Goal: Task Accomplishment & Management: Complete application form

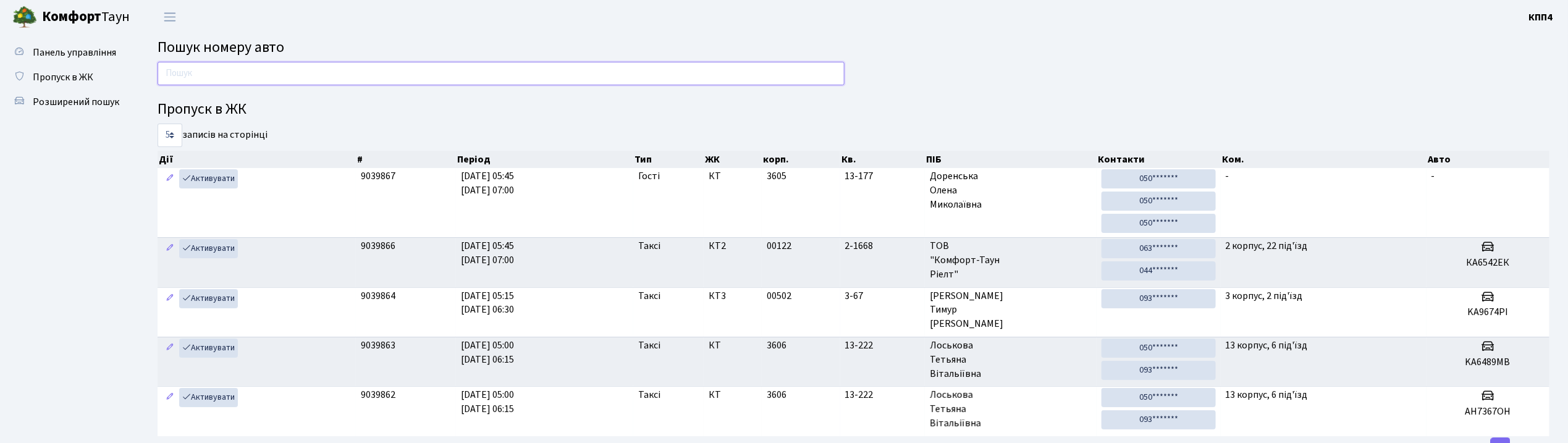
click at [166, 75] on input "text" at bounding box center [501, 73] width 687 height 24
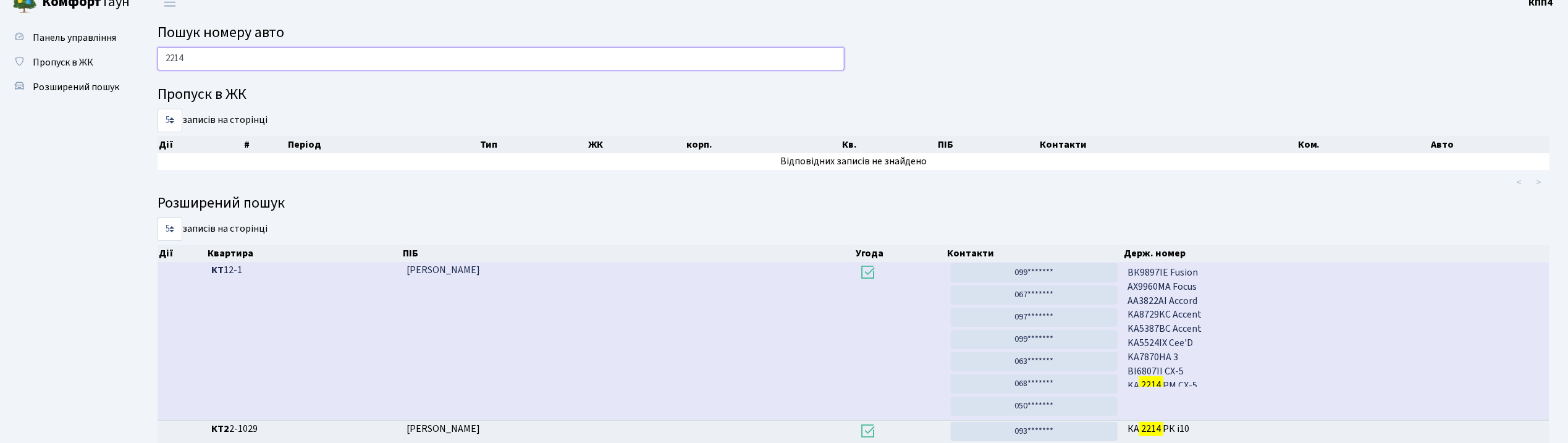
scroll to position [164, 0]
type input "2"
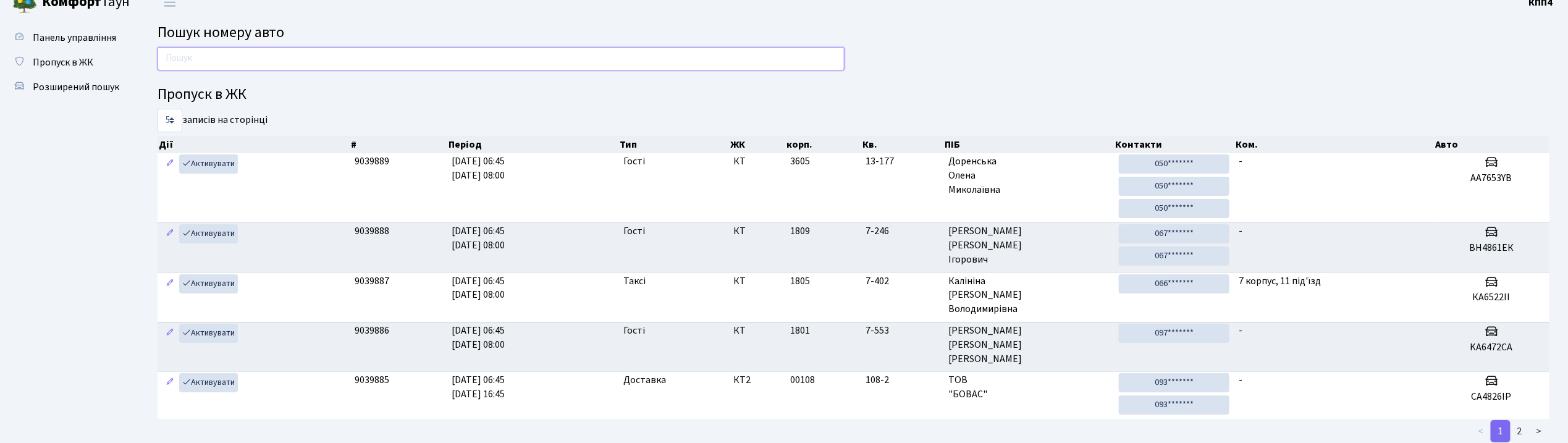
click at [377, 58] on input "text" at bounding box center [501, 58] width 687 height 24
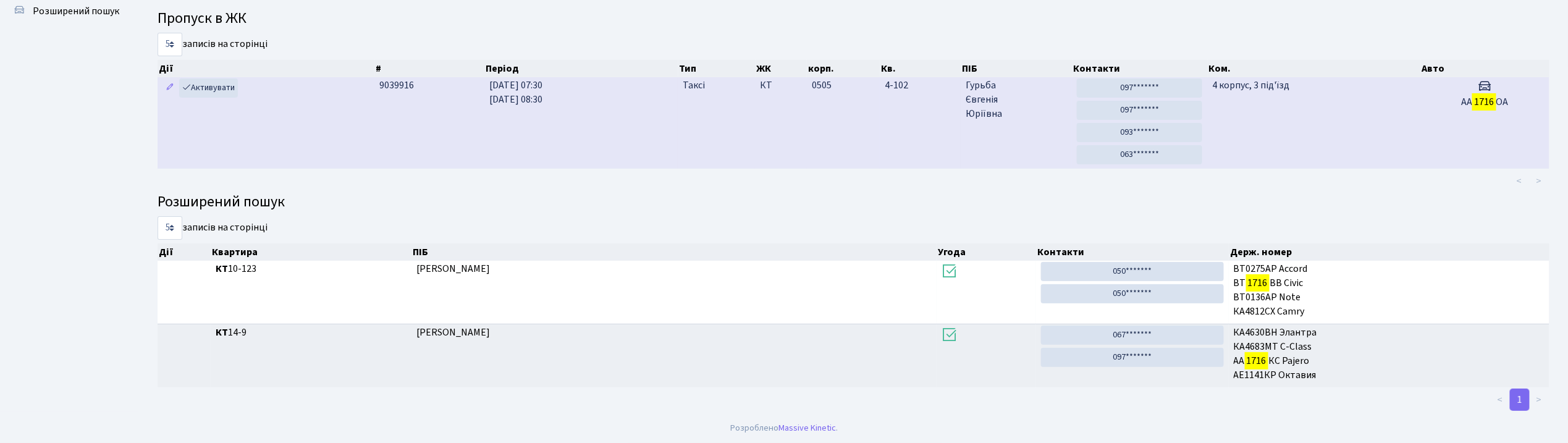
scroll to position [67, 0]
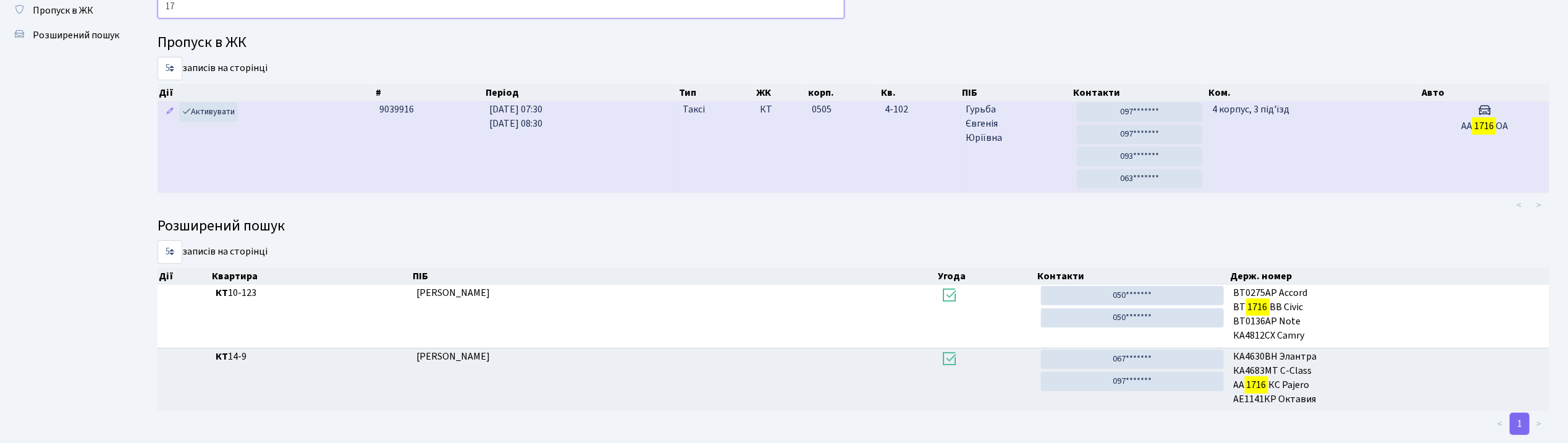
type input "1"
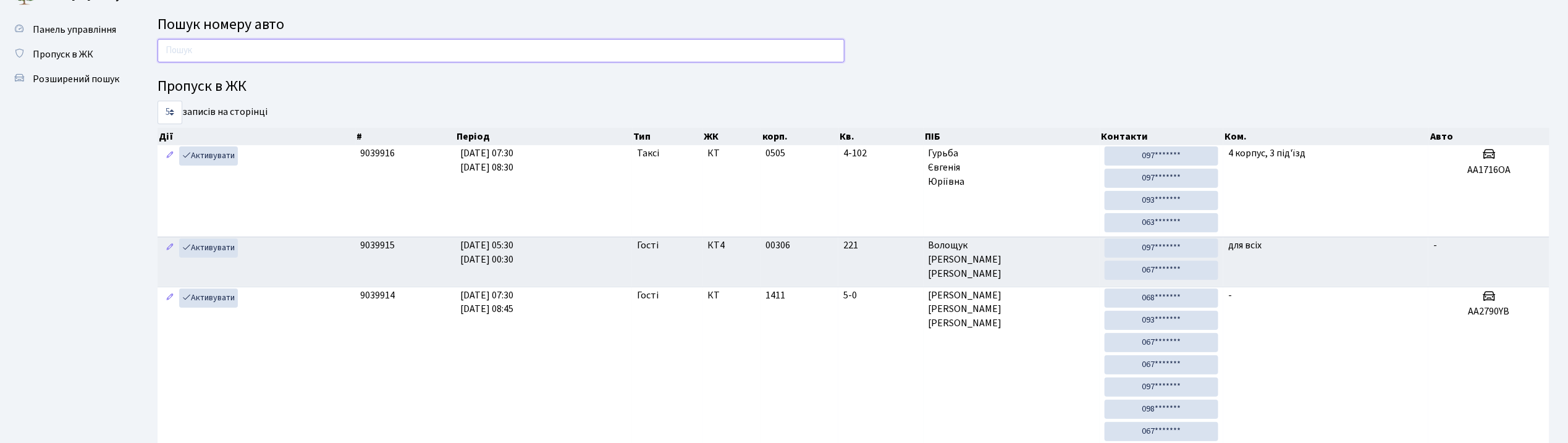
scroll to position [0, 0]
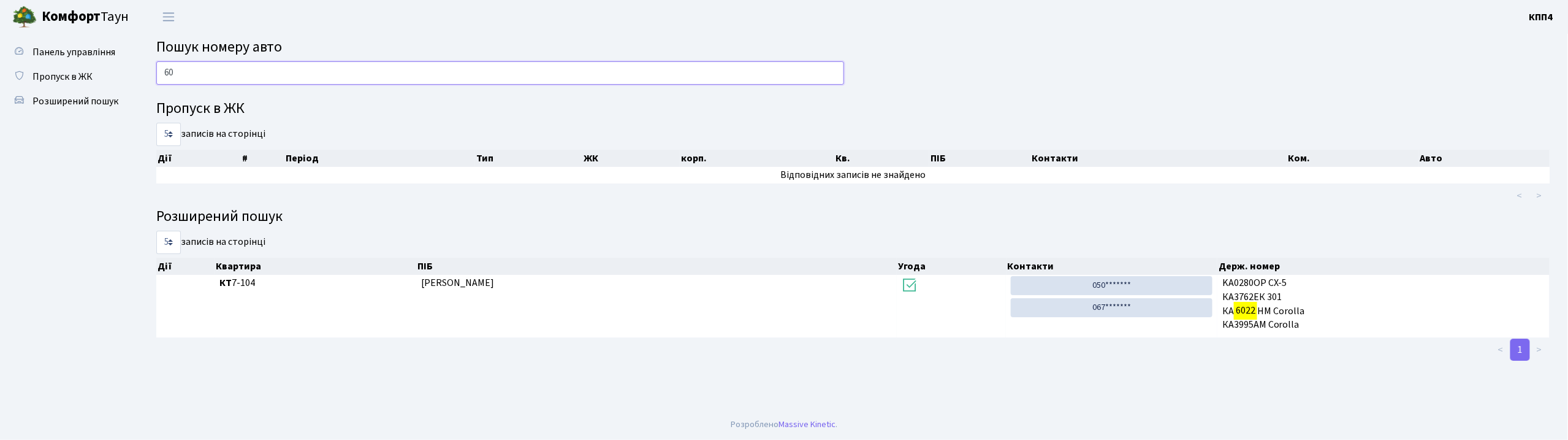
type input "6"
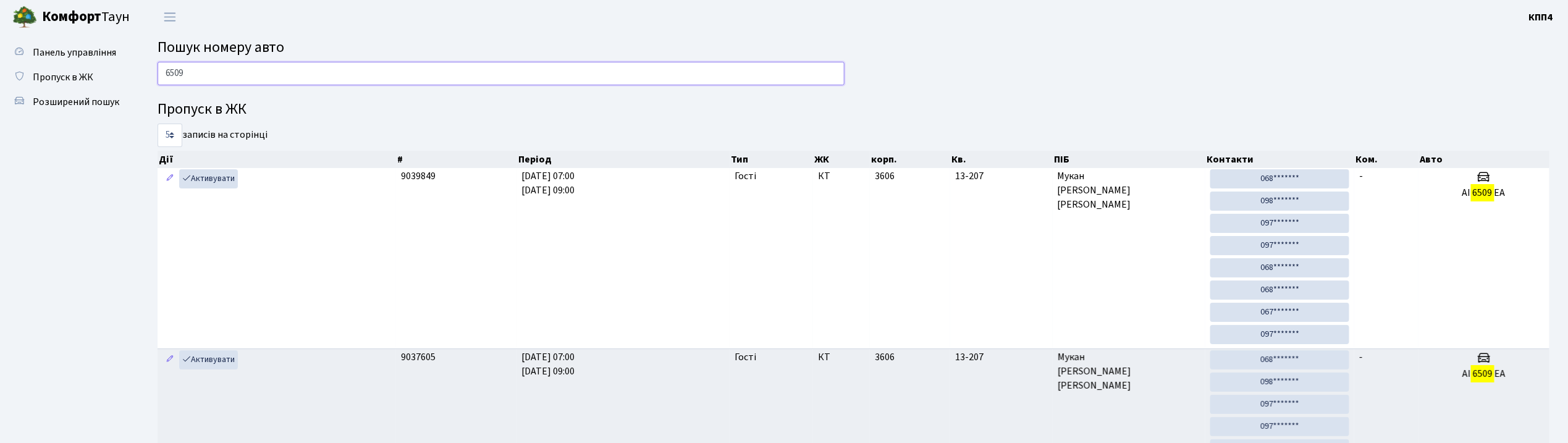
click at [295, 68] on input "6509" at bounding box center [501, 73] width 687 height 24
type input "6"
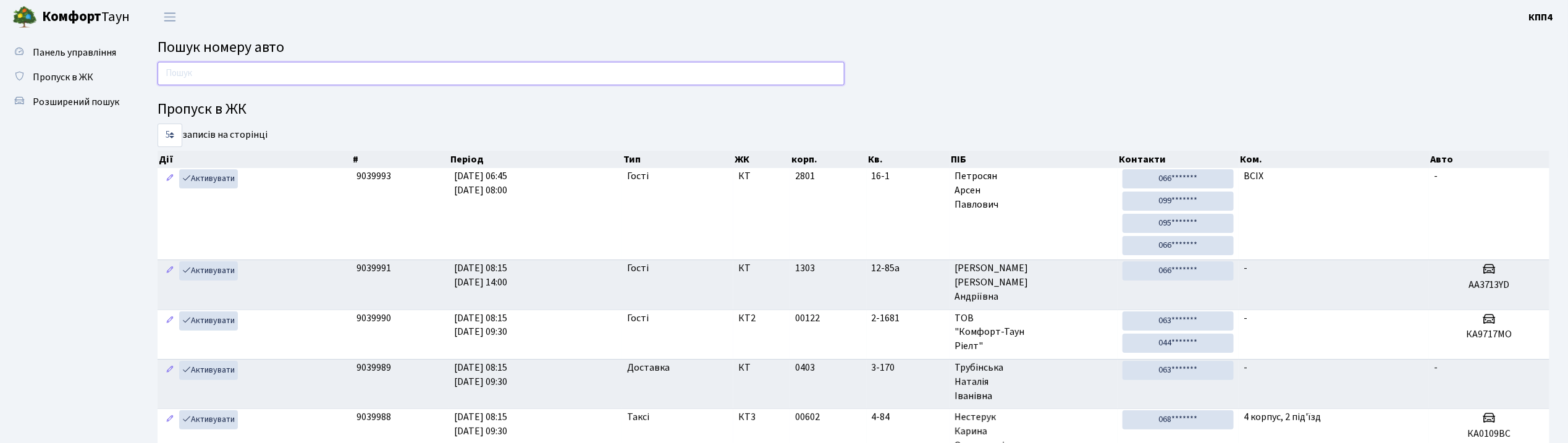
click at [413, 77] on input "text" at bounding box center [501, 73] width 687 height 24
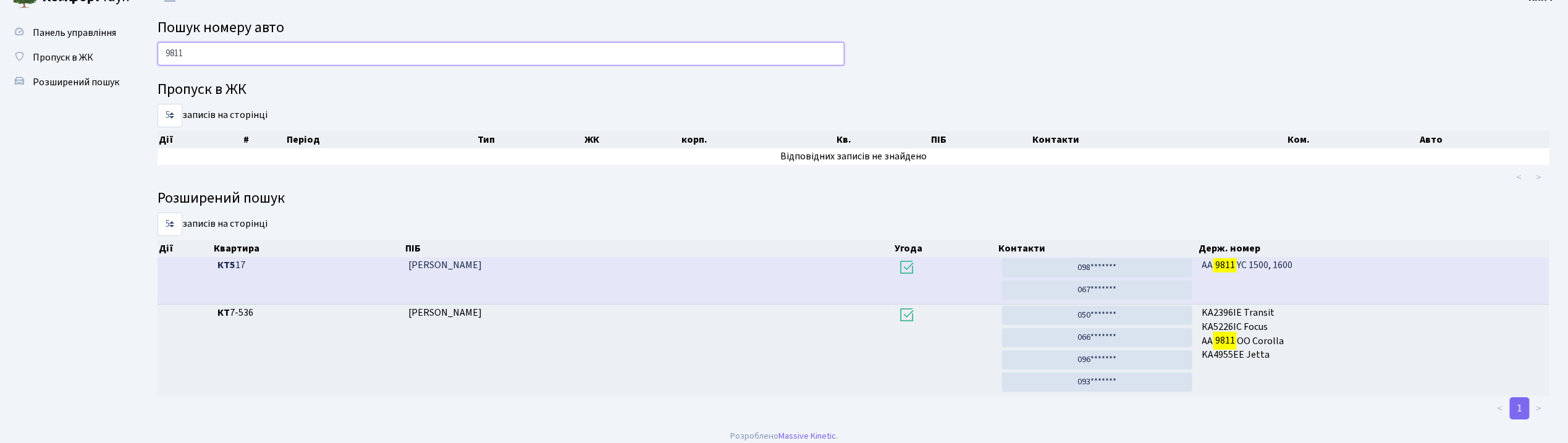
scroll to position [30, 0]
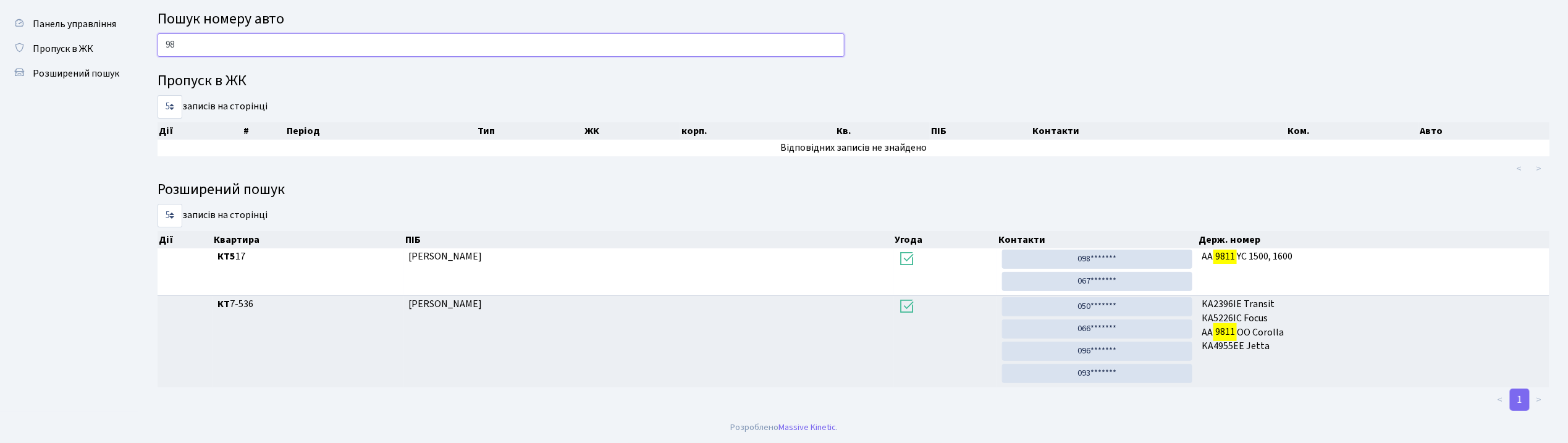
type input "9"
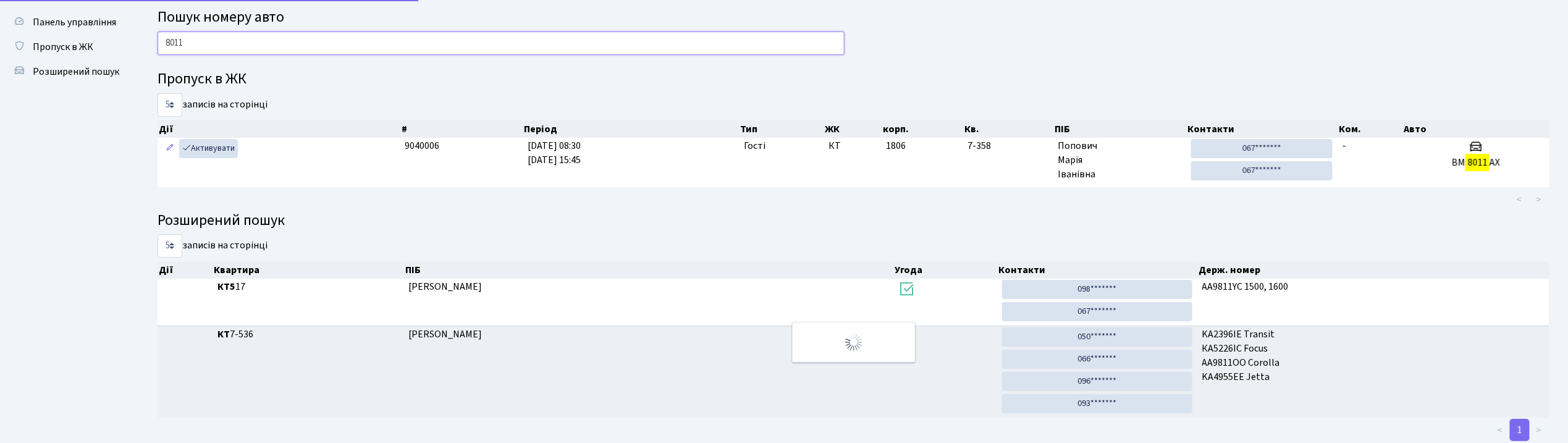
scroll to position [6, 0]
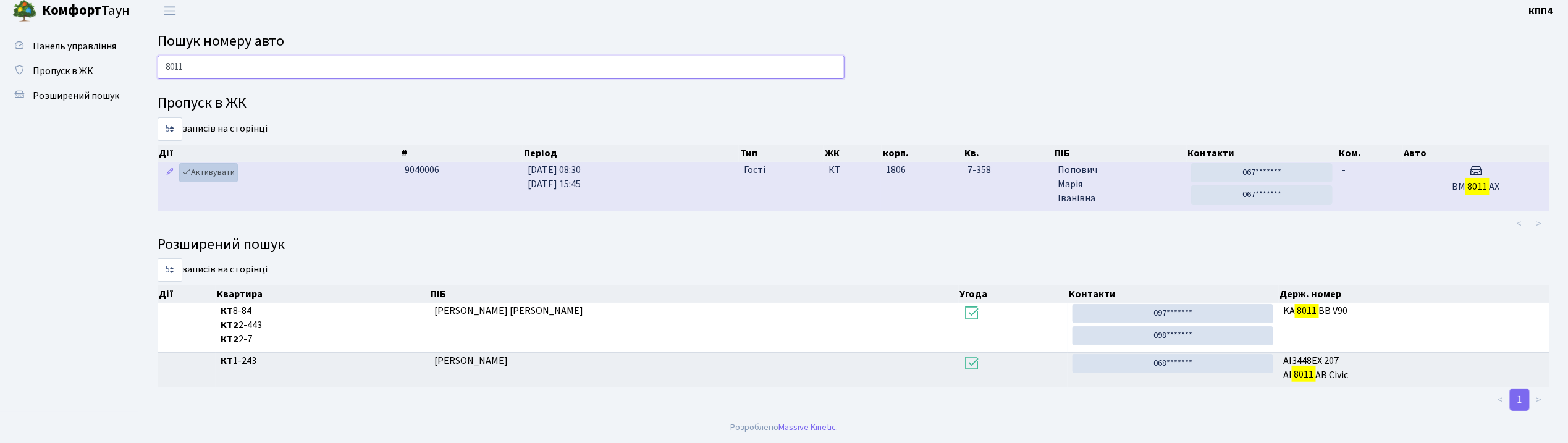
type input "8011"
click at [203, 171] on link "Активувати" at bounding box center [208, 172] width 58 height 19
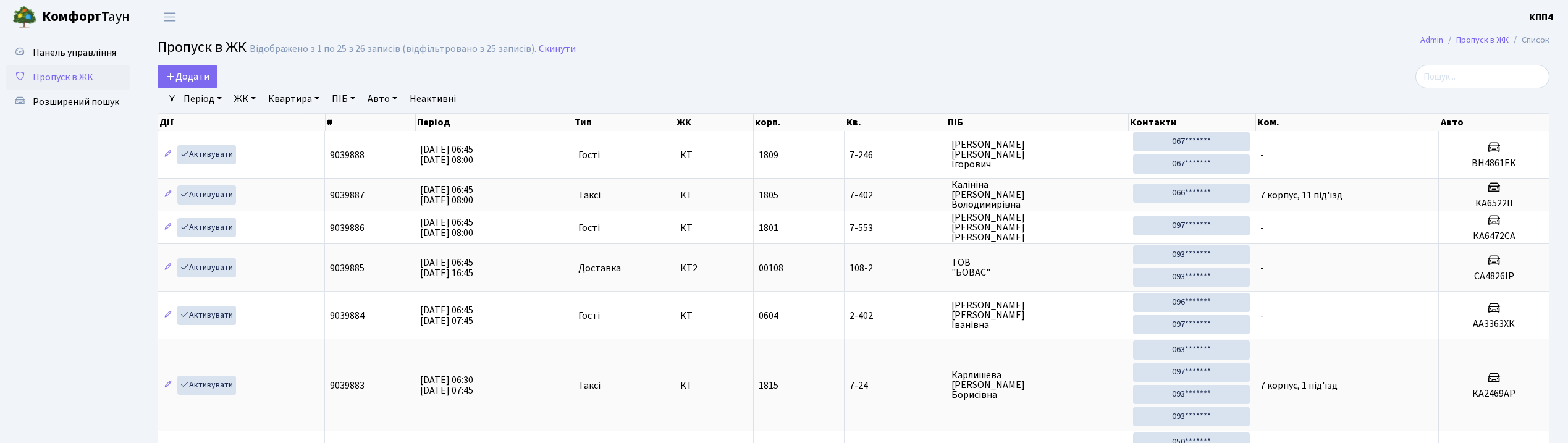
select select "25"
click at [180, 85] on link "Додати" at bounding box center [187, 76] width 60 height 24
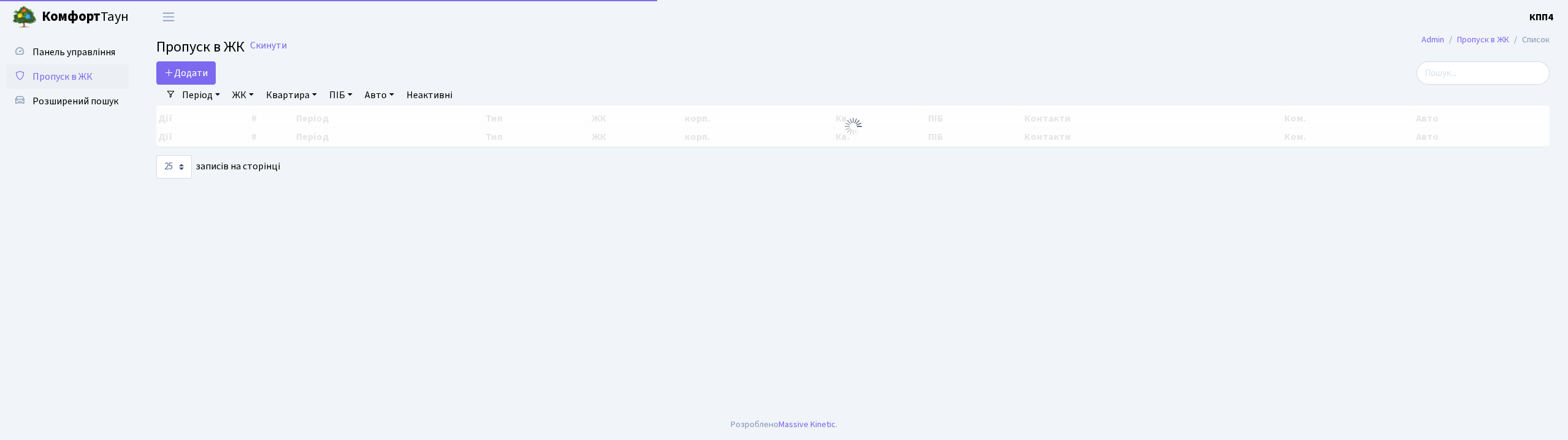
select select "25"
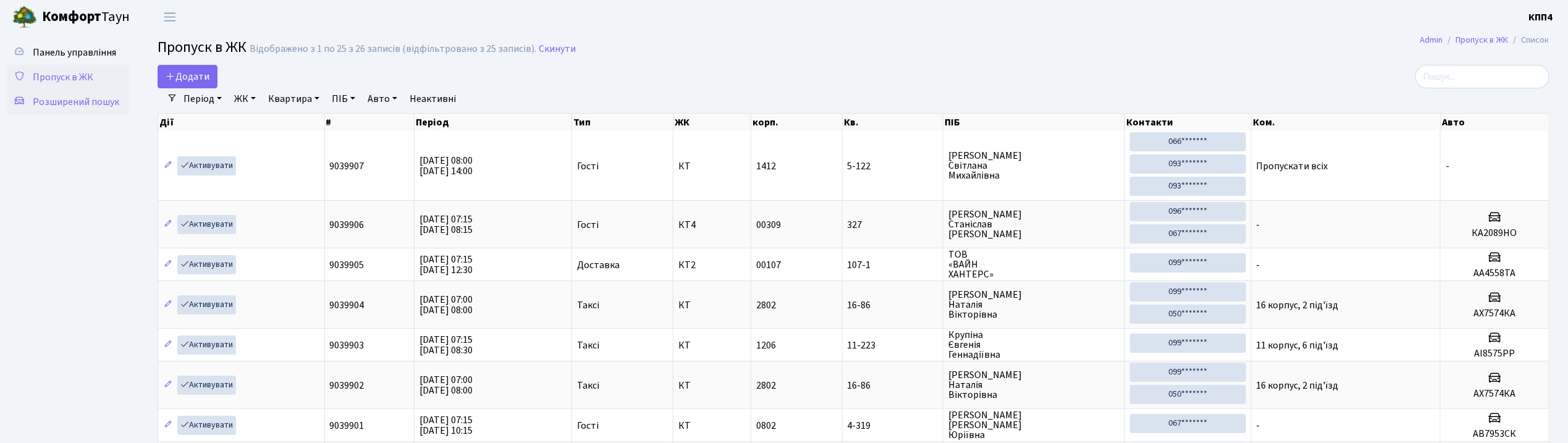
click at [99, 99] on span "Розширений пошук" at bounding box center [76, 102] width 87 height 14
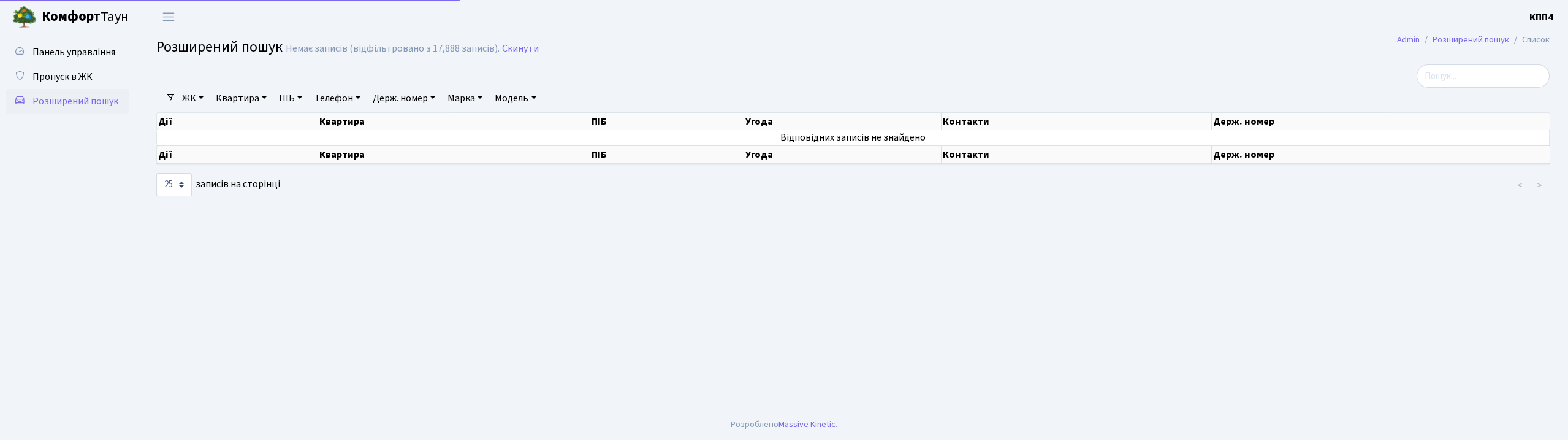
select select "25"
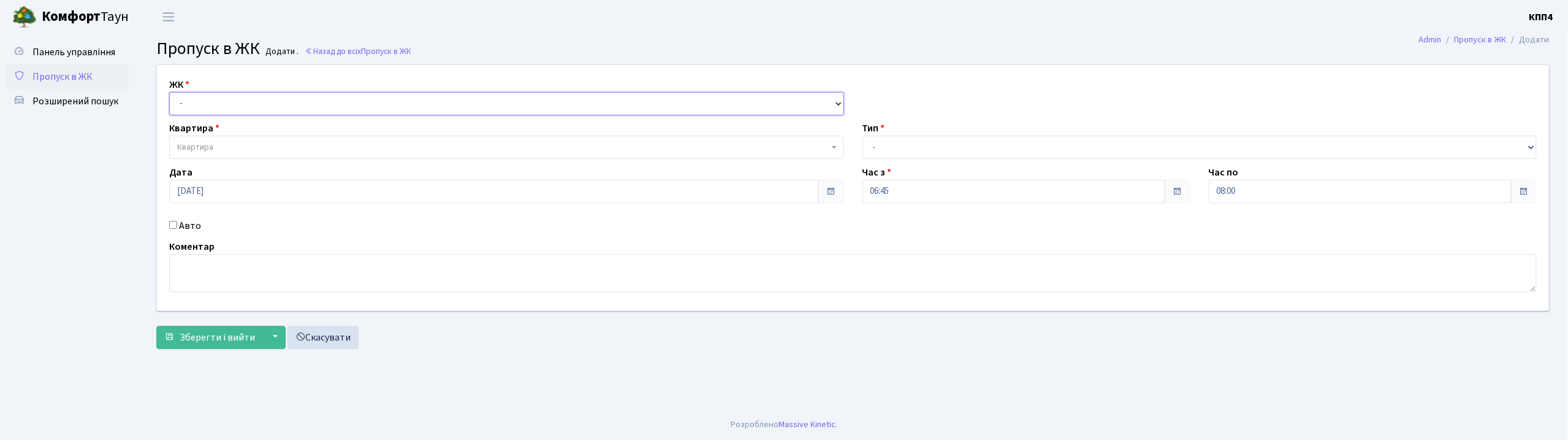
click at [277, 99] on select "- КТ, вул. Регенераторна, 4 КТ2, просп. Соборності, 17 КТ3, вул. Березнева, 16 …" at bounding box center [507, 104] width 675 height 24
select select "271"
click at [170, 92] on select "- КТ, вул. Регенераторна, 4 КТ2, просп. Соборності, 17 КТ3, вул. Березнева, 16 …" at bounding box center [507, 104] width 675 height 24
select select
click at [239, 148] on span "Квартира" at bounding box center [503, 147] width 652 height 12
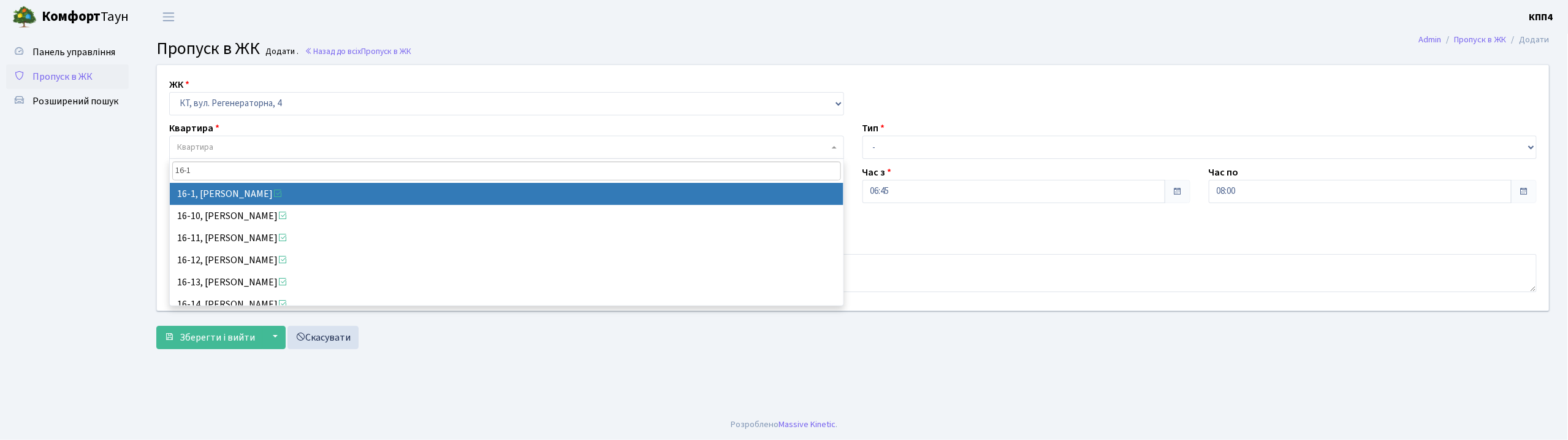
type input "16-1"
select select "8562"
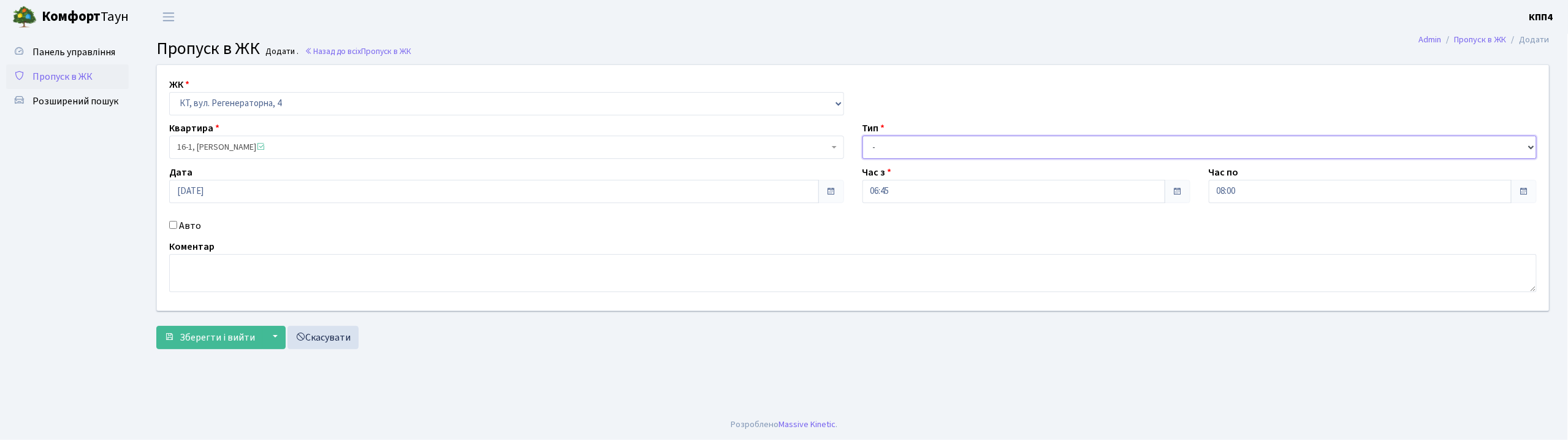
click at [936, 148] on select "- Доставка Таксі Гості Сервіс" at bounding box center [1200, 147] width 675 height 24
select select "3"
click at [863, 135] on select "- Доставка Таксі Гості Сервіс" at bounding box center [1200, 147] width 675 height 24
click at [316, 275] on textarea at bounding box center [853, 273] width 1368 height 38
type textarea "ВСІХ"
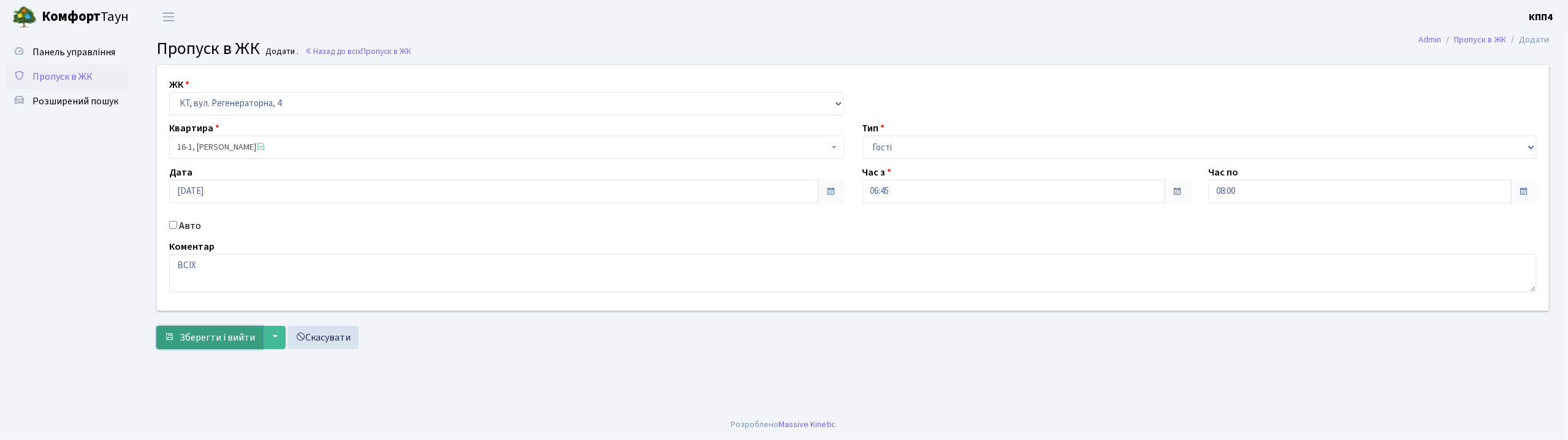
click at [230, 343] on span "Зберегти і вийти" at bounding box center [217, 337] width 75 height 14
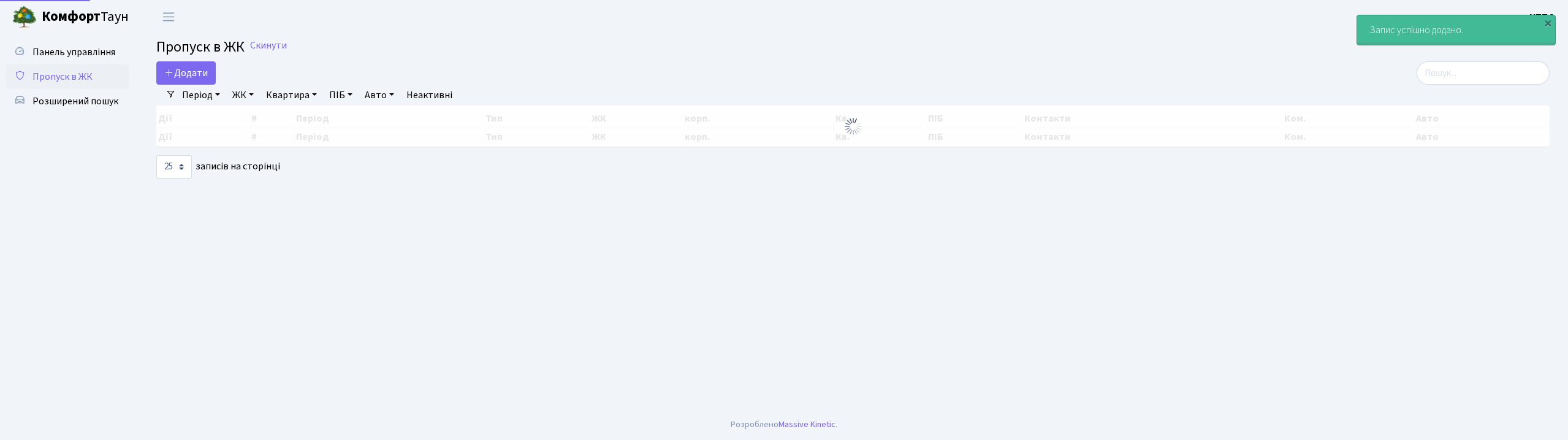
select select "25"
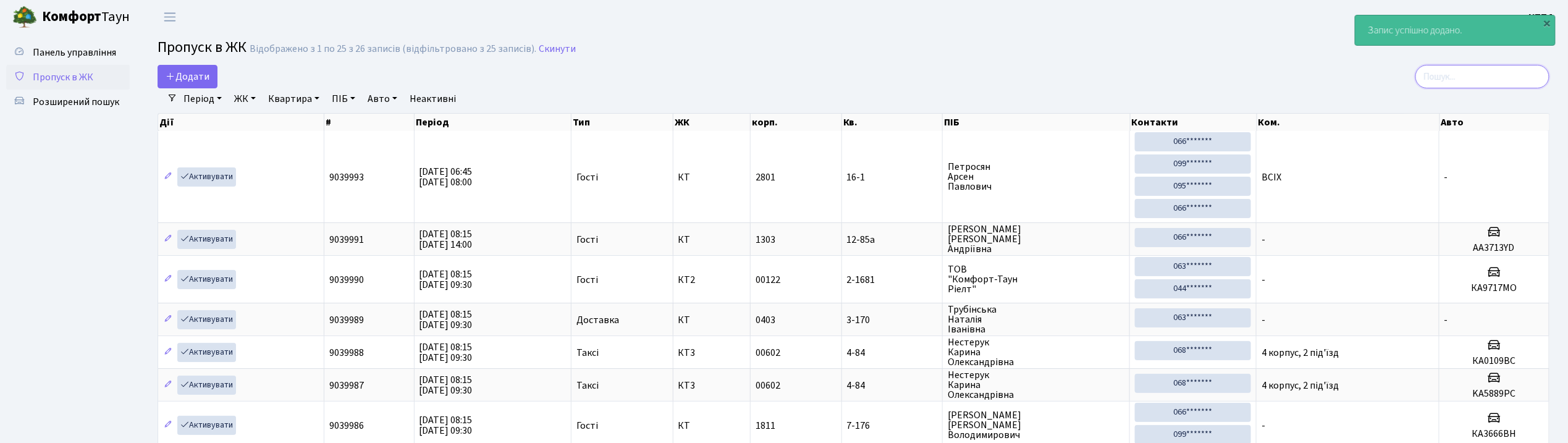
click at [1523, 80] on input "search" at bounding box center [1483, 76] width 134 height 24
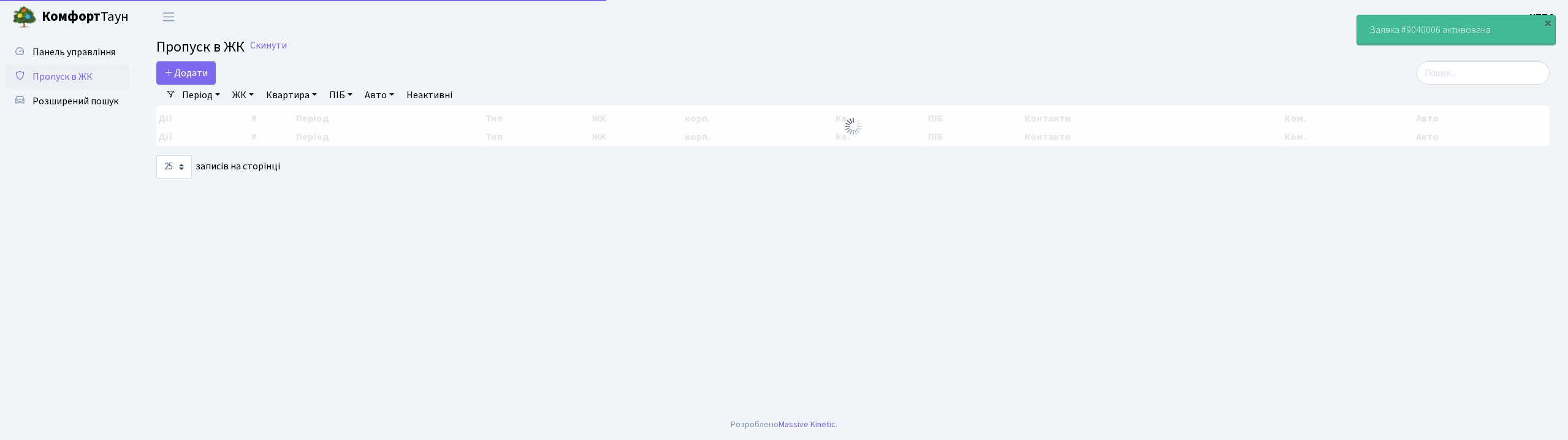
select select "25"
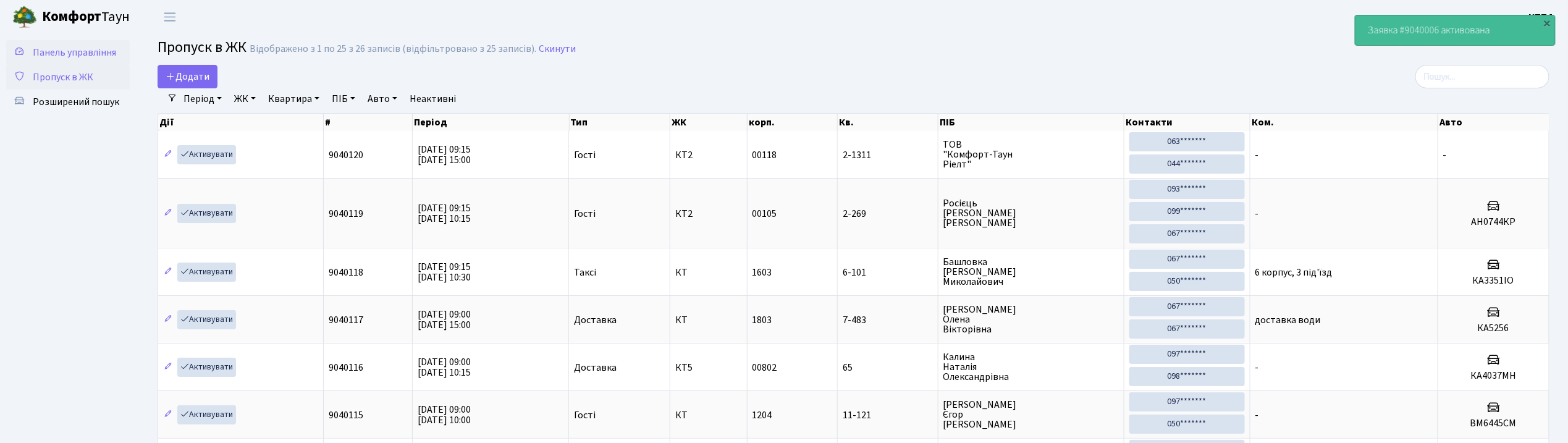
click at [55, 54] on span "Панель управління" at bounding box center [74, 52] width 84 height 14
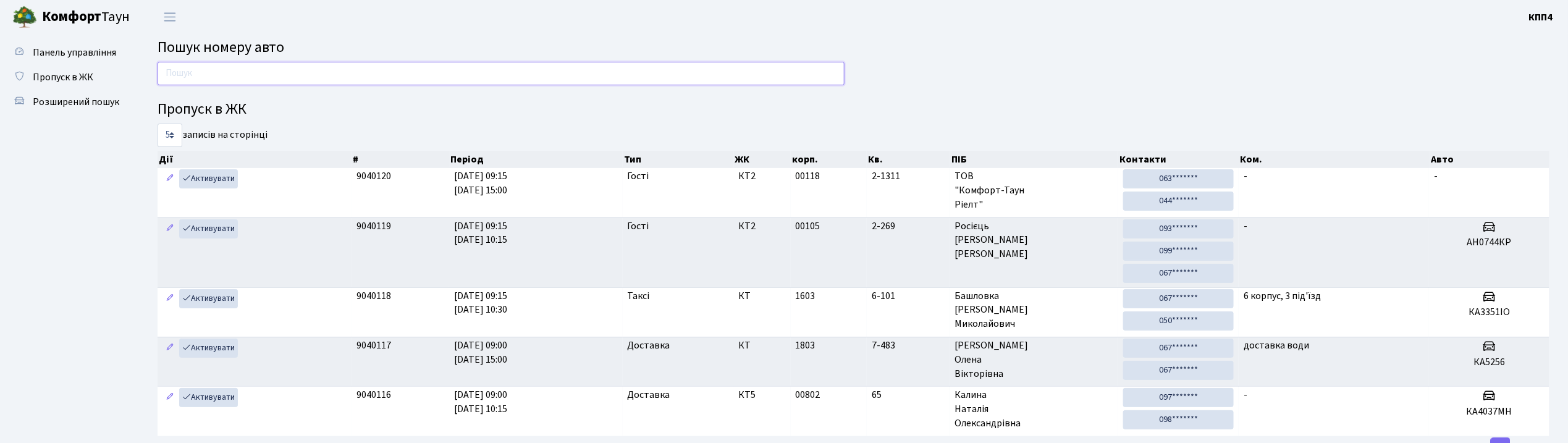
click at [201, 77] on input "text" at bounding box center [501, 73] width 687 height 24
click at [208, 67] on input "text" at bounding box center [501, 73] width 687 height 24
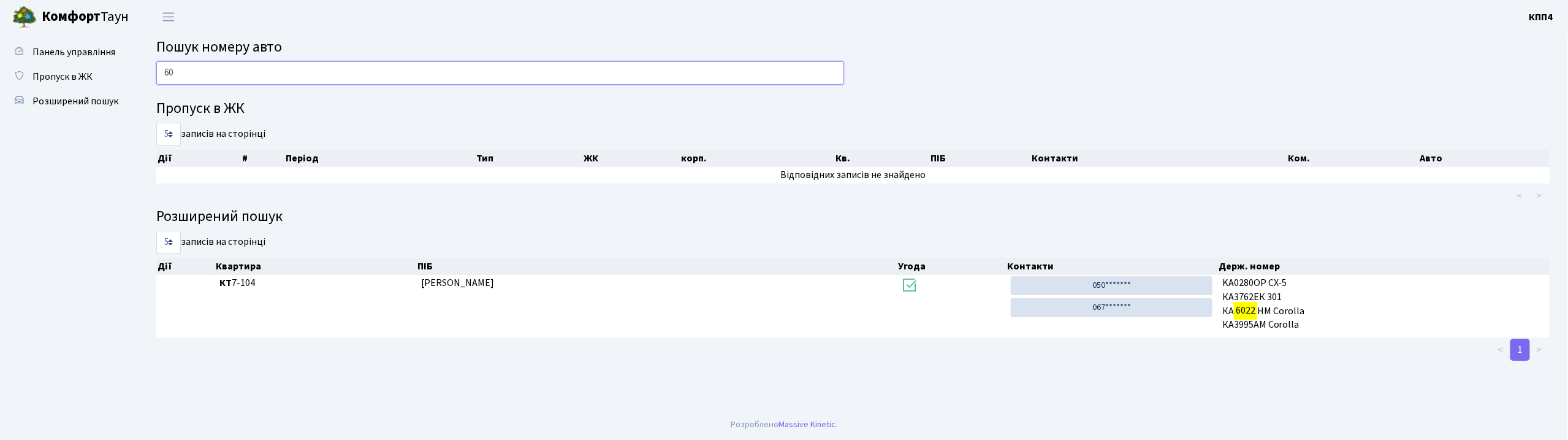
type input "6"
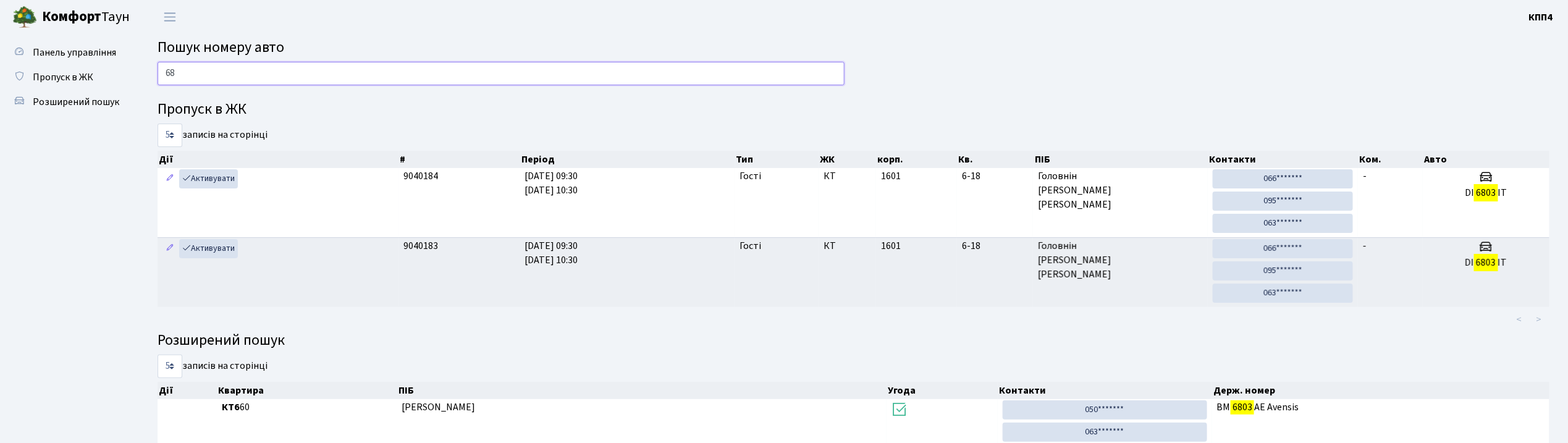
type input "6"
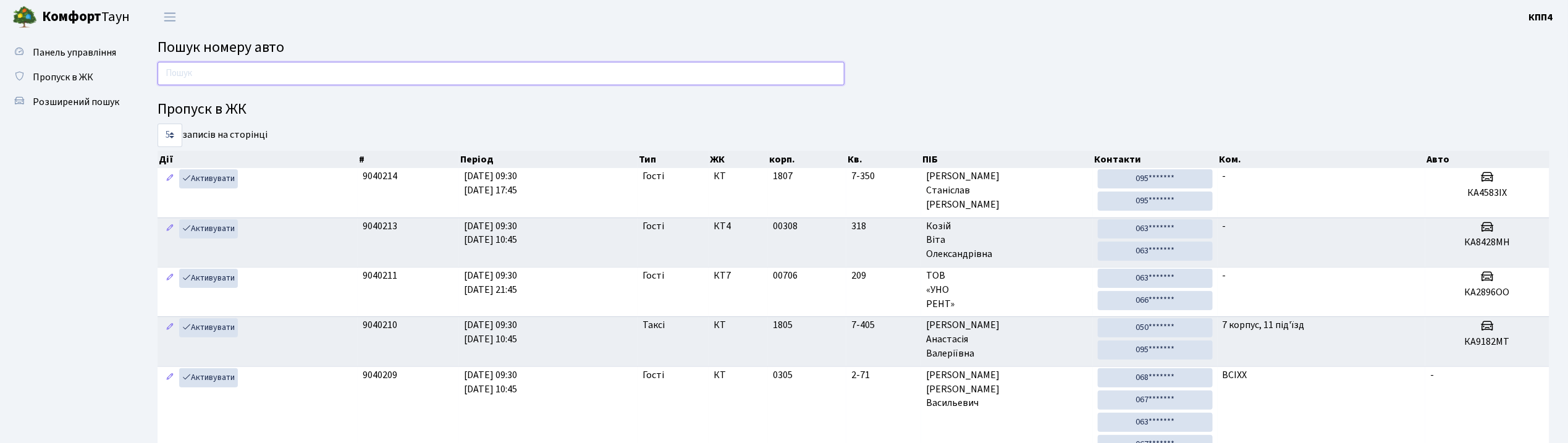
click at [441, 67] on input "text" at bounding box center [501, 73] width 687 height 24
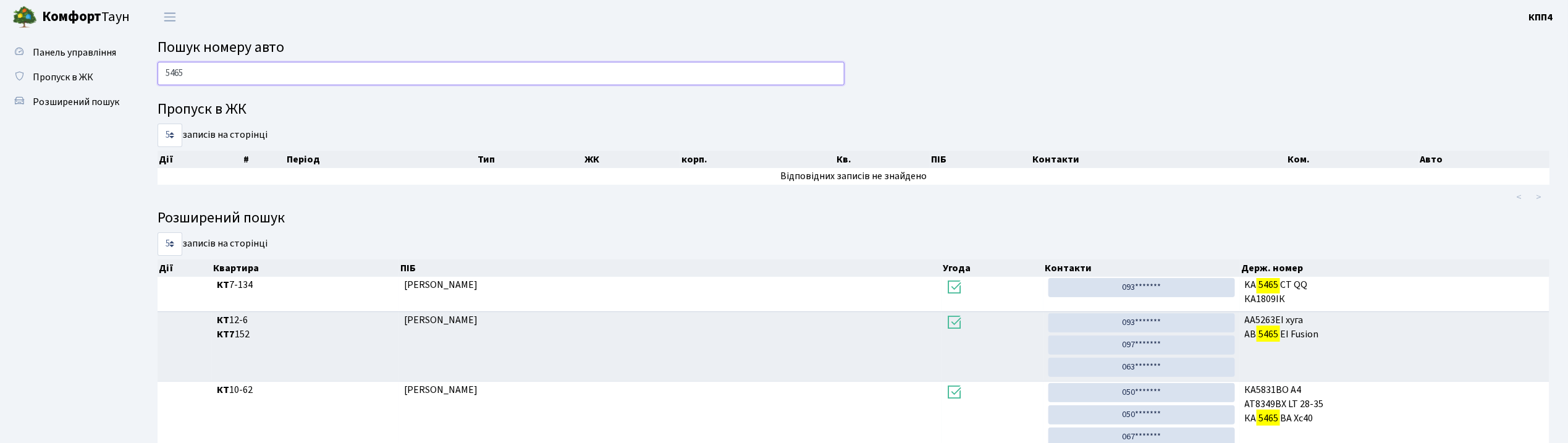
click at [340, 70] on input "5465" at bounding box center [501, 73] width 687 height 24
type input "5"
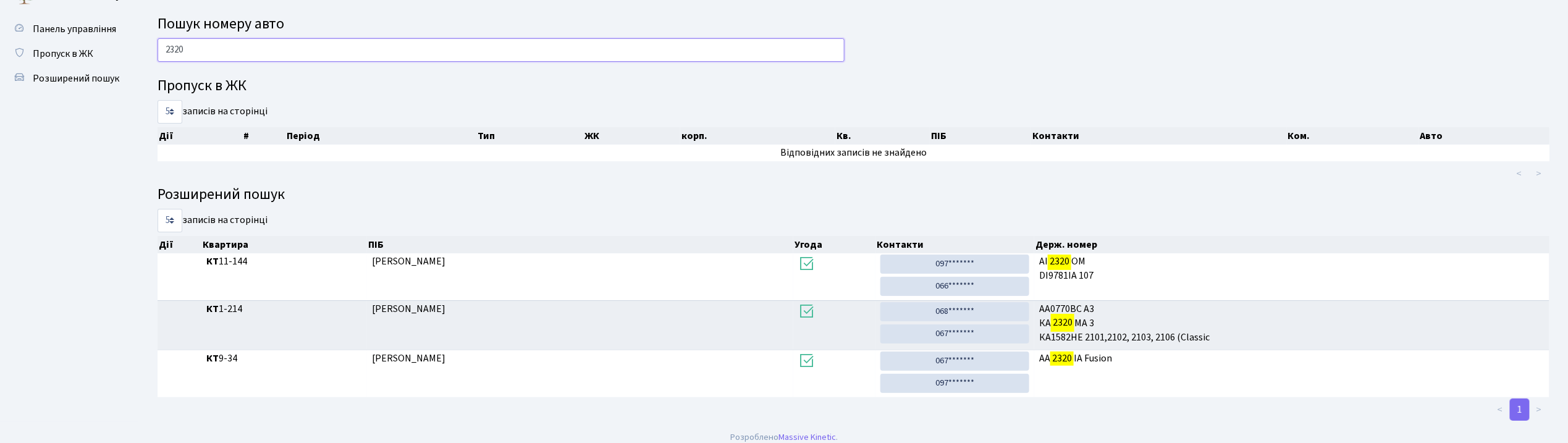
scroll to position [35, 0]
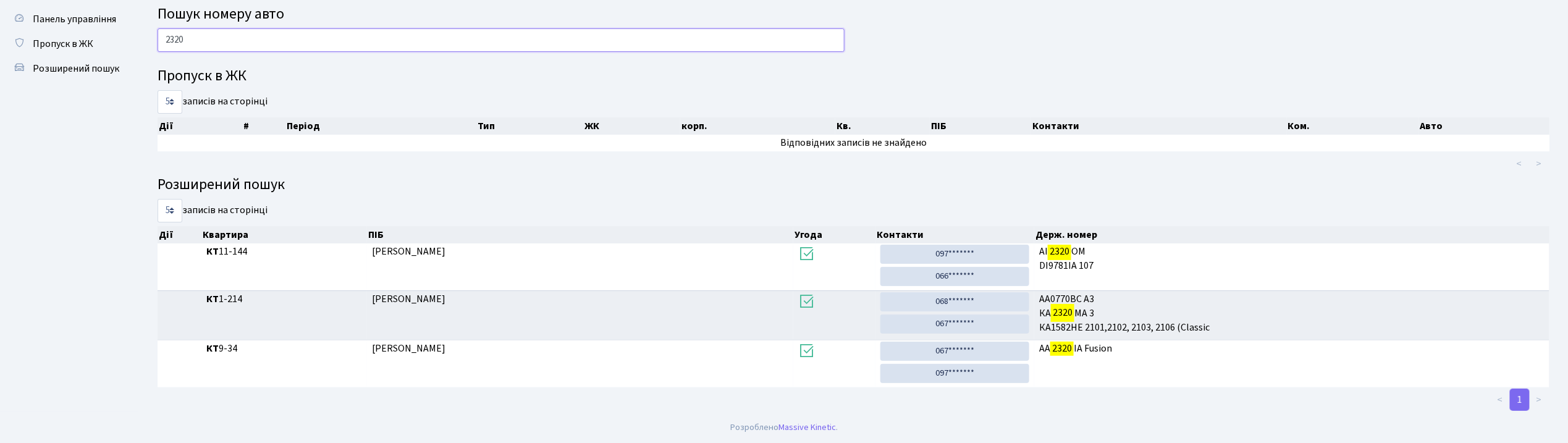
click at [249, 42] on input "2320" at bounding box center [501, 40] width 687 height 24
type input "2"
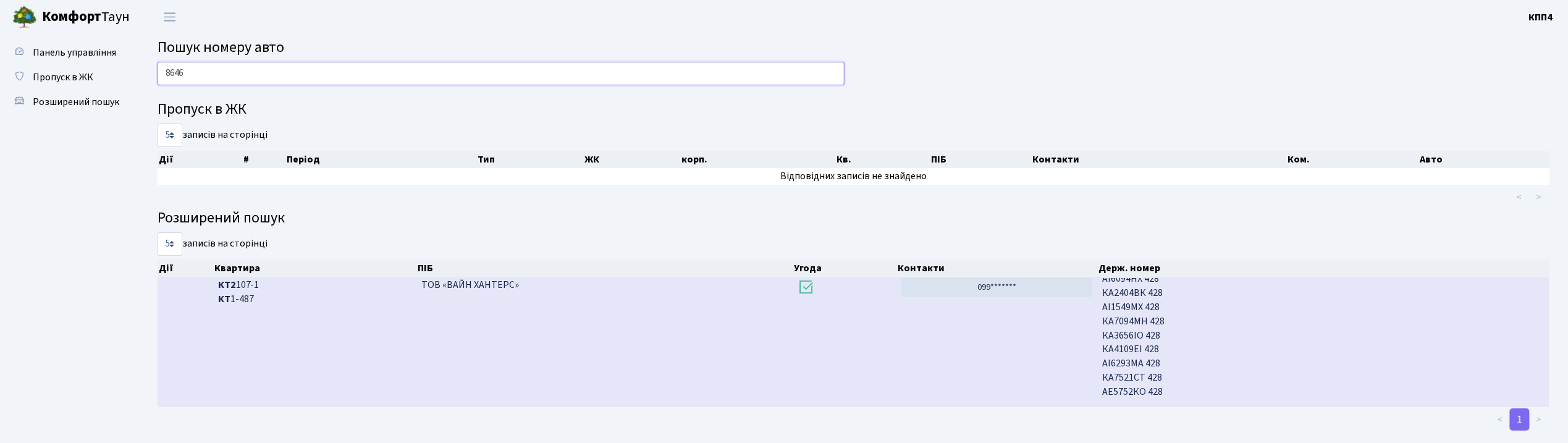
scroll to position [0, 0]
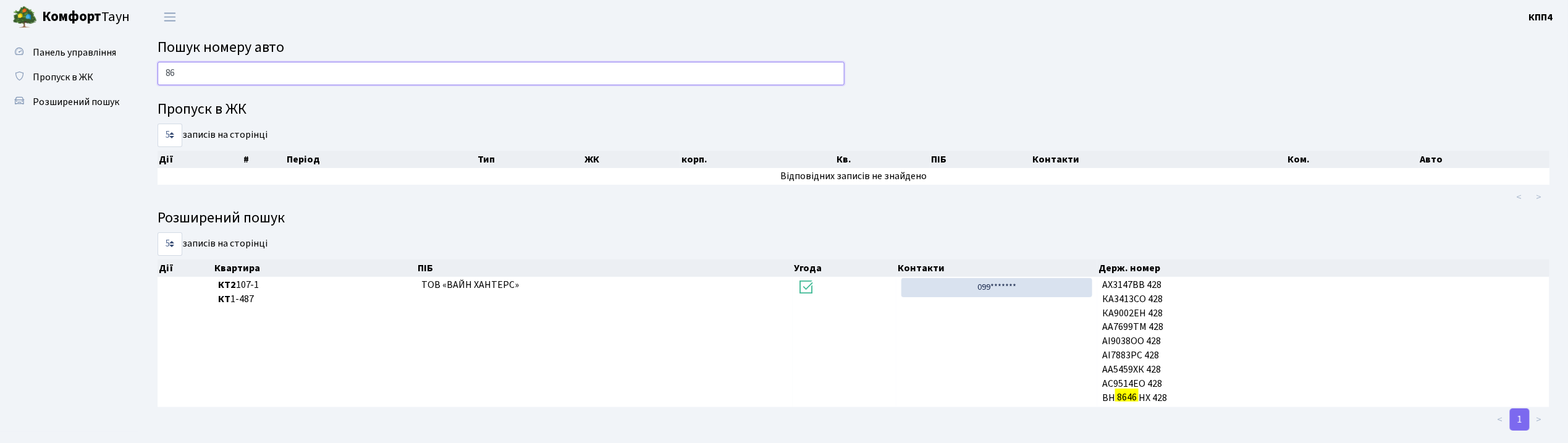
type input "8"
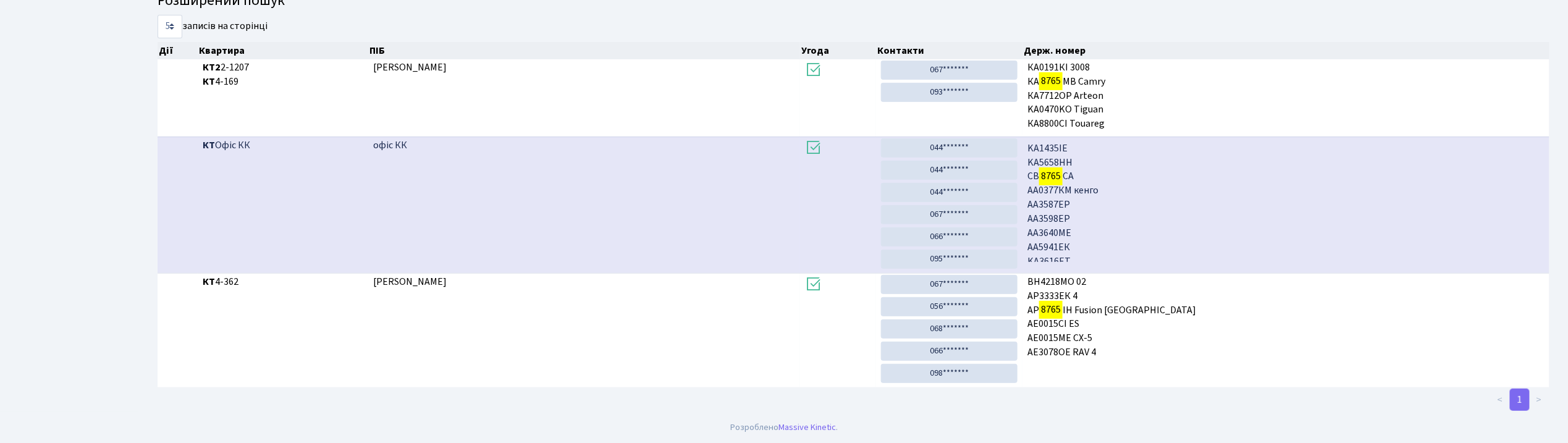
scroll to position [67, 0]
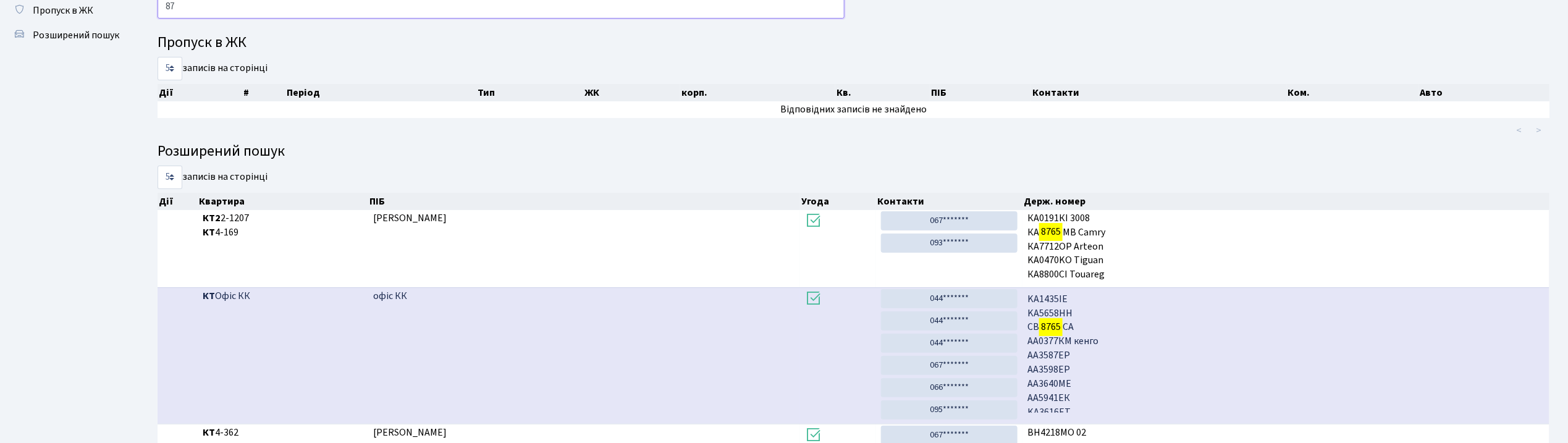
type input "8"
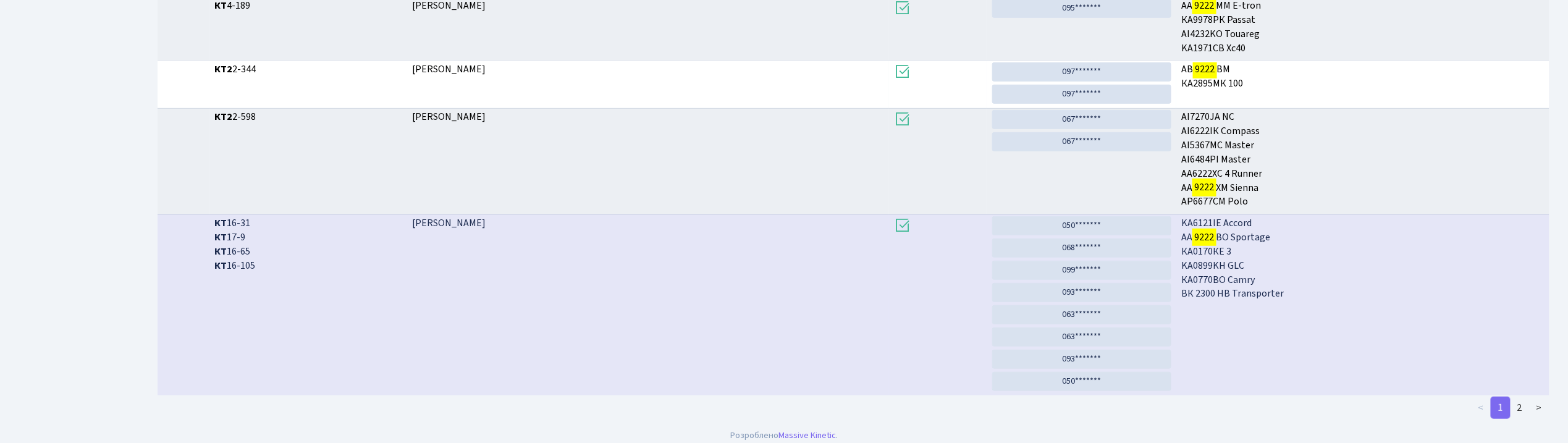
scroll to position [329, 0]
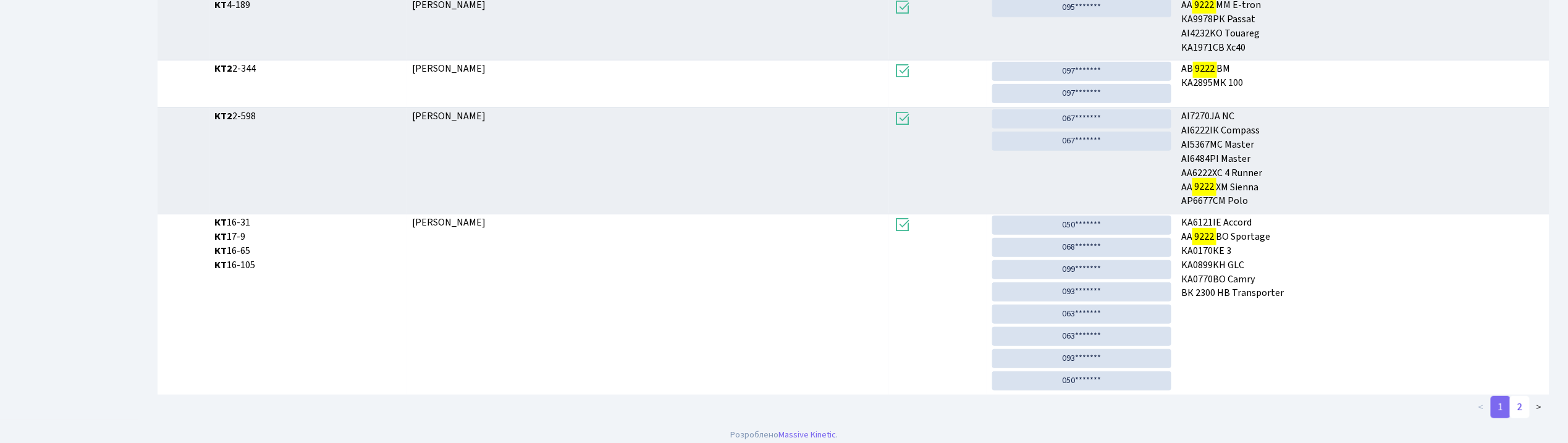
click at [1519, 406] on link "2" at bounding box center [1520, 406] width 19 height 22
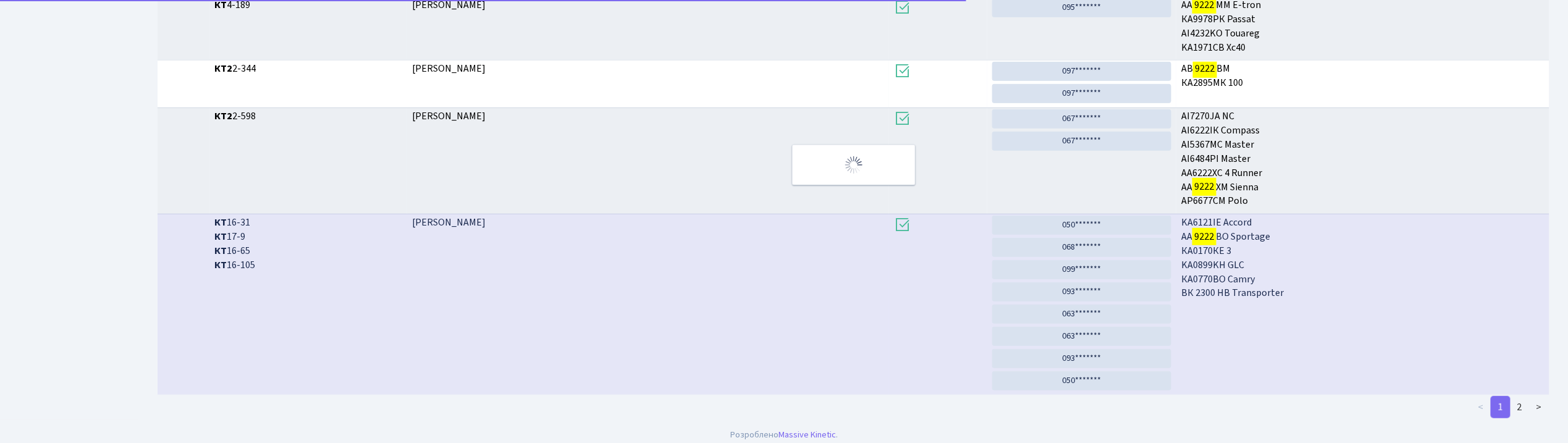
scroll to position [42, 0]
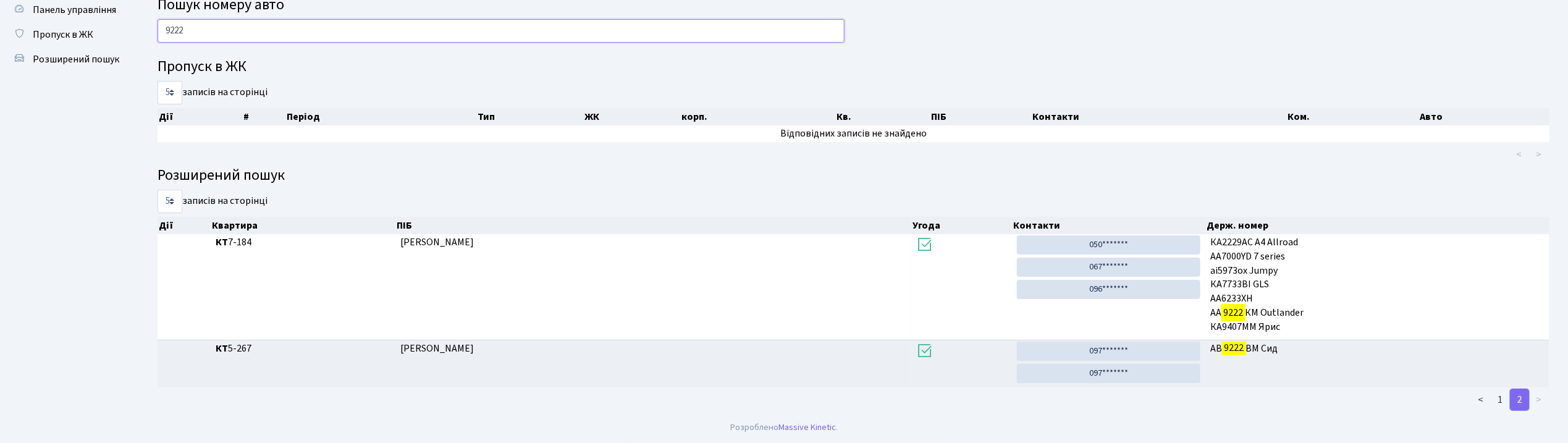
click at [549, 35] on input "9222" at bounding box center [501, 31] width 687 height 24
type input "9"
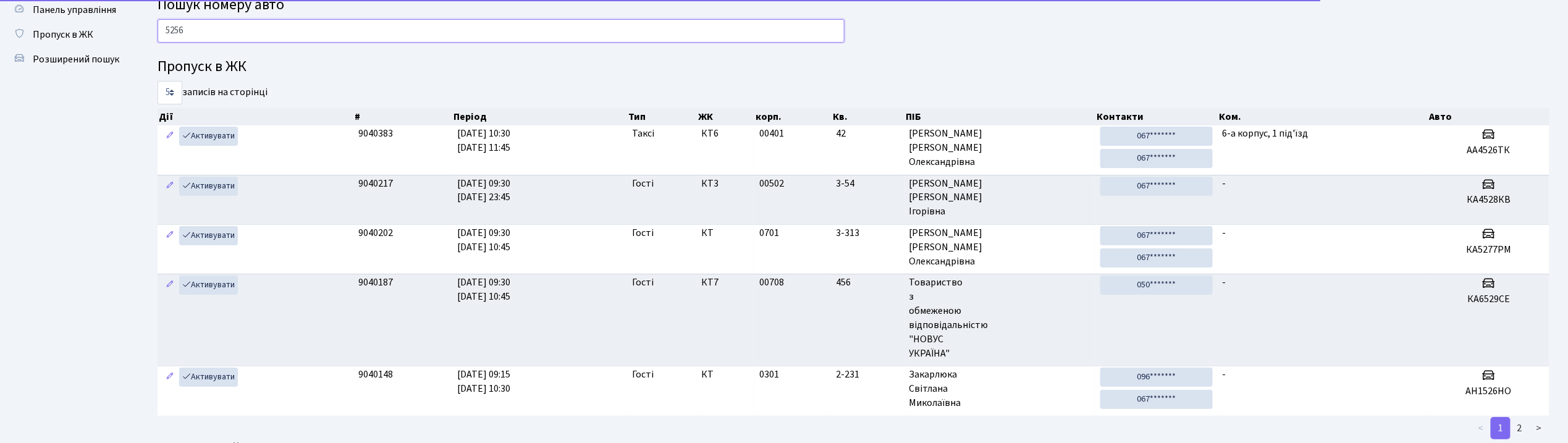
type input "5256"
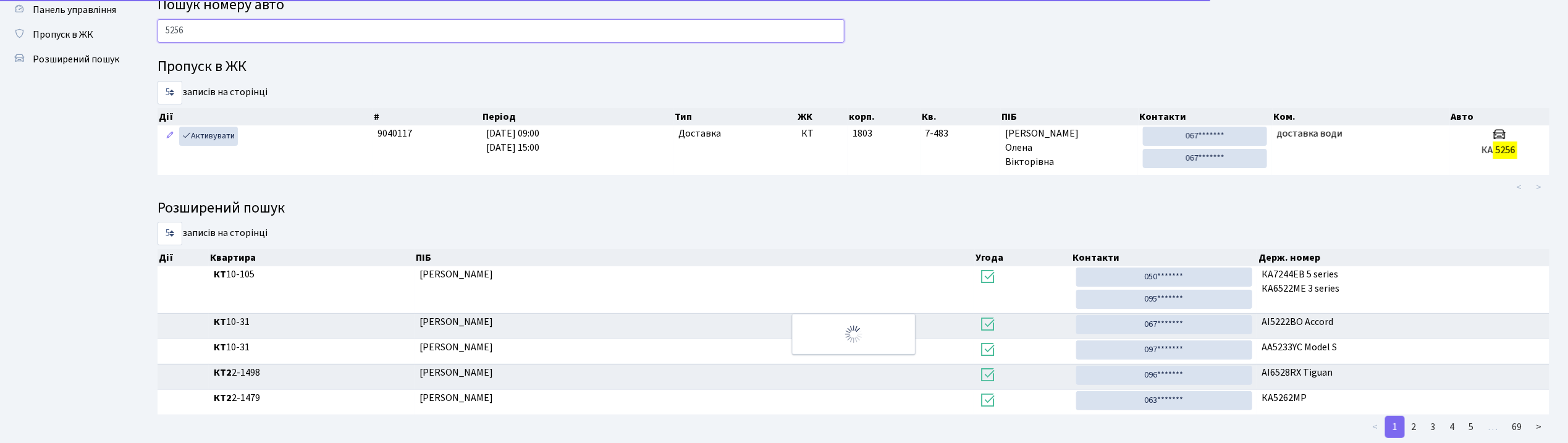
scroll to position [15, 0]
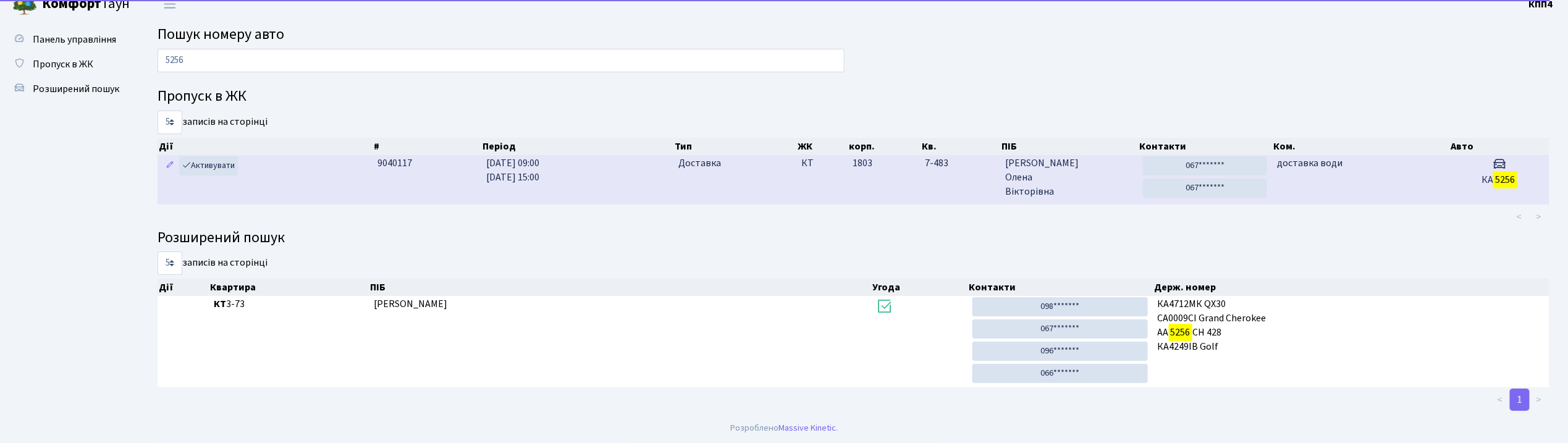
click at [846, 175] on td "КТ" at bounding box center [822, 179] width 51 height 49
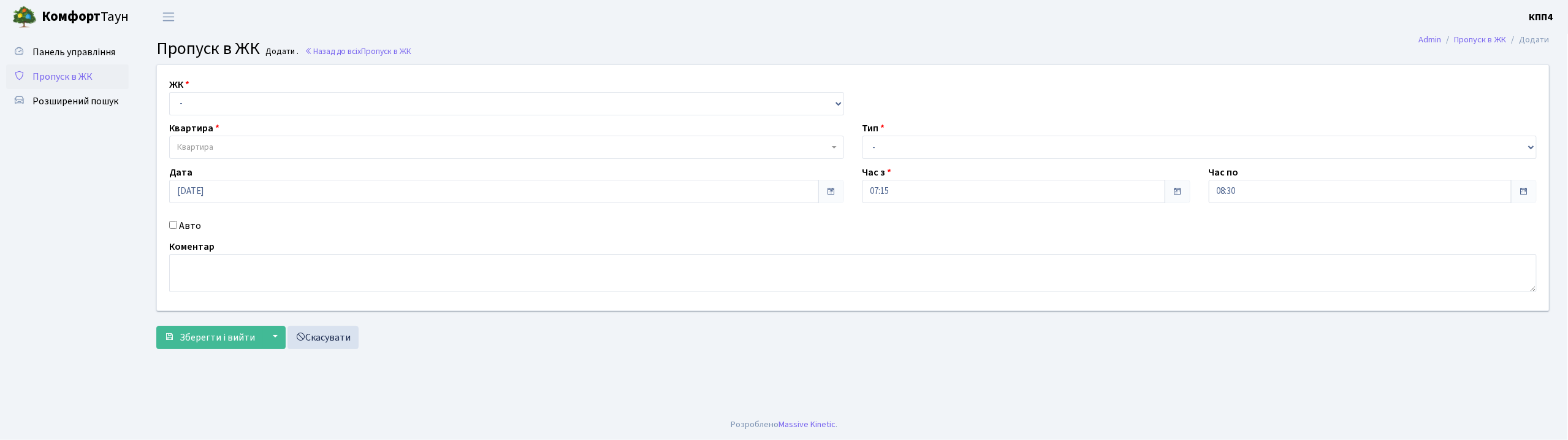
click at [177, 225] on input "Авто" at bounding box center [173, 225] width 8 height 8
checkbox input "true"
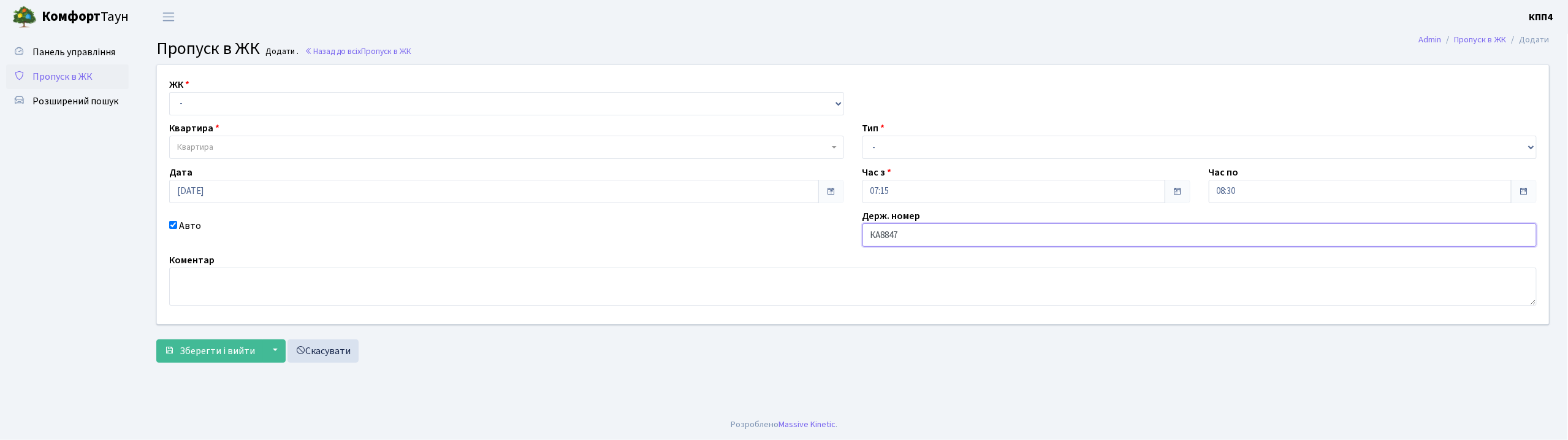
type input "КА8847ВК"
drag, startPoint x: 359, startPoint y: 98, endPoint x: 362, endPoint y: 110, distance: 12.4
click at [359, 98] on select "- КТ, вул. Регенераторна, 4 КТ2, просп. [STREET_ADDRESS] [STREET_ADDRESS] [PERS…" at bounding box center [507, 104] width 675 height 24
select select "271"
click at [170, 92] on select "- КТ, вул. Регенераторна, 4 КТ2, просп. [STREET_ADDRESS] [STREET_ADDRESS] [PERS…" at bounding box center [507, 104] width 675 height 24
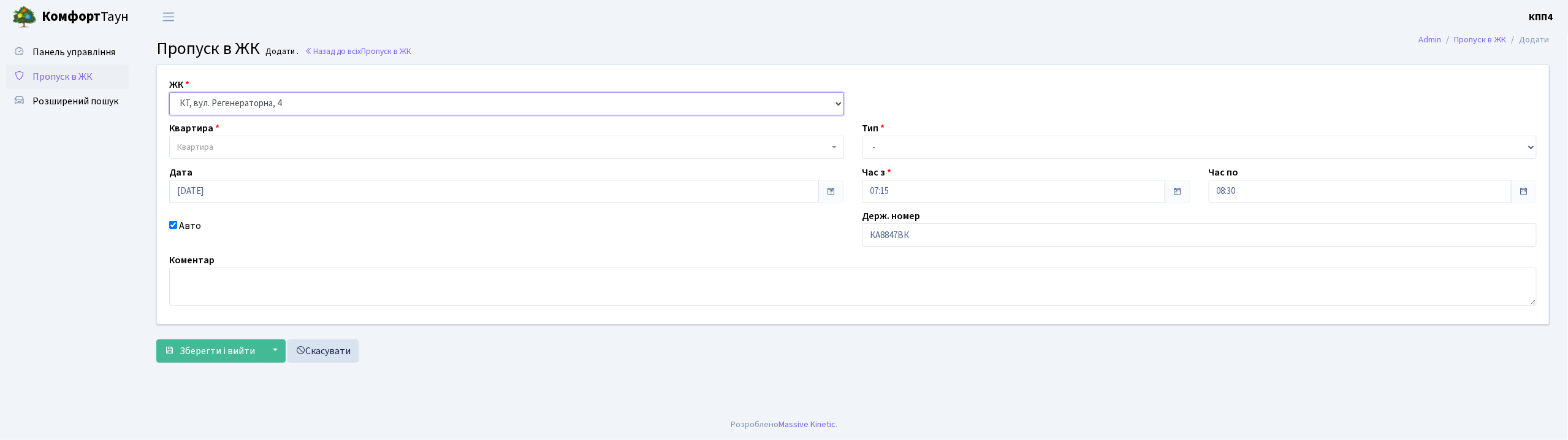
select select
click at [334, 148] on span "Квартира" at bounding box center [503, 147] width 652 height 12
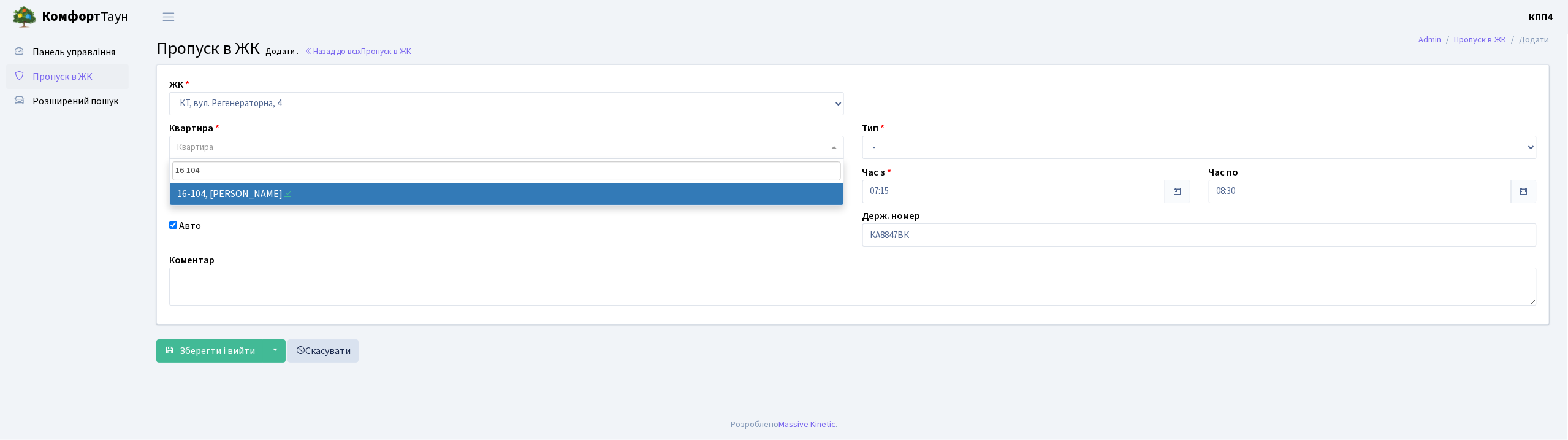
type input "16-104"
select select "8665"
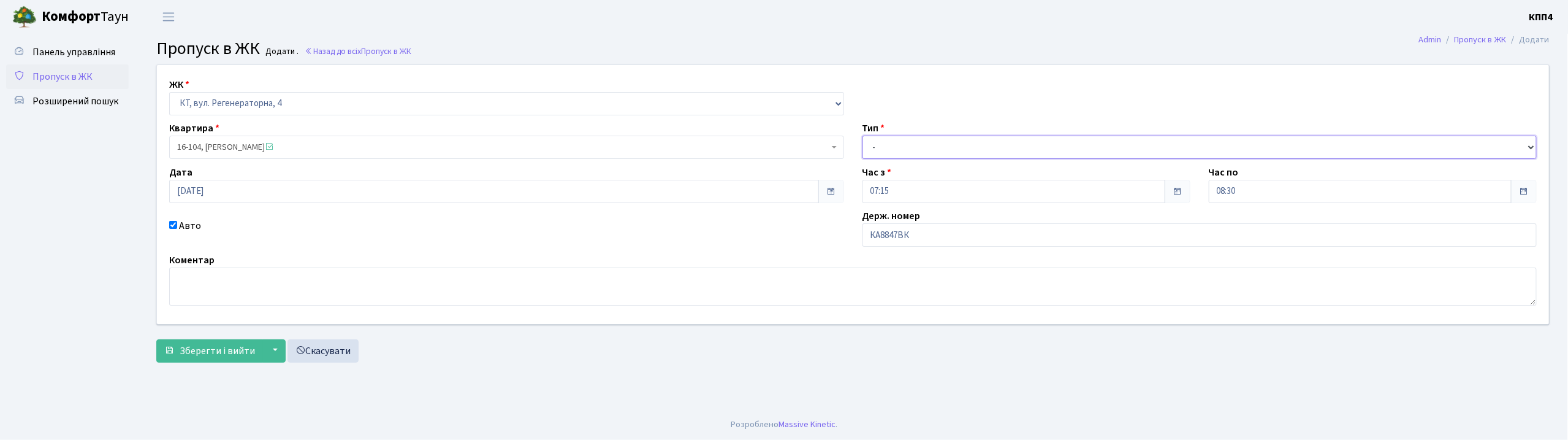
click at [901, 153] on select "- Доставка Таксі Гості Сервіс" at bounding box center [1200, 147] width 675 height 24
select select "3"
click at [863, 135] on select "- Доставка Таксі Гості Сервіс" at bounding box center [1200, 147] width 675 height 24
click at [219, 356] on span "Зберегти і вийти" at bounding box center [217, 351] width 75 height 14
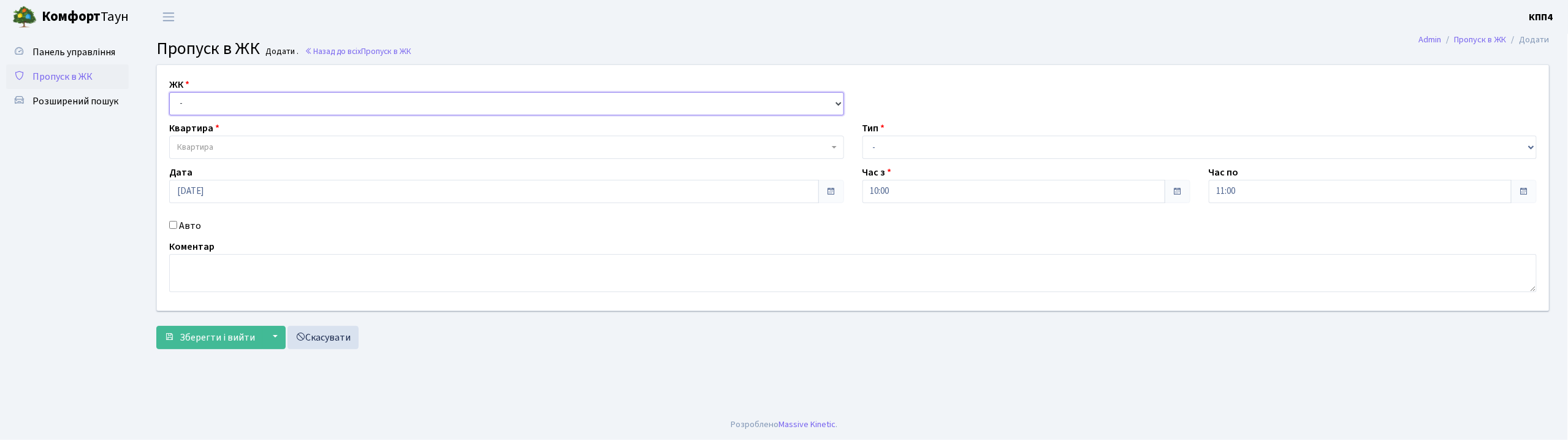
drag, startPoint x: 250, startPoint y: 94, endPoint x: 248, endPoint y: 109, distance: 15.1
click at [250, 94] on select "- КТ, вул. Регенераторна, 4 КТ2, просп. Соборності, 17 КТ3, вул. Березнева, 16 …" at bounding box center [507, 104] width 675 height 24
select select "271"
click at [170, 92] on select "- КТ, вул. Регенераторна, 4 КТ2, просп. Соборності, 17 КТ3, вул. Березнева, 16 …" at bounding box center [507, 104] width 675 height 24
select select
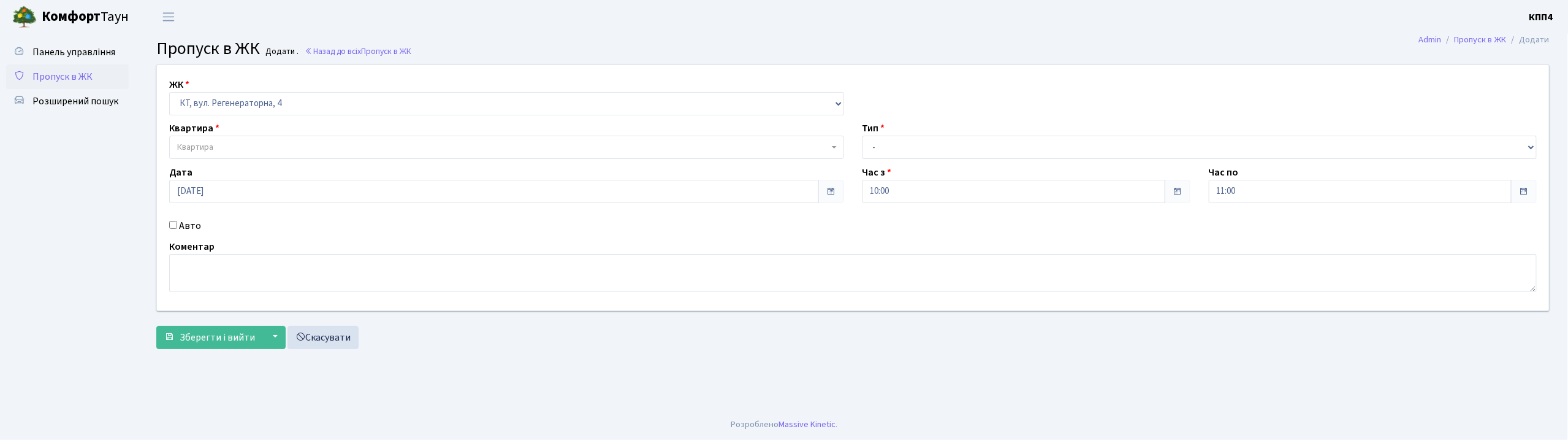
click at [234, 148] on span "Квартира" at bounding box center [503, 147] width 652 height 12
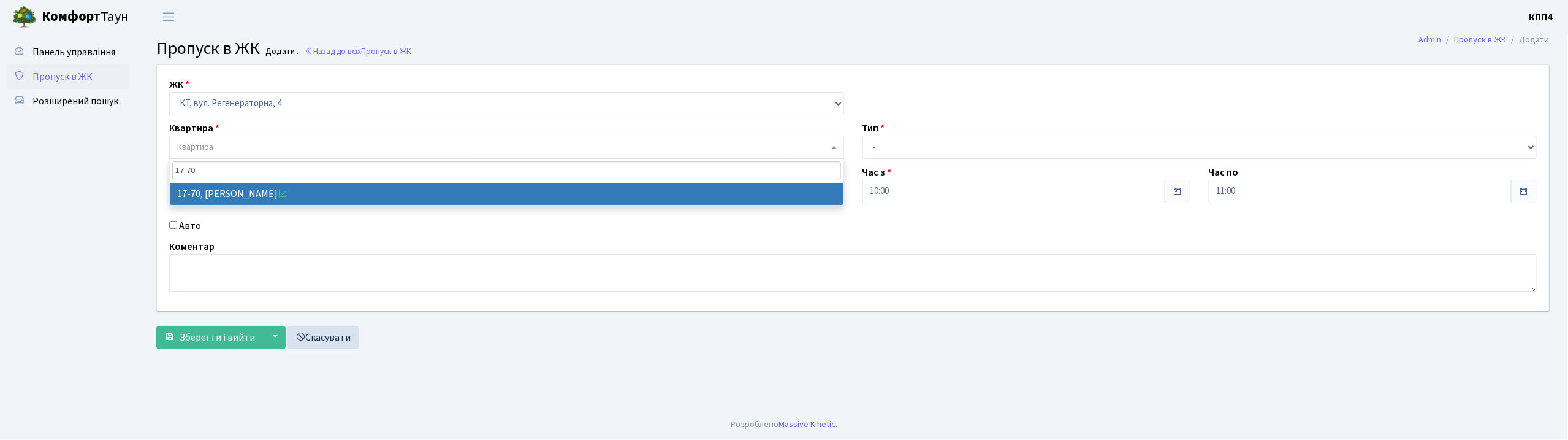
type input "17-70"
select select "9024"
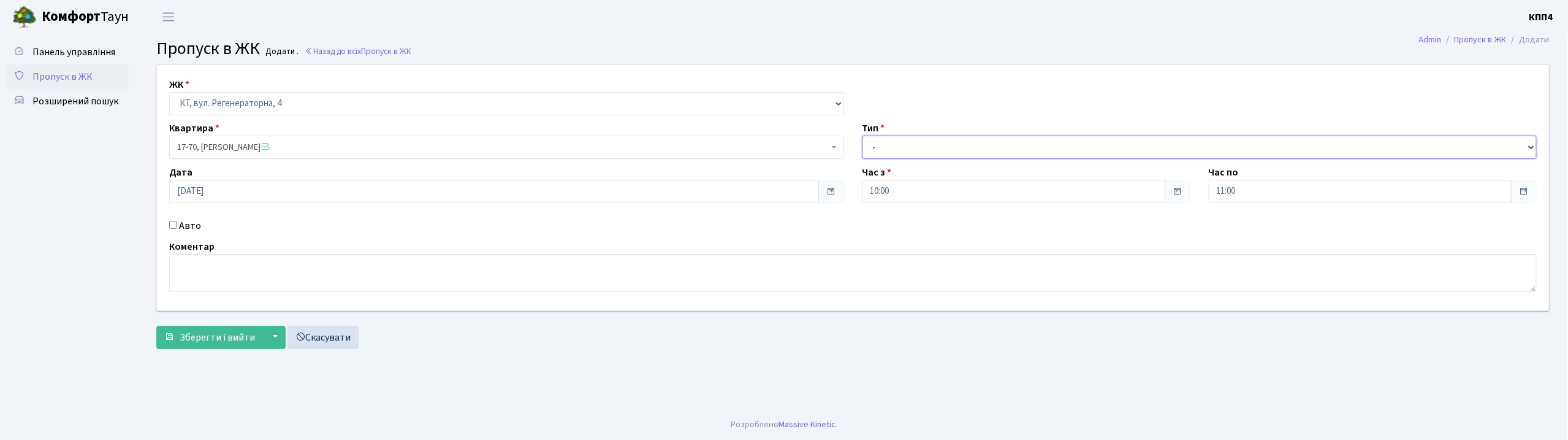
click at [918, 148] on select "- Доставка Таксі Гості Сервіс" at bounding box center [1200, 147] width 675 height 24
select select "1"
click at [863, 135] on select "- Доставка Таксі Гості Сервіс" at bounding box center [1200, 147] width 675 height 24
click at [207, 342] on span "Зберегти і вийти" at bounding box center [217, 337] width 75 height 14
click at [170, 224] on input "Авто" at bounding box center [173, 225] width 8 height 8
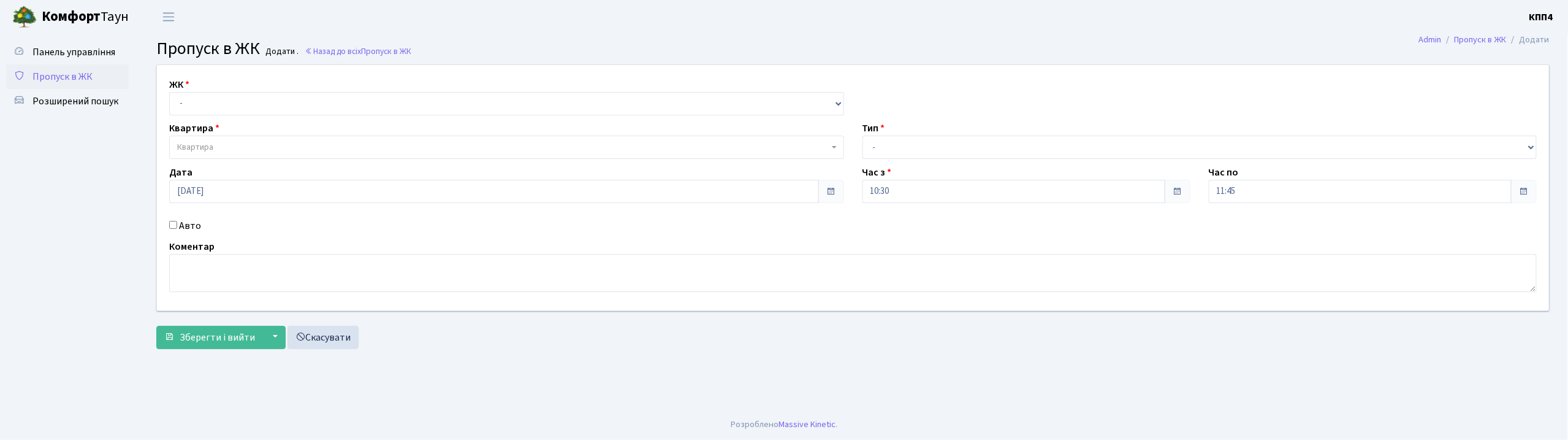
checkbox input "true"
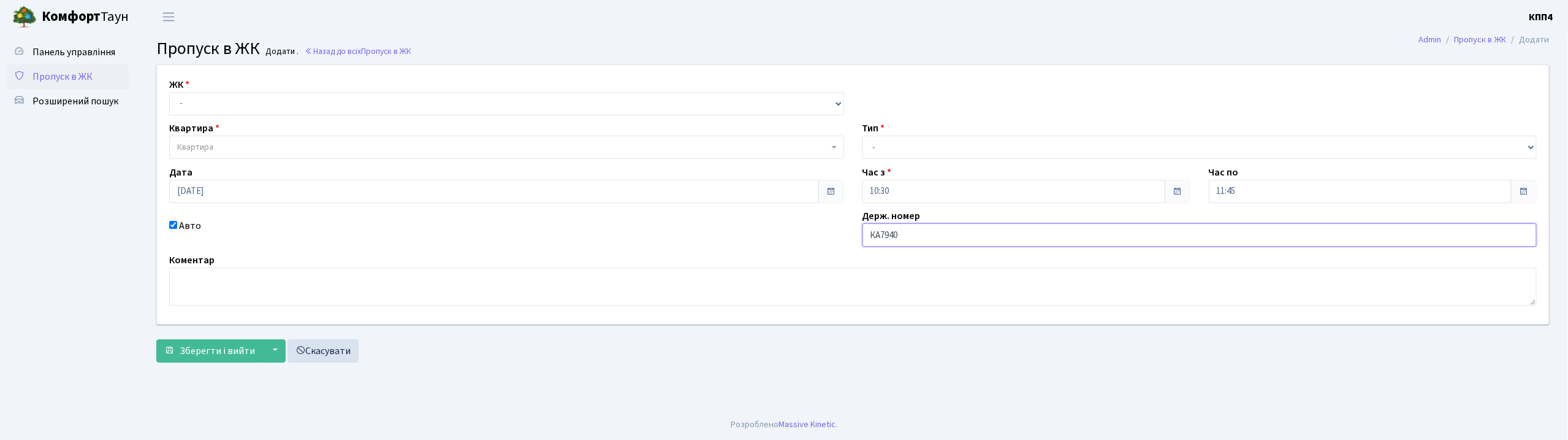
type input "КА7940ІО"
click at [328, 99] on select "- КТ, вул. Регенераторна, 4 КТ2, просп. [STREET_ADDRESS] [STREET_ADDRESS] [PERS…" at bounding box center [507, 104] width 675 height 24
select select "271"
click at [170, 92] on select "- КТ, вул. Регенераторна, 4 КТ2, просп. [STREET_ADDRESS] [STREET_ADDRESS] [PERS…" at bounding box center [507, 104] width 675 height 24
select select
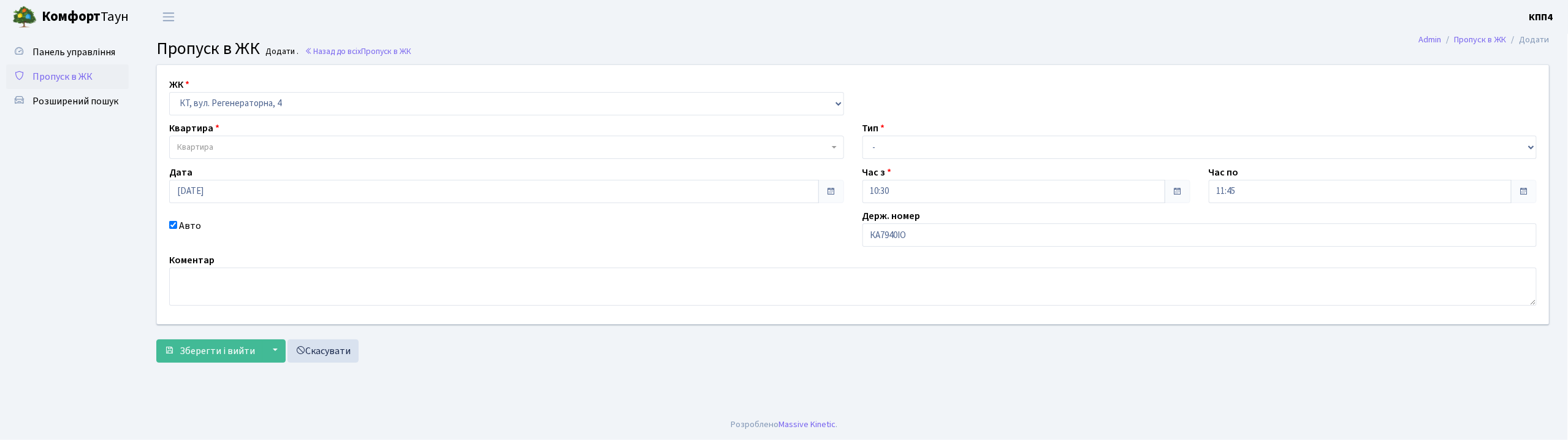
click at [328, 140] on span "Квартира" at bounding box center [507, 147] width 675 height 24
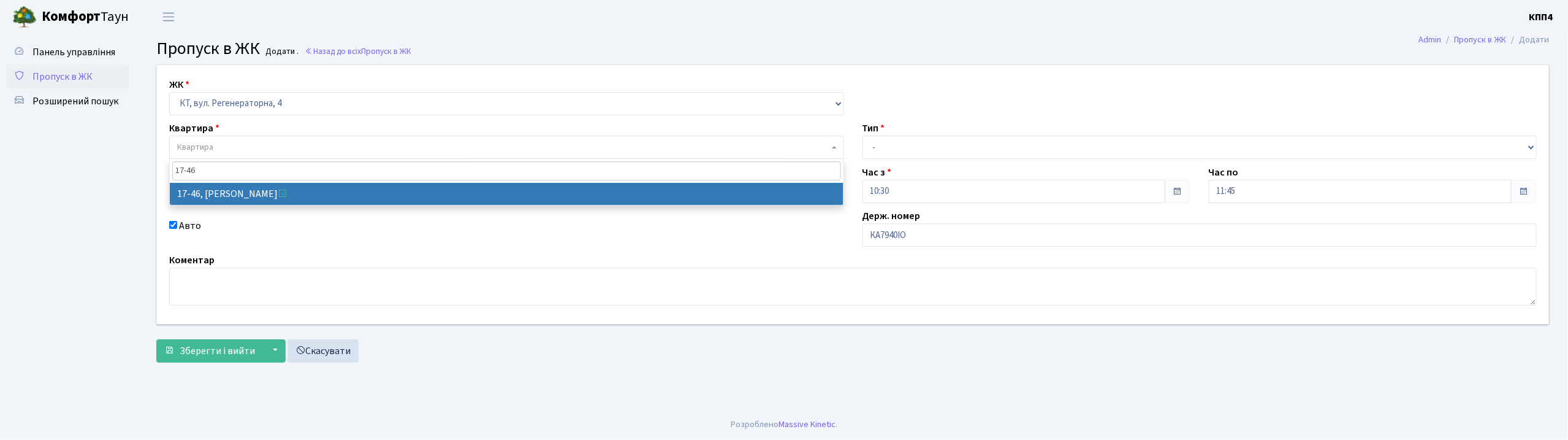
type input "17-46"
select select "9000"
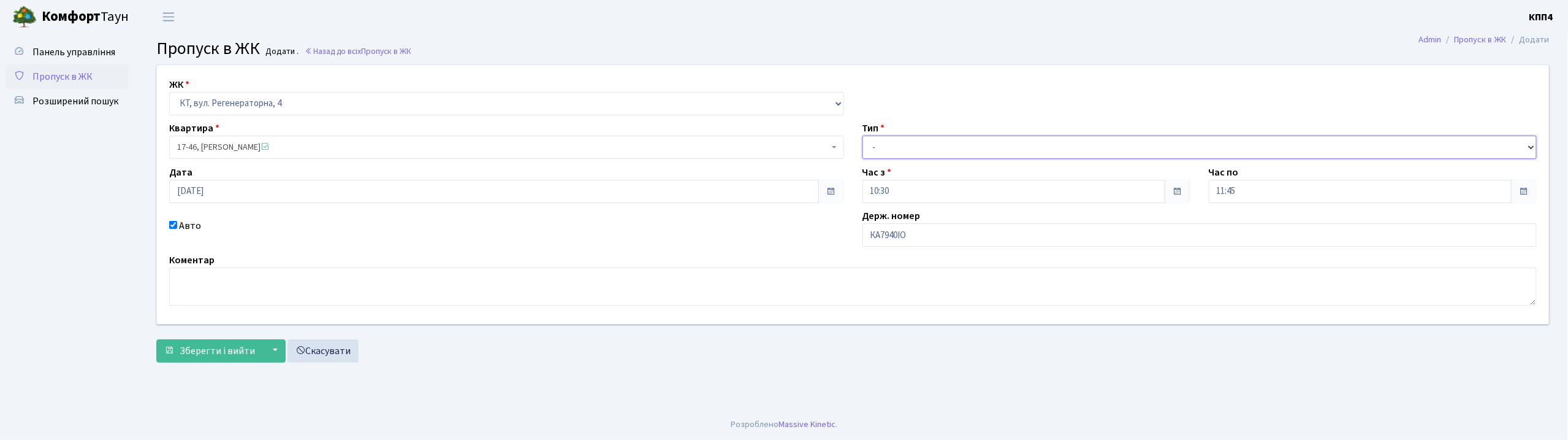
drag, startPoint x: 980, startPoint y: 150, endPoint x: 977, endPoint y: 158, distance: 8.5
click at [980, 150] on select "- Доставка Таксі Гості Сервіс" at bounding box center [1200, 147] width 675 height 24
select select "3"
click at [863, 135] on select "- Доставка Таксі Гості Сервіс" at bounding box center [1200, 147] width 675 height 24
click at [200, 354] on span "Зберегти і вийти" at bounding box center [217, 351] width 75 height 14
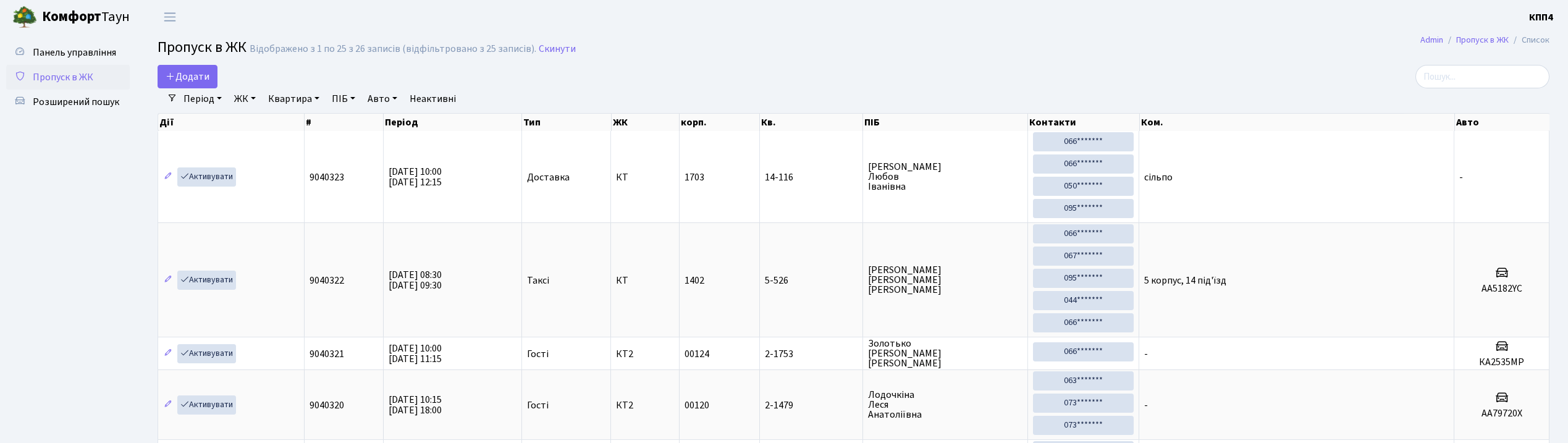
select select "25"
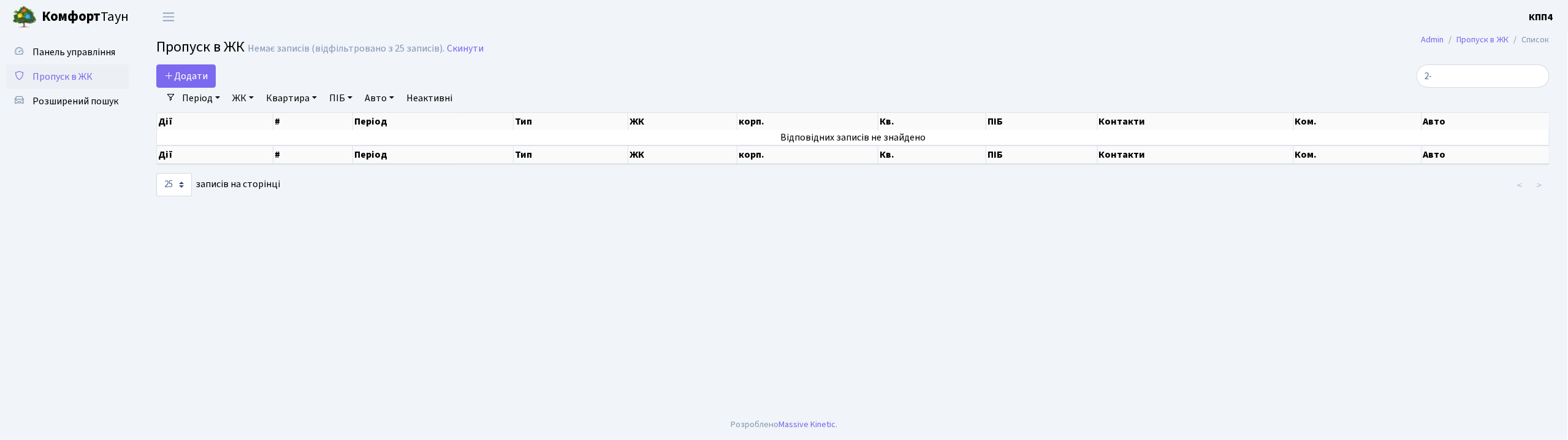
type input "2"
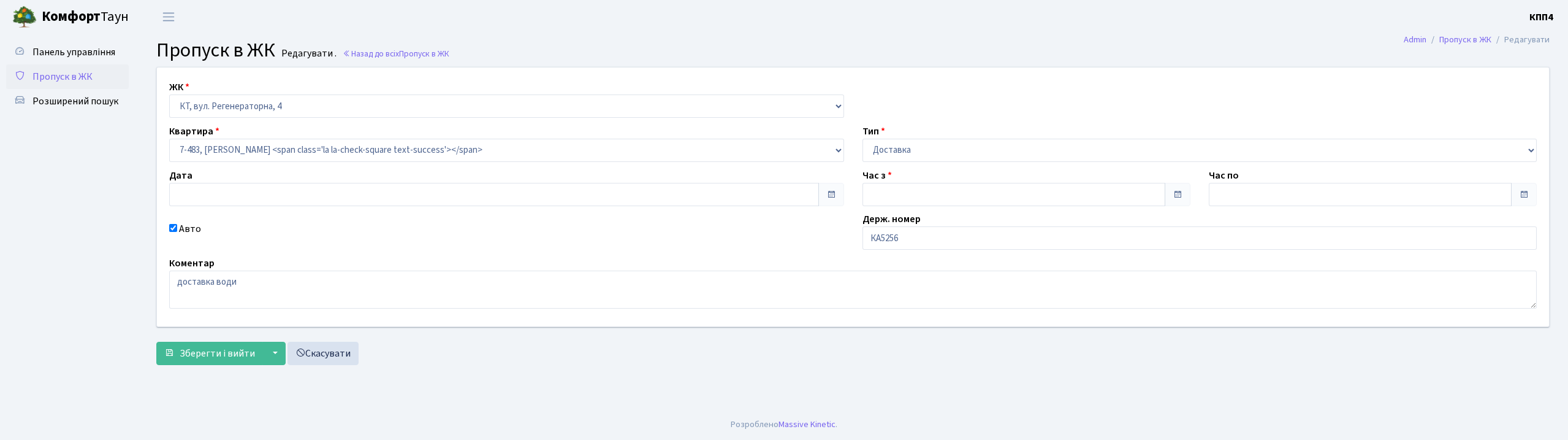
type input "[DATE]"
type input "09:00"
type input "15:00"
checkbox input "true"
drag, startPoint x: 913, startPoint y: 246, endPoint x: 913, endPoint y: 224, distance: 22.0
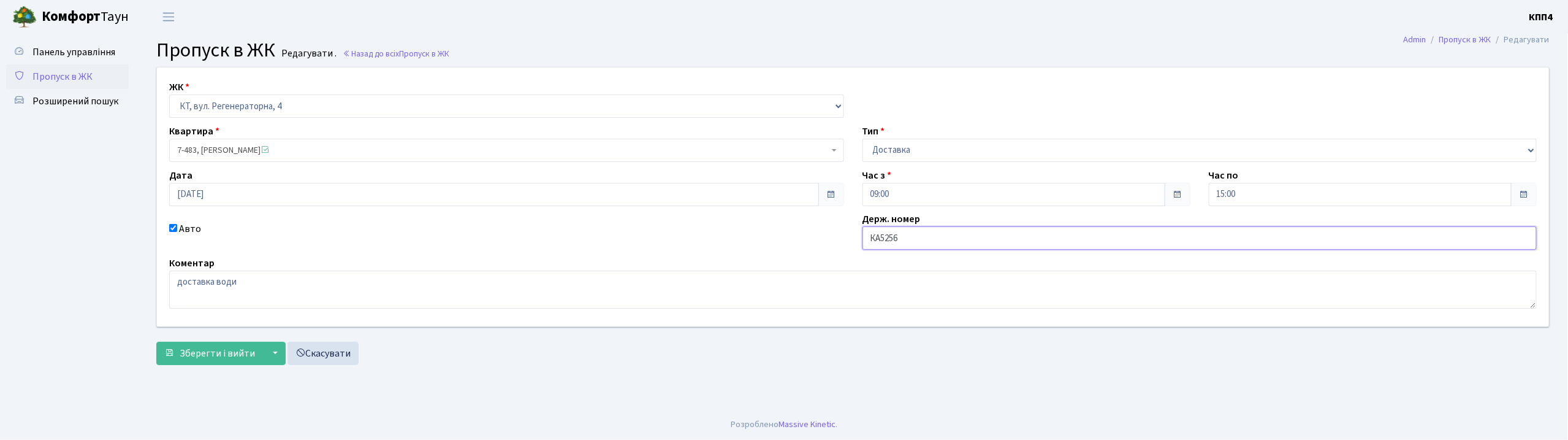
click at [913, 246] on input "КА5256" at bounding box center [1200, 238] width 675 height 24
type input "КА5256СВ"
click at [221, 356] on span "Зберегти і вийти" at bounding box center [217, 353] width 75 height 14
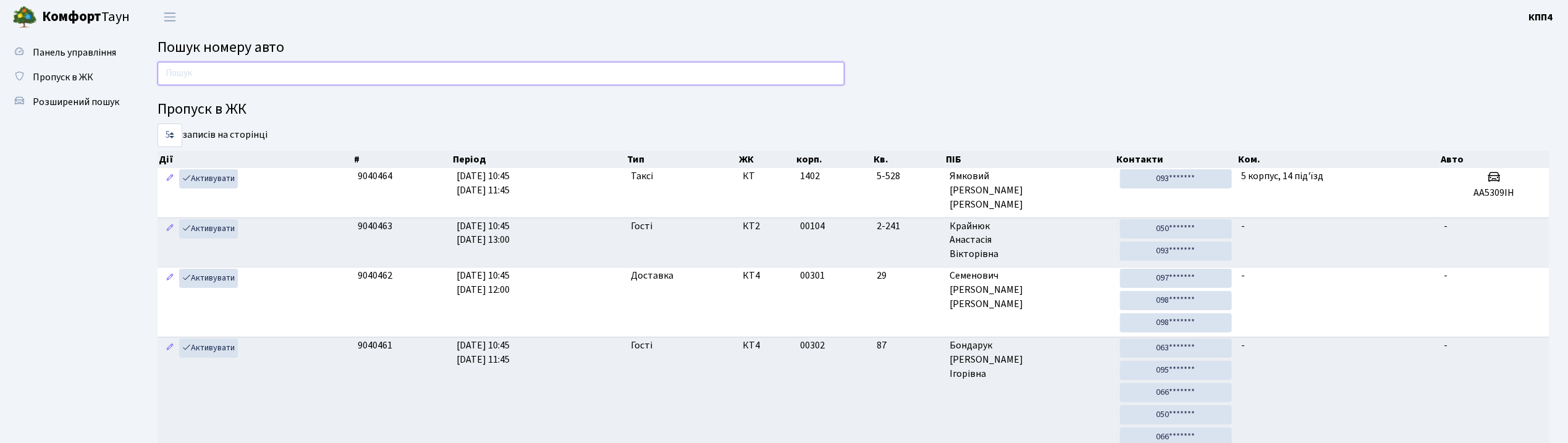
click at [231, 67] on input "text" at bounding box center [501, 73] width 687 height 24
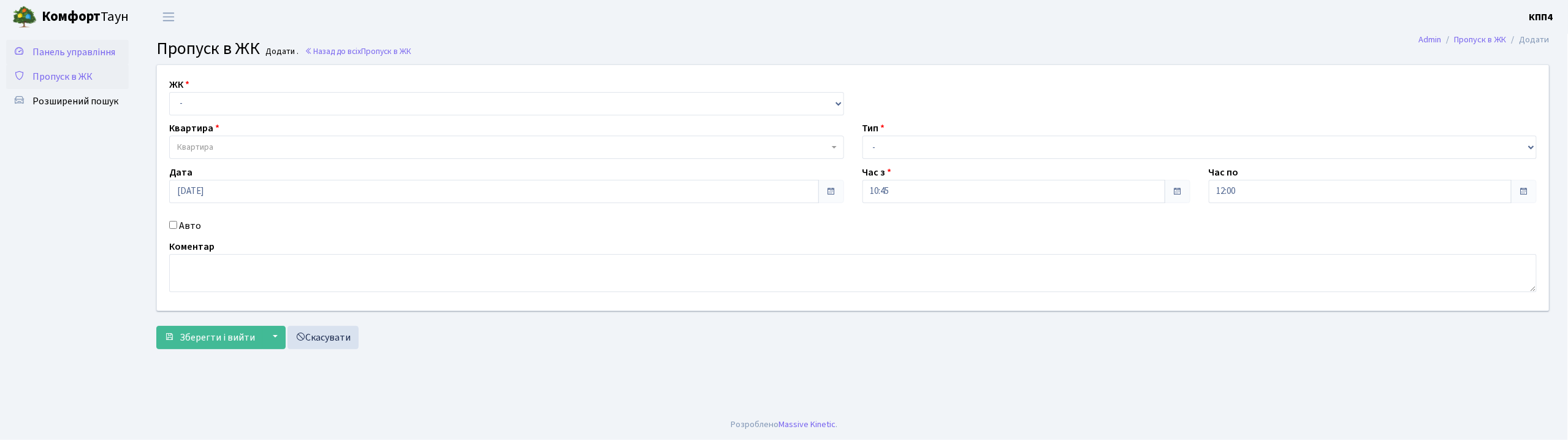
click at [114, 47] on span "Панель управління" at bounding box center [74, 52] width 83 height 14
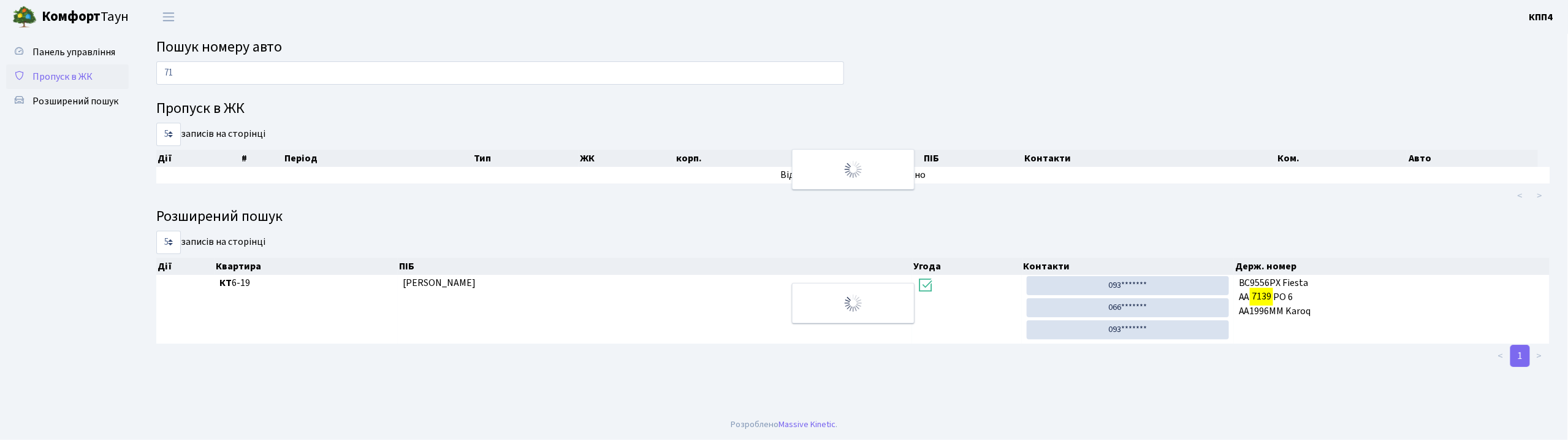
type input "7"
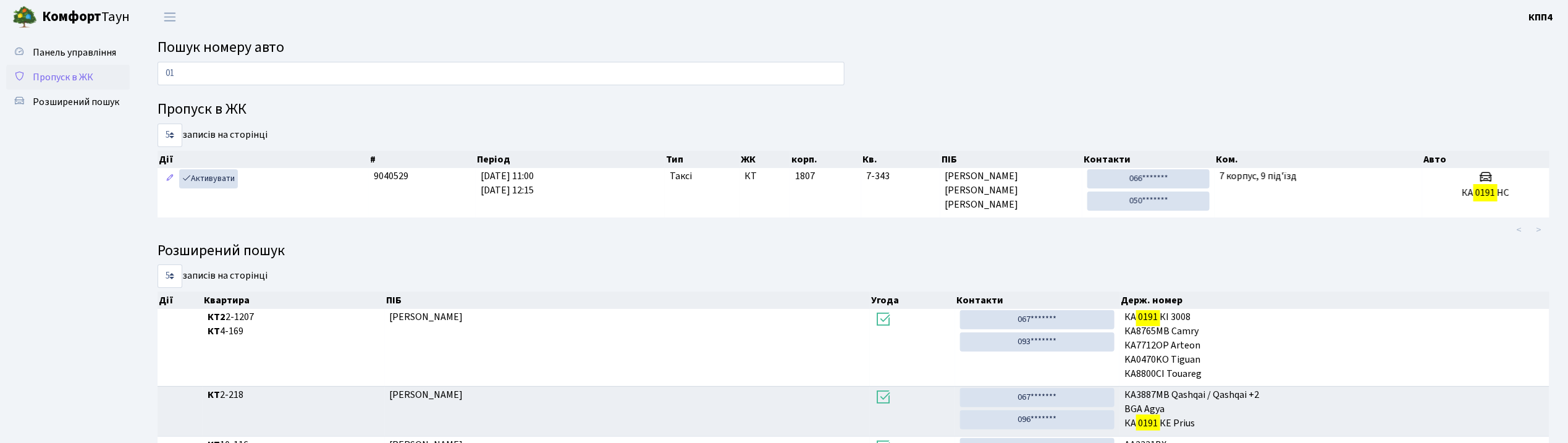
type input "0"
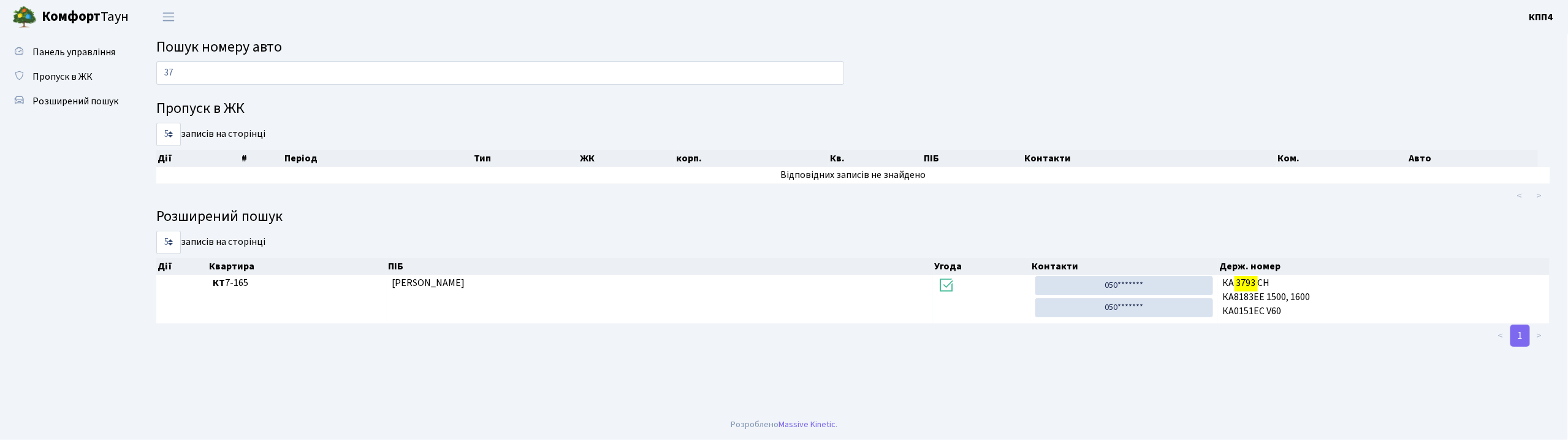
type input "3"
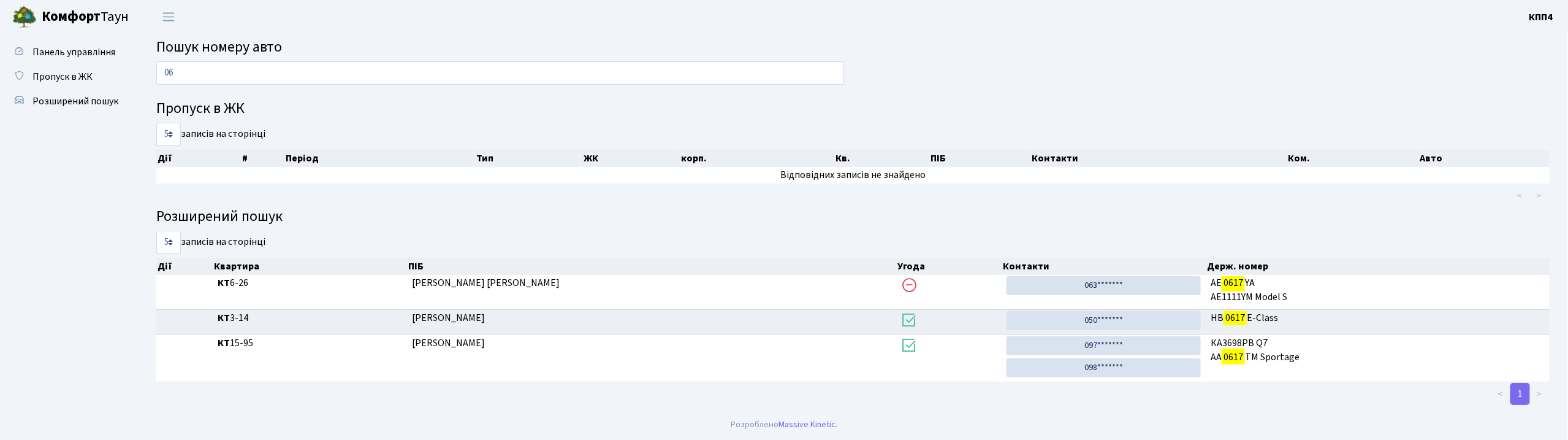
type input "0"
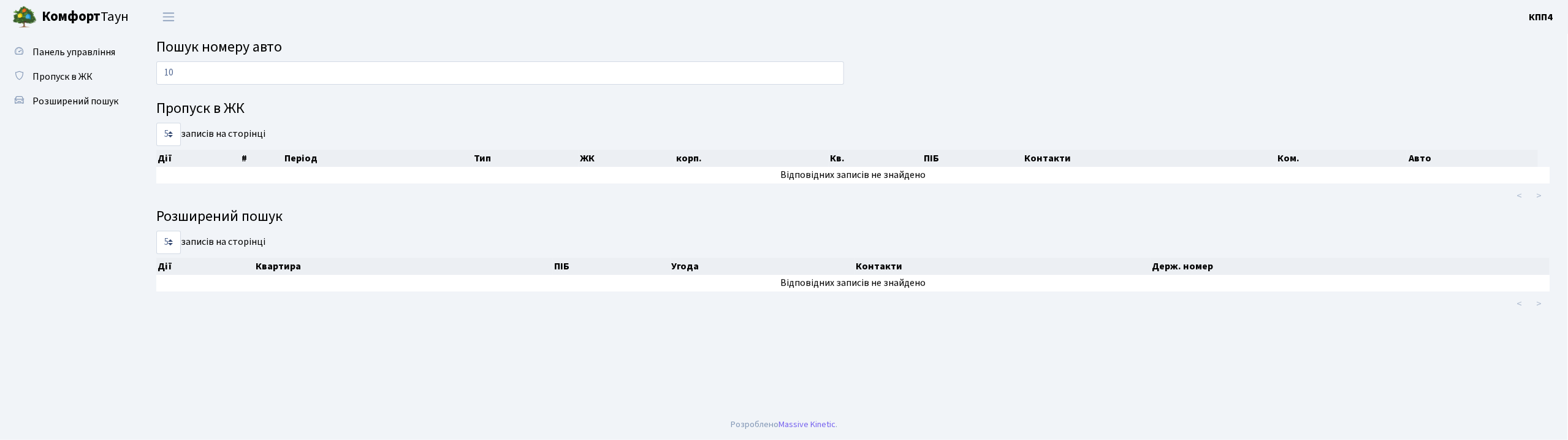
type input "1"
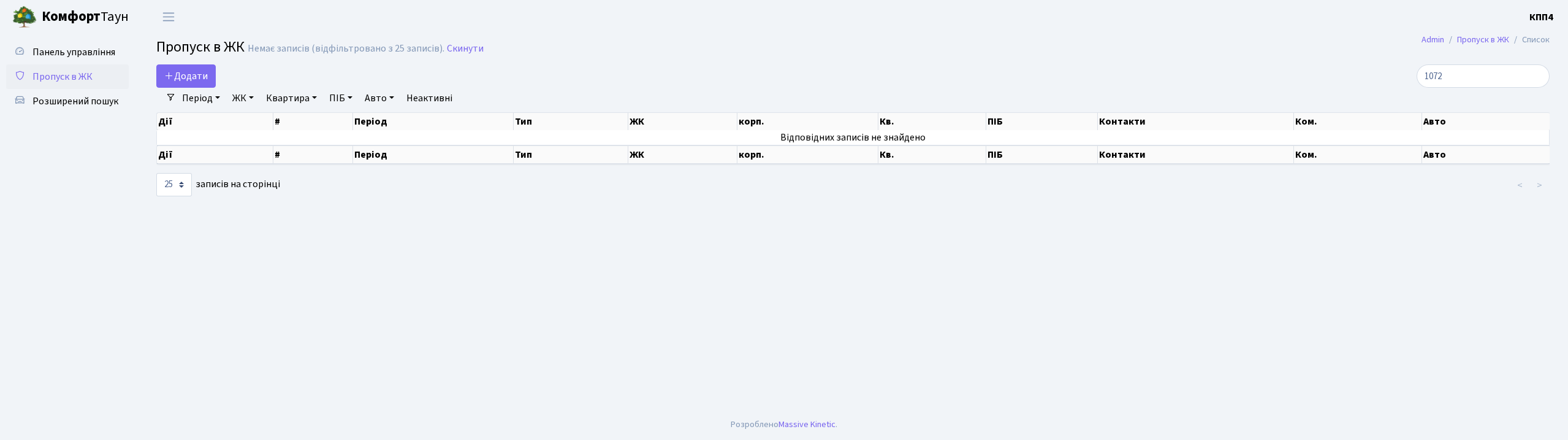
select select "25"
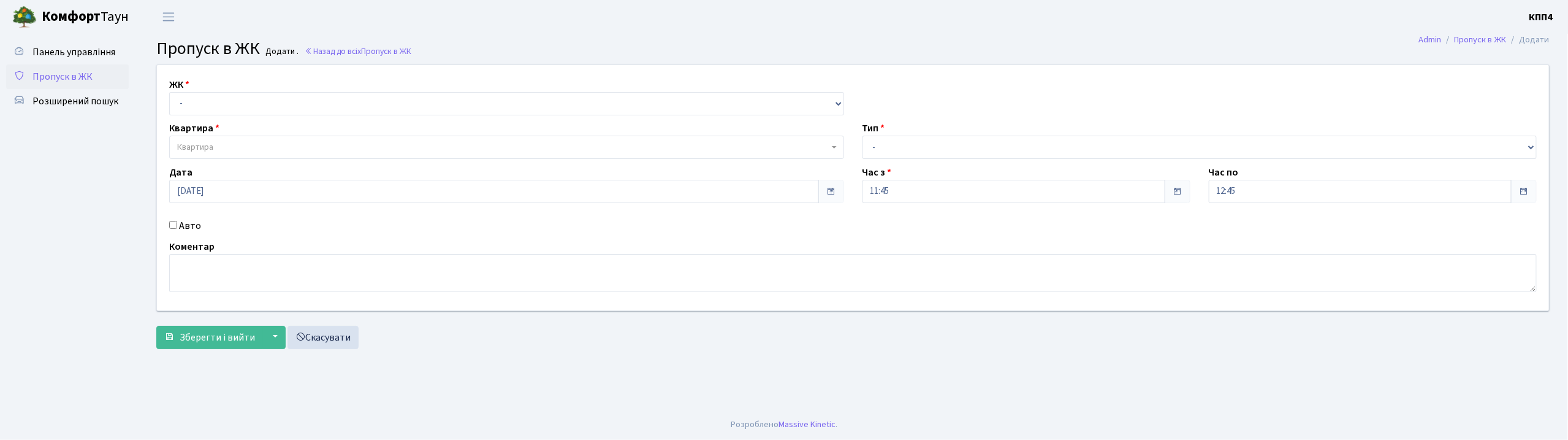
select select "271"
click at [170, 92] on select "- КТ, вул. Регенераторна, 4 КТ2, просп. [STREET_ADDRESS] [STREET_ADDRESS] [PERS…" at bounding box center [507, 104] width 675 height 24
select select
click at [220, 142] on span "Квартира" at bounding box center [503, 147] width 652 height 12
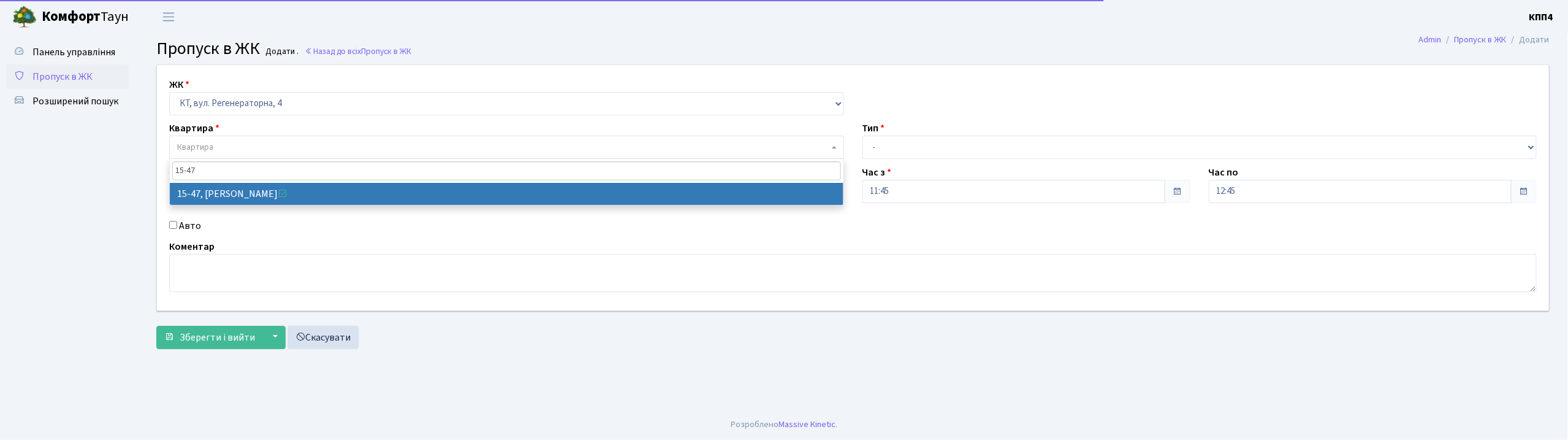
type input "15-47"
select select "8822"
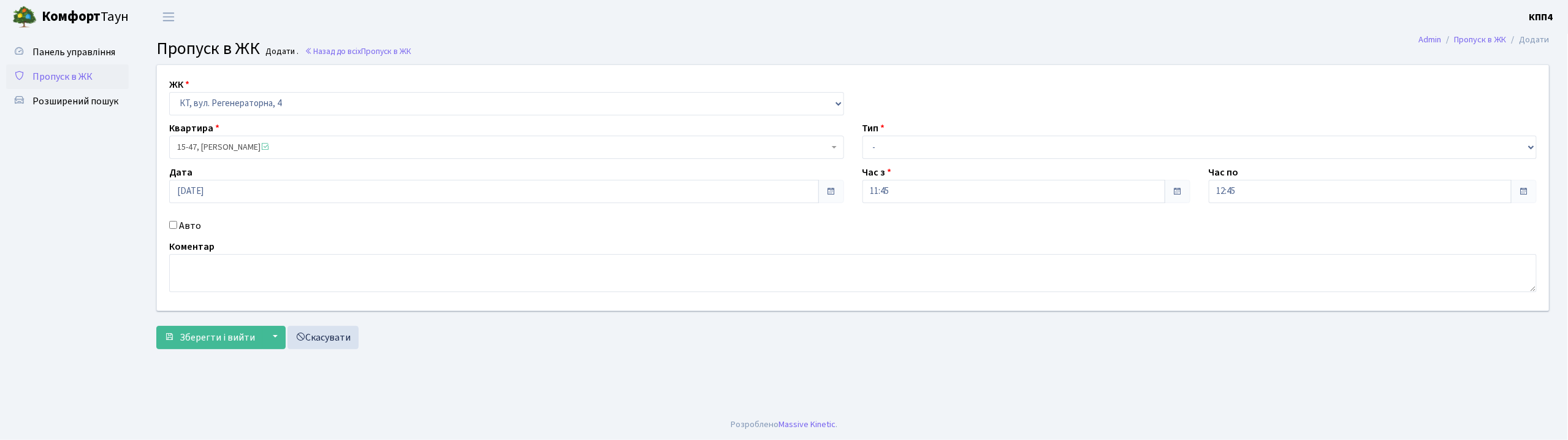
click at [189, 229] on label "Авто" at bounding box center [190, 225] width 22 height 15
click at [177, 229] on input "Авто" at bounding box center [173, 225] width 8 height 8
checkbox input "true"
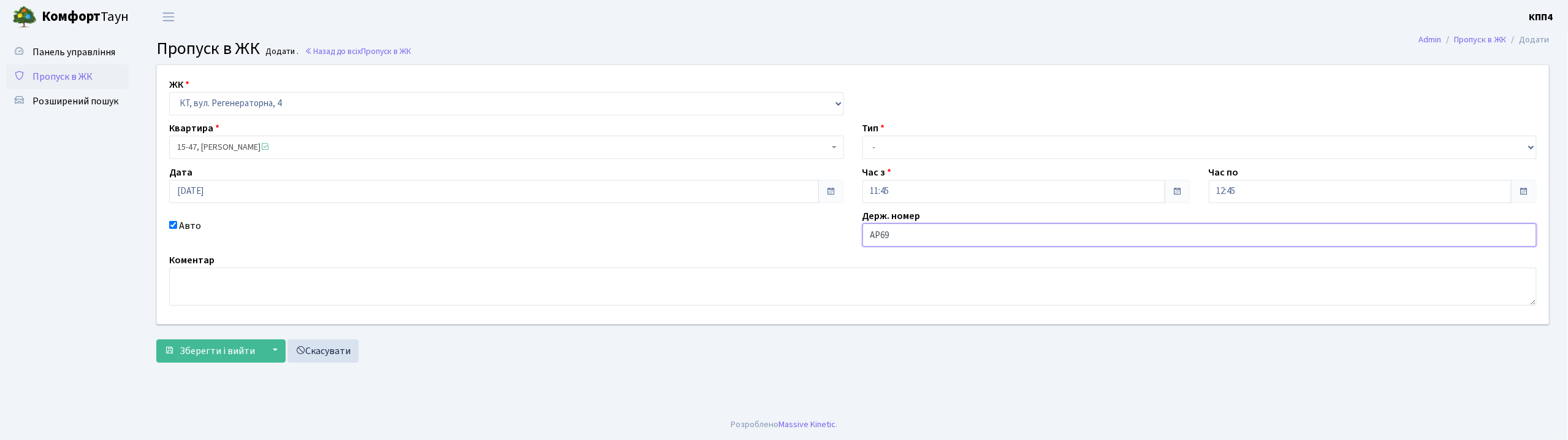
type input "АР6974ІС"
click at [918, 150] on select "- Доставка Таксі Гості Сервіс" at bounding box center [1200, 147] width 675 height 24
select select "3"
click at [863, 135] on select "- Доставка Таксі Гості Сервіс" at bounding box center [1200, 147] width 675 height 24
click at [205, 356] on span "Зберегти і вийти" at bounding box center [217, 351] width 75 height 14
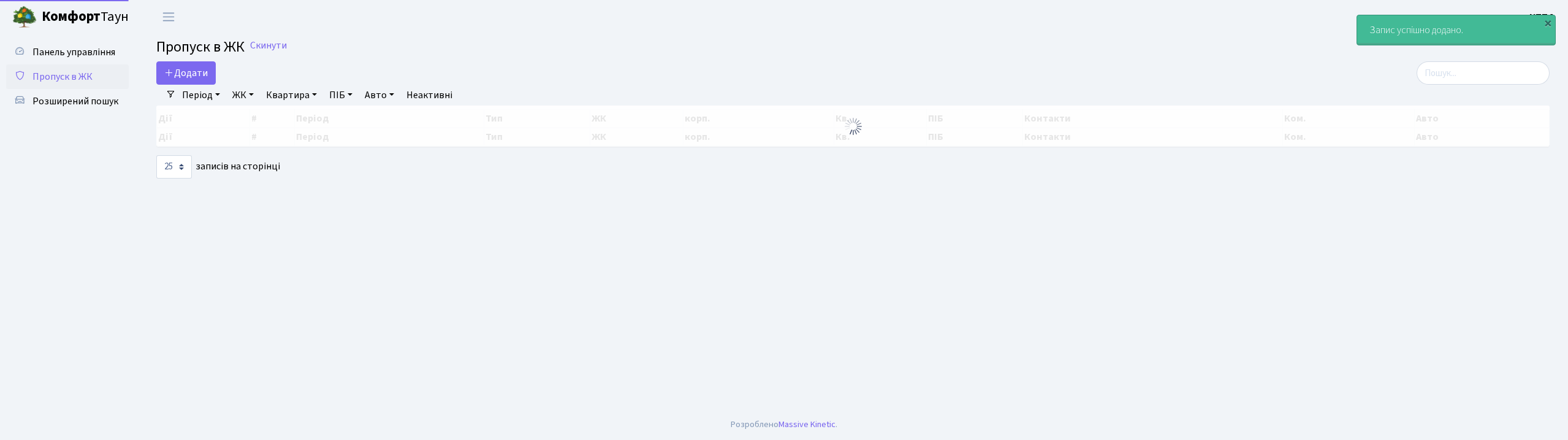
select select "25"
click at [1482, 72] on input "search" at bounding box center [1484, 73] width 133 height 24
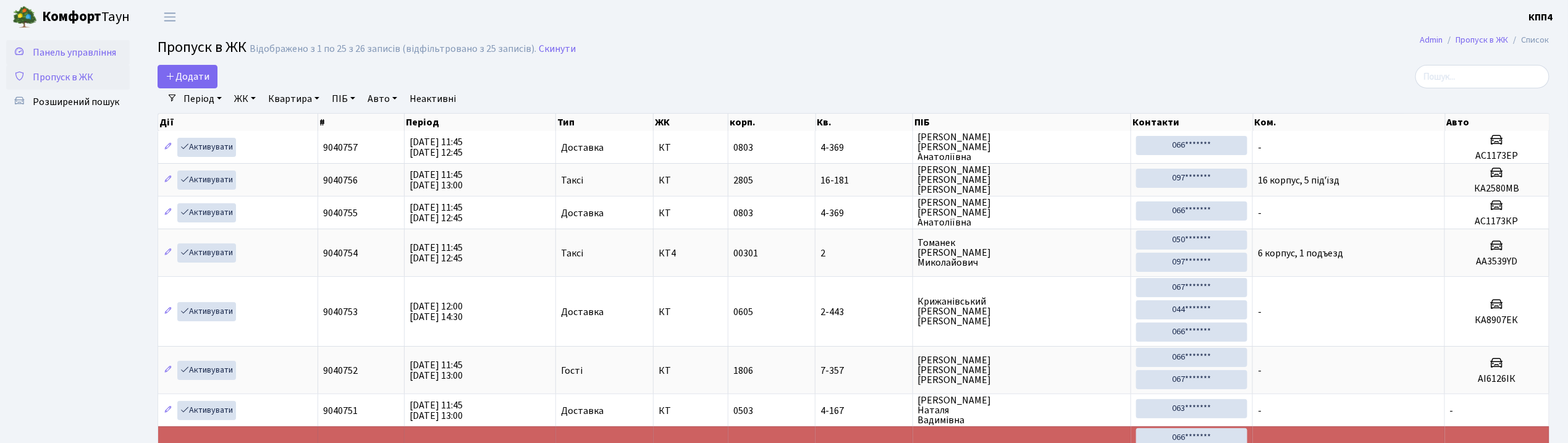
click at [78, 45] on span "Панель управління" at bounding box center [74, 52] width 84 height 14
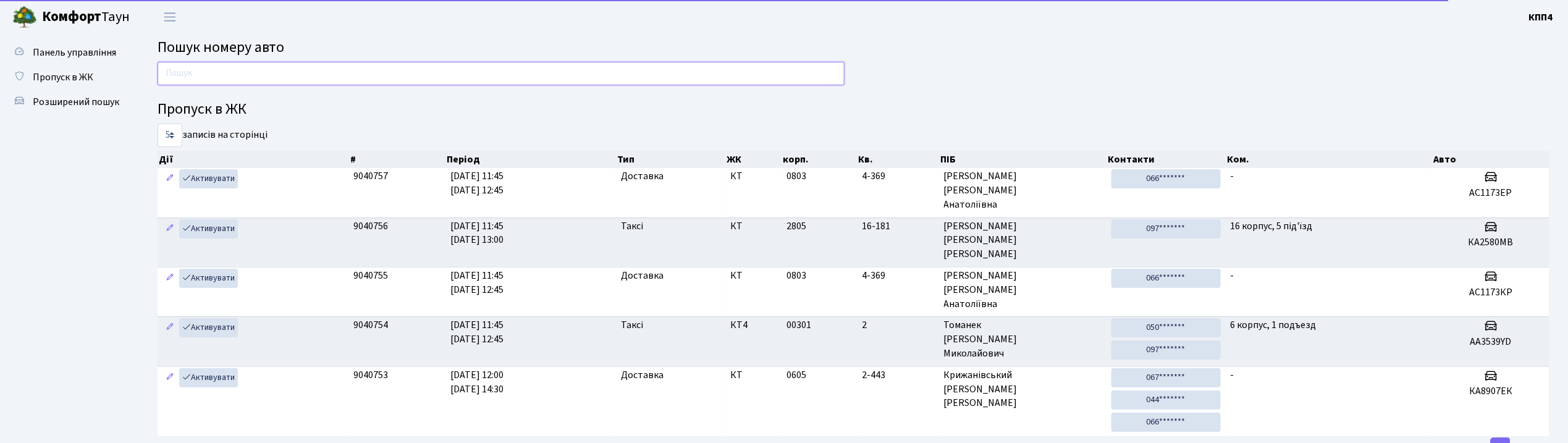
click at [270, 76] on input "text" at bounding box center [501, 73] width 687 height 24
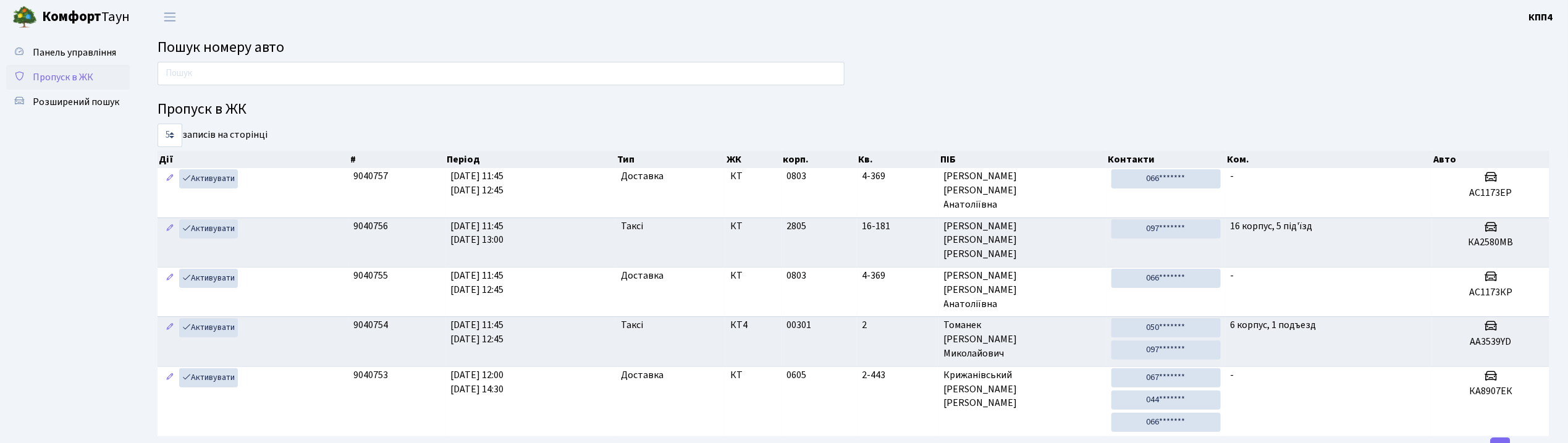
click at [60, 81] on span "Пропуск в ЖК" at bounding box center [63, 77] width 61 height 14
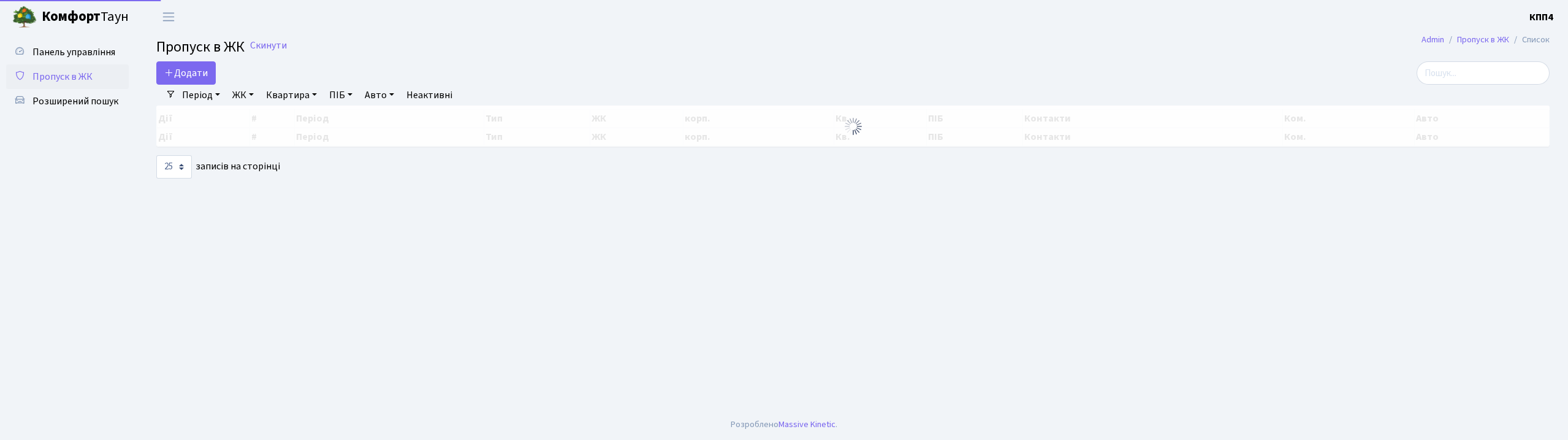
select select "25"
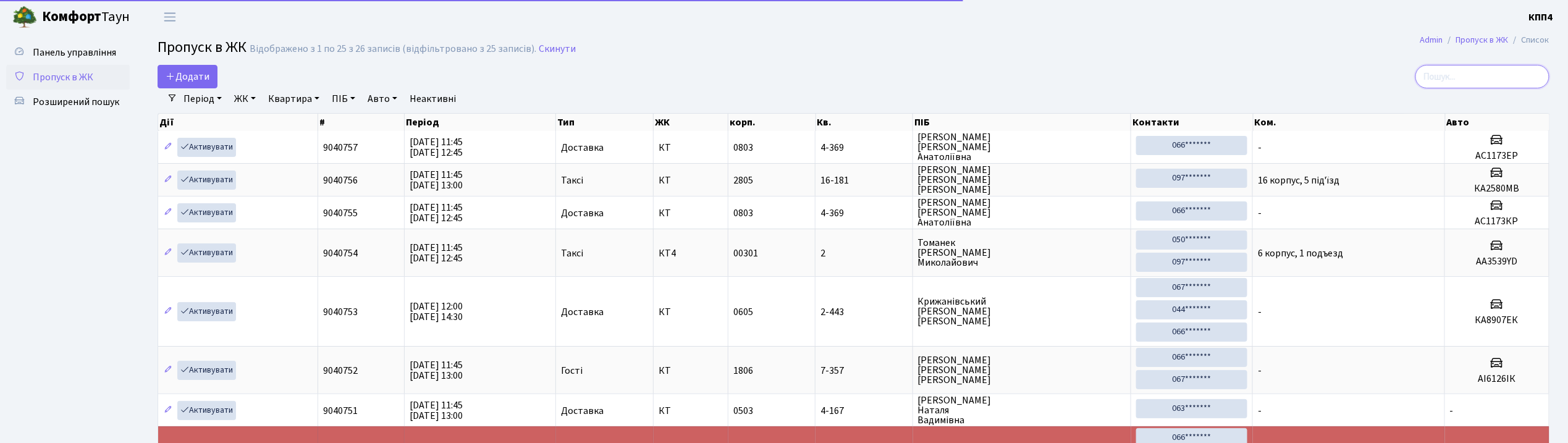
click at [1459, 70] on input "search" at bounding box center [1483, 76] width 134 height 24
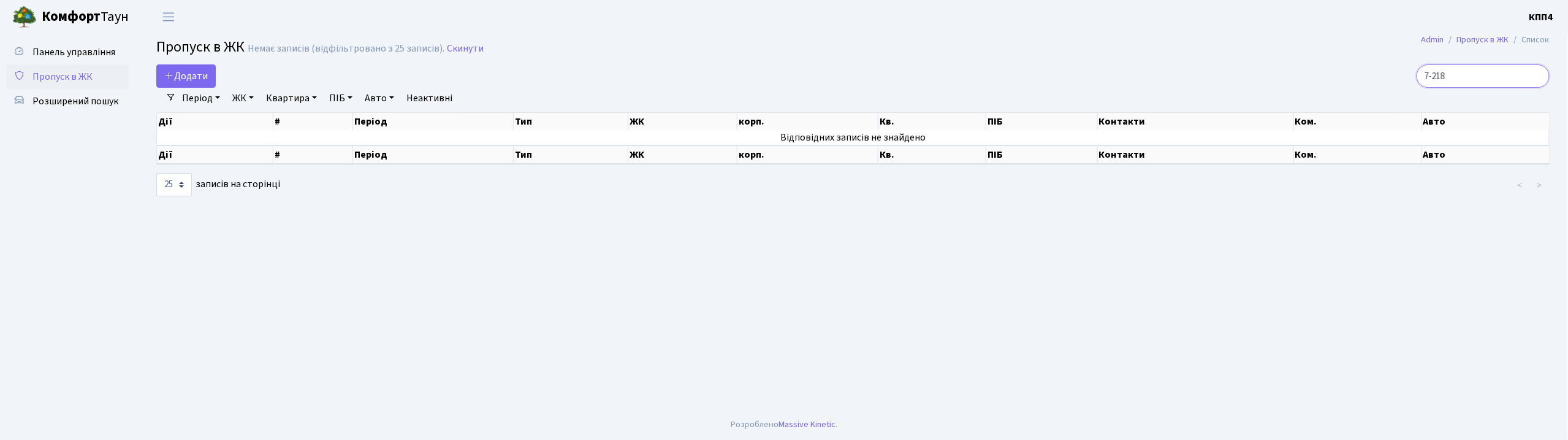
type input "7-218"
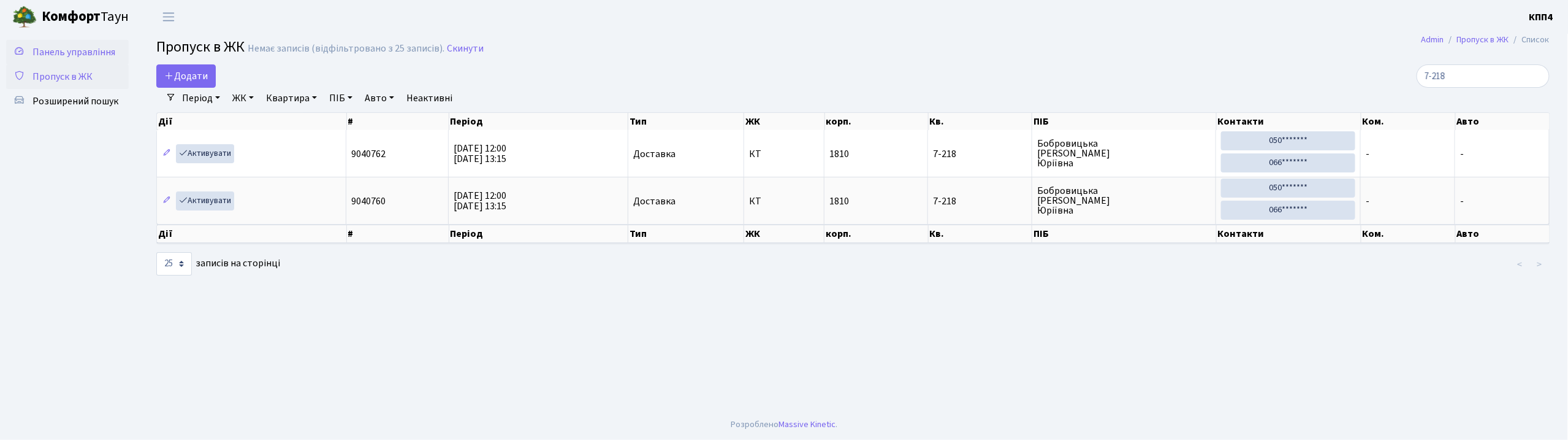
click at [71, 47] on span "Панель управління" at bounding box center [74, 52] width 83 height 14
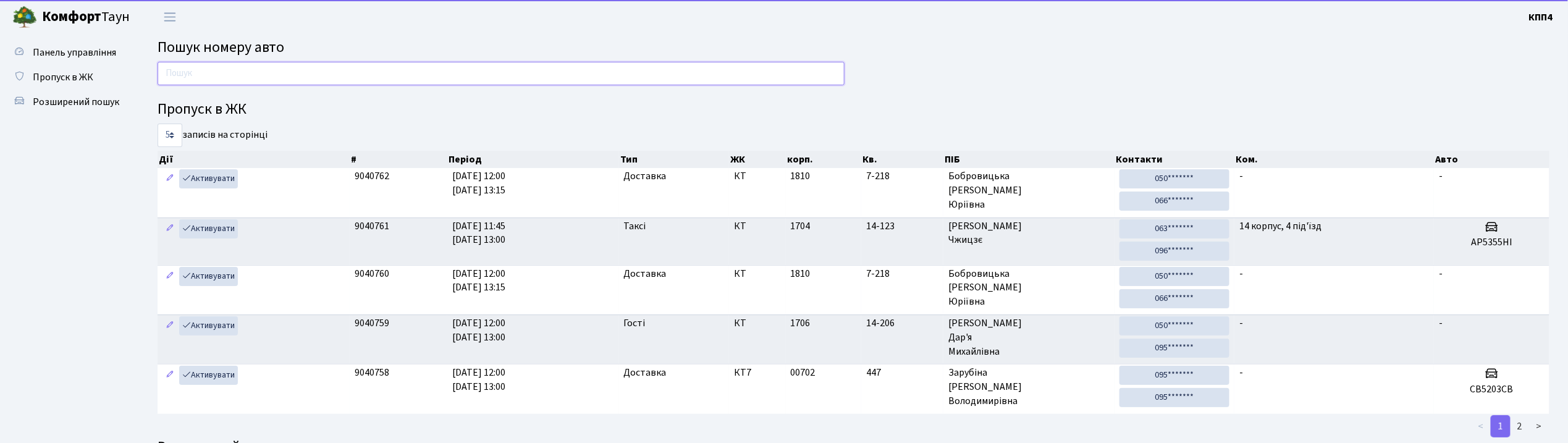
click at [245, 69] on input "text" at bounding box center [501, 73] width 687 height 24
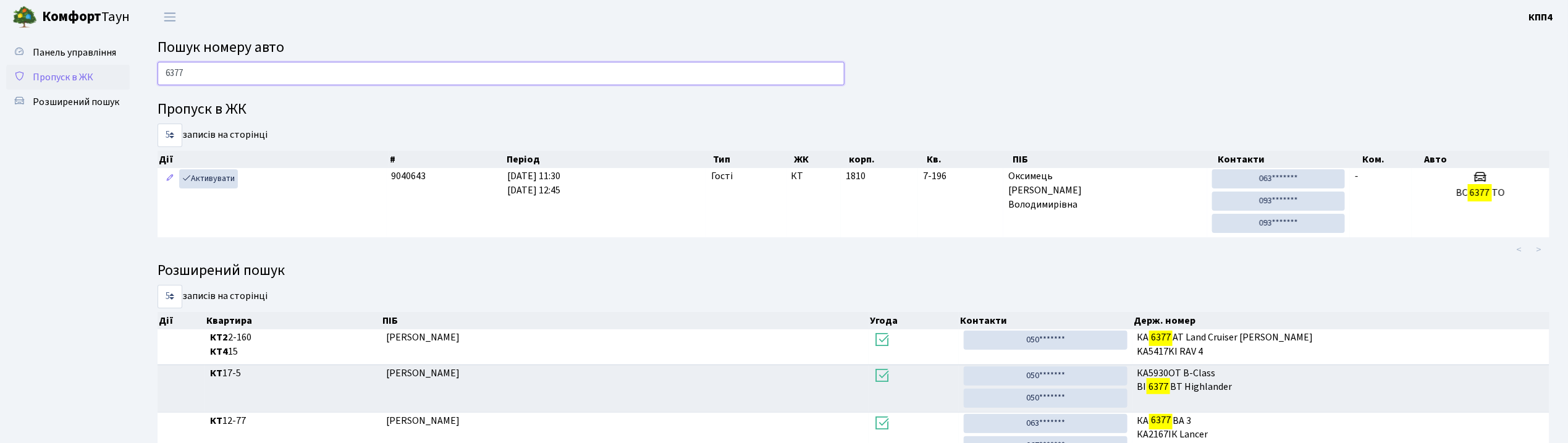
type input "6377"
click at [71, 77] on span "Пропуск в ЖК" at bounding box center [63, 77] width 61 height 14
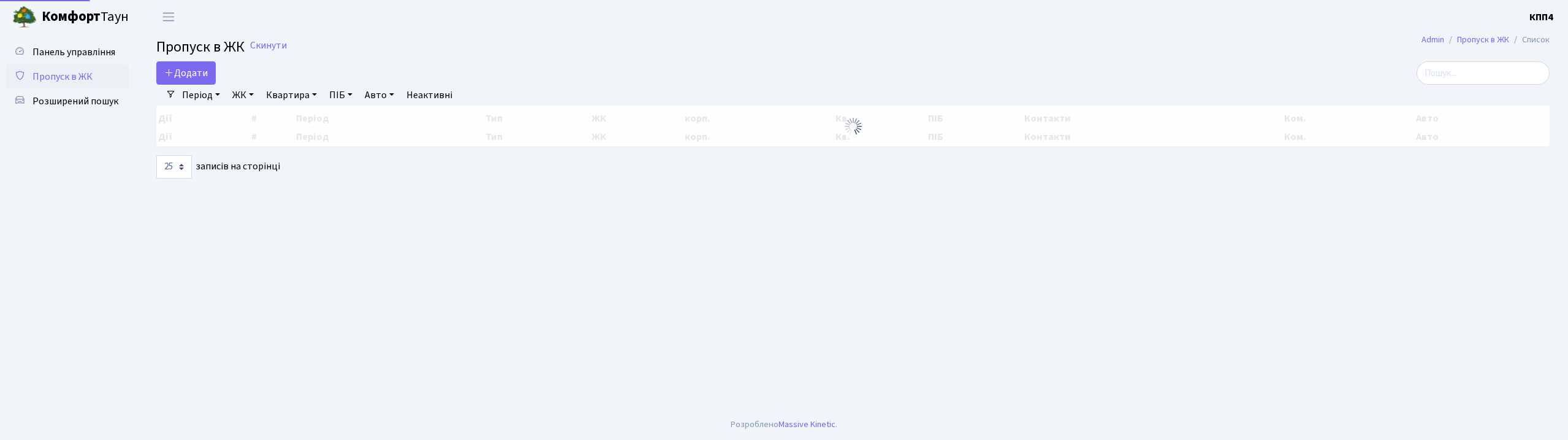
select select "25"
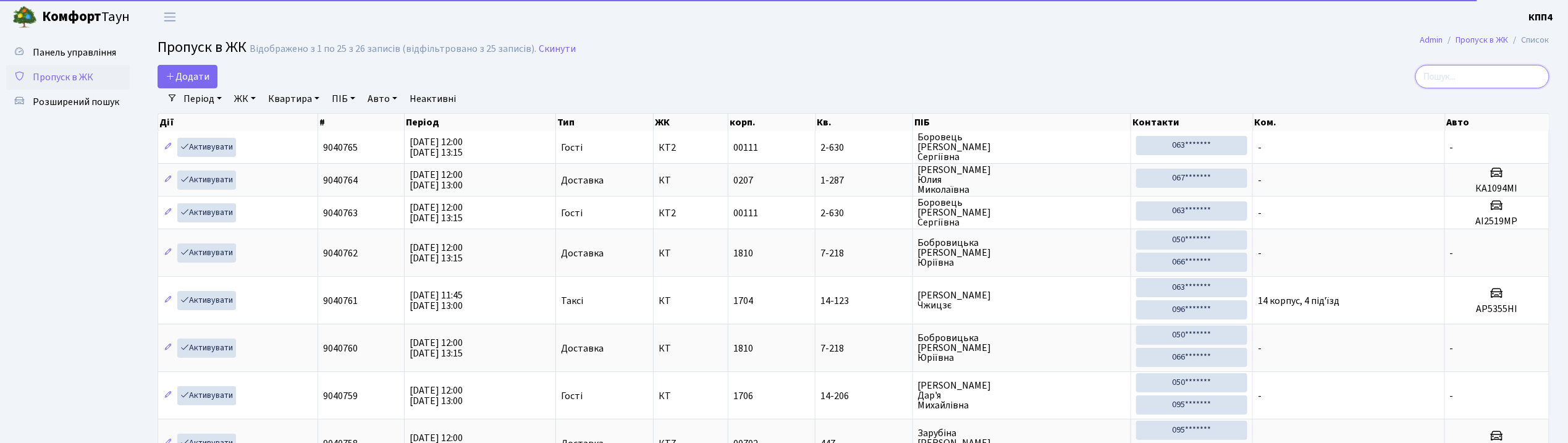
click at [1502, 82] on input "search" at bounding box center [1483, 76] width 134 height 24
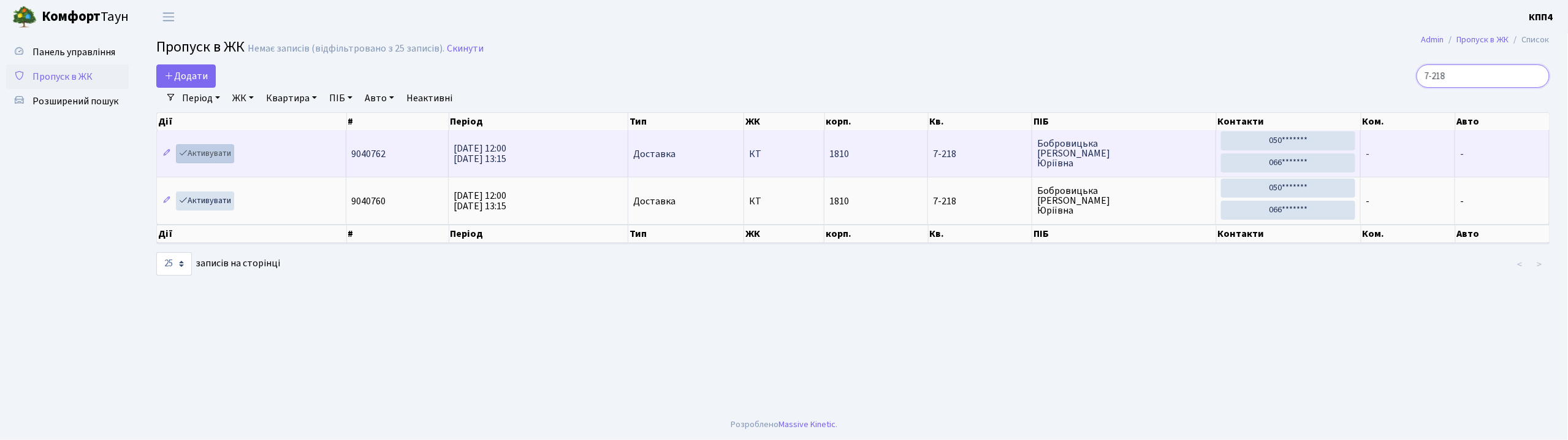
type input "7-218"
click at [211, 153] on link "Активувати" at bounding box center [205, 153] width 58 height 19
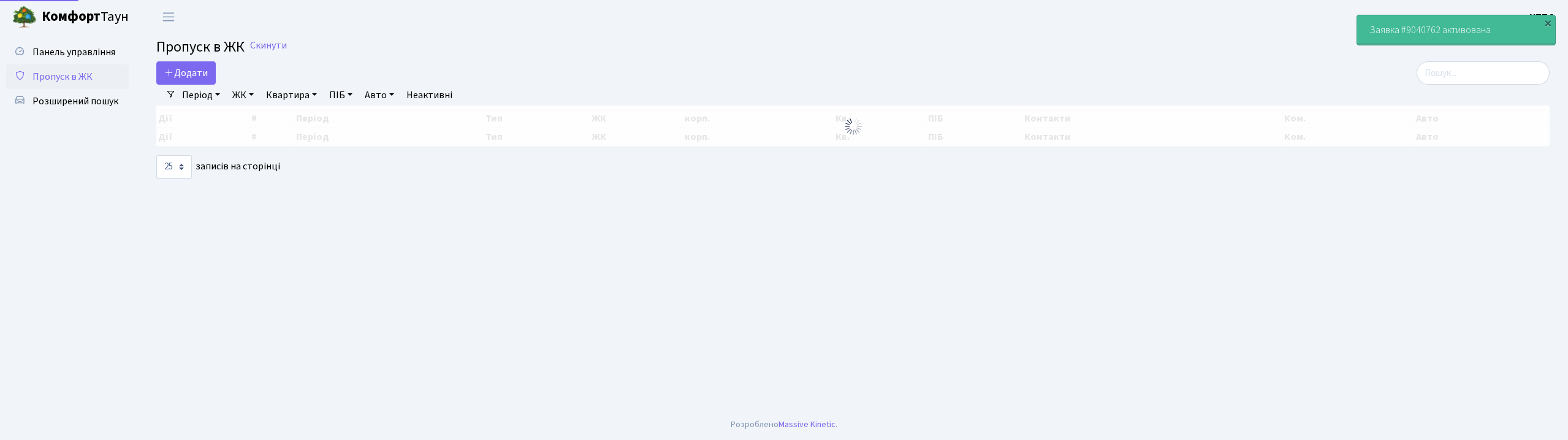
select select "25"
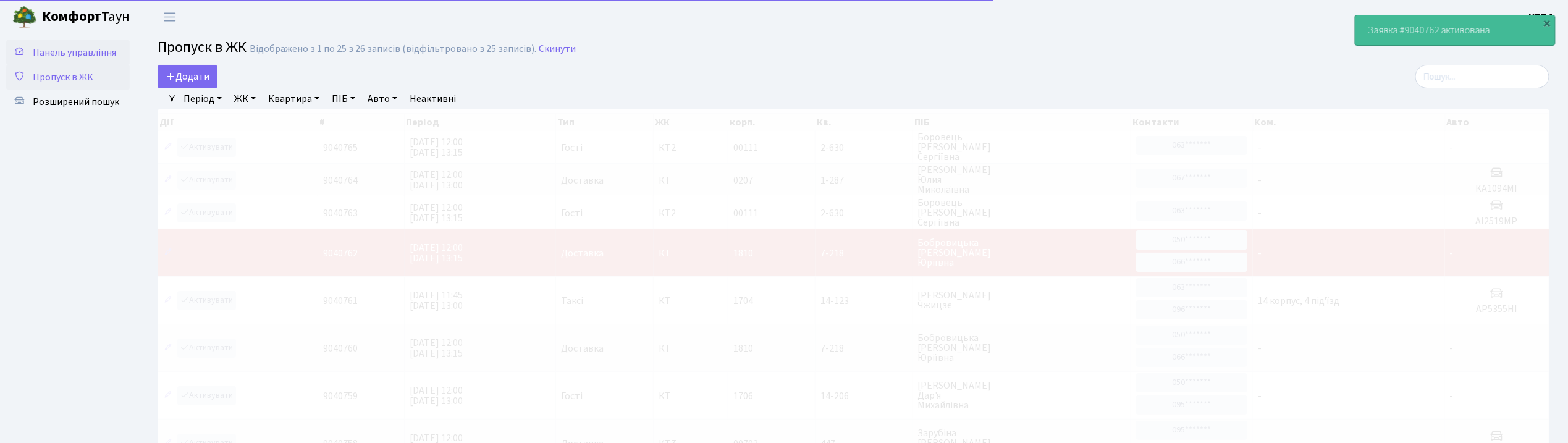
click at [85, 50] on span "Панель управління" at bounding box center [74, 52] width 84 height 14
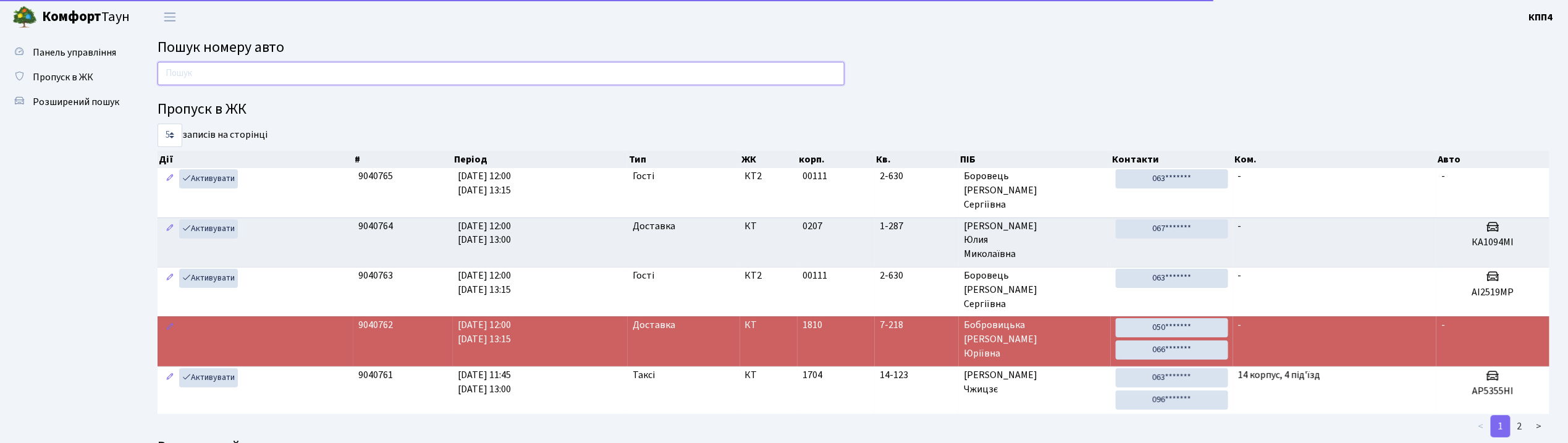
drag, startPoint x: 0, startPoint y: 0, endPoint x: 200, endPoint y: 67, distance: 210.9
click at [200, 67] on input "text" at bounding box center [501, 73] width 687 height 24
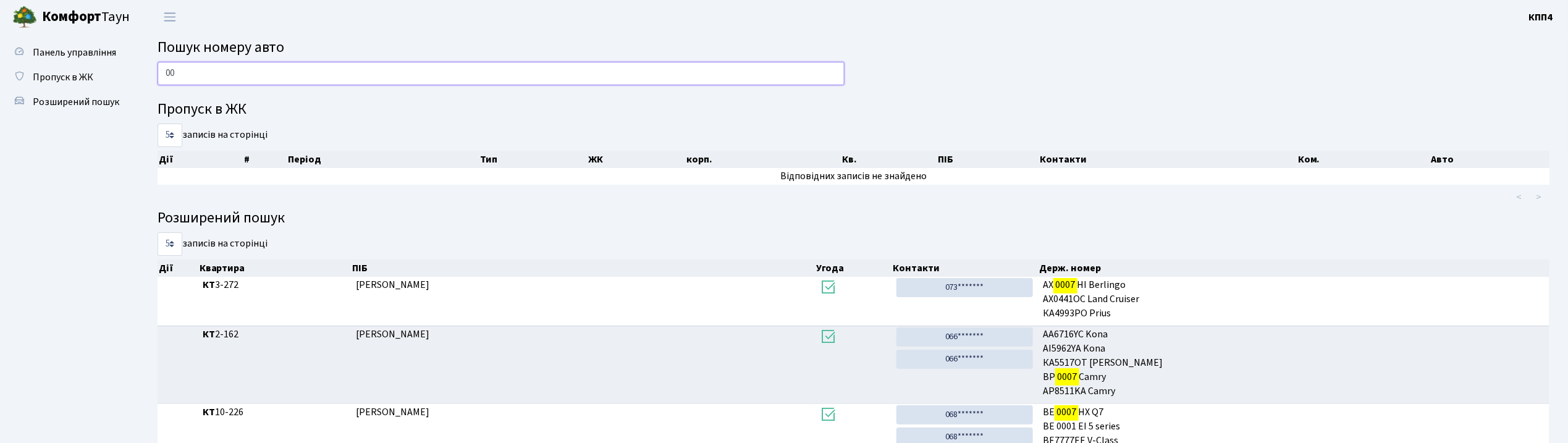
type input "0"
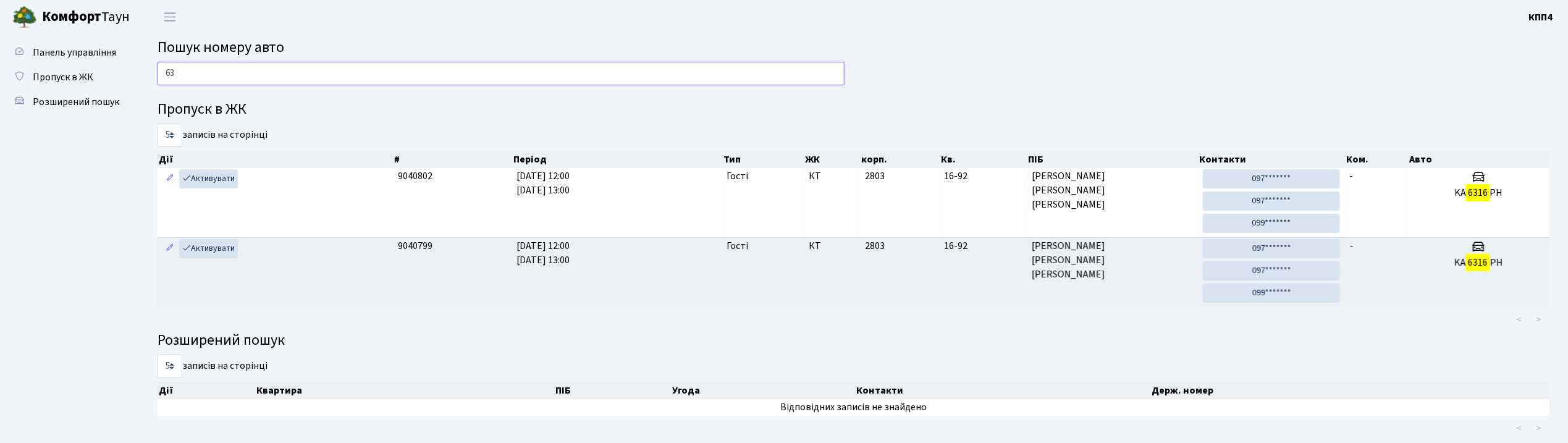
type input "6"
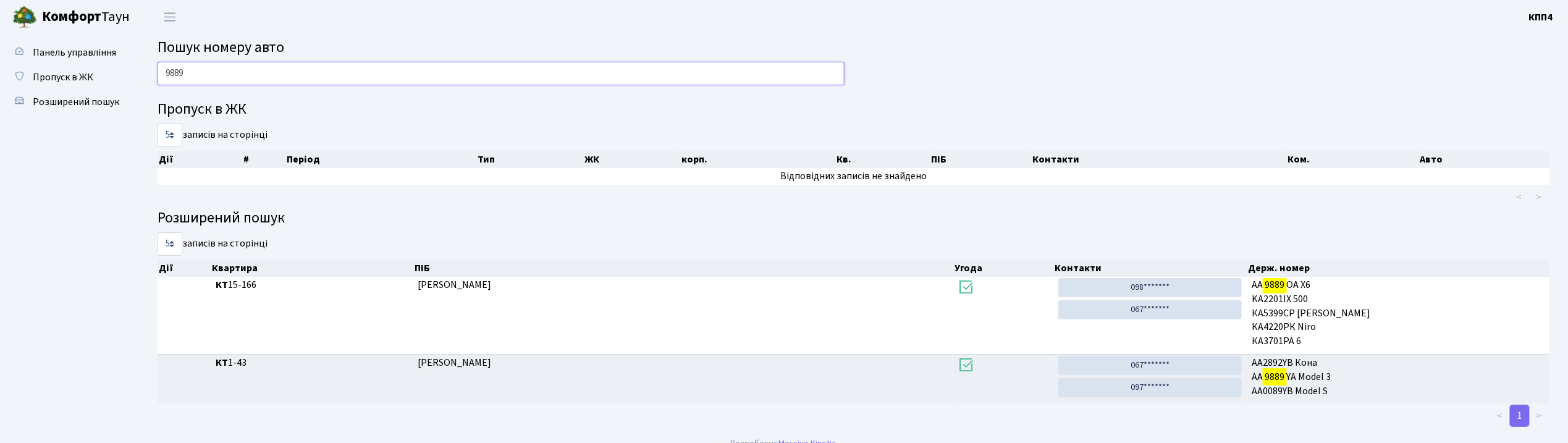
scroll to position [16, 0]
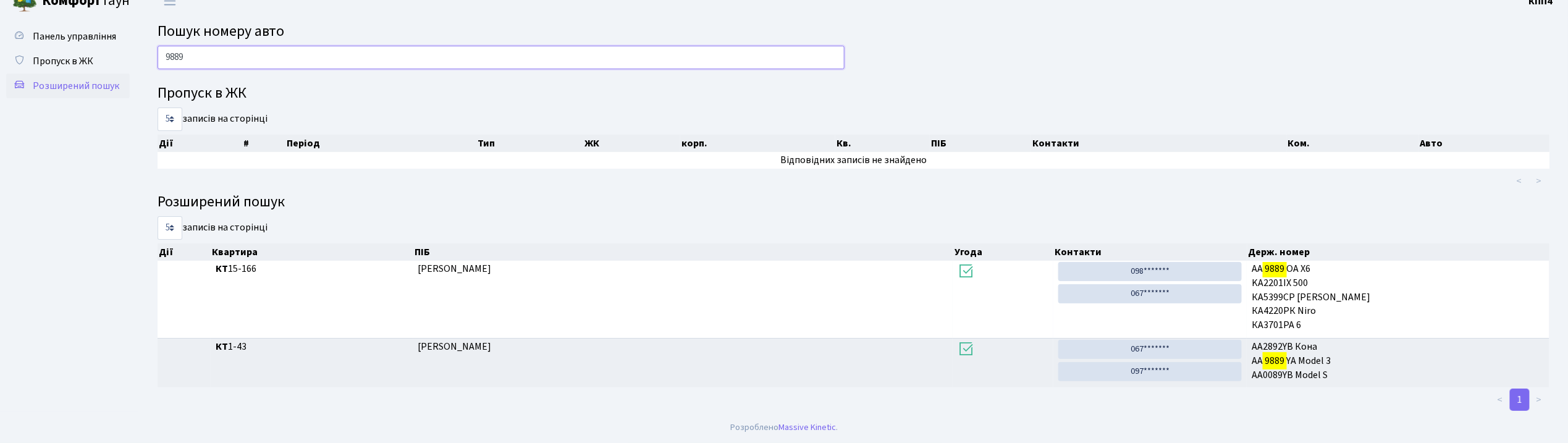
type input "9889"
click at [41, 84] on span "Розширений пошук" at bounding box center [76, 86] width 87 height 14
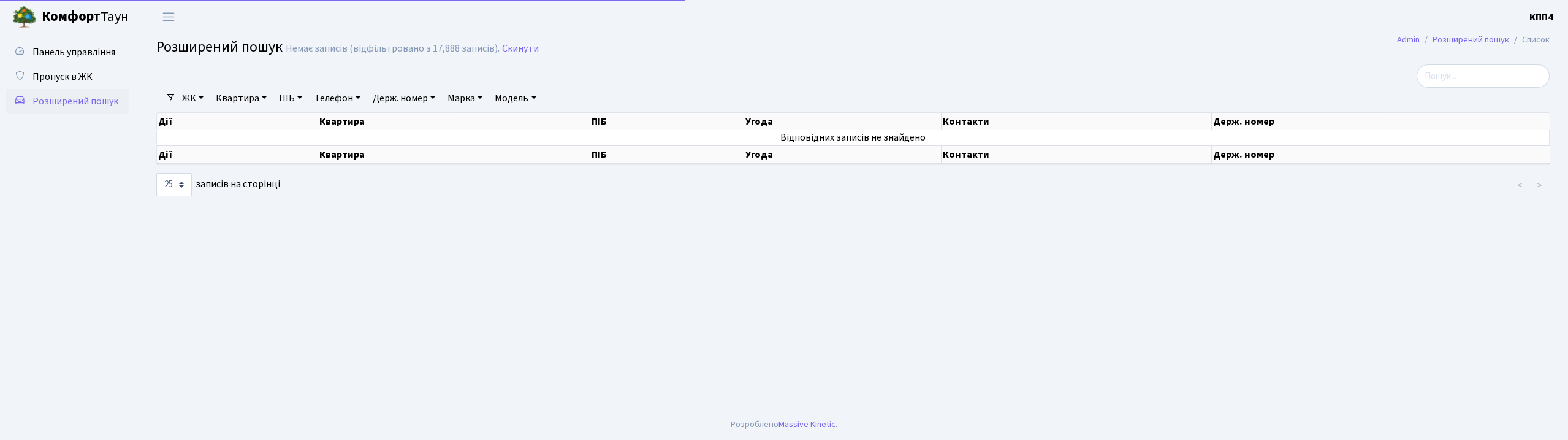
select select "25"
click at [383, 103] on link "Держ. номер" at bounding box center [403, 98] width 72 height 21
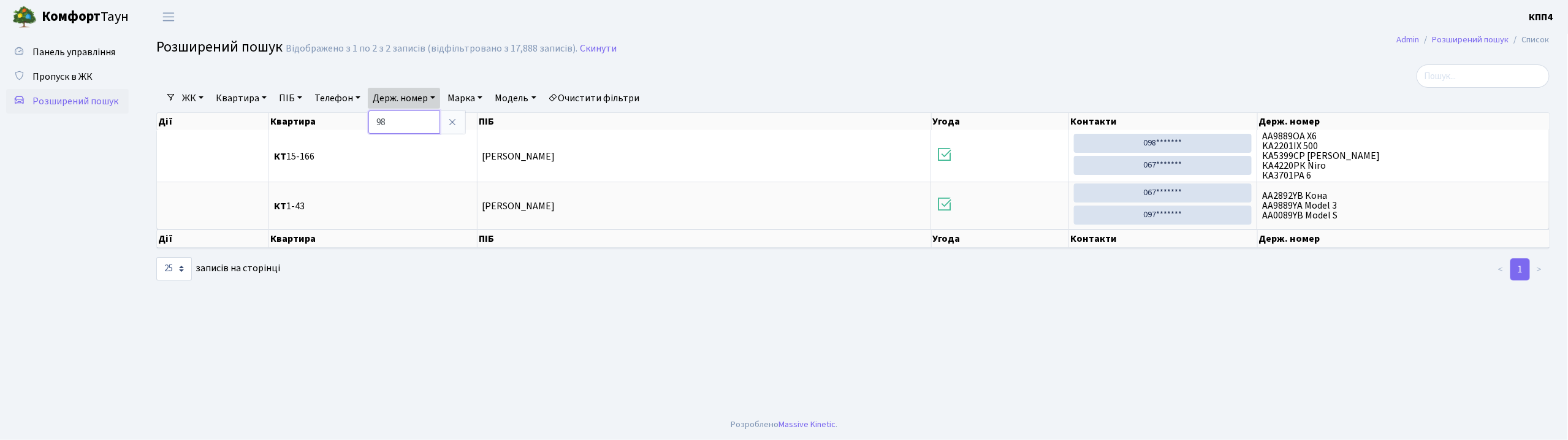
type input "9"
click at [89, 54] on span "Панель управління" at bounding box center [74, 52] width 83 height 14
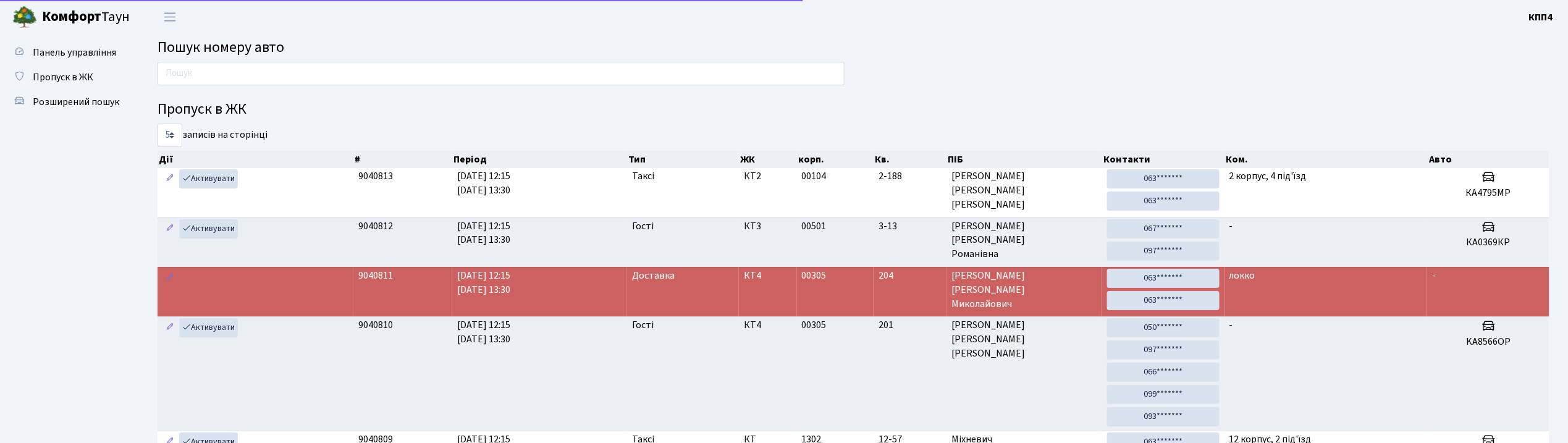
click at [236, 76] on input "text" at bounding box center [501, 73] width 687 height 24
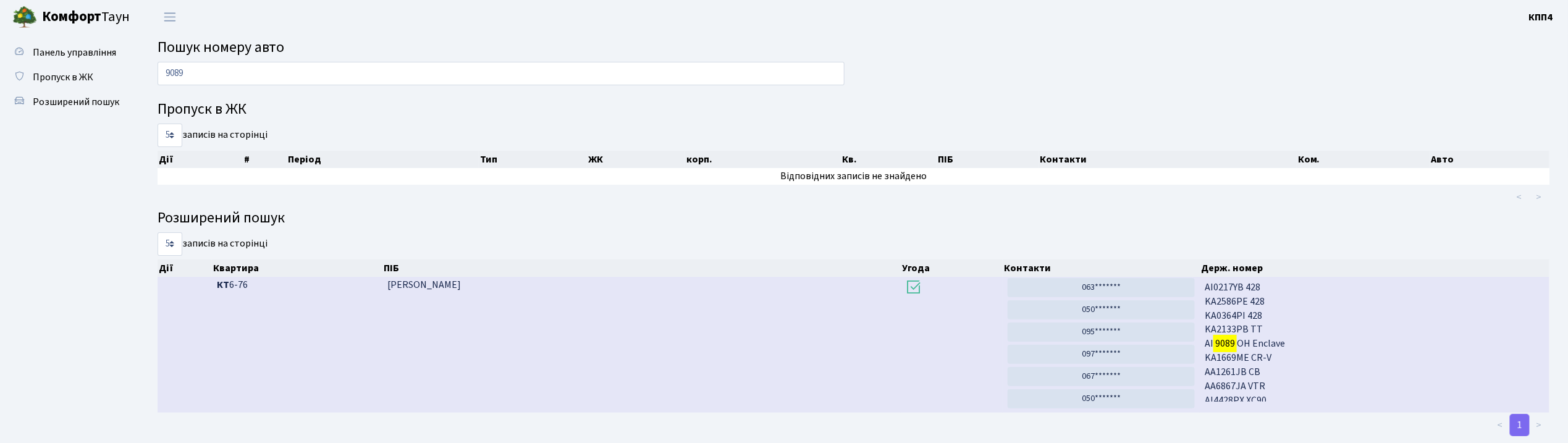
scroll to position [88, 0]
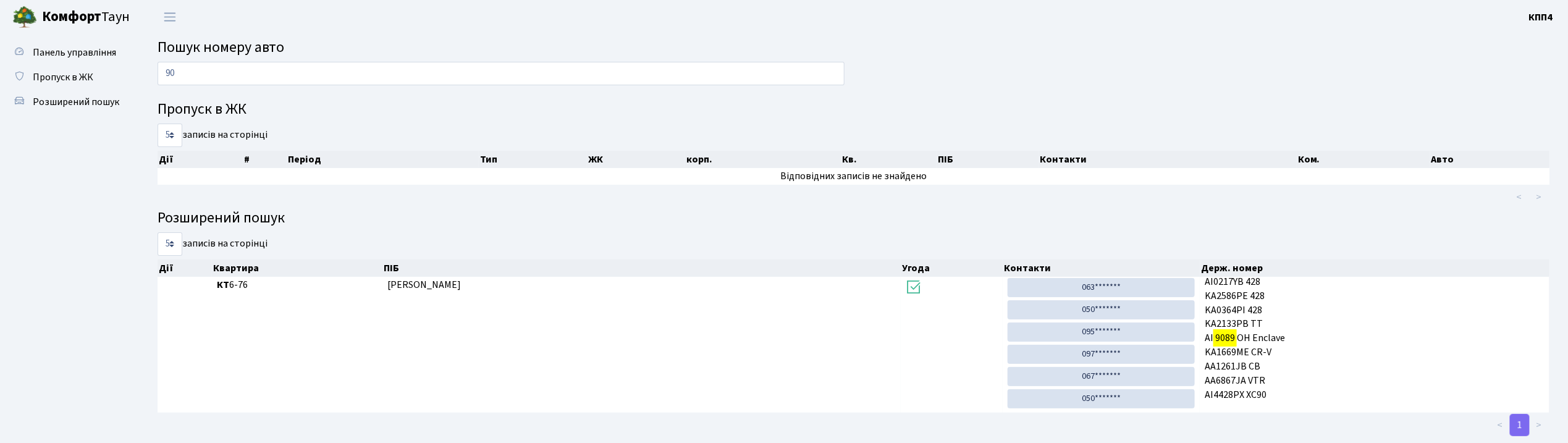
type input "9"
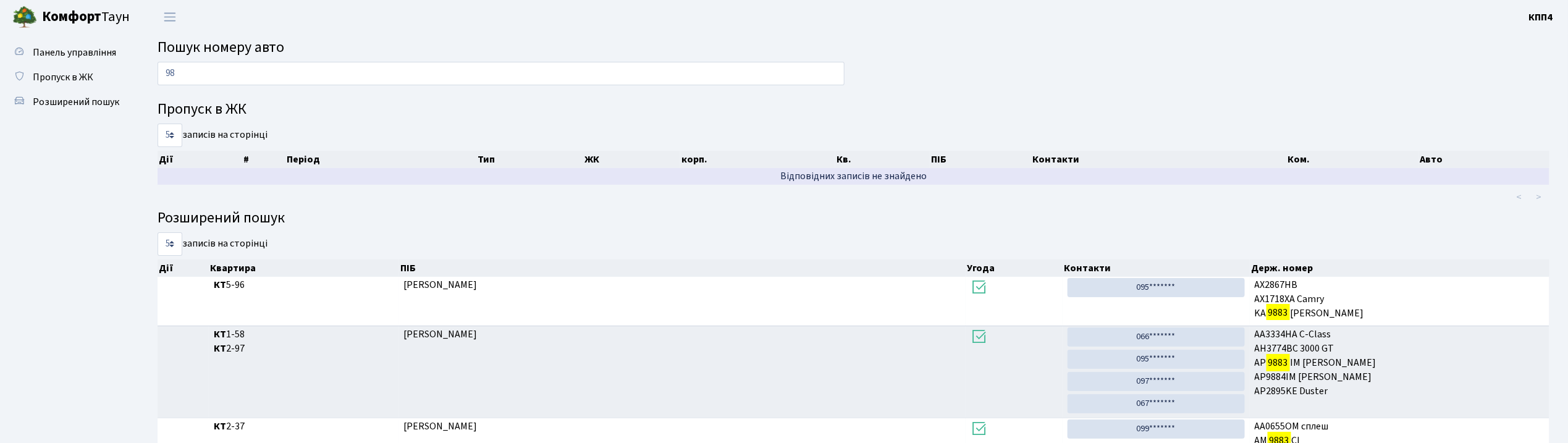
type input "9"
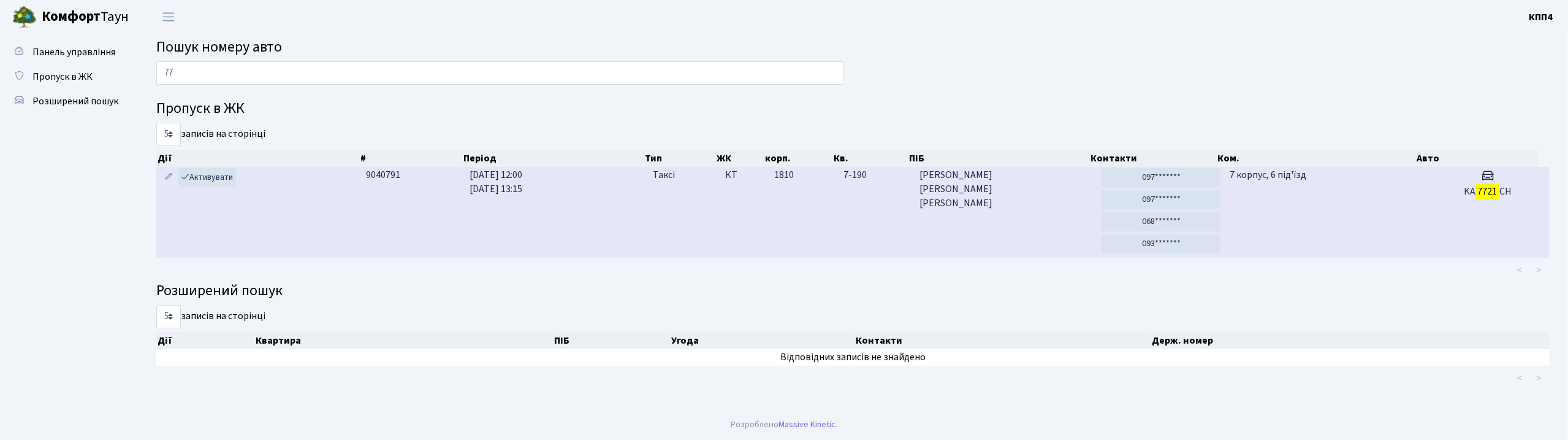
type input "7"
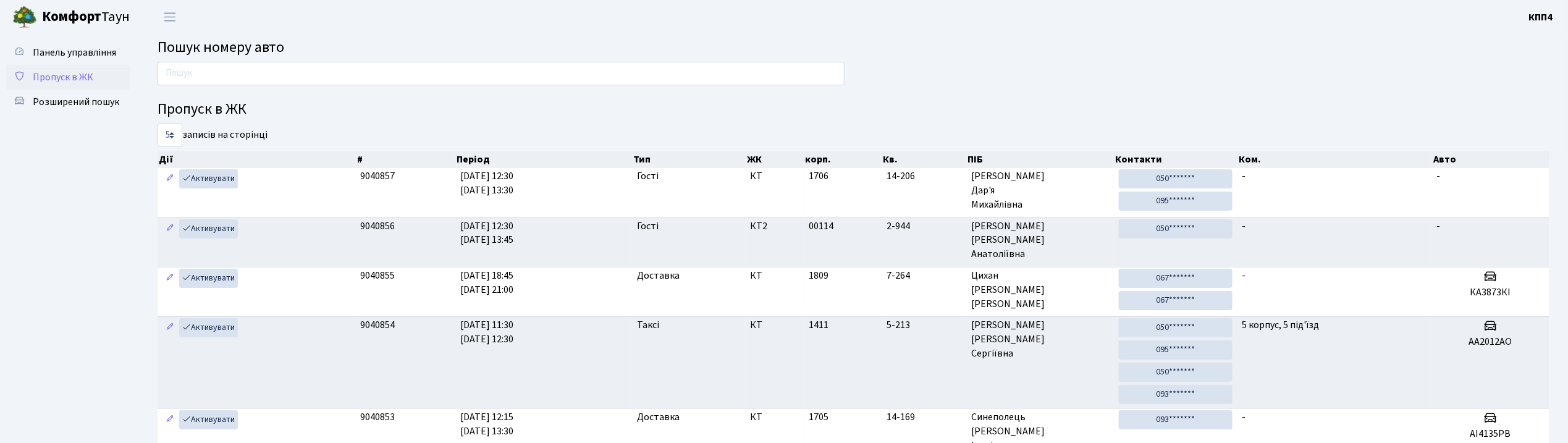
click at [81, 79] on span "Пропуск в ЖК" at bounding box center [63, 77] width 61 height 14
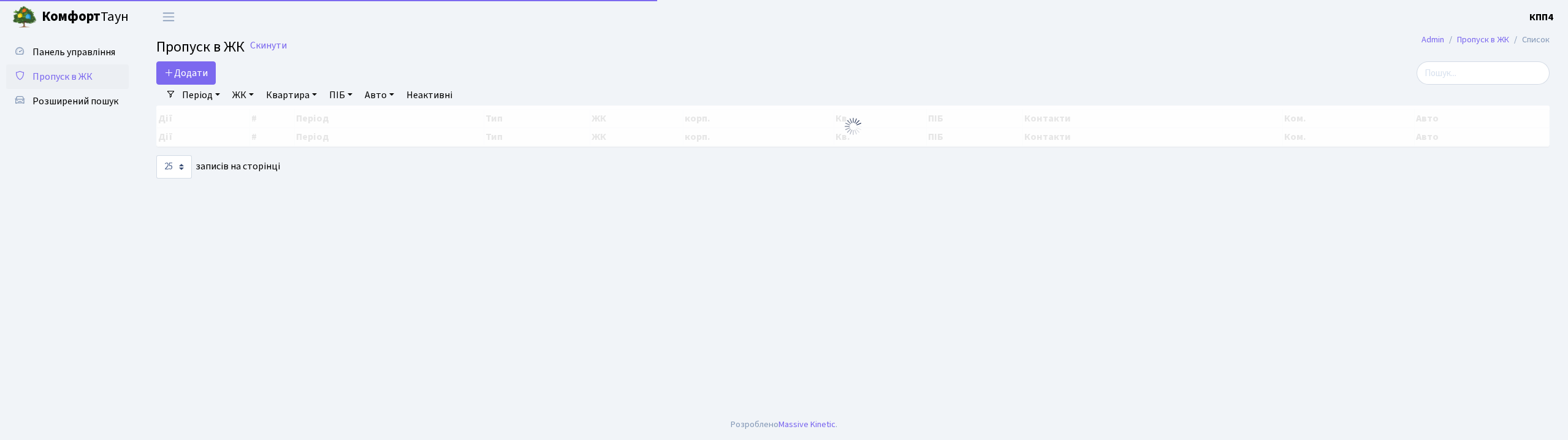
select select "25"
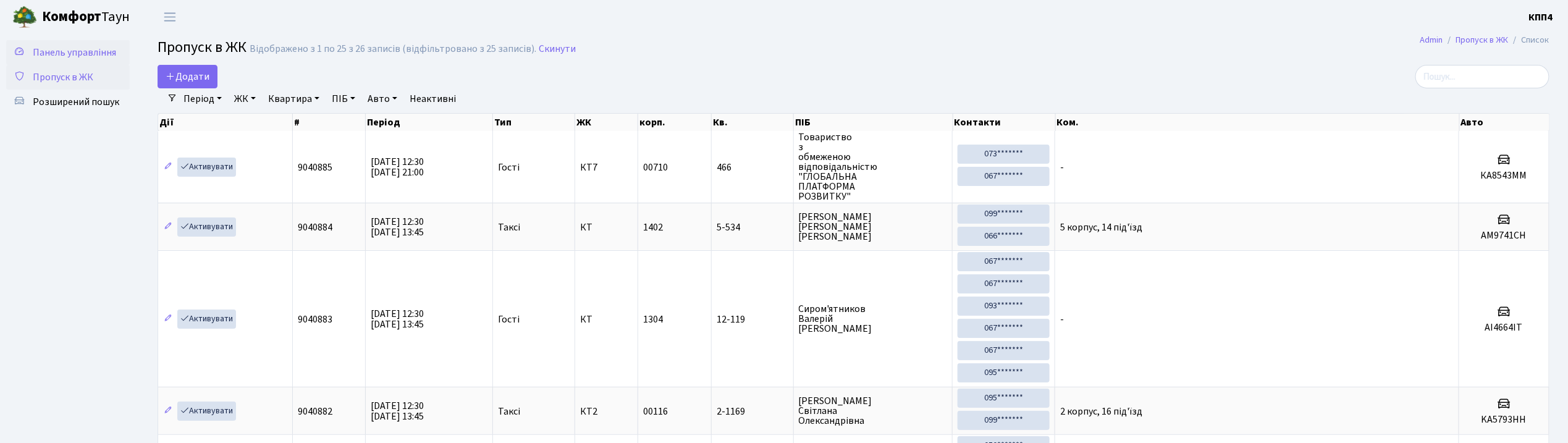
click at [94, 50] on span "Панель управління" at bounding box center [74, 52] width 84 height 14
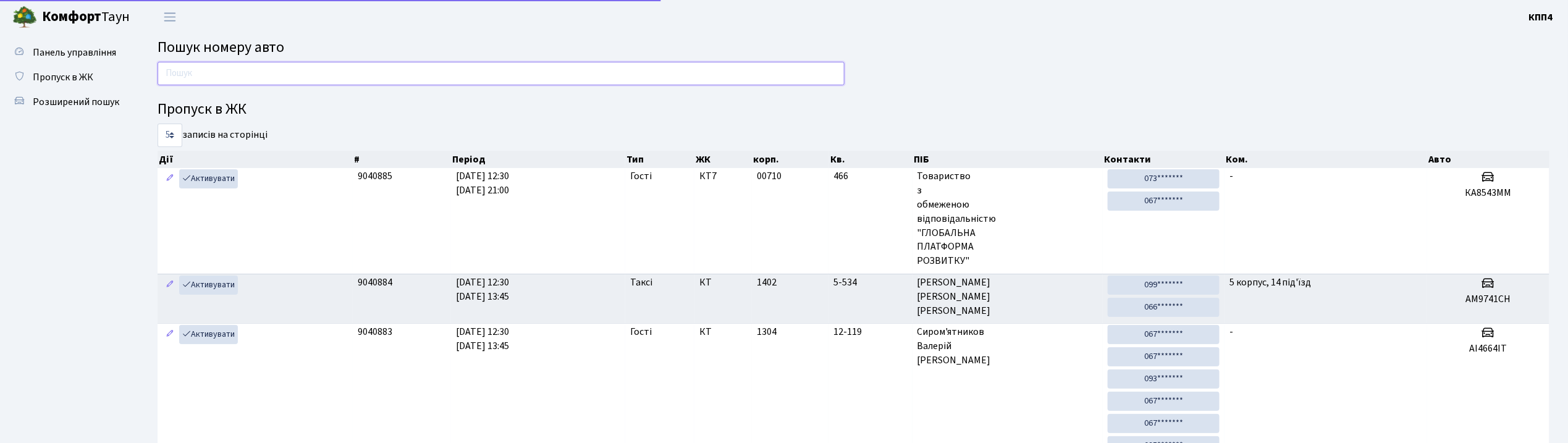
click at [208, 74] on input "text" at bounding box center [501, 73] width 687 height 24
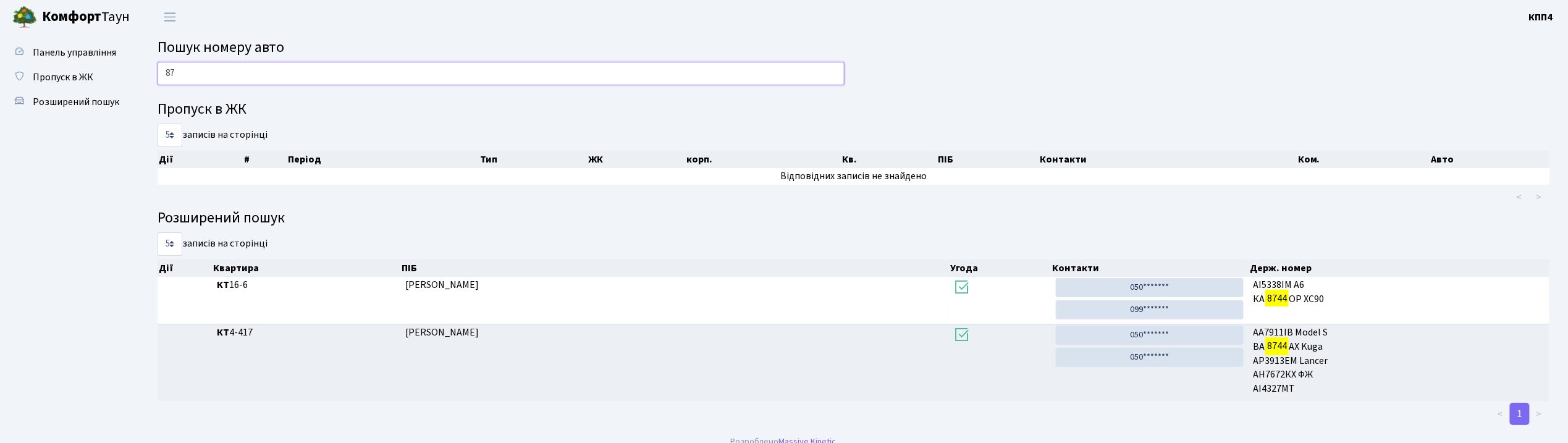
type input "8"
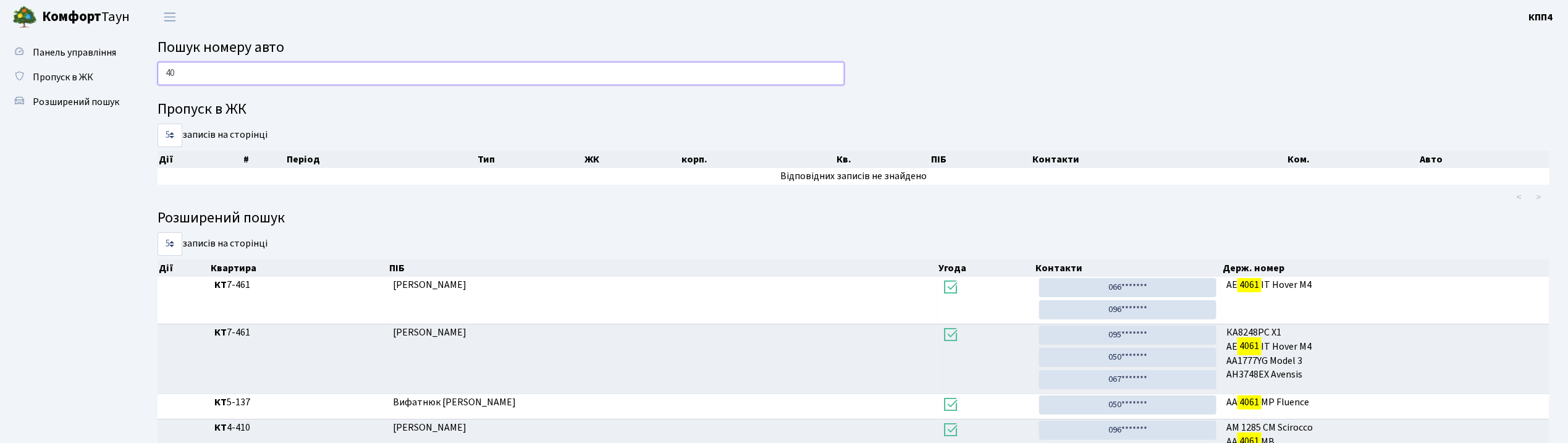
type input "4"
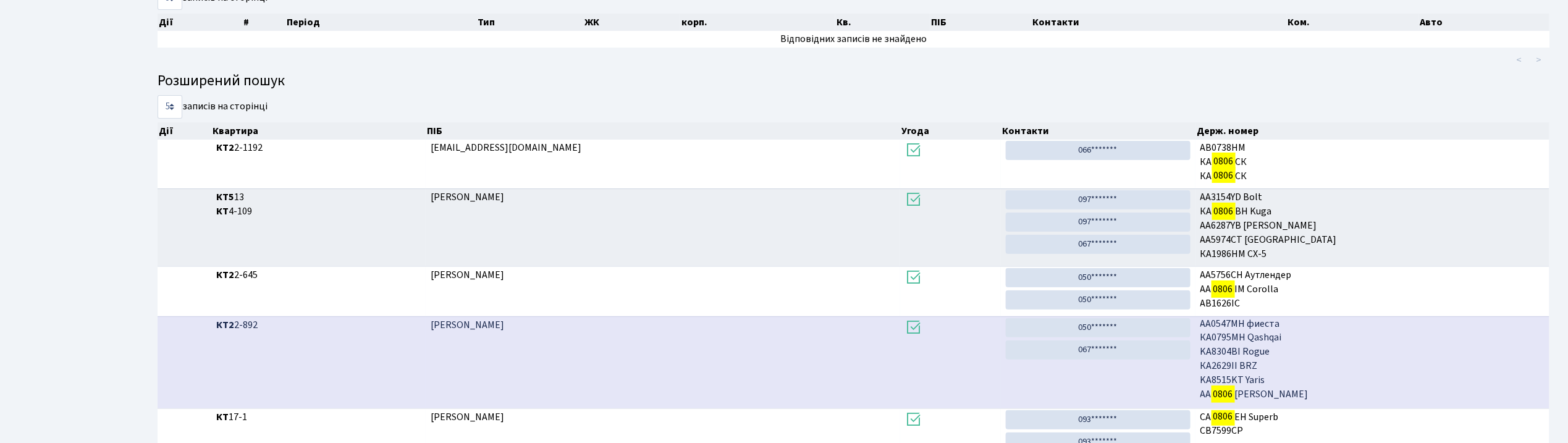
scroll to position [206, 0]
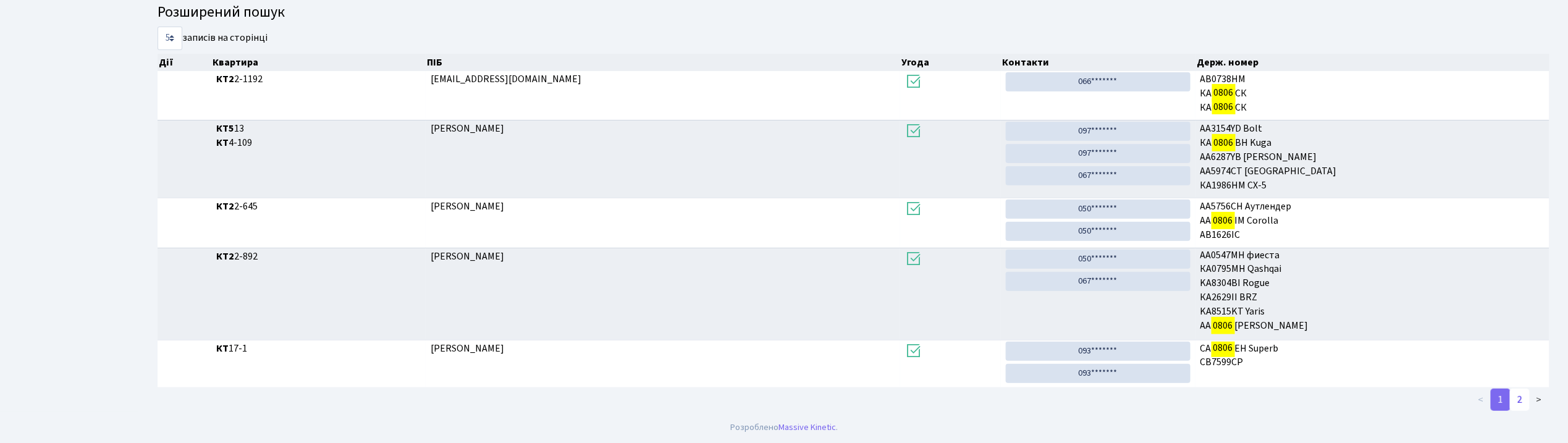
click at [1523, 395] on link "2" at bounding box center [1520, 399] width 19 height 22
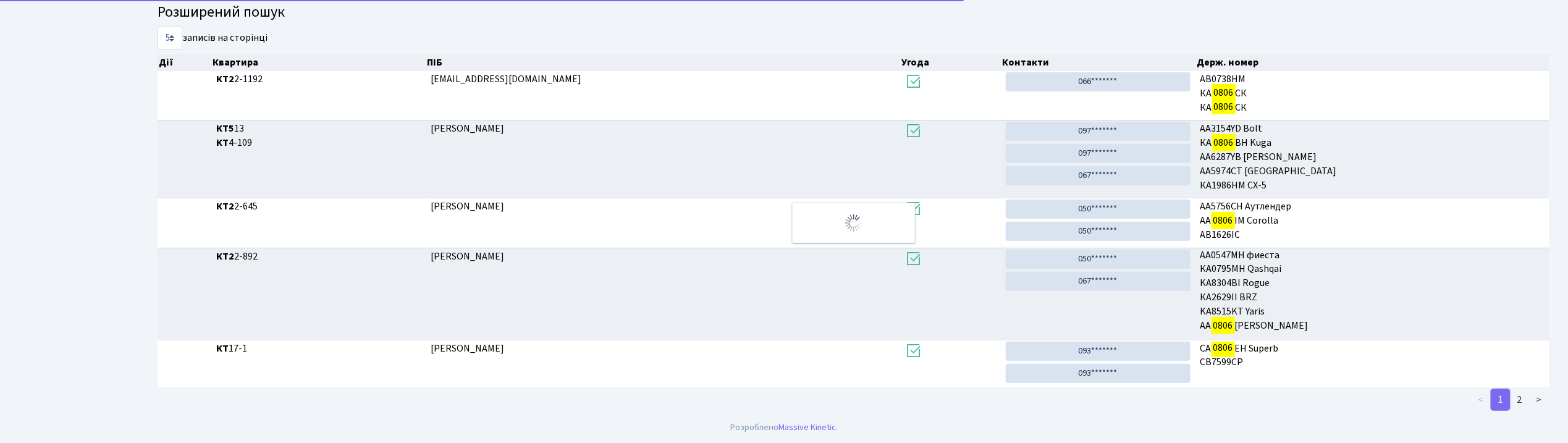
scroll to position [1, 0]
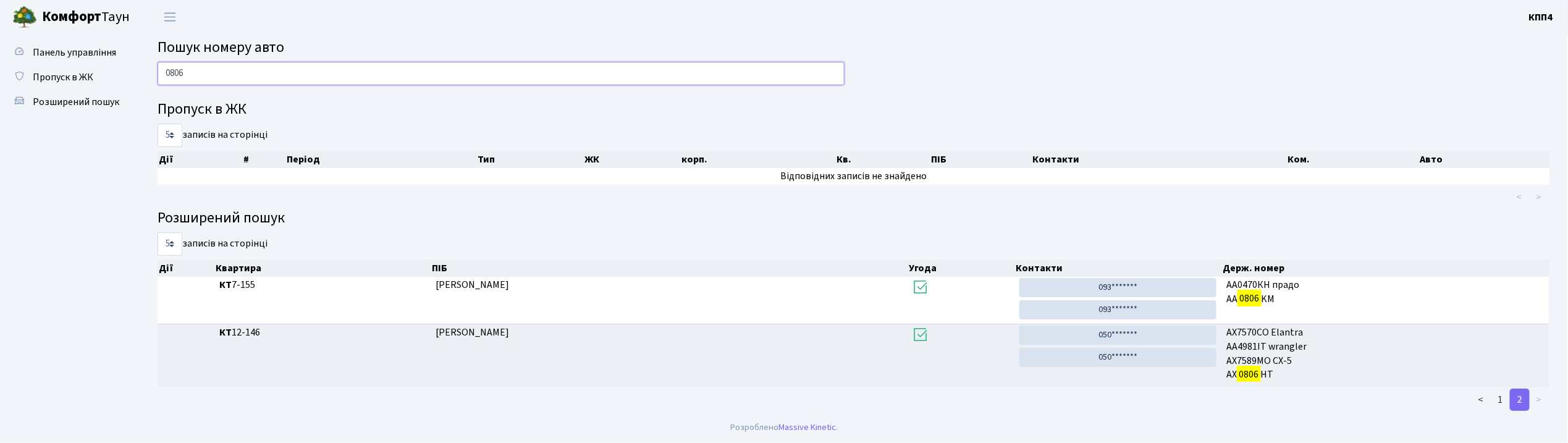
click at [237, 75] on input "0806" at bounding box center [501, 73] width 687 height 24
type input "0"
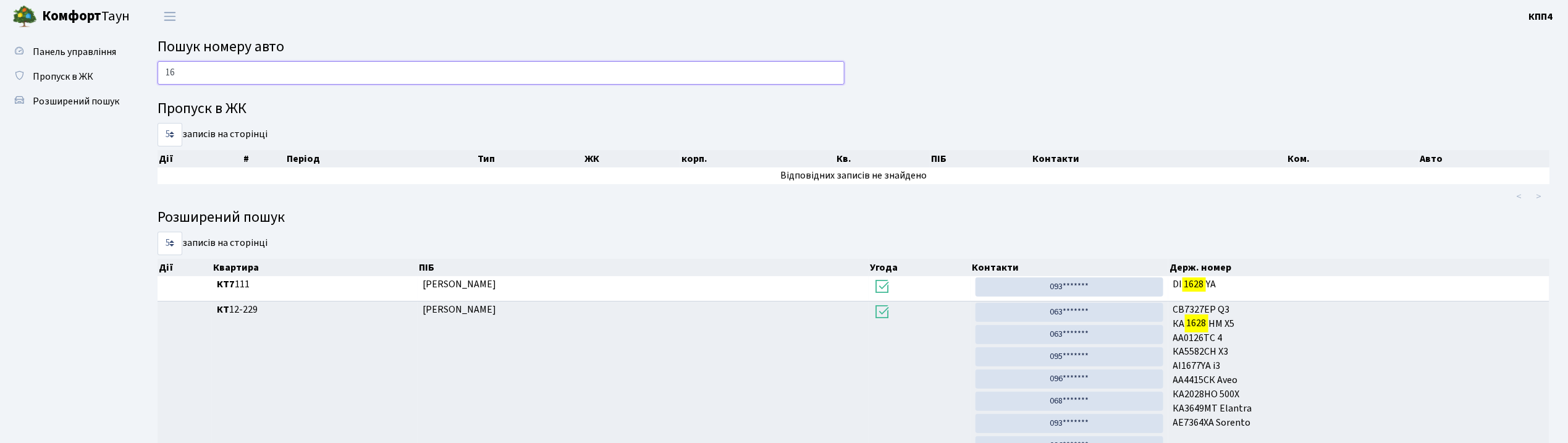
type input "1"
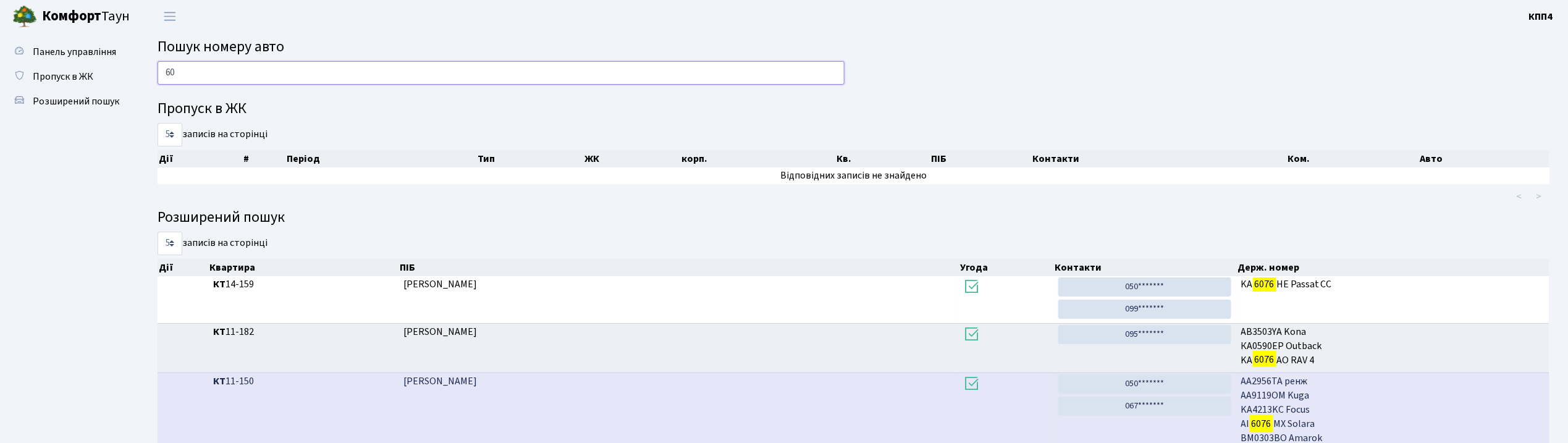
type input "6"
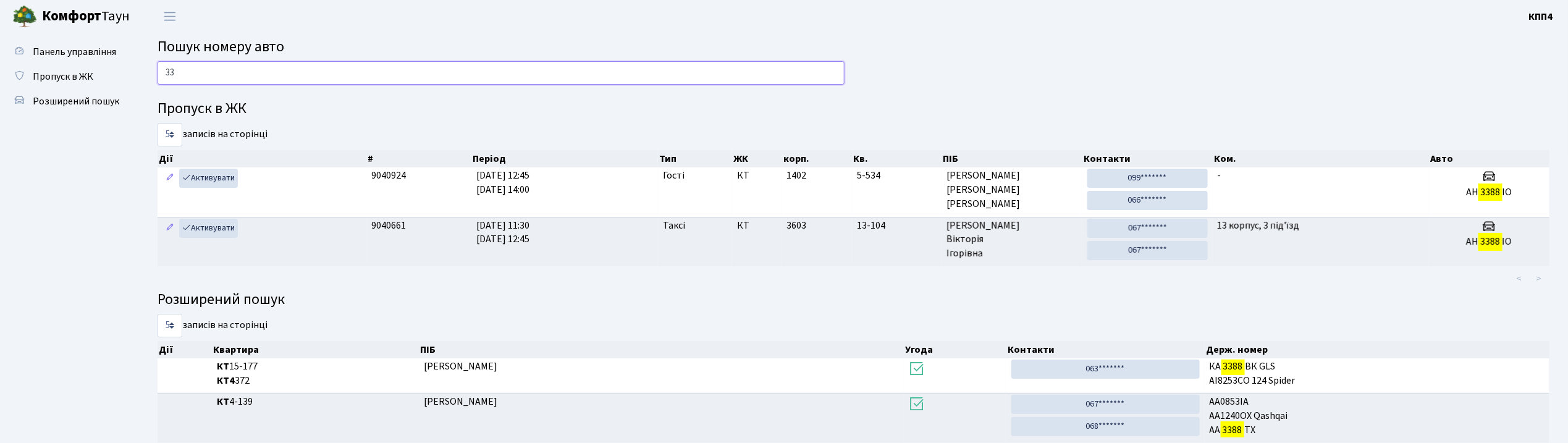
type input "3"
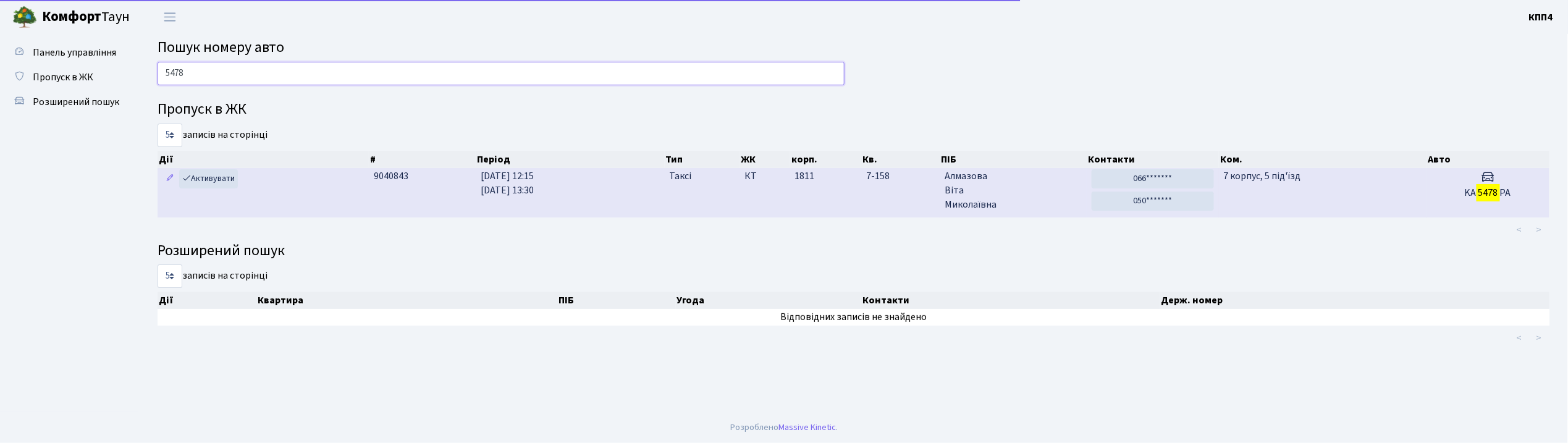
scroll to position [0, 0]
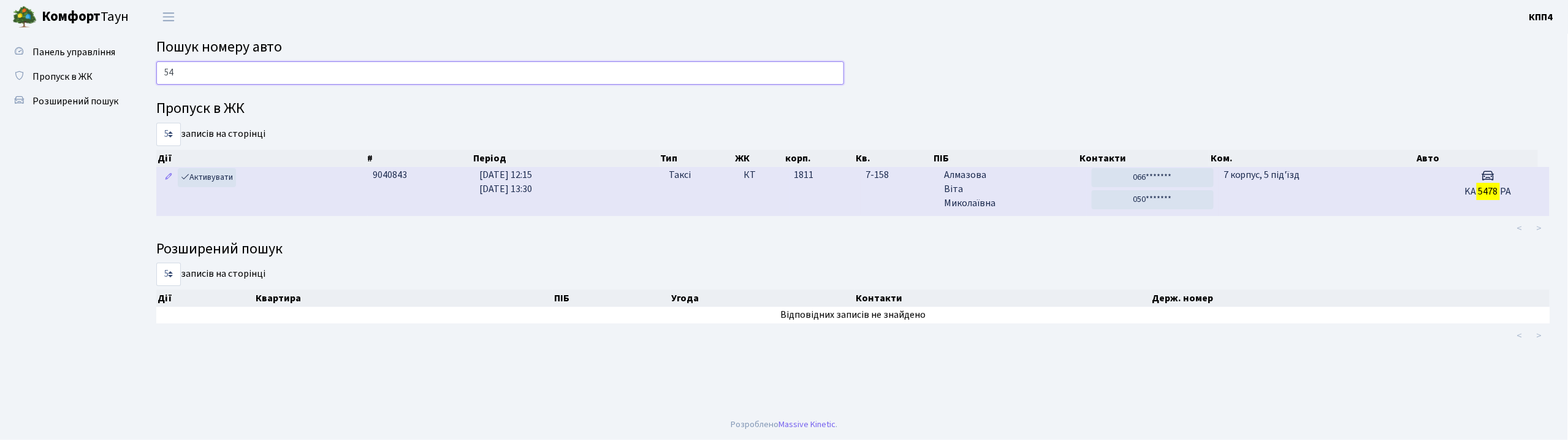
type input "5"
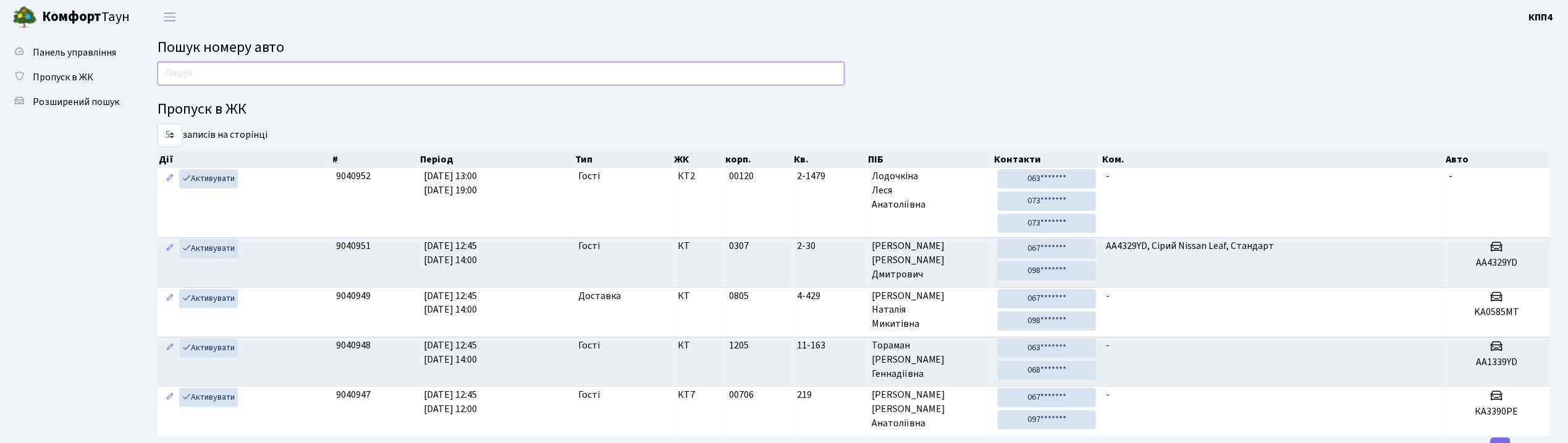
click at [244, 72] on input "text" at bounding box center [501, 73] width 687 height 24
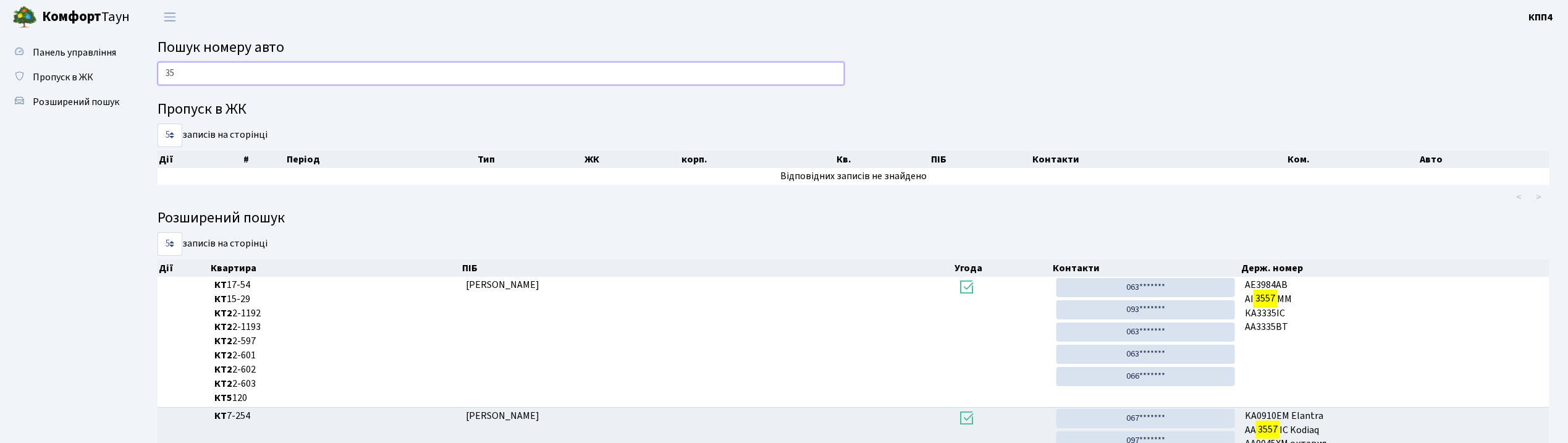
type input "3"
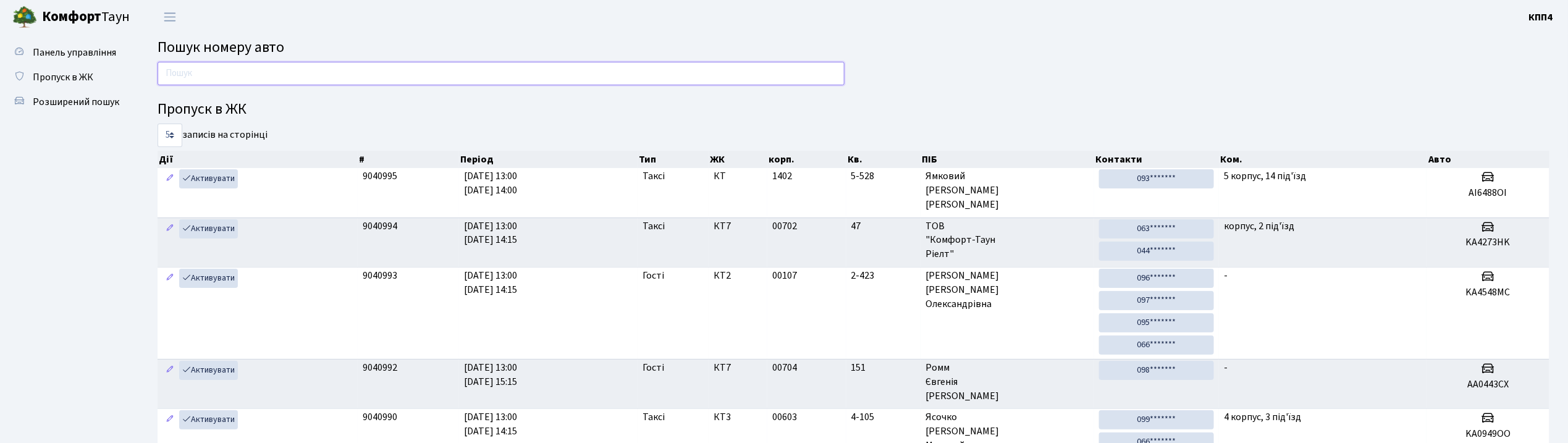
click at [273, 76] on input "text" at bounding box center [501, 73] width 687 height 24
click at [58, 71] on span "Пропуск в ЖК" at bounding box center [63, 77] width 61 height 14
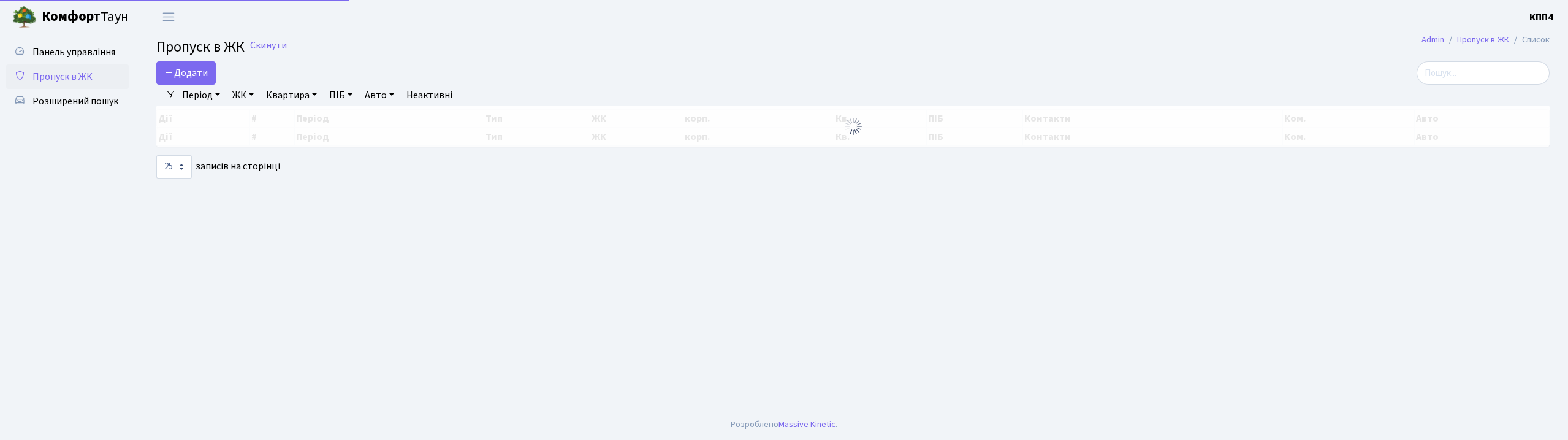
select select "25"
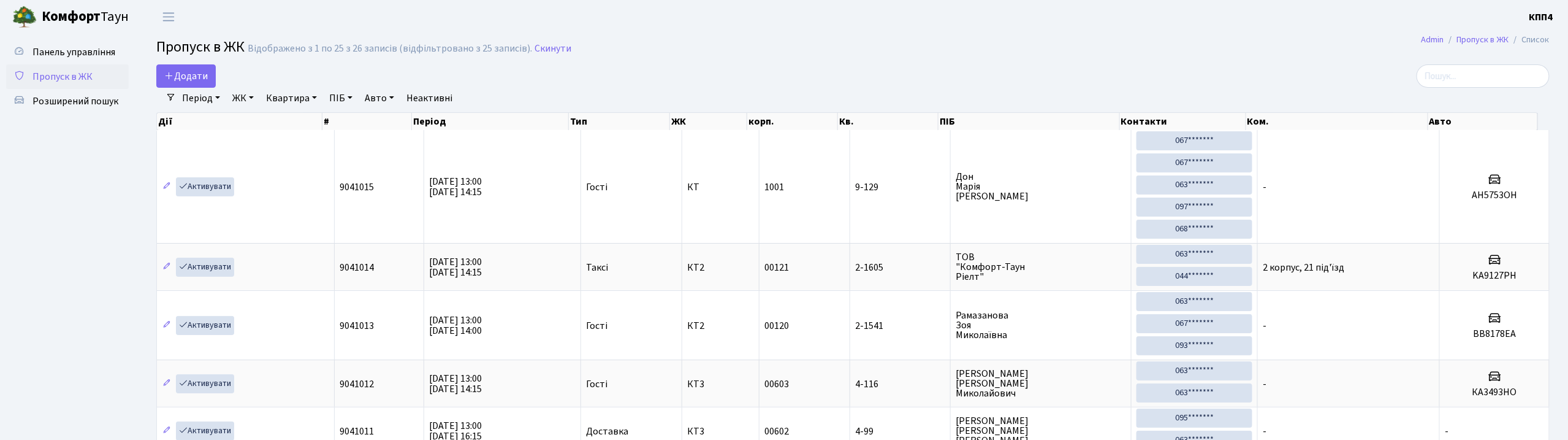
click at [1484, 91] on div "Період [DATE] - [DATE] ЖК - КТ, вул. Регенераторна, 4 КТ2, просп. [STREET_ADDRE…" at bounding box center [858, 98] width 1364 height 21
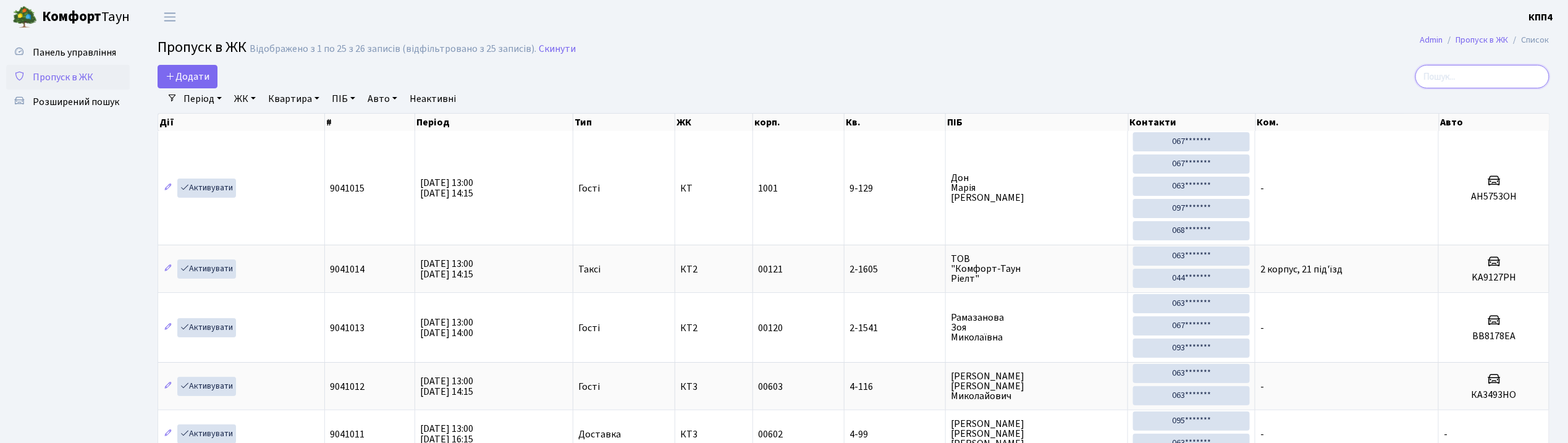
click at [1492, 85] on input "search" at bounding box center [1483, 76] width 134 height 24
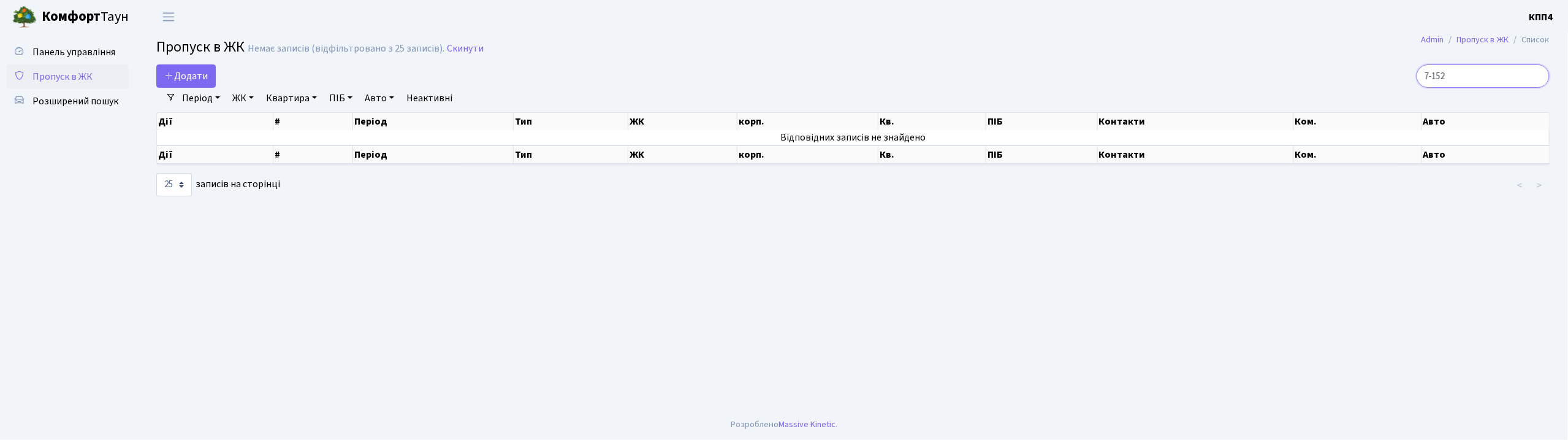
type input "7-152"
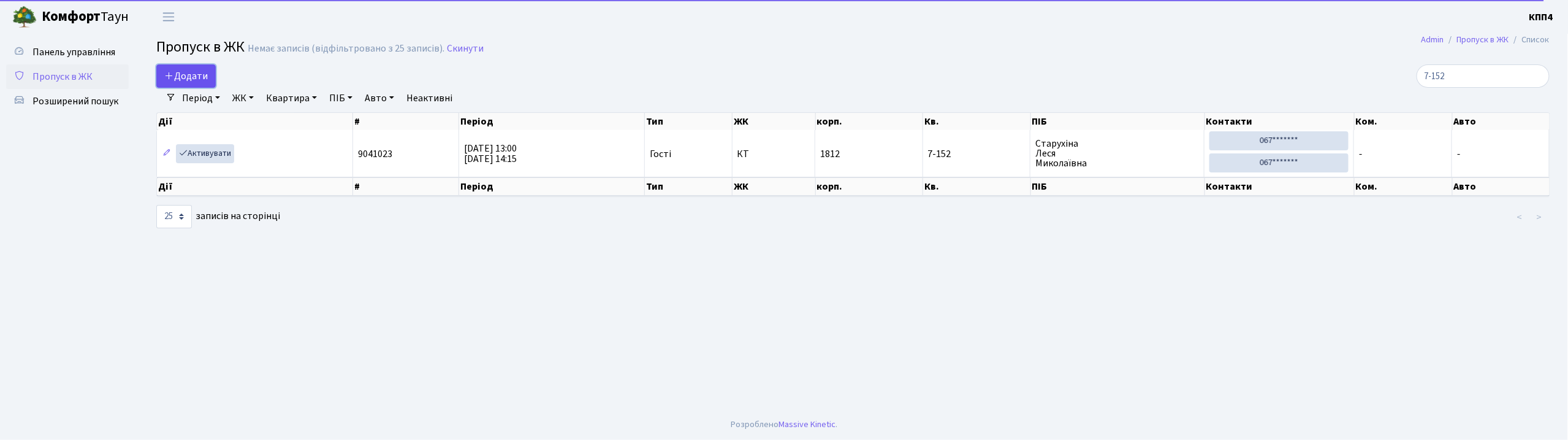
click at [199, 82] on span "Додати" at bounding box center [186, 76] width 44 height 14
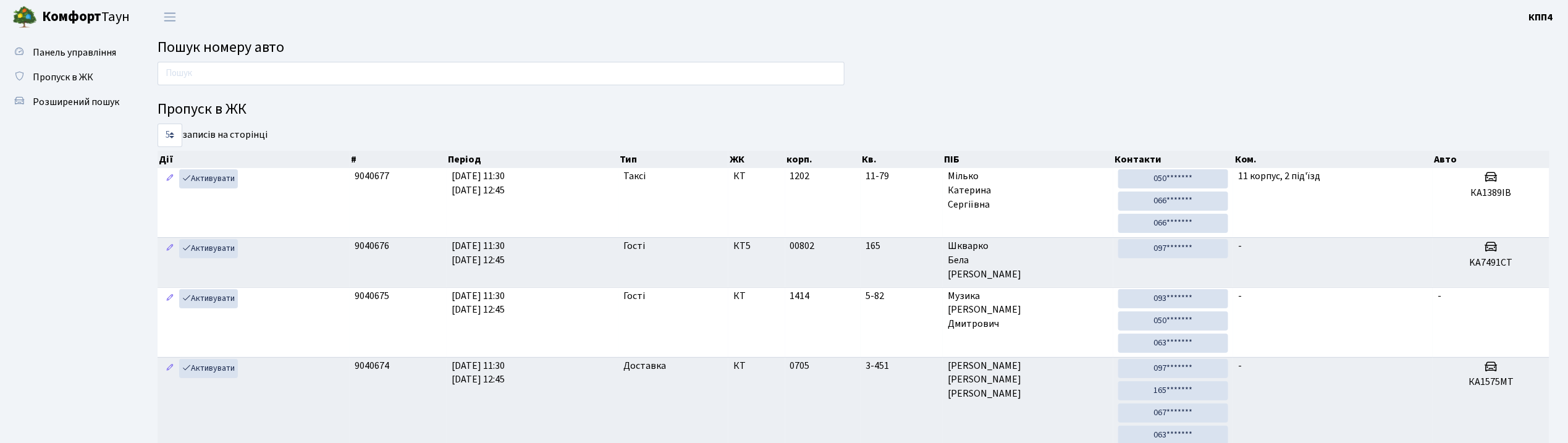
click at [372, 74] on input "text" at bounding box center [501, 73] width 687 height 24
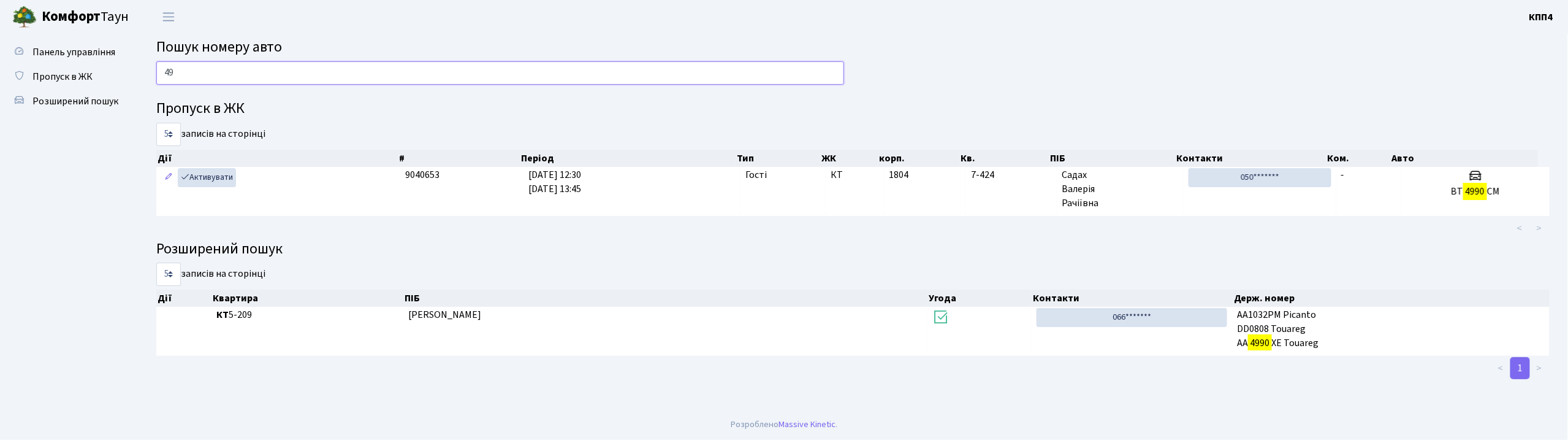
type input "4"
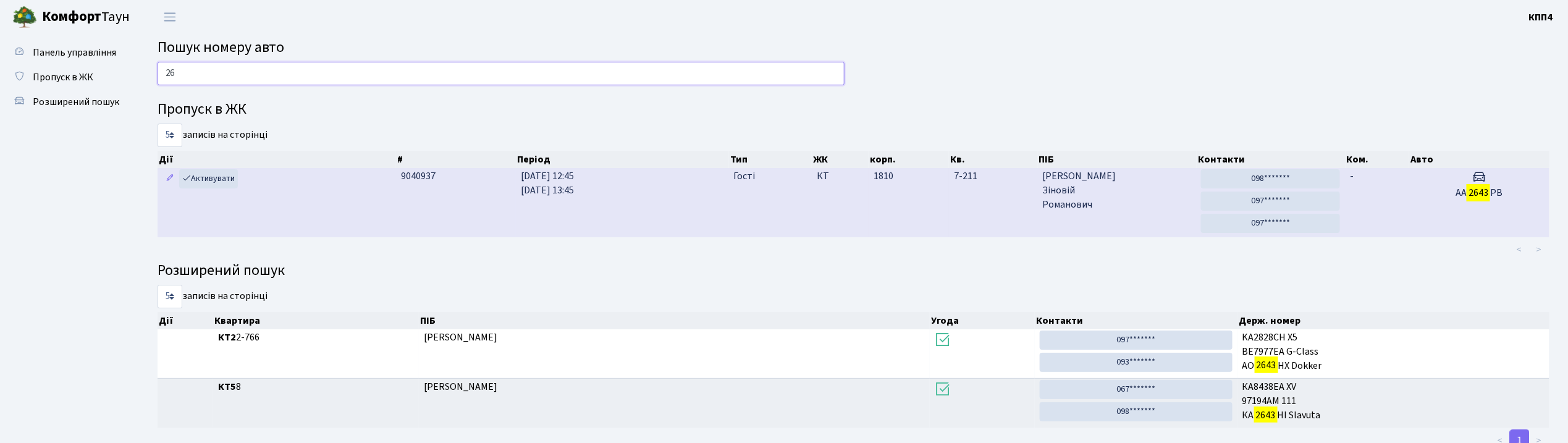
type input "2"
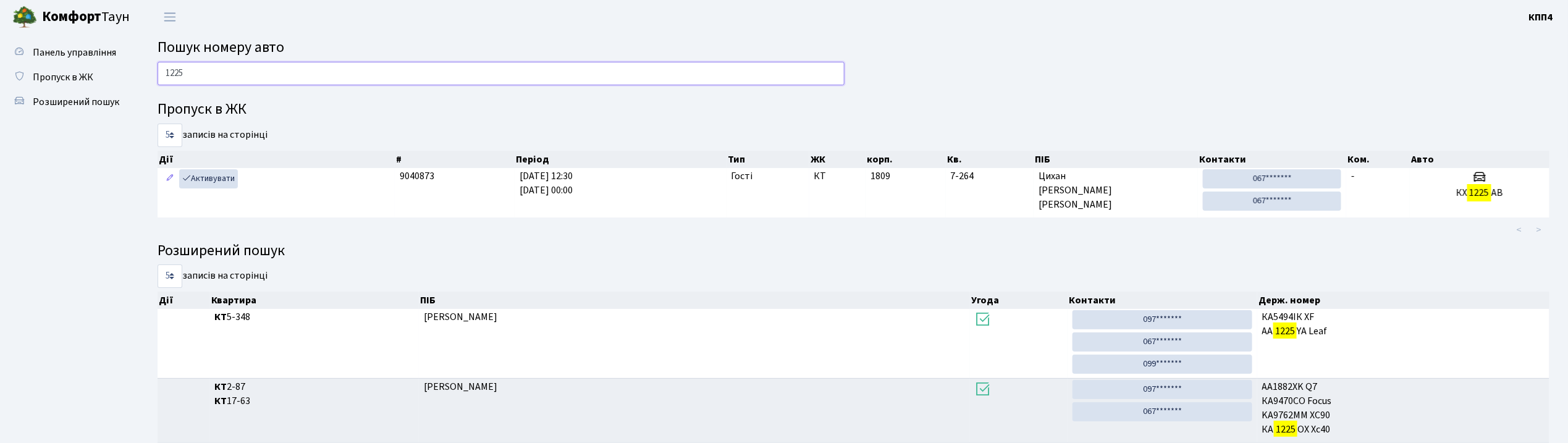
click at [309, 71] on input "1225" at bounding box center [501, 73] width 687 height 24
type input "1"
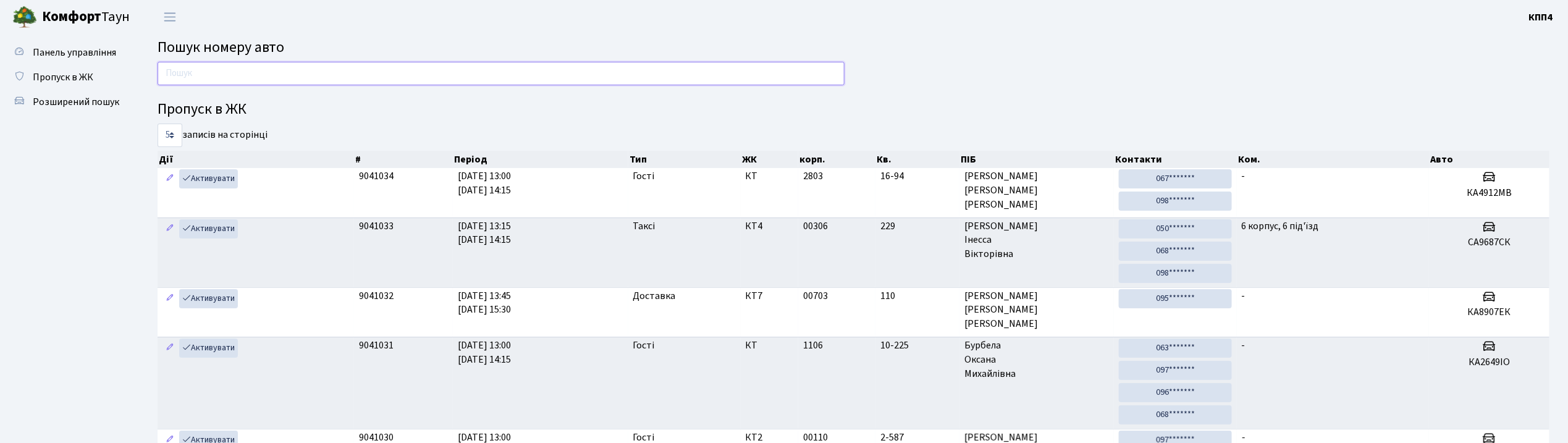
click at [467, 66] on input "text" at bounding box center [501, 73] width 687 height 24
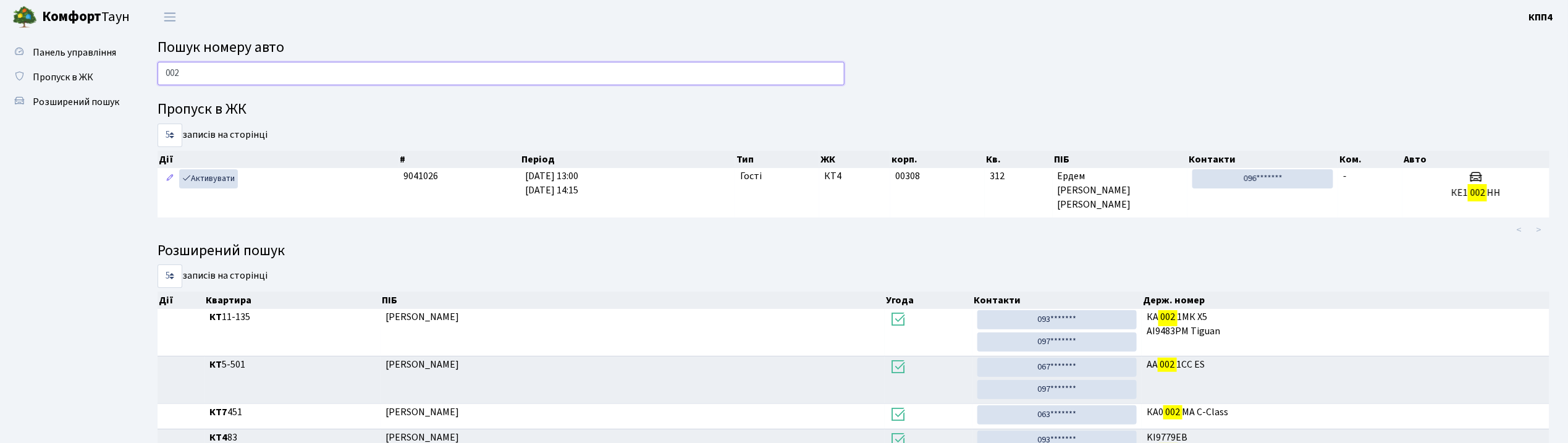
click at [367, 70] on input "002" at bounding box center [501, 73] width 687 height 24
type input "0"
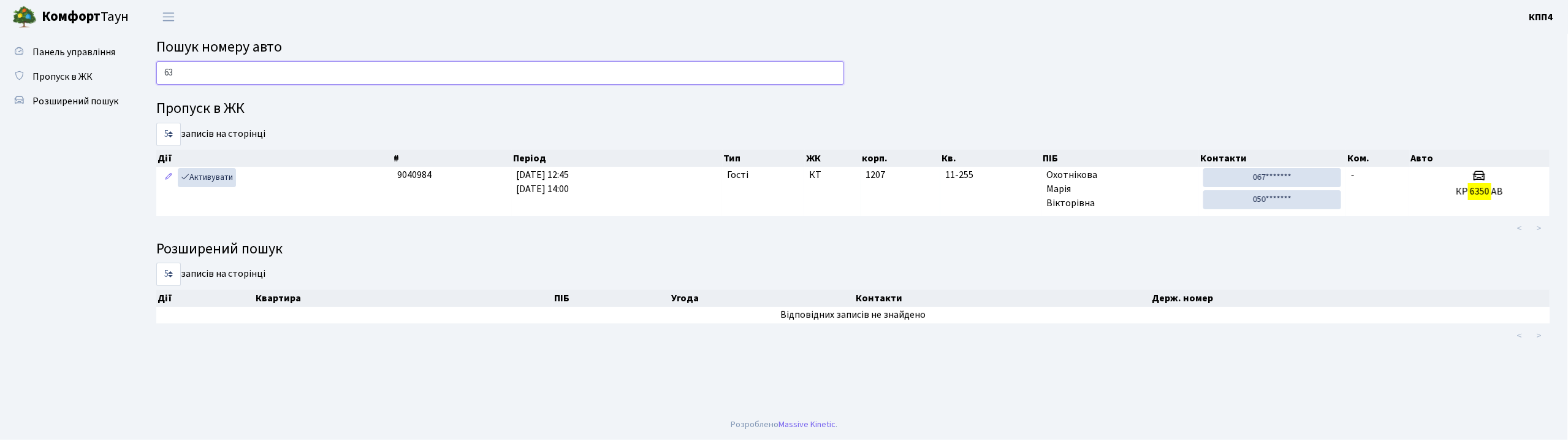
type input "6"
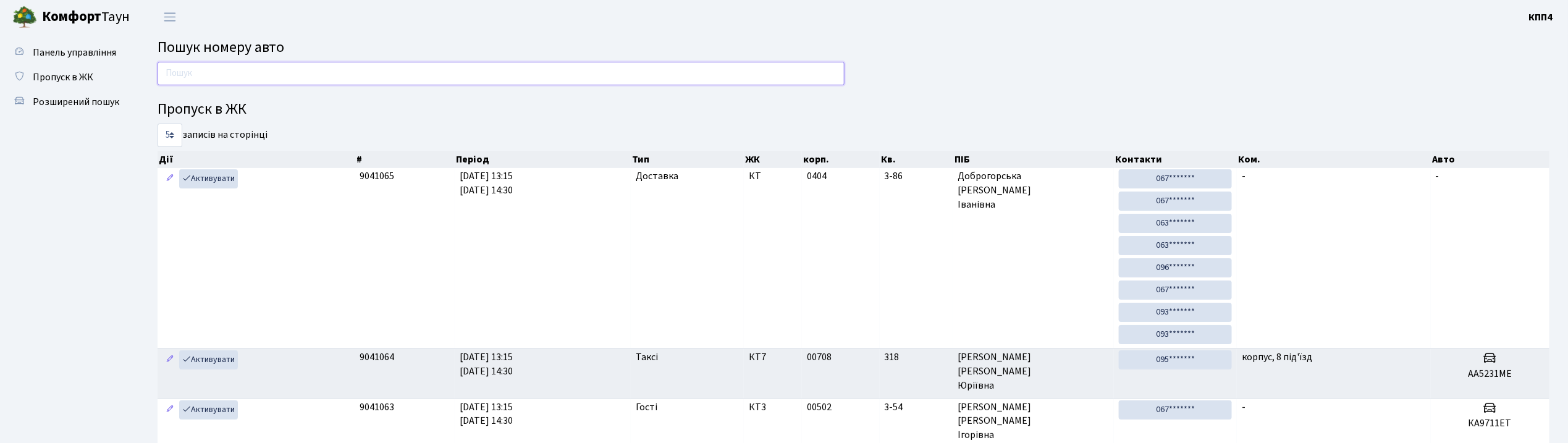
click at [301, 80] on input "text" at bounding box center [501, 73] width 687 height 24
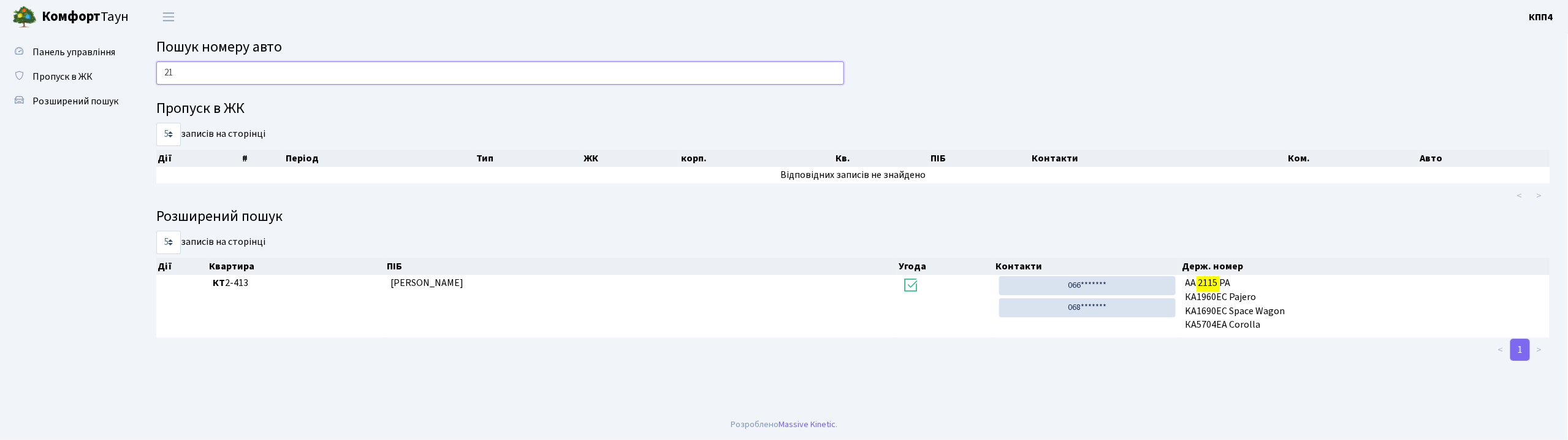
type input "2"
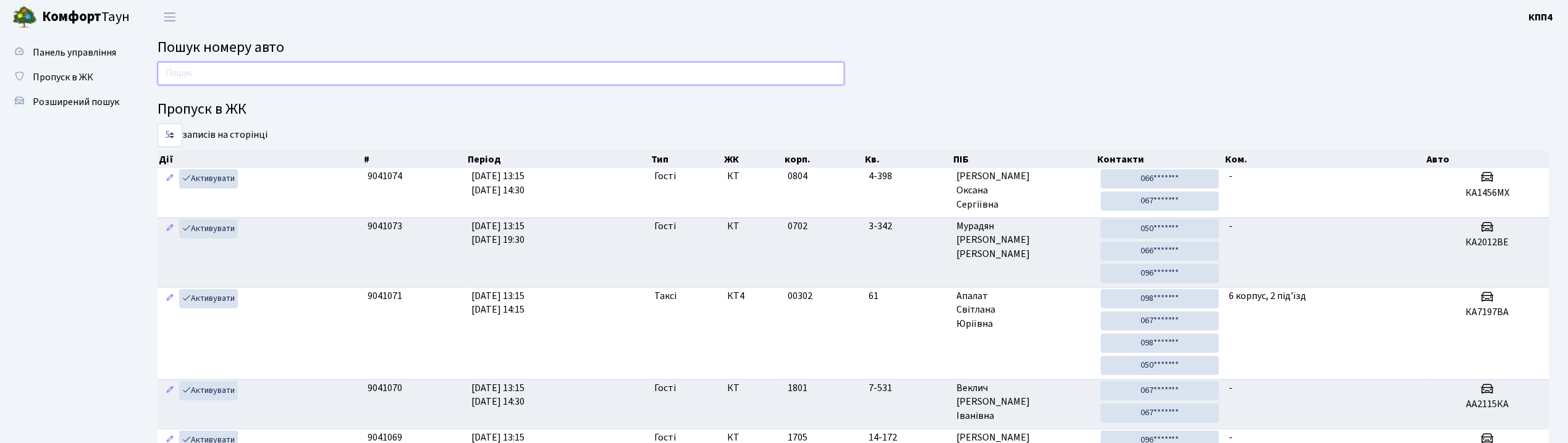
click at [445, 74] on input "text" at bounding box center [501, 73] width 687 height 24
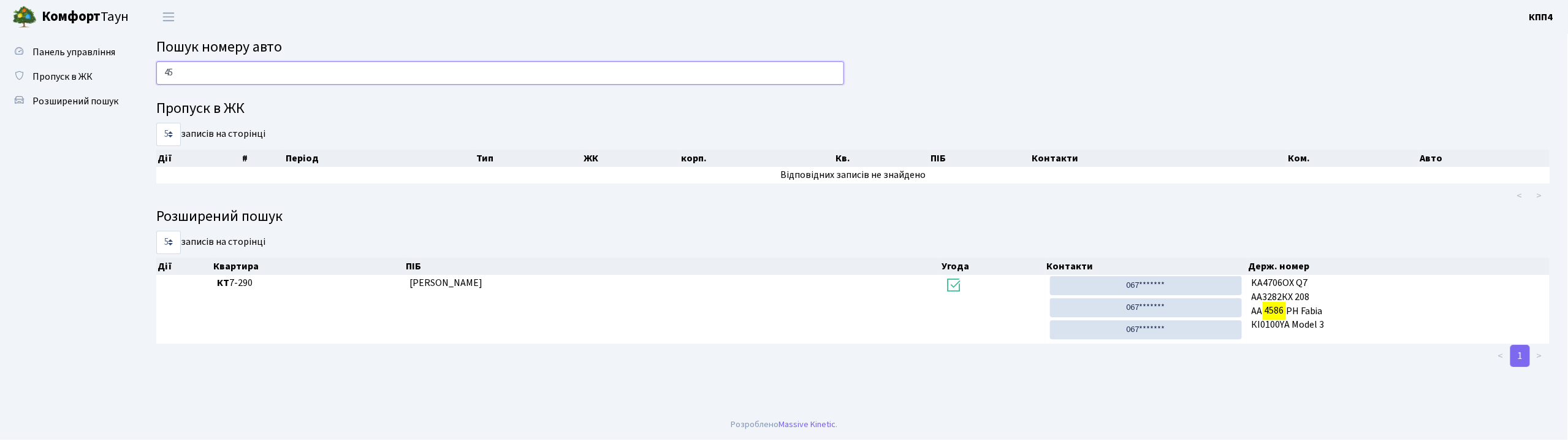
type input "4"
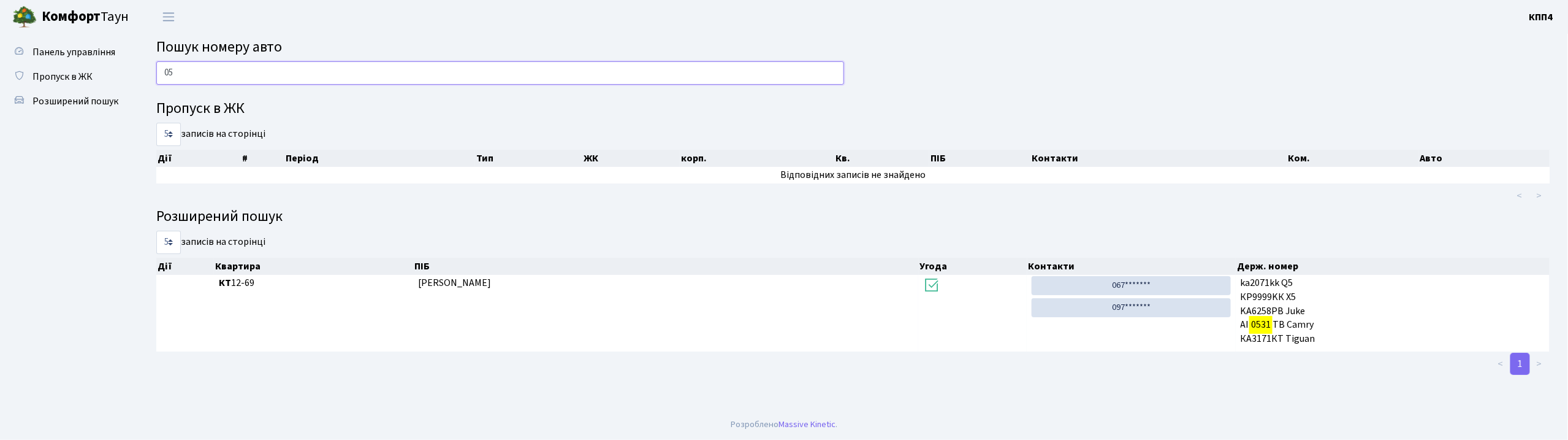
type input "0"
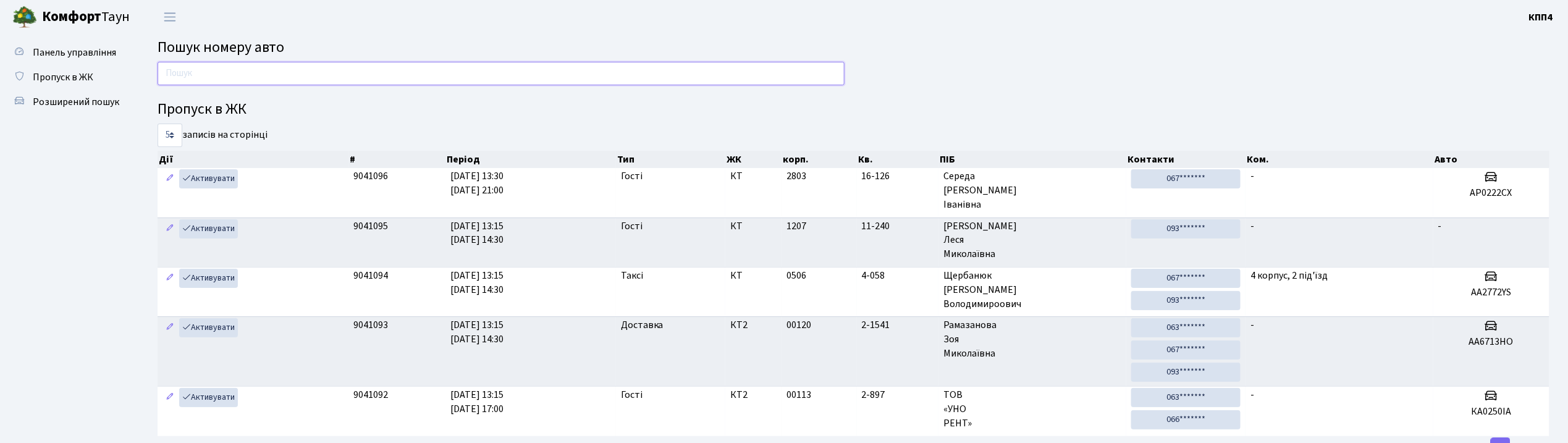
click at [261, 75] on input "text" at bounding box center [501, 73] width 687 height 24
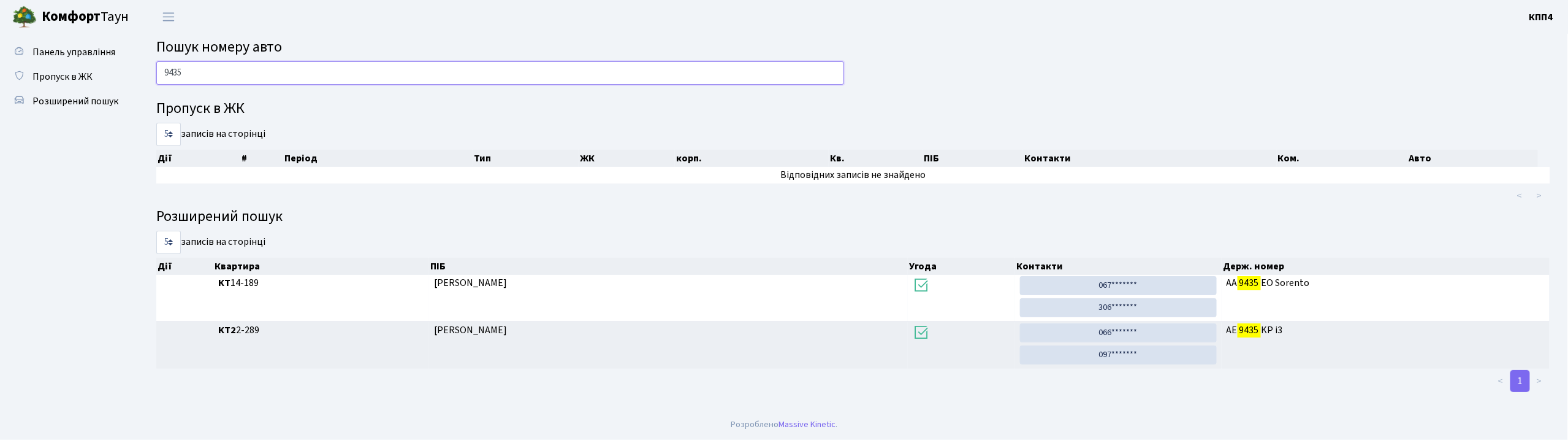
click at [366, 72] on input "9435" at bounding box center [501, 73] width 688 height 24
type input "9"
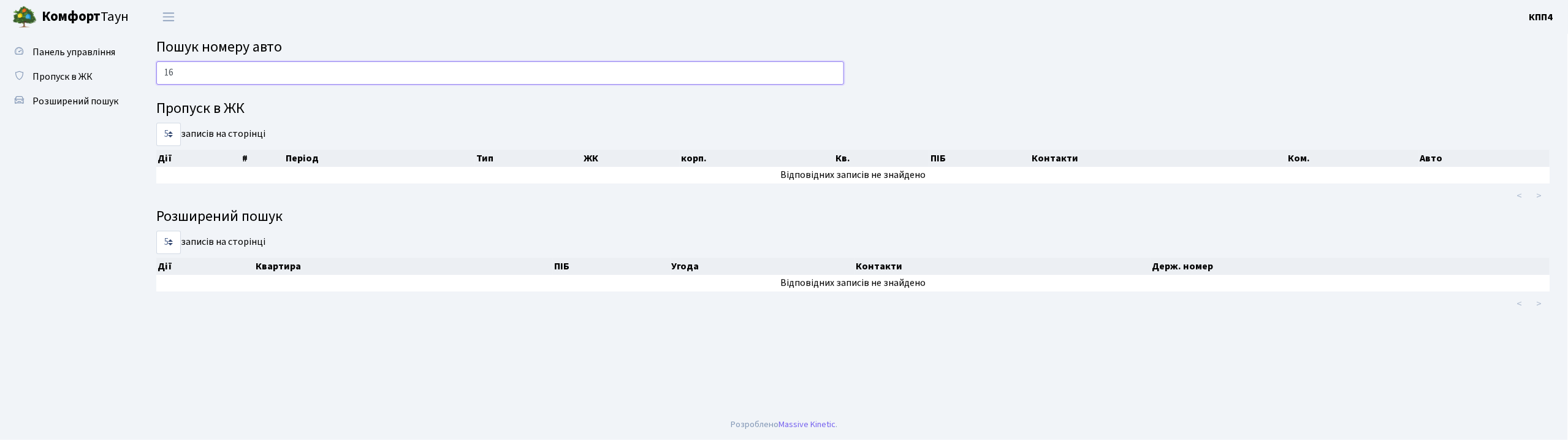
type input "1"
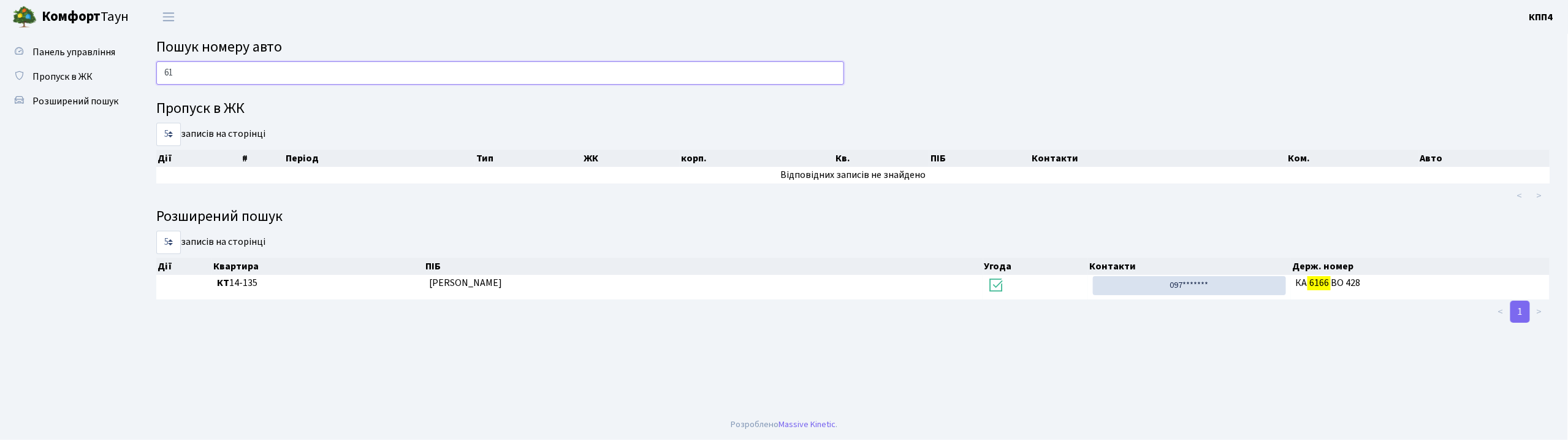
type input "6"
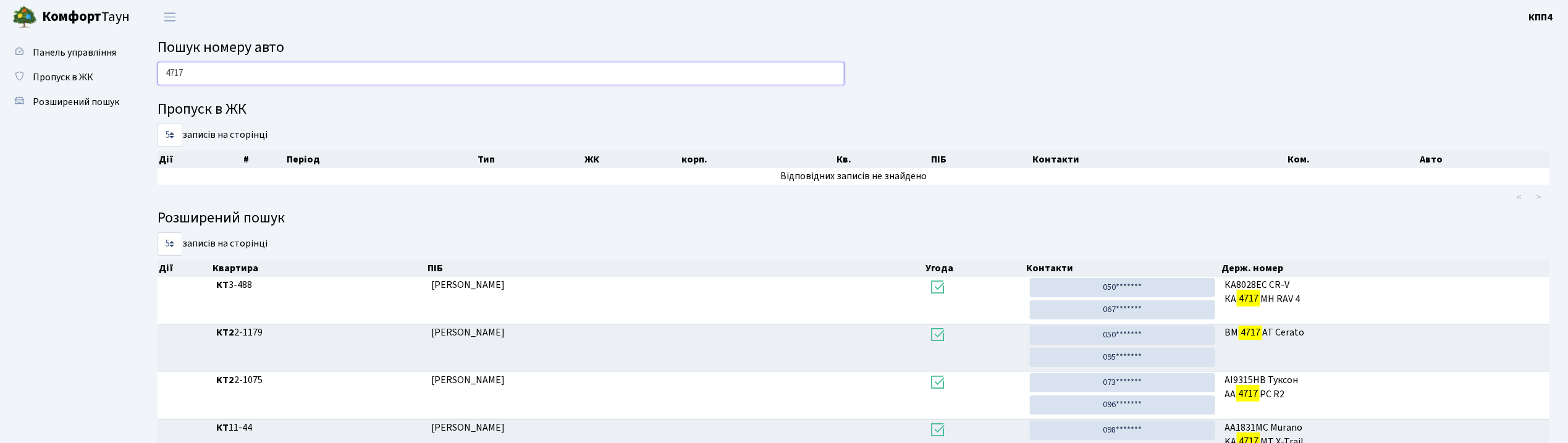
click at [233, 67] on input "4717" at bounding box center [501, 73] width 687 height 24
type input "4"
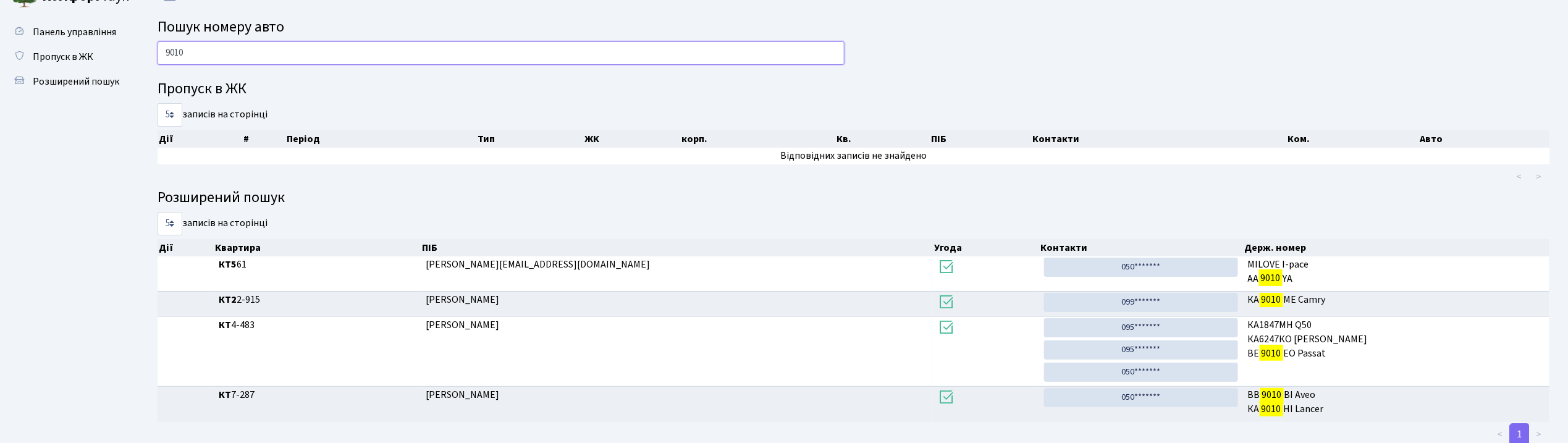
scroll to position [57, 0]
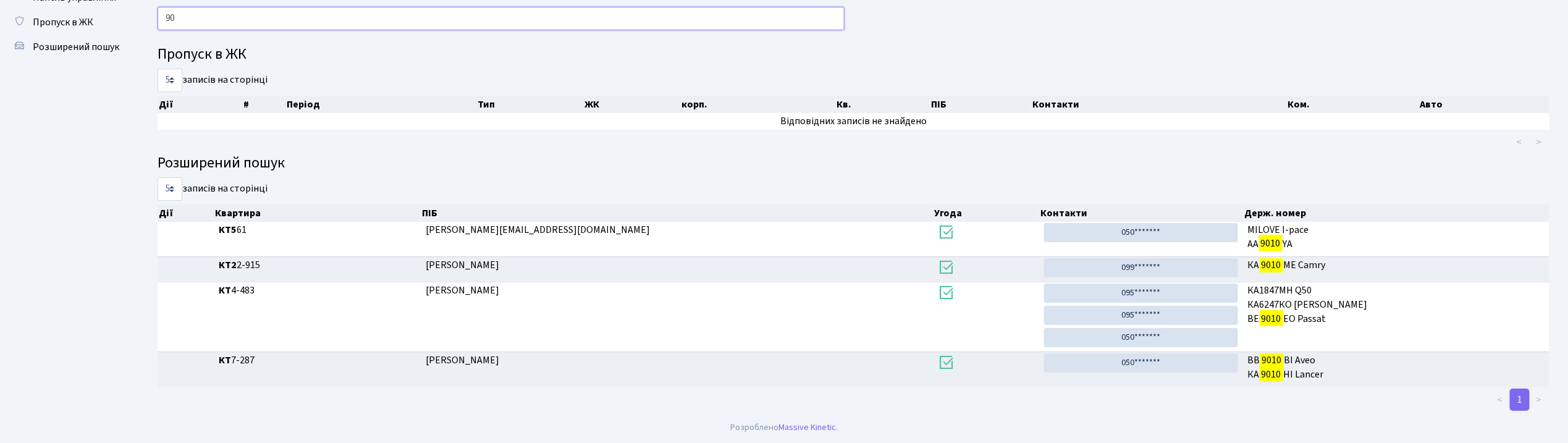
type input "9"
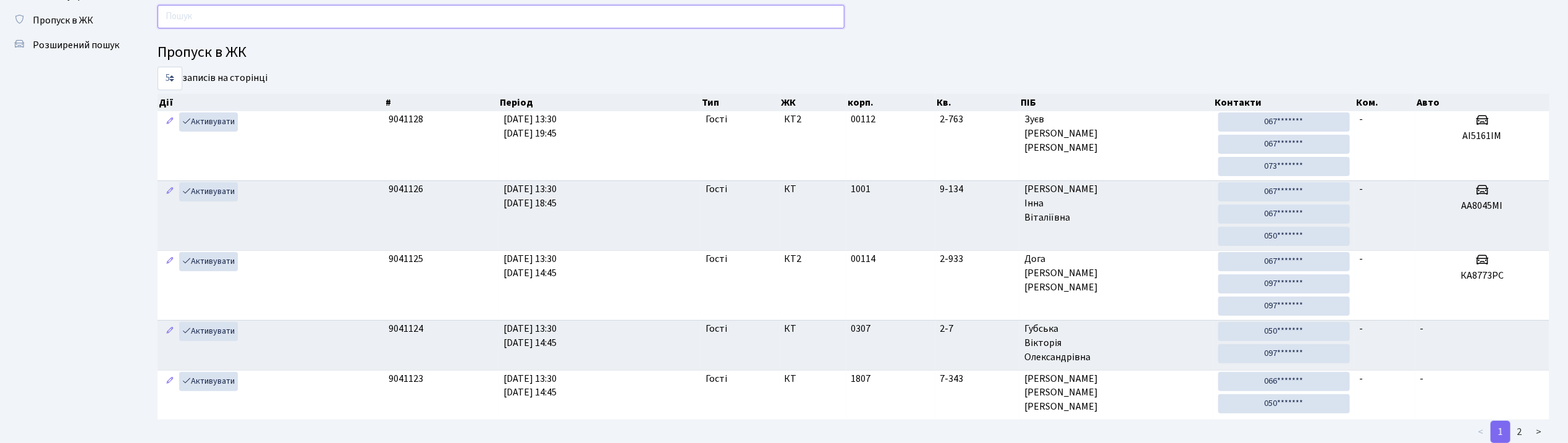
click at [479, 18] on input "text" at bounding box center [501, 17] width 687 height 24
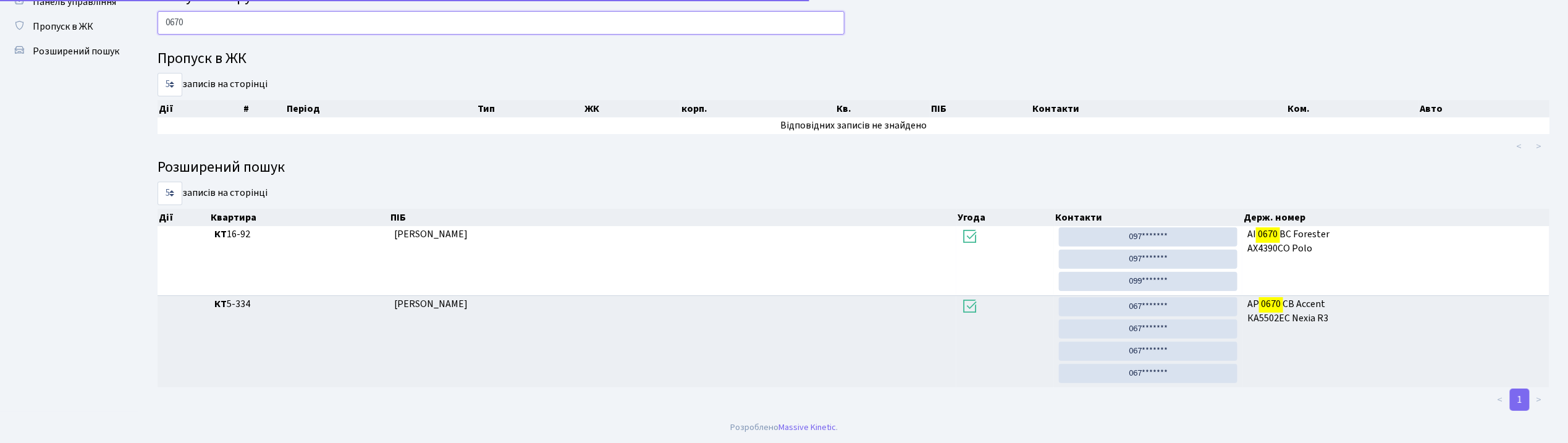
scroll to position [53, 0]
type input "0"
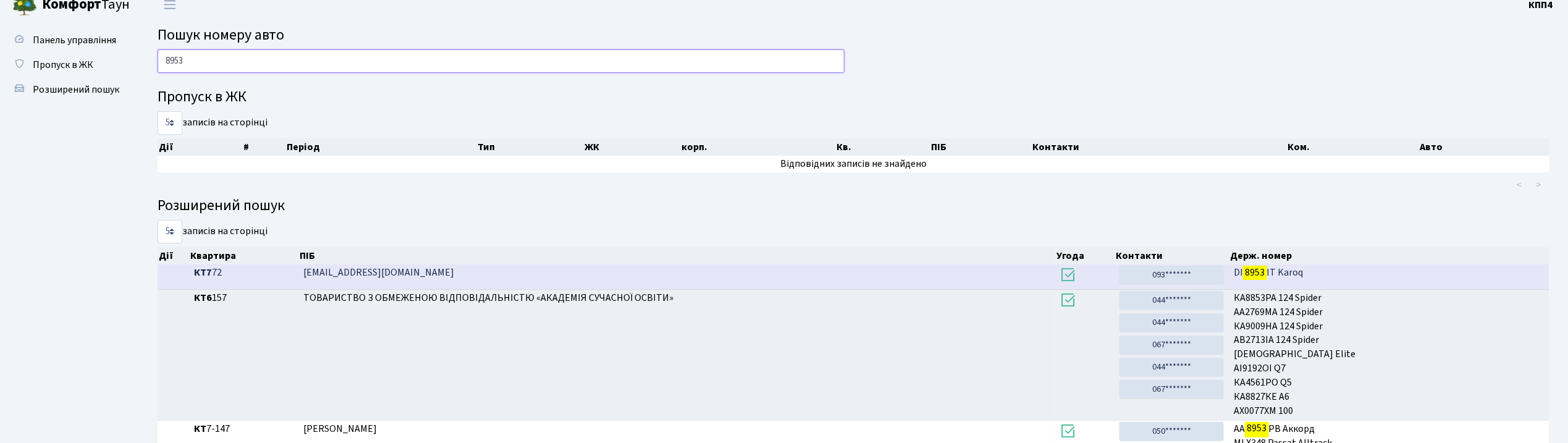
scroll to position [0, 0]
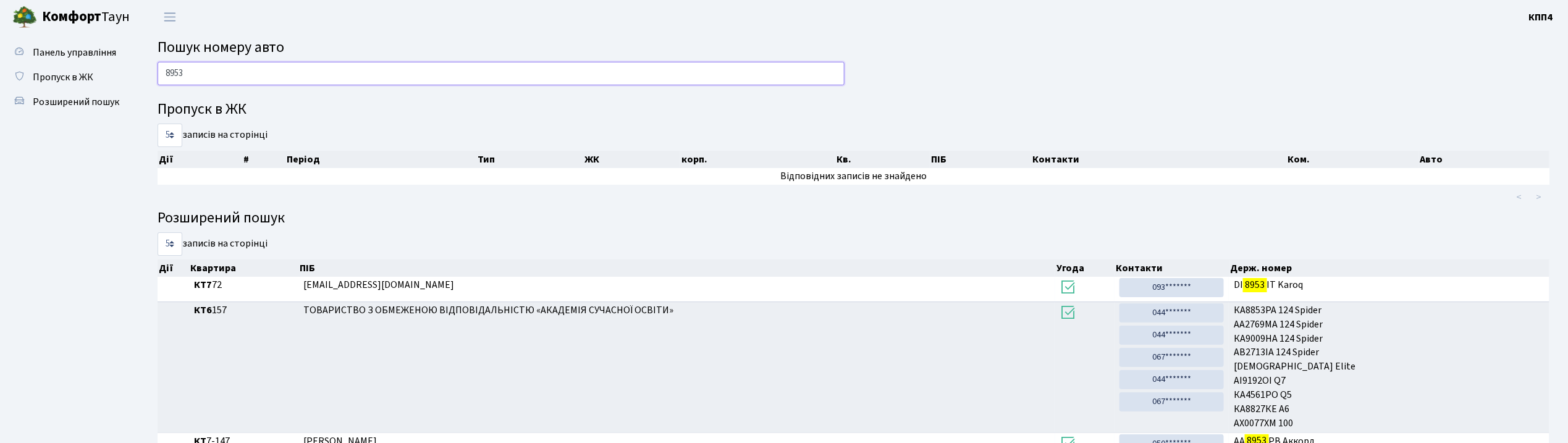
click at [201, 73] on input "8953" at bounding box center [501, 73] width 687 height 24
type input "8"
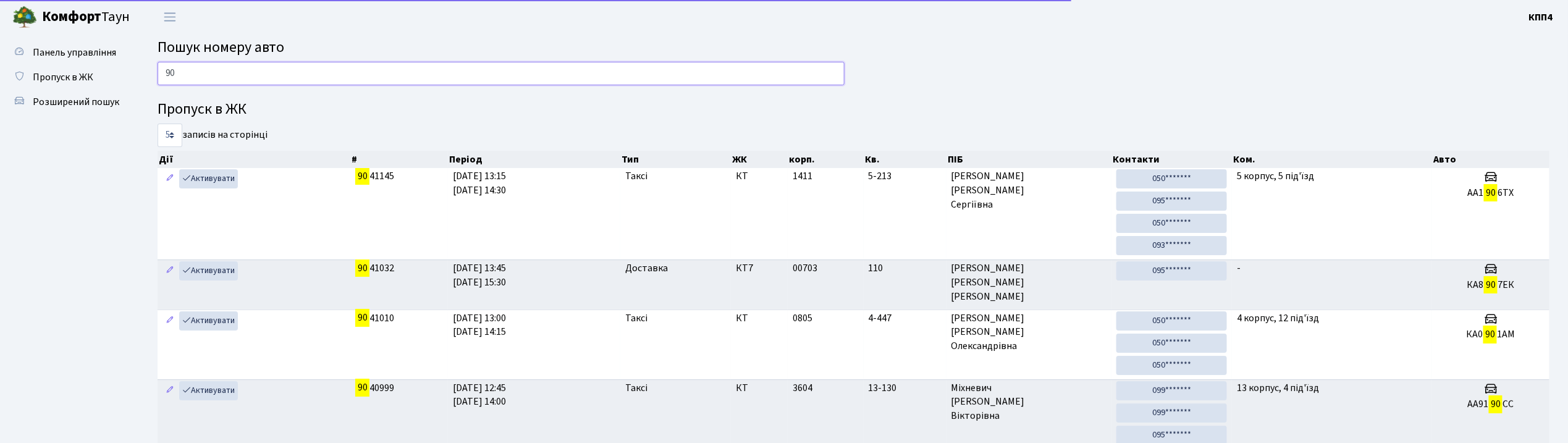
type input "9"
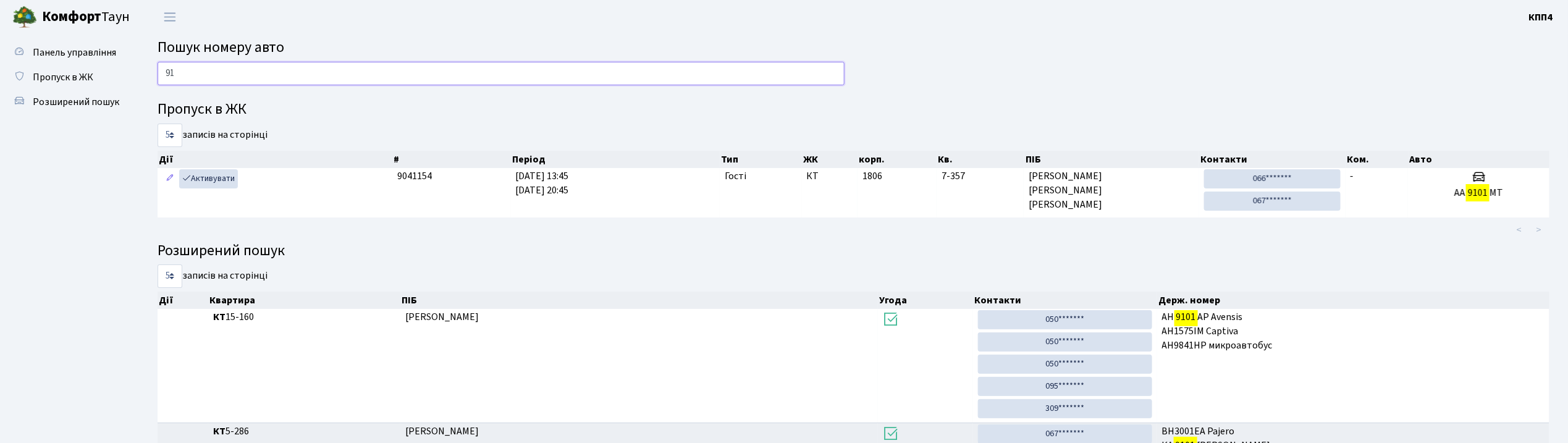
type input "9"
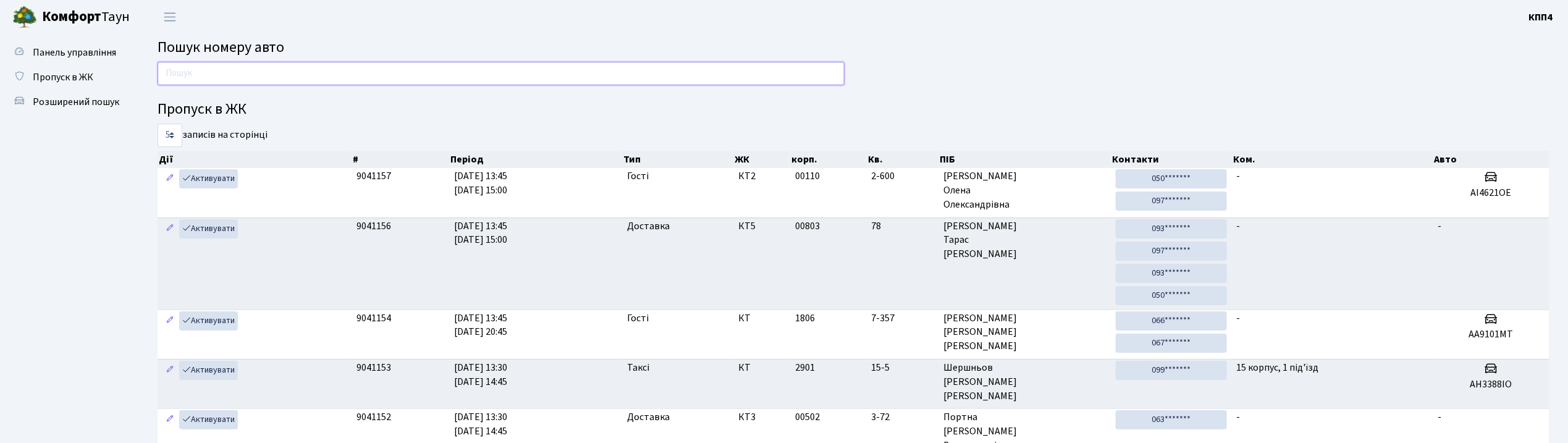
click at [280, 84] on input "text" at bounding box center [501, 73] width 687 height 24
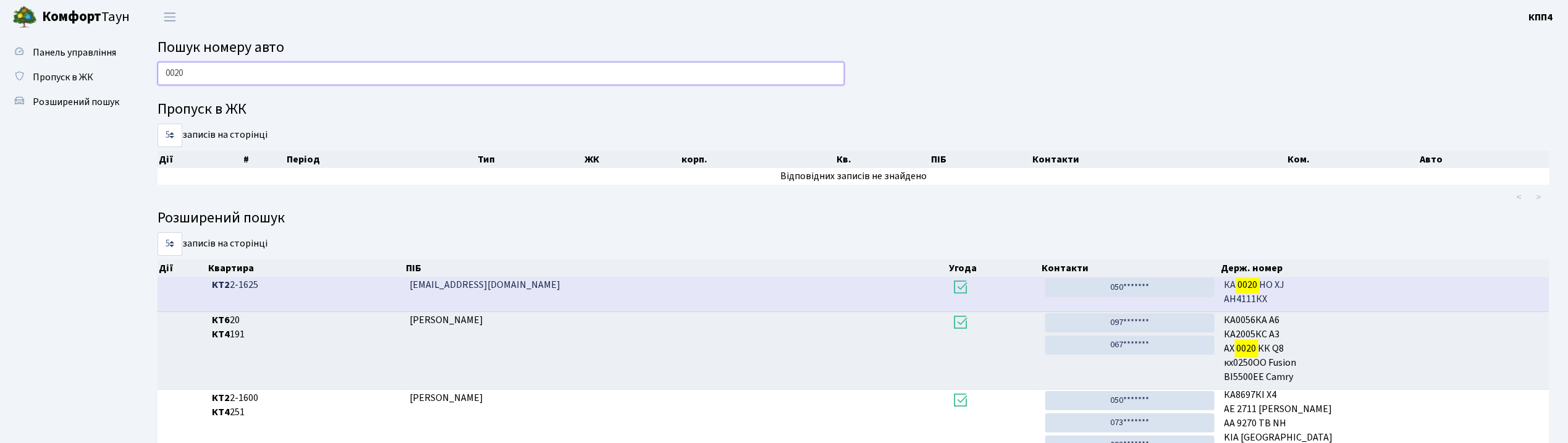
scroll to position [231, 0]
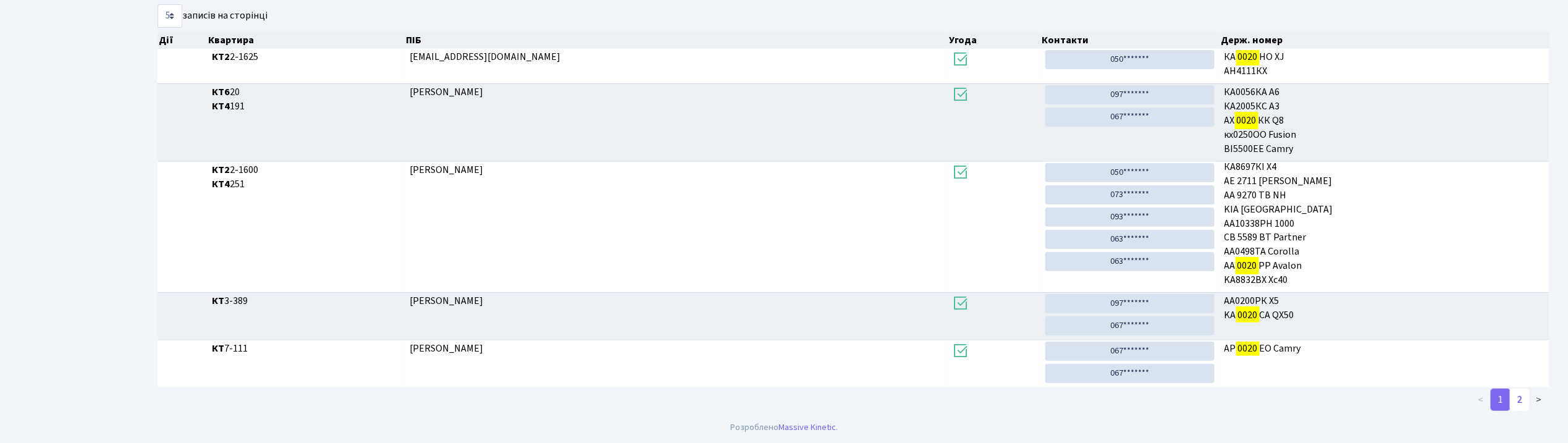
click at [1526, 396] on link "2" at bounding box center [1520, 399] width 19 height 22
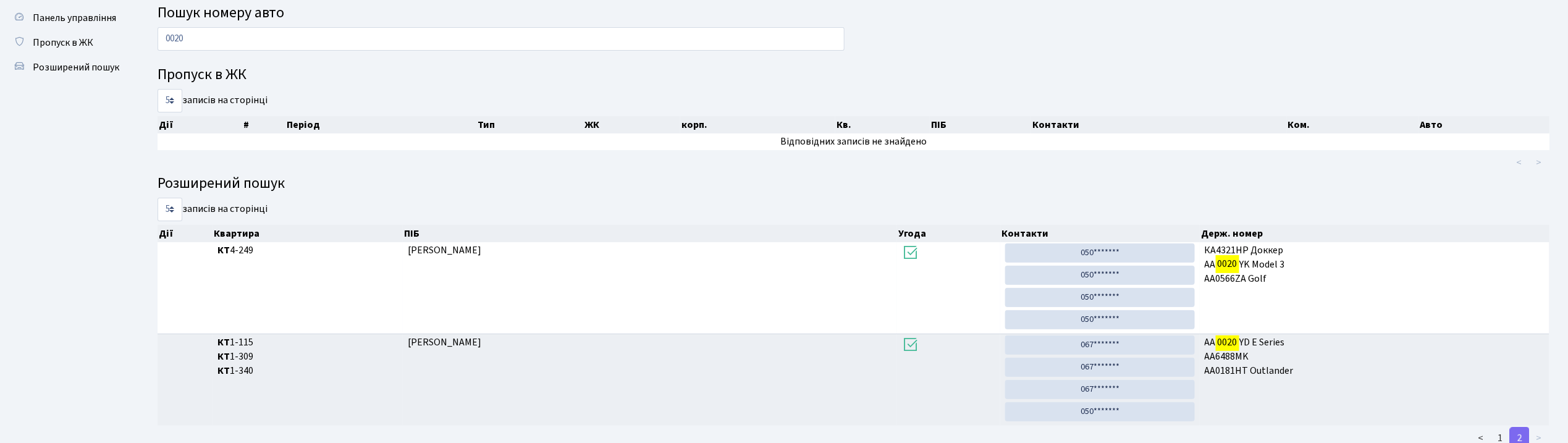
scroll to position [0, 0]
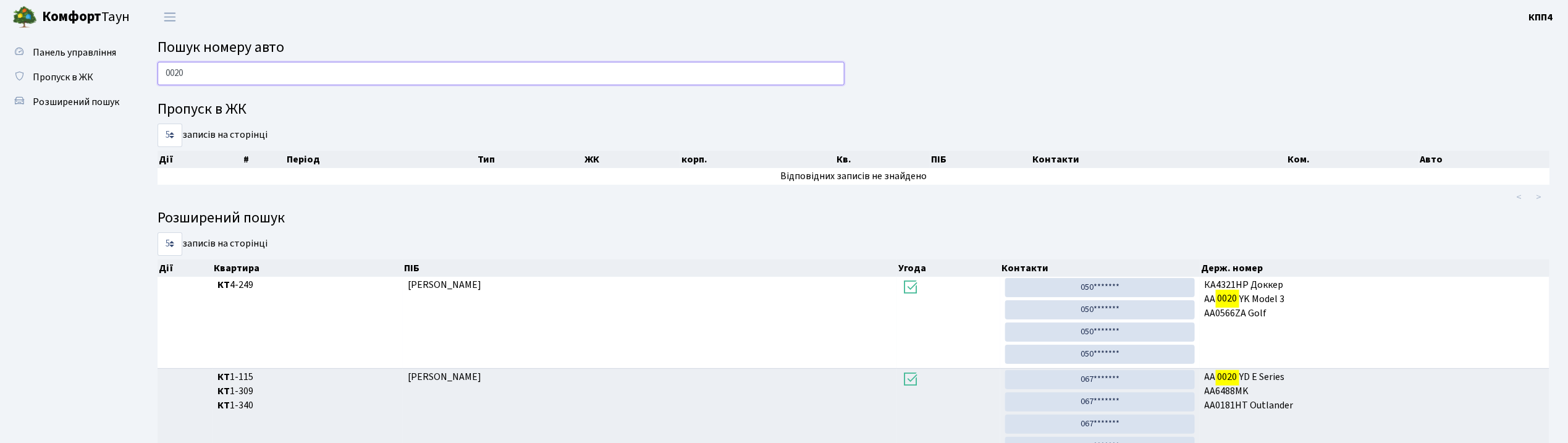
click at [239, 77] on input "0020" at bounding box center [501, 73] width 687 height 24
type input "0"
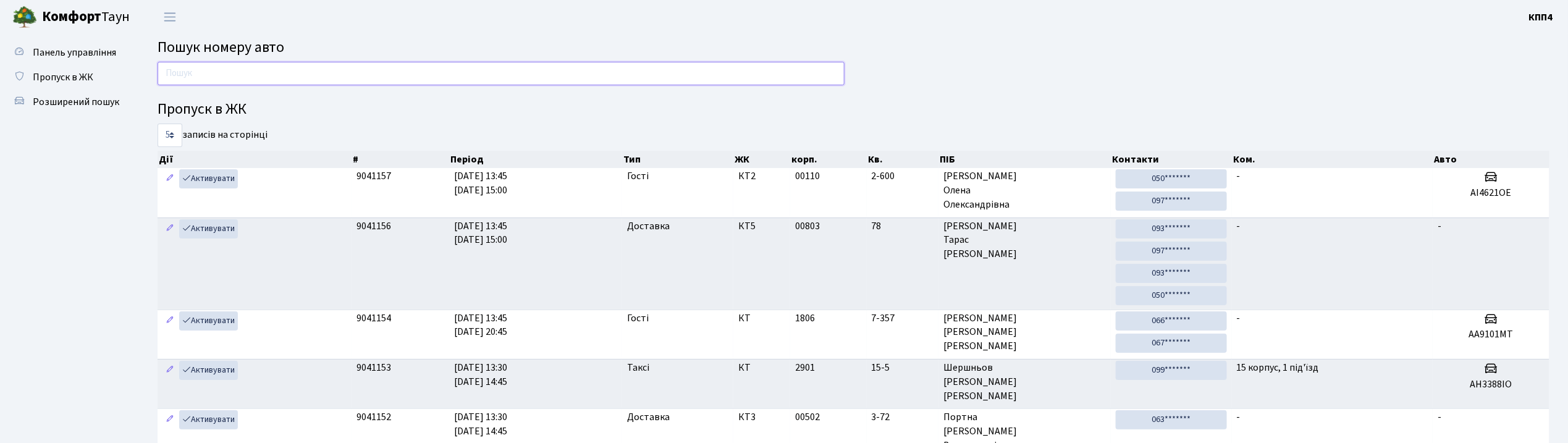
click at [278, 63] on input "text" at bounding box center [501, 73] width 687 height 24
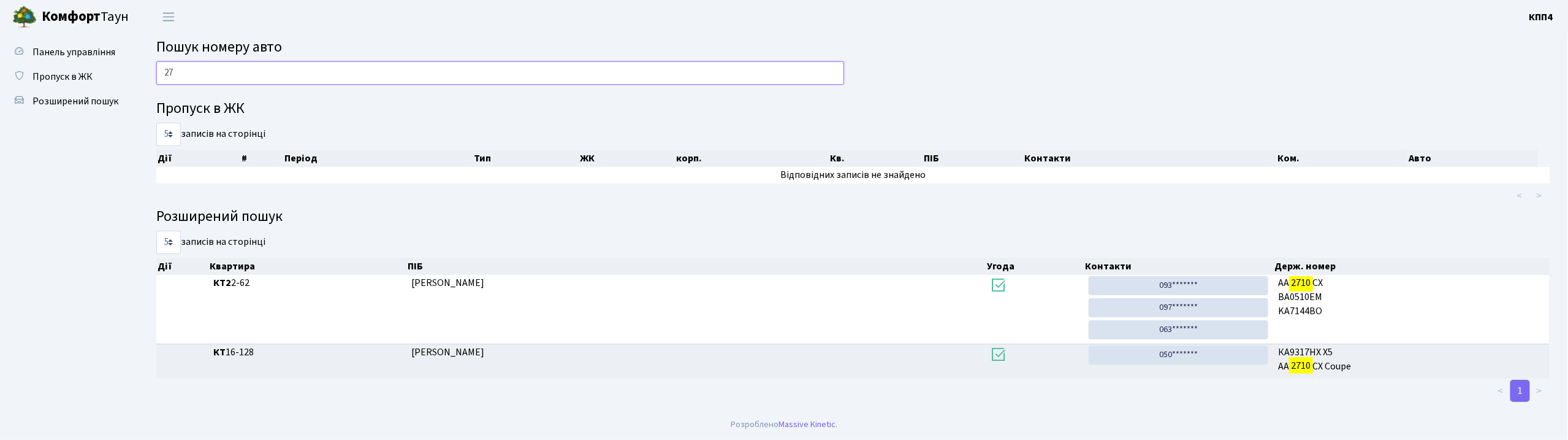
type input "2"
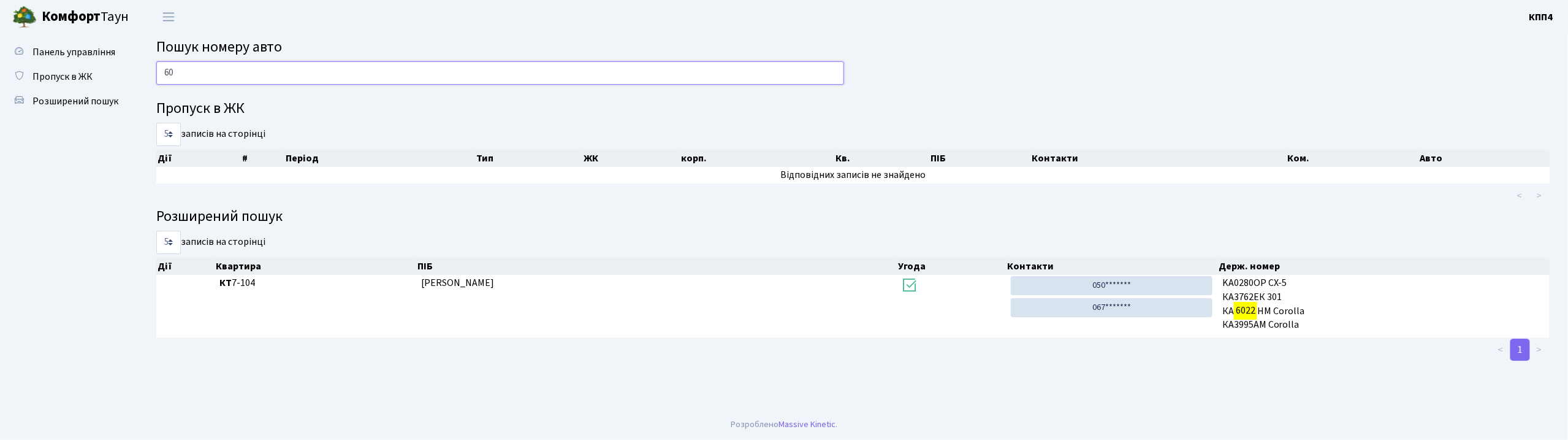
type input "6"
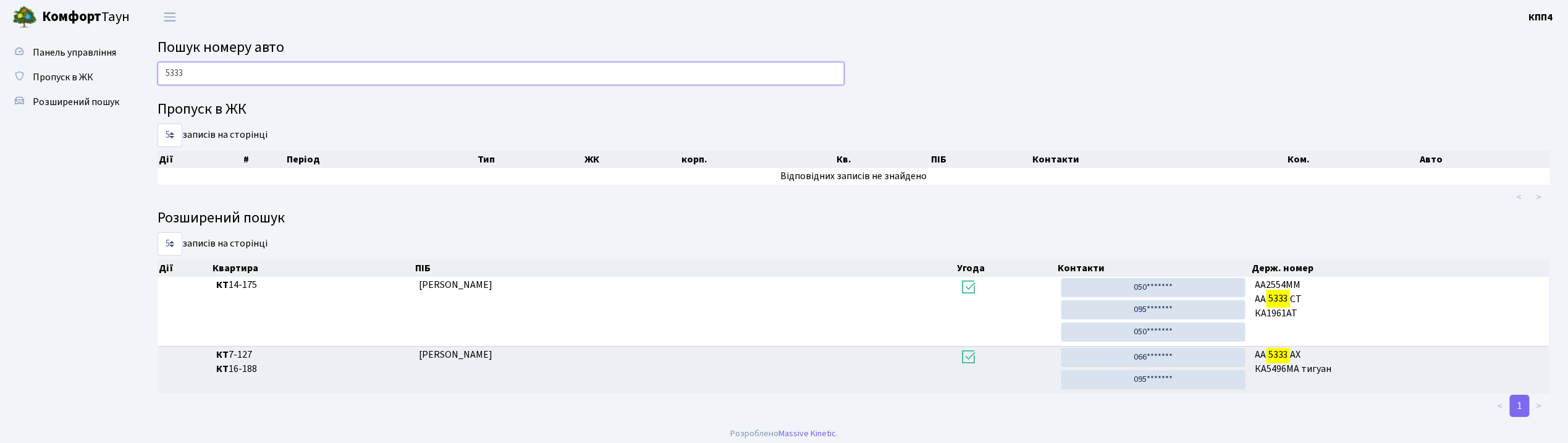
scroll to position [8, 0]
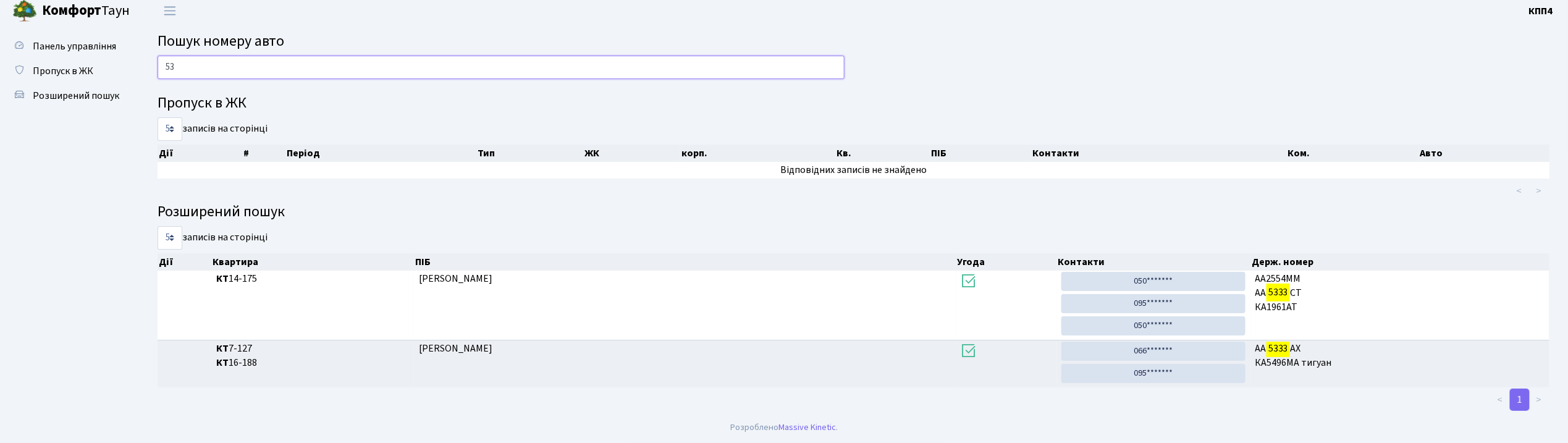
type input "5"
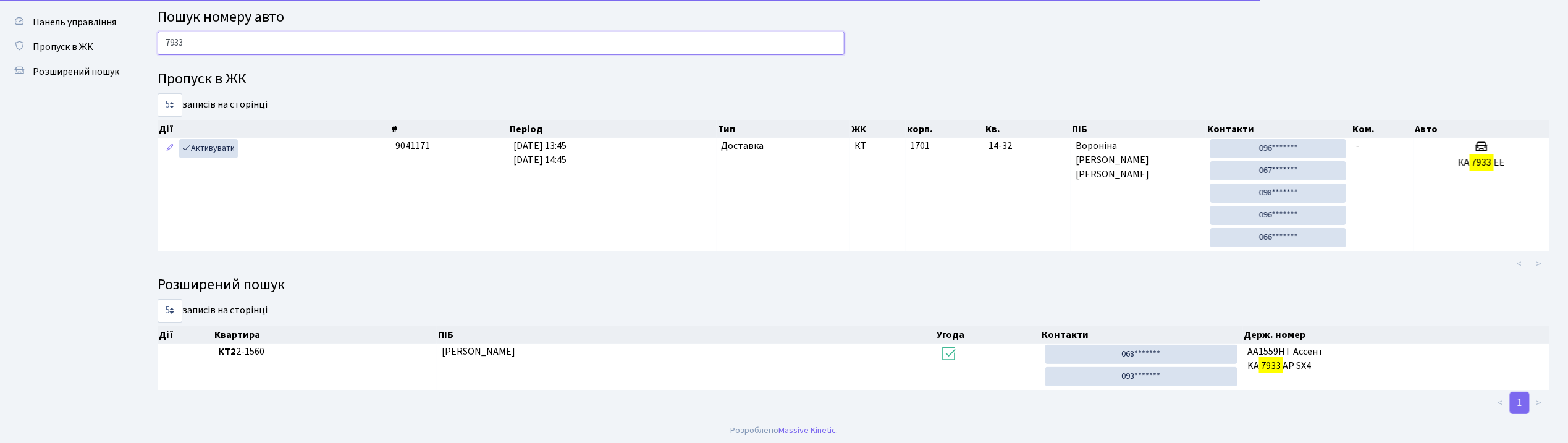
scroll to position [36, 0]
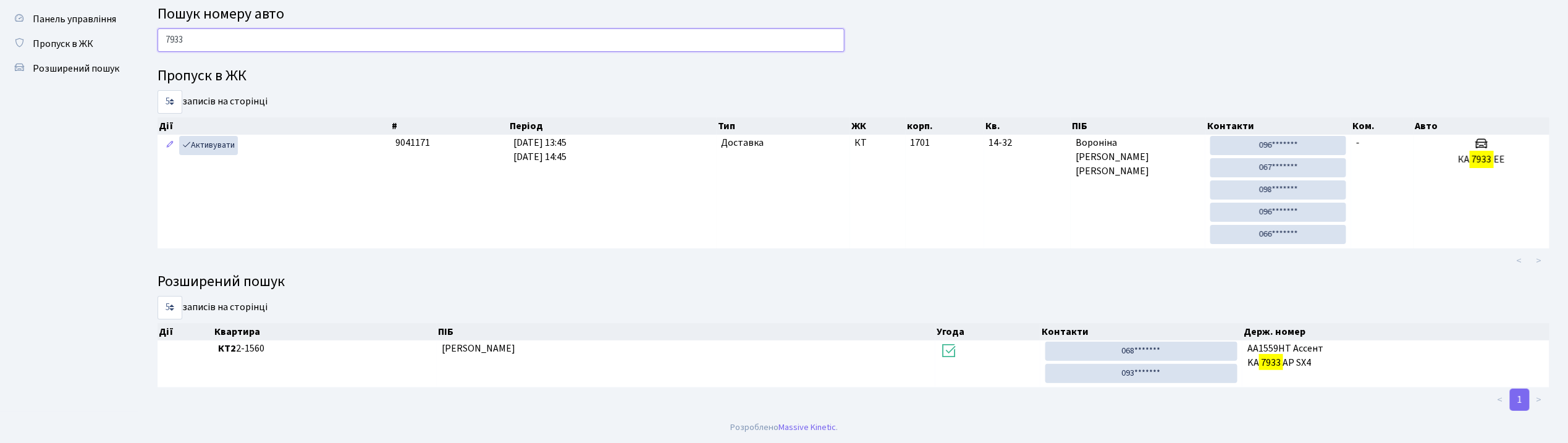
click at [508, 45] on input "7933" at bounding box center [501, 40] width 687 height 24
type input "7"
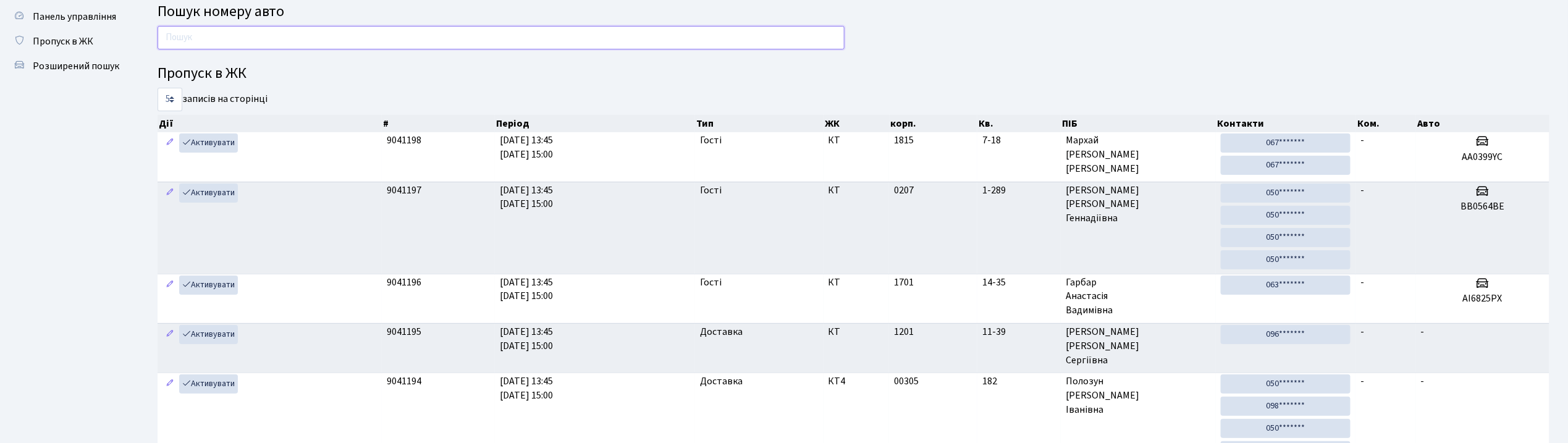
click at [203, 40] on input "text" at bounding box center [501, 37] width 687 height 24
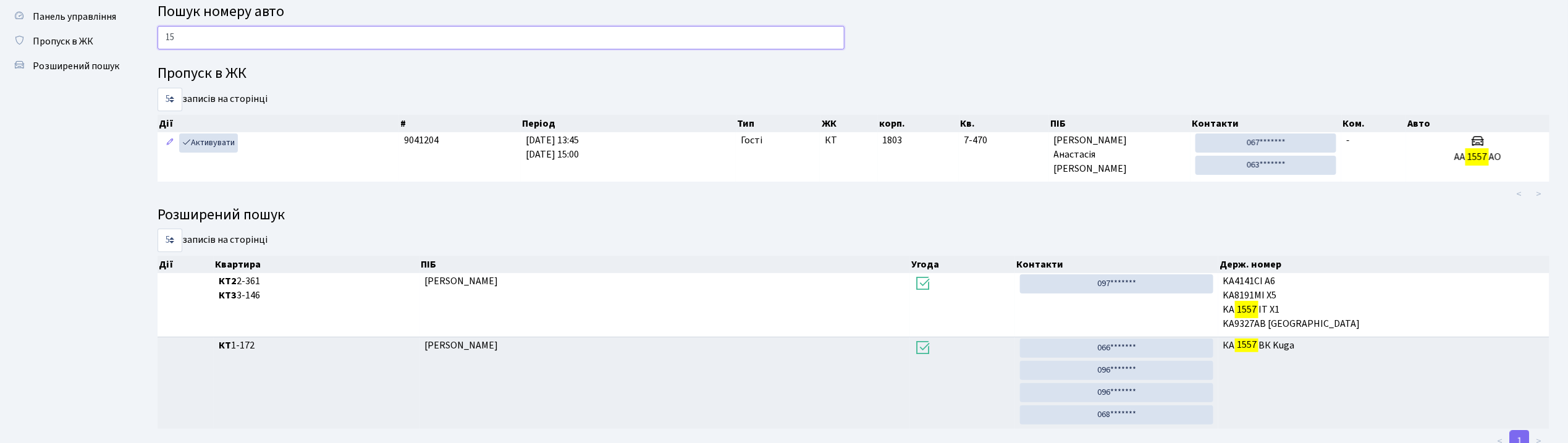
type input "1"
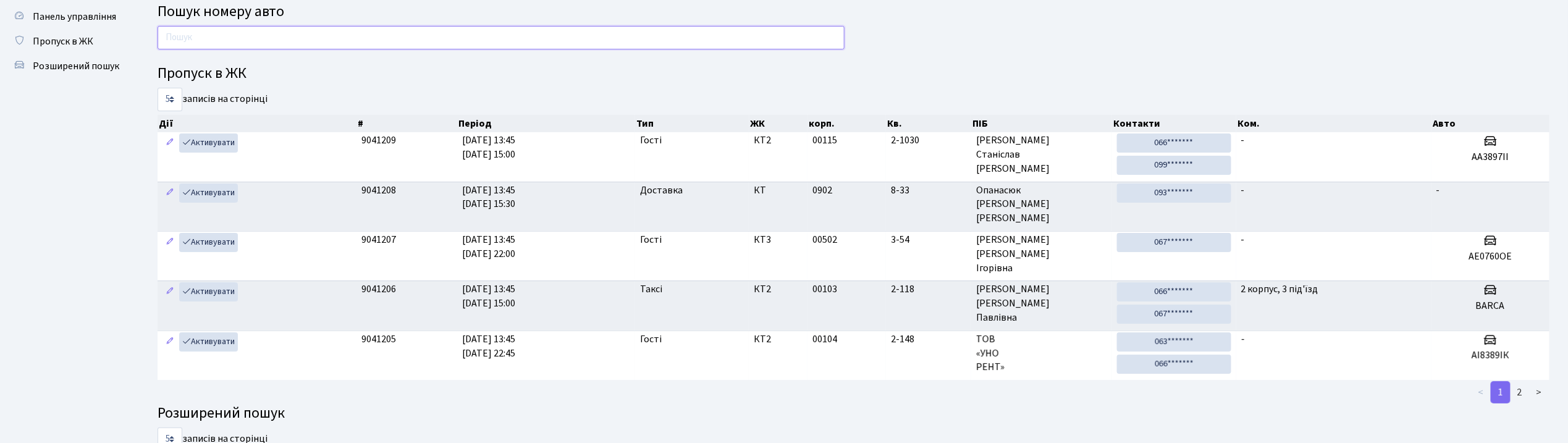
click at [337, 42] on input "text" at bounding box center [501, 37] width 687 height 24
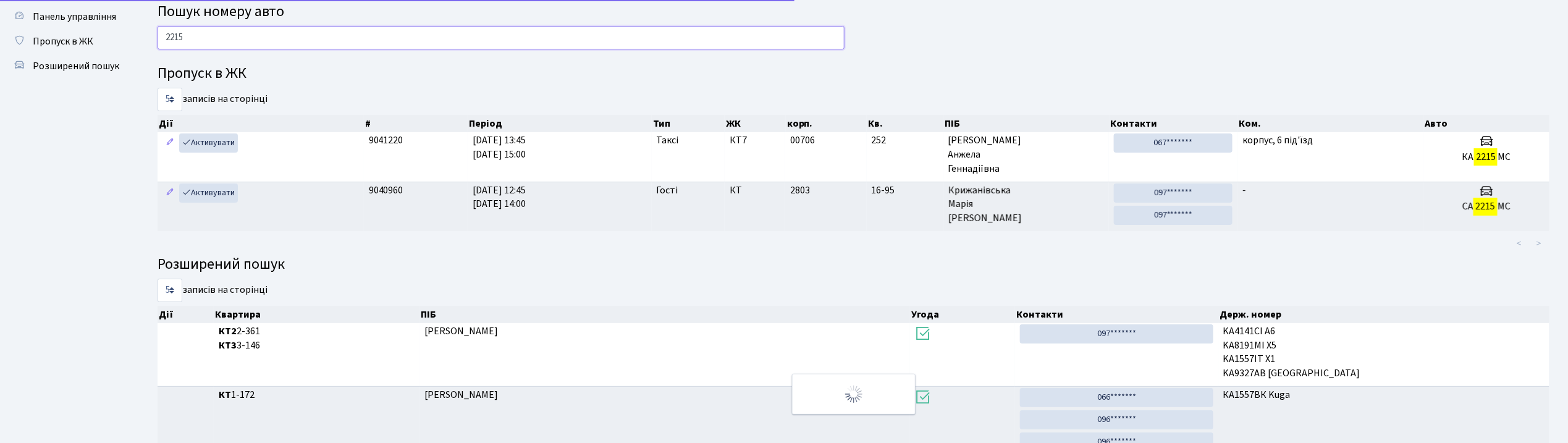
scroll to position [0, 0]
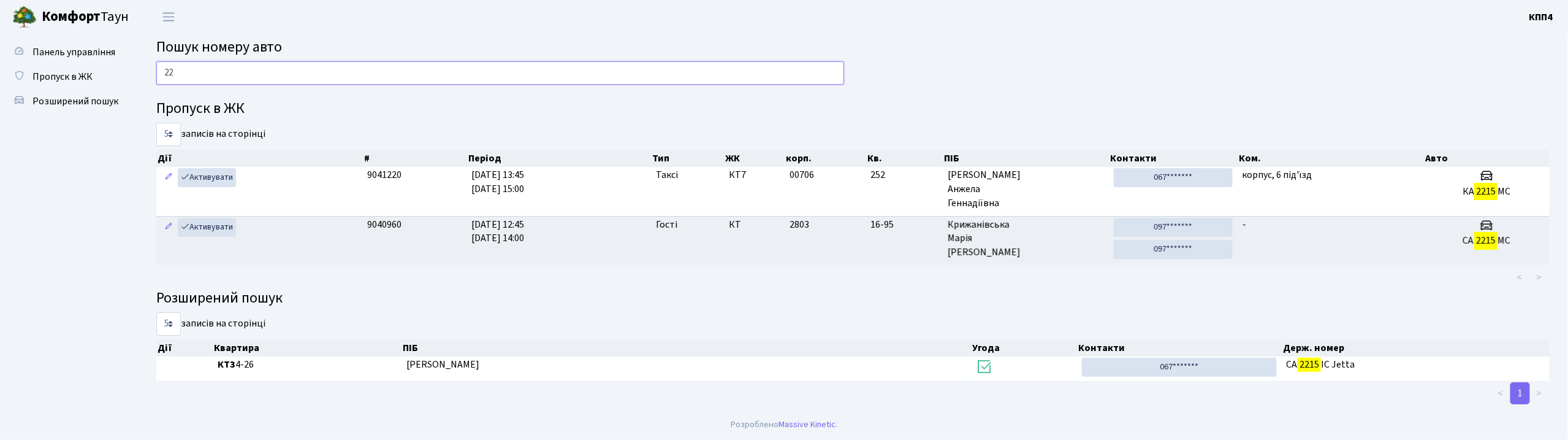
type input "2"
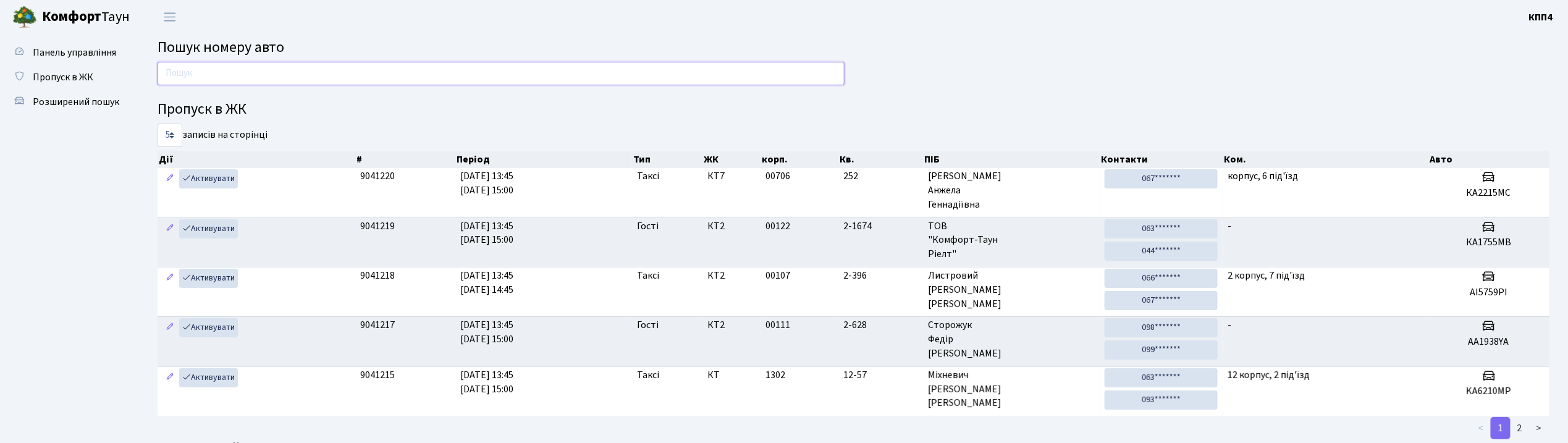
click at [272, 81] on input "text" at bounding box center [501, 73] width 687 height 24
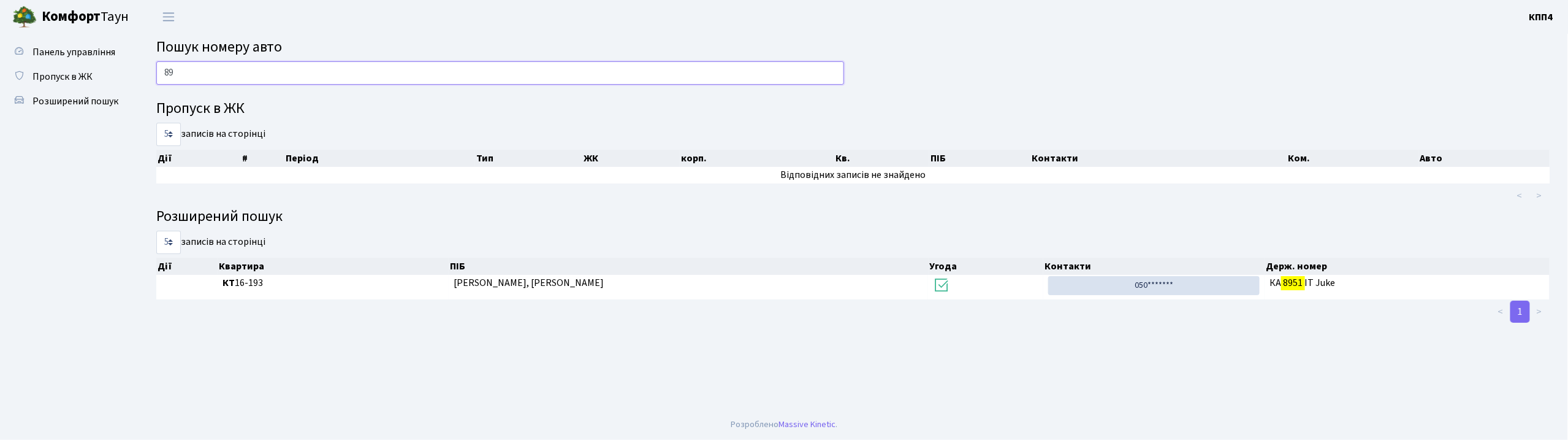
type input "8"
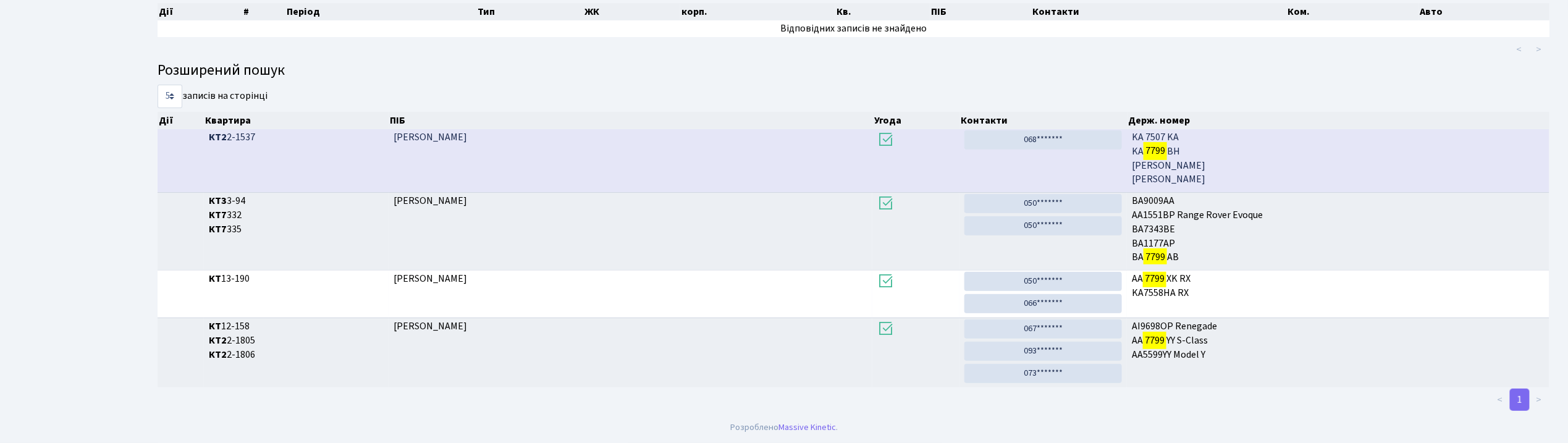
scroll to position [67, 0]
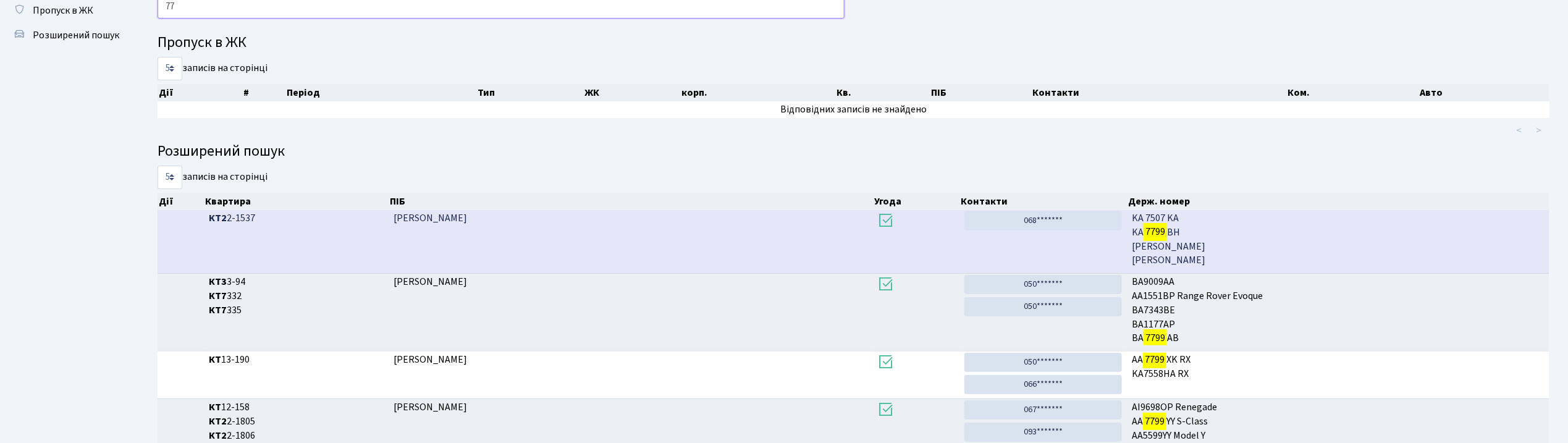
type input "7"
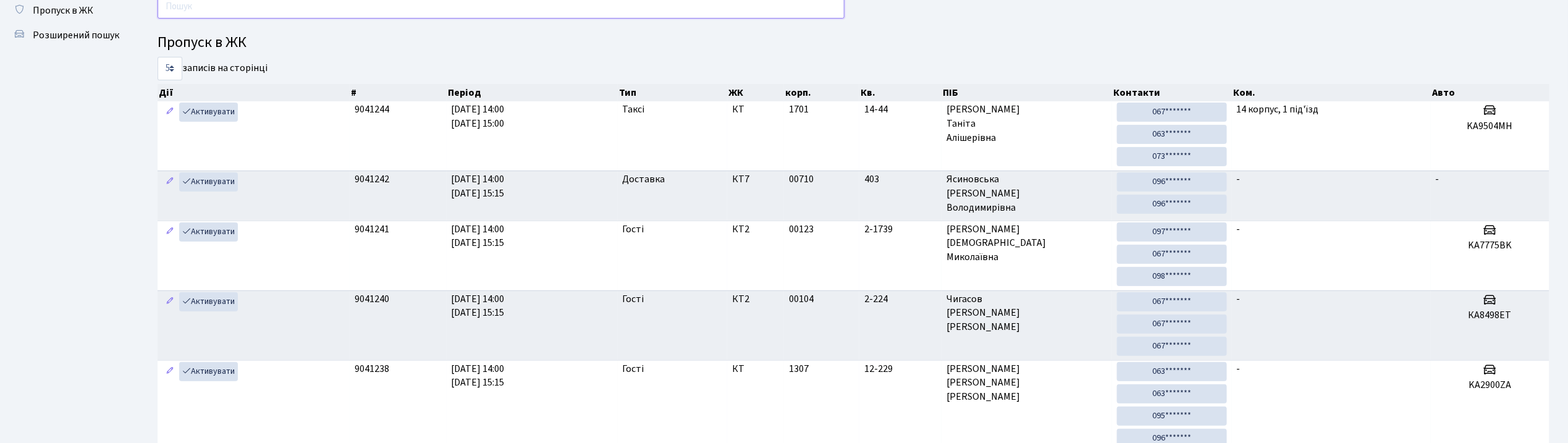
click at [514, 8] on input "text" at bounding box center [501, 6] width 687 height 24
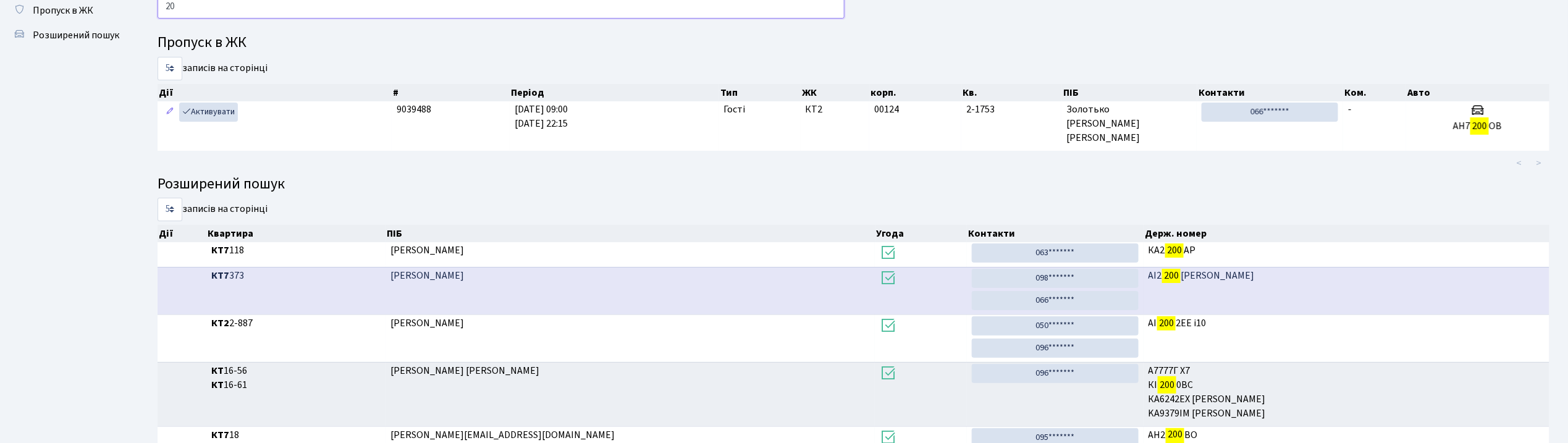
type input "2"
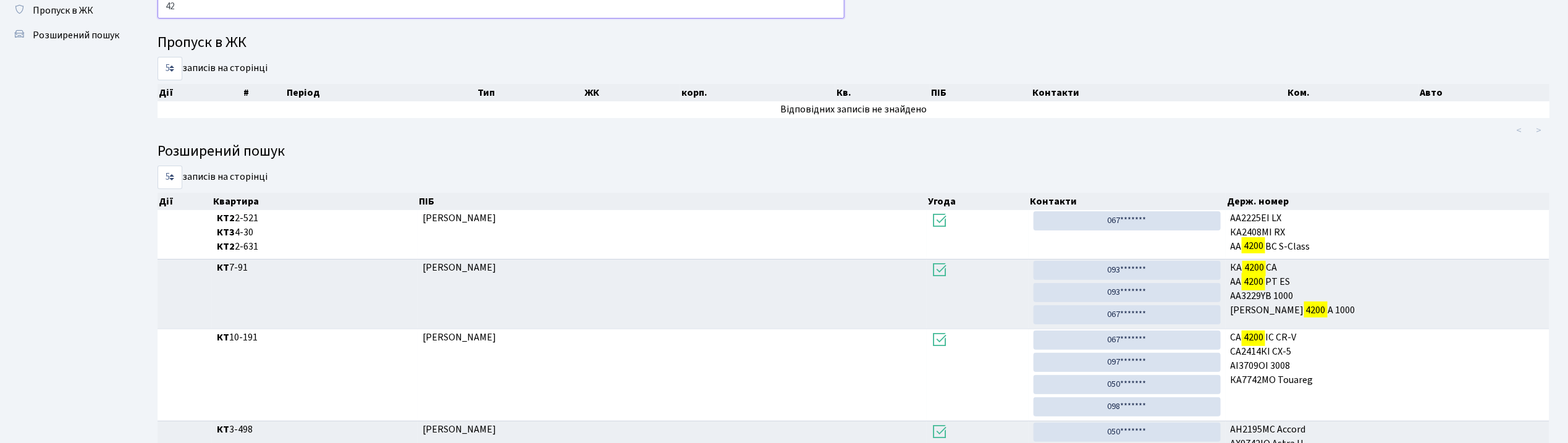
type input "4"
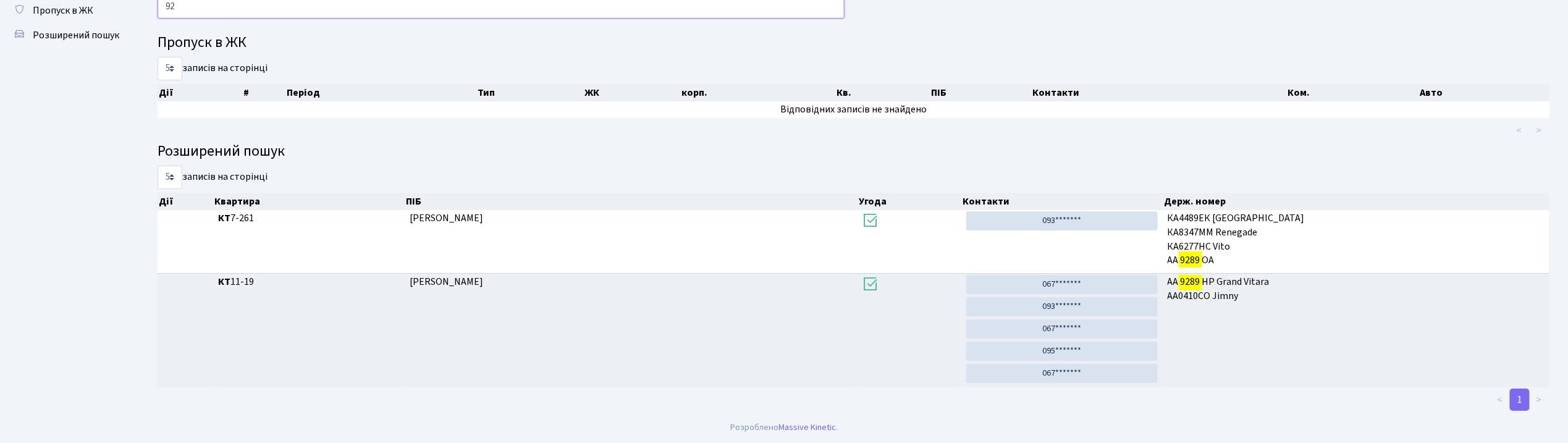
type input "9"
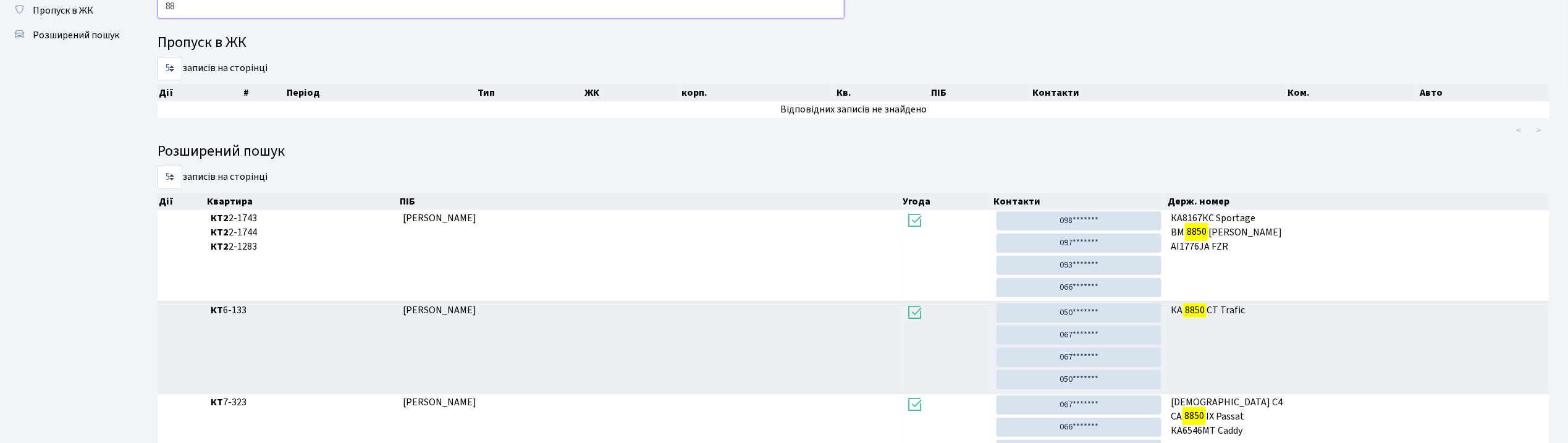
type input "8"
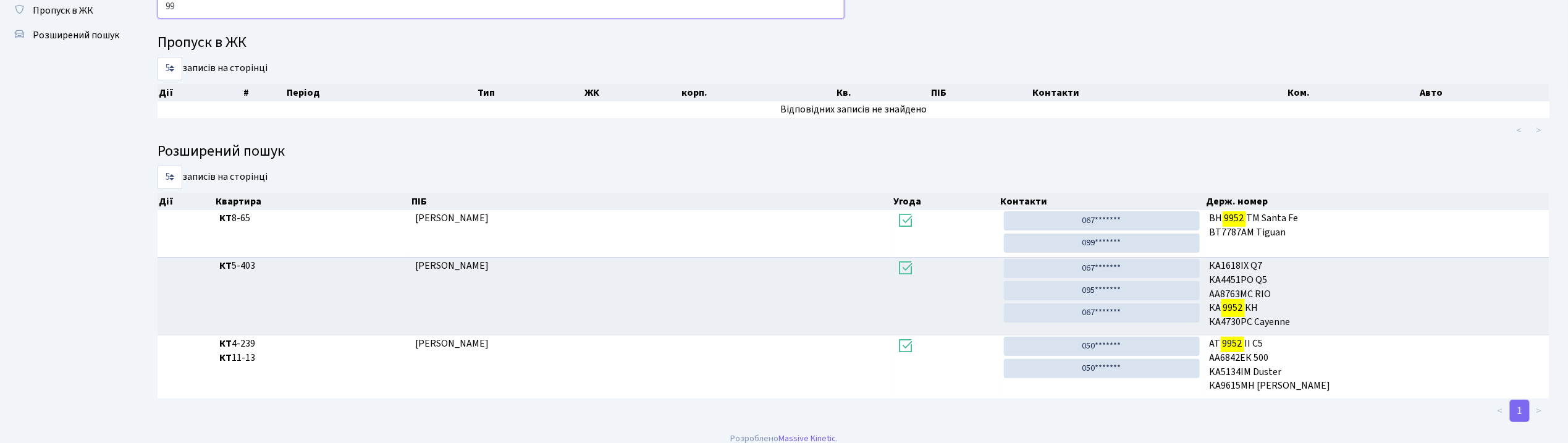
type input "9"
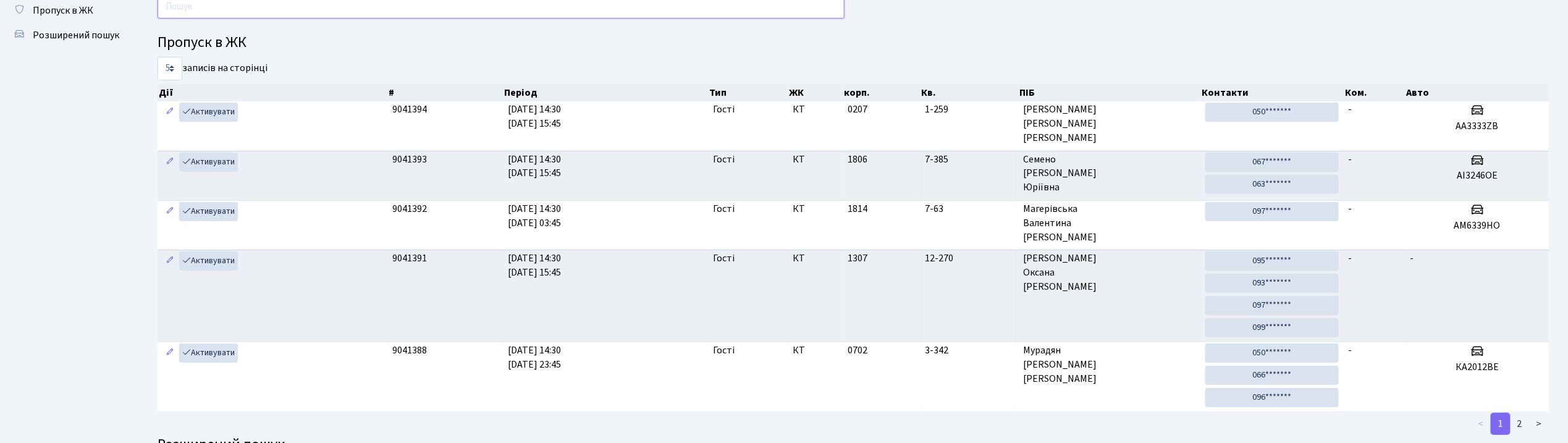
click at [374, 9] on input "text" at bounding box center [501, 6] width 687 height 24
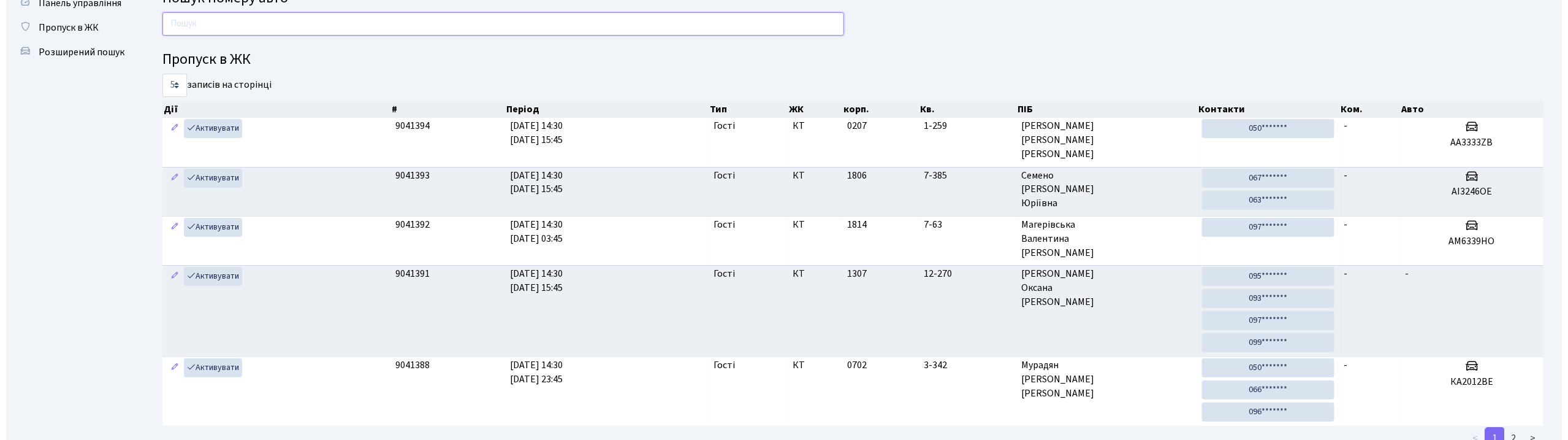
scroll to position [0, 0]
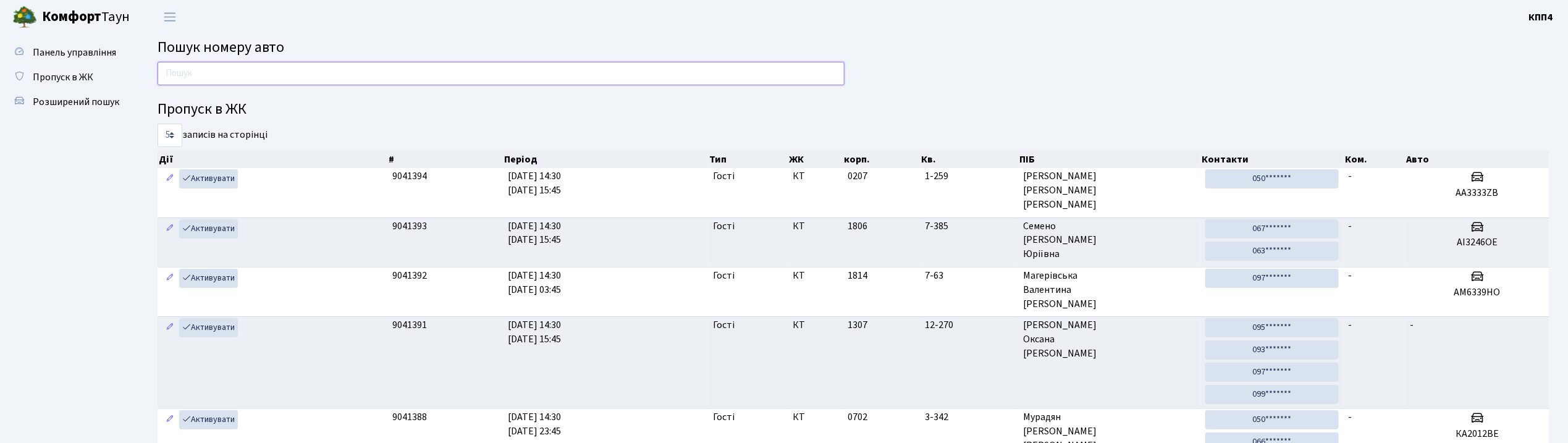
click at [386, 78] on input "text" at bounding box center [501, 73] width 687 height 24
click at [208, 70] on input "text" at bounding box center [501, 73] width 687 height 24
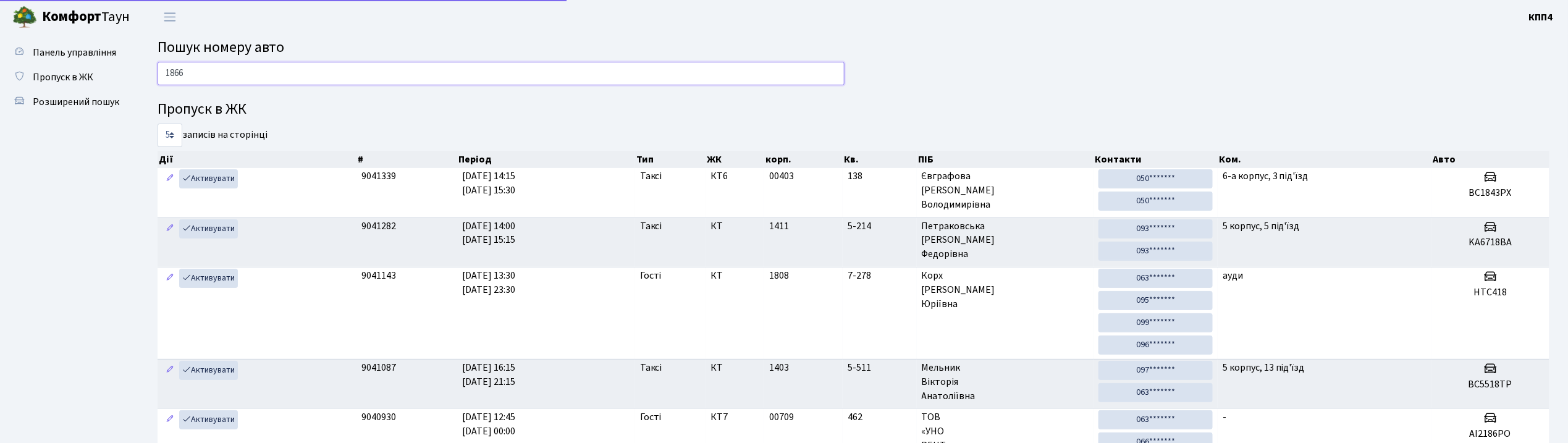
type input "1866"
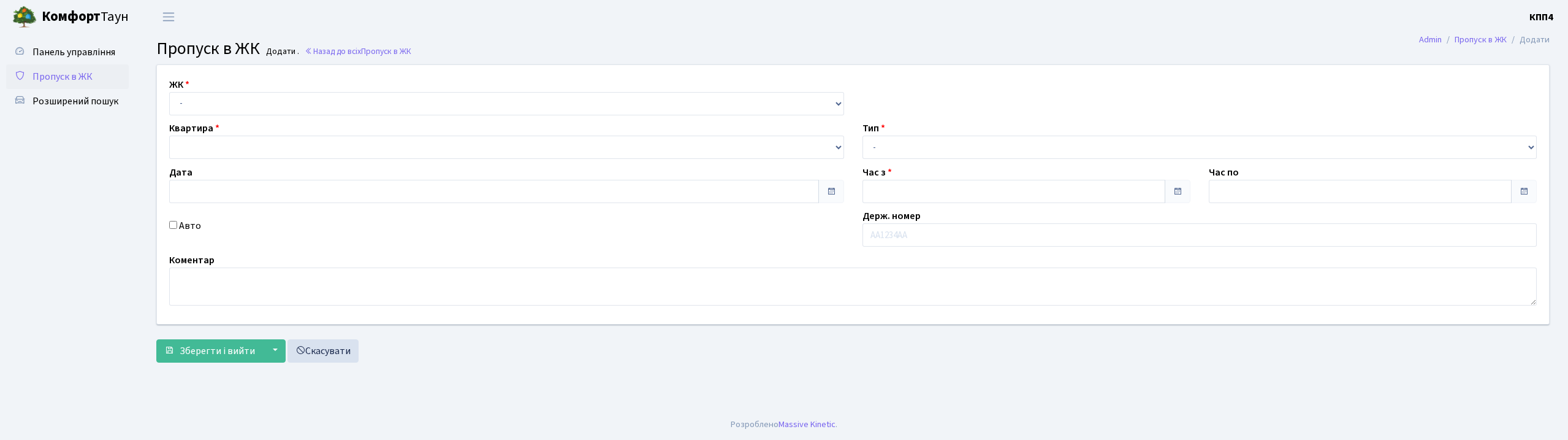
type input "[DATE]"
type input "13:00"
type input "14:15"
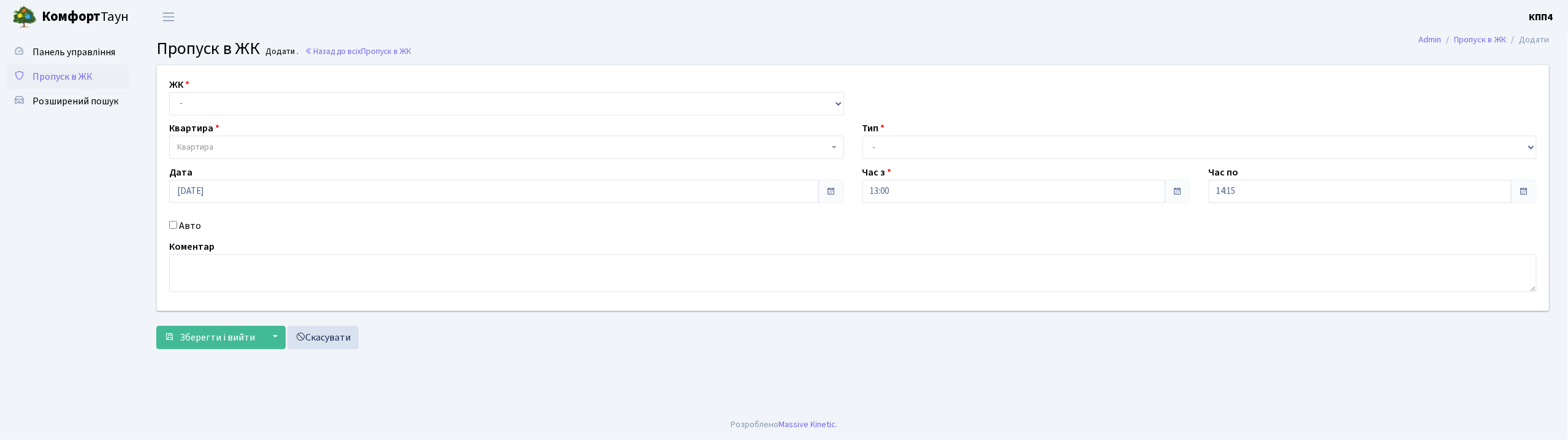
click at [175, 225] on input "Авто" at bounding box center [173, 225] width 8 height 8
checkbox input "true"
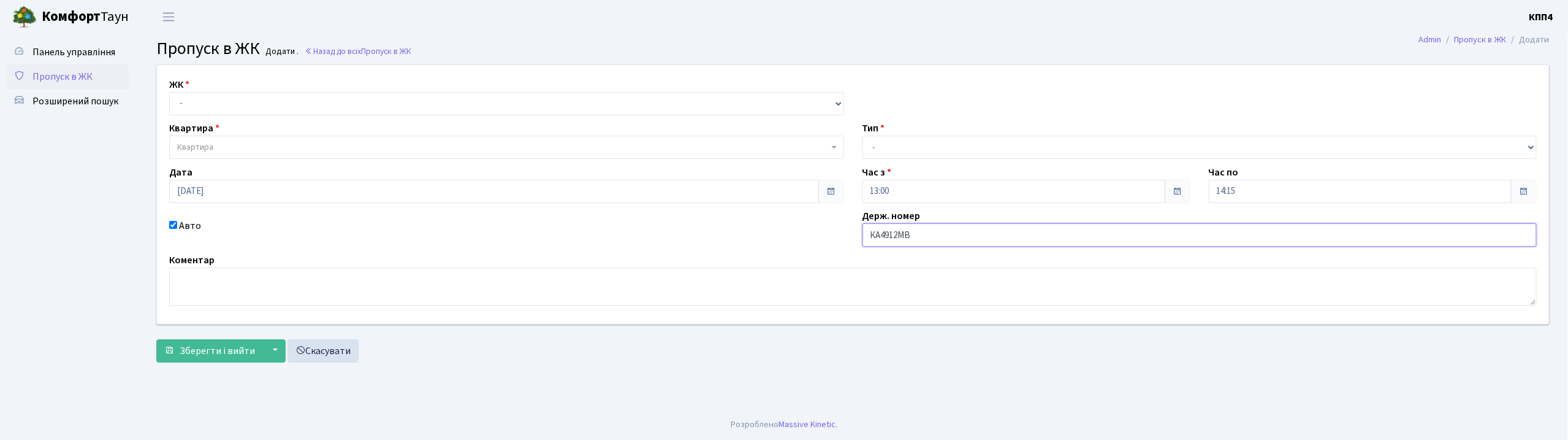
type input "КА4912МВ"
click at [273, 105] on select "- КТ, вул. Регенераторна, 4 КТ2, просп. Соборності, 17 КТ3, вул. Березнева, 16 …" at bounding box center [507, 104] width 675 height 24
select select "271"
click at [170, 92] on select "- КТ, вул. Регенераторна, 4 КТ2, просп. Соборності, 17 КТ3, вул. Березнева, 16 …" at bounding box center [507, 104] width 675 height 24
select select
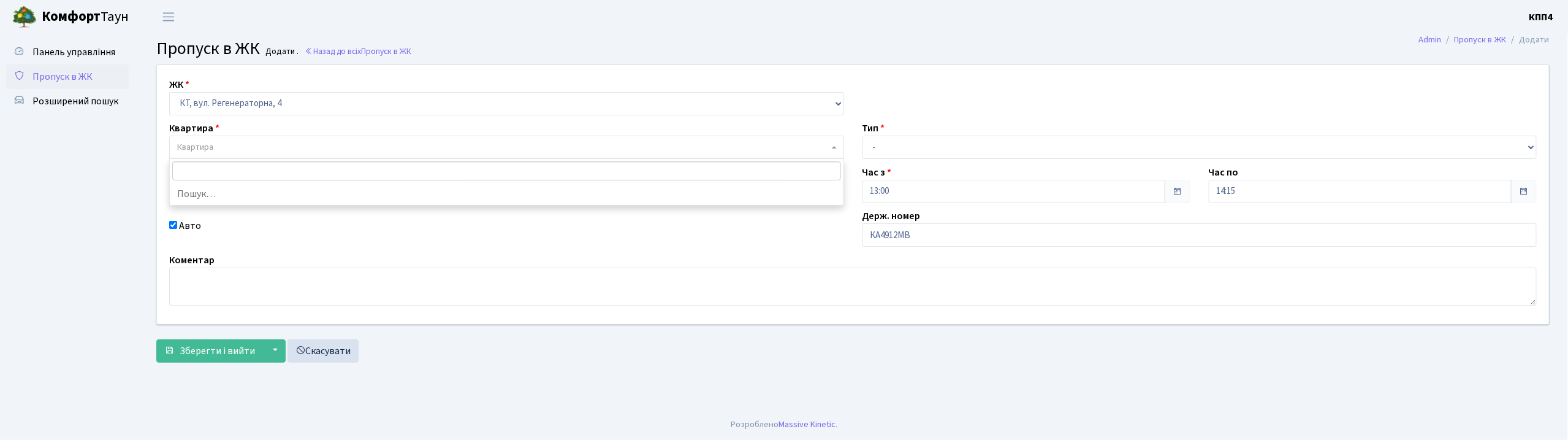
click at [275, 146] on span "Квартира" at bounding box center [503, 147] width 652 height 12
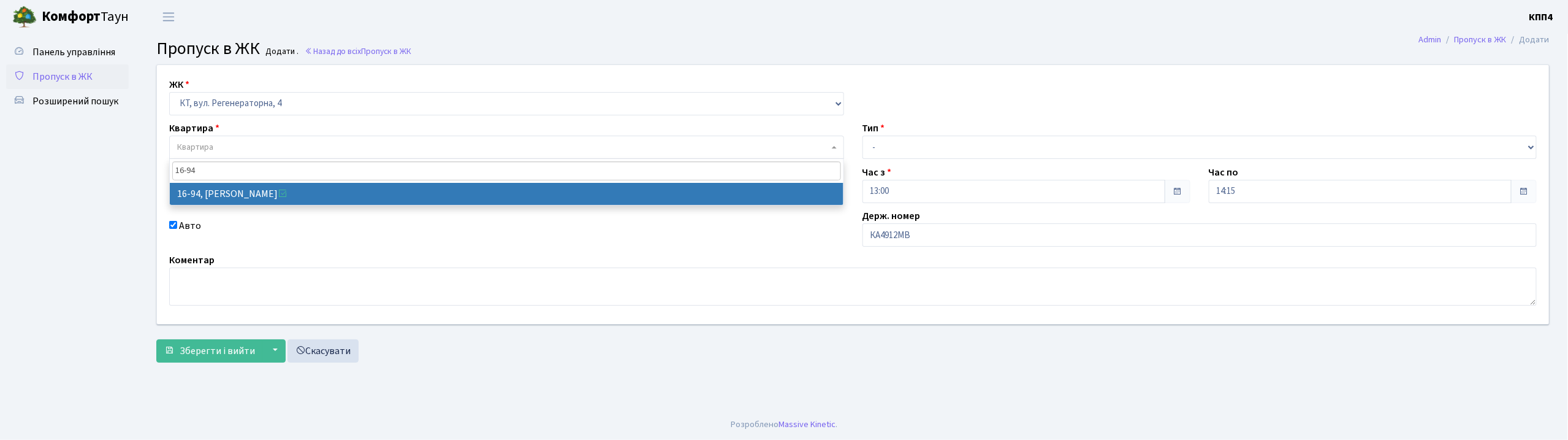
type input "16-94"
select select "8655"
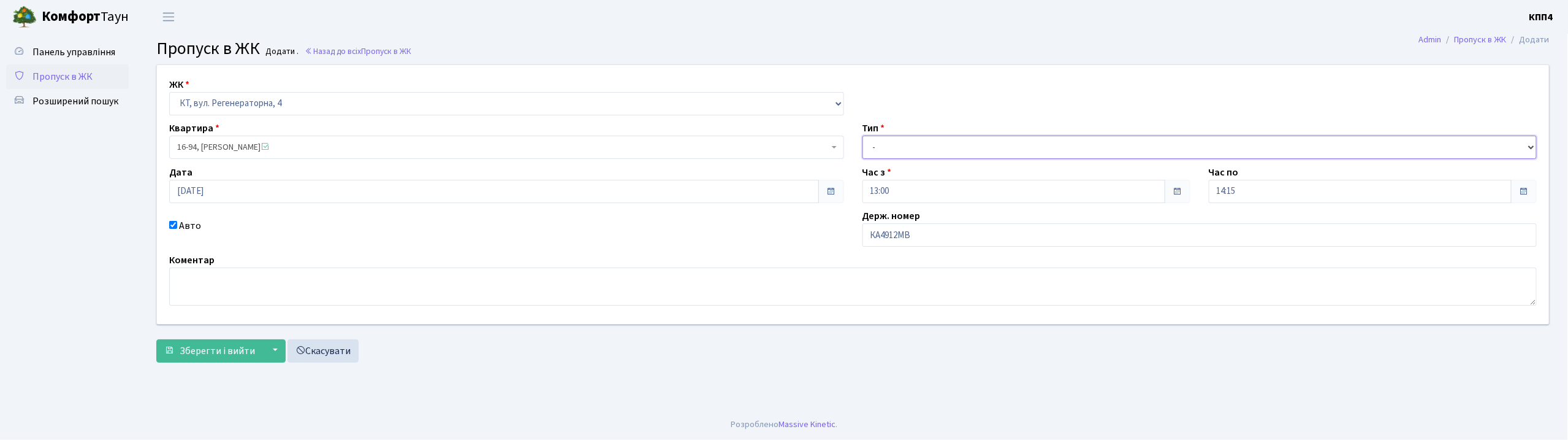
drag, startPoint x: 984, startPoint y: 141, endPoint x: 984, endPoint y: 155, distance: 14.0
click at [984, 141] on select "- Доставка Таксі Гості Сервіс" at bounding box center [1200, 147] width 675 height 24
select select "3"
click at [863, 135] on select "- Доставка Таксі Гості Сервіс" at bounding box center [1200, 147] width 675 height 24
click at [195, 359] on button "Зберегти і вийти" at bounding box center [210, 351] width 107 height 24
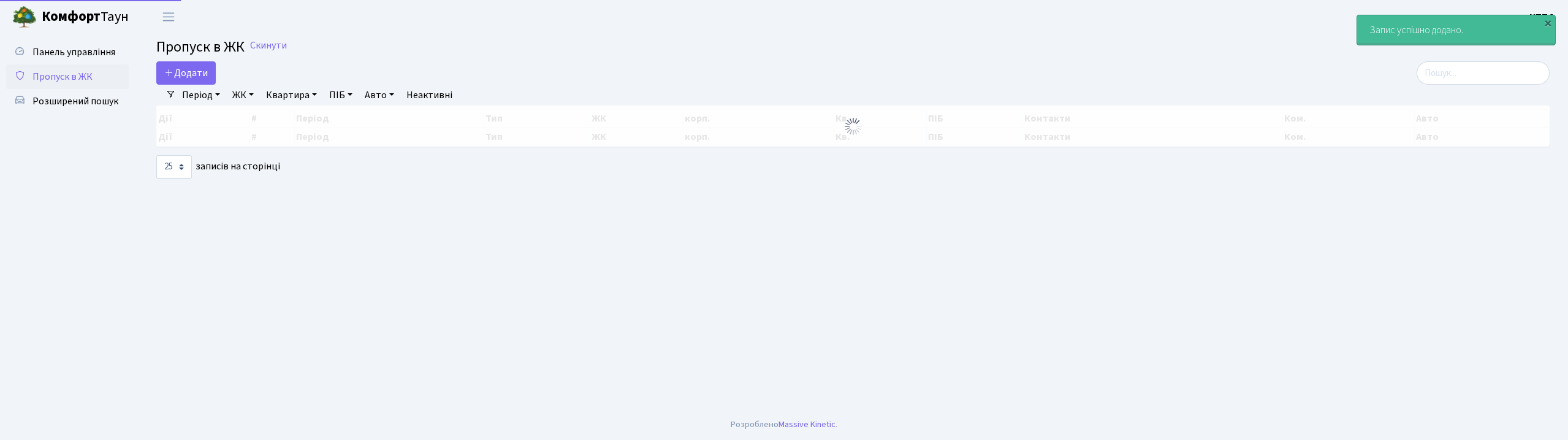
select select "25"
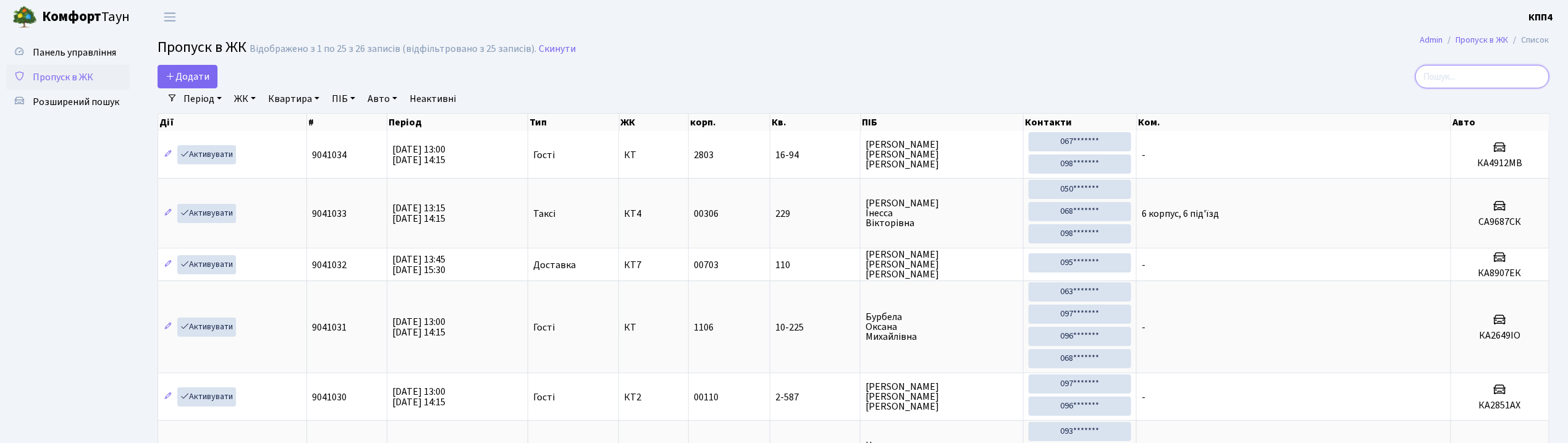
click at [1466, 79] on input "search" at bounding box center [1483, 76] width 134 height 24
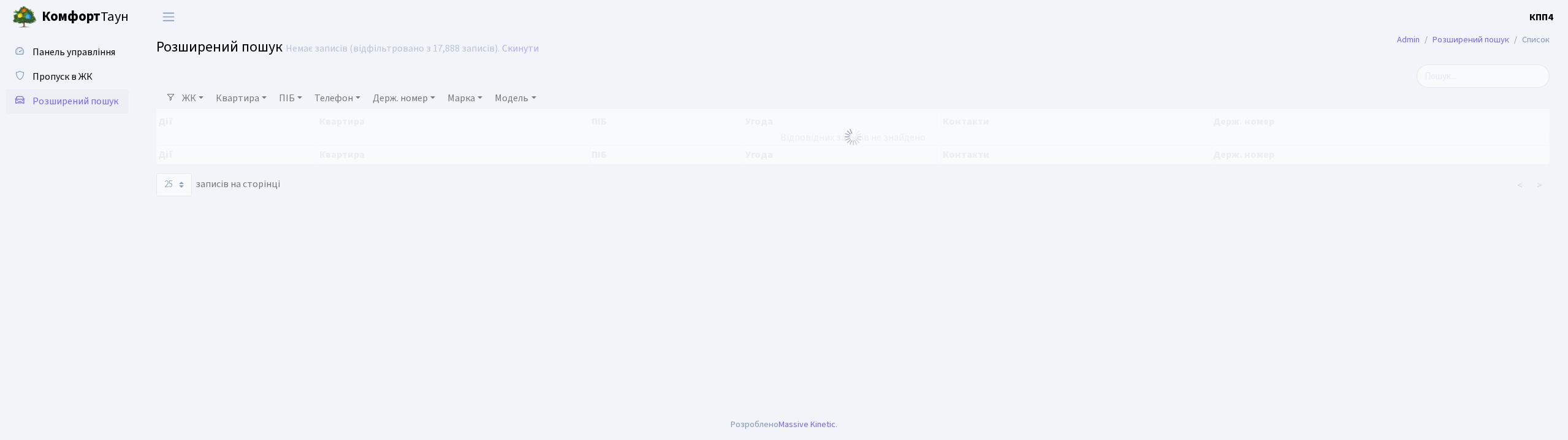
select select "25"
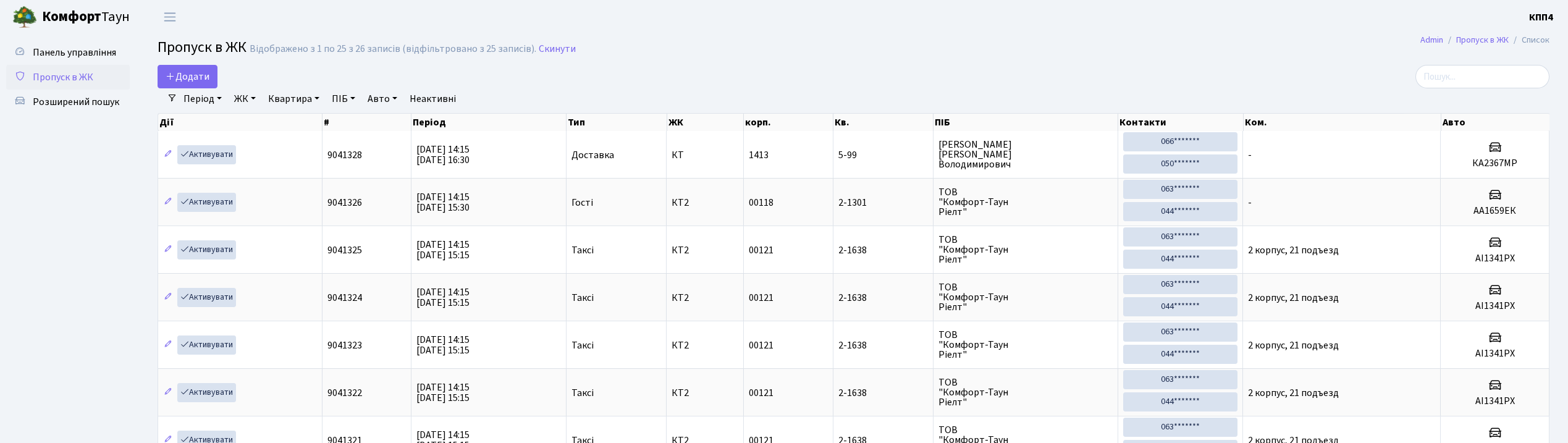
select select "25"
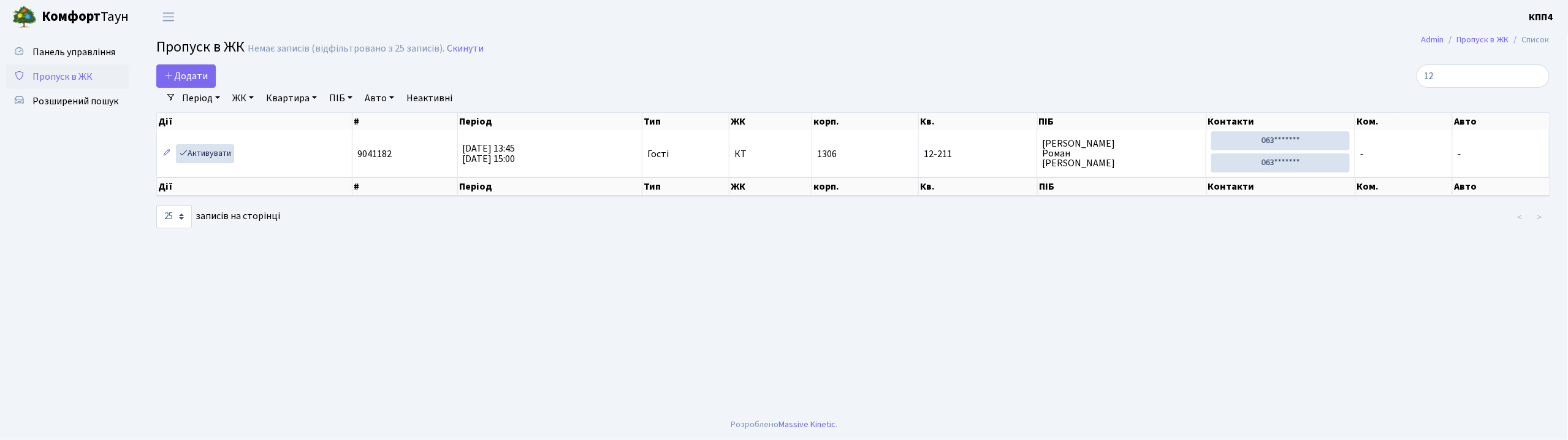
type input "1"
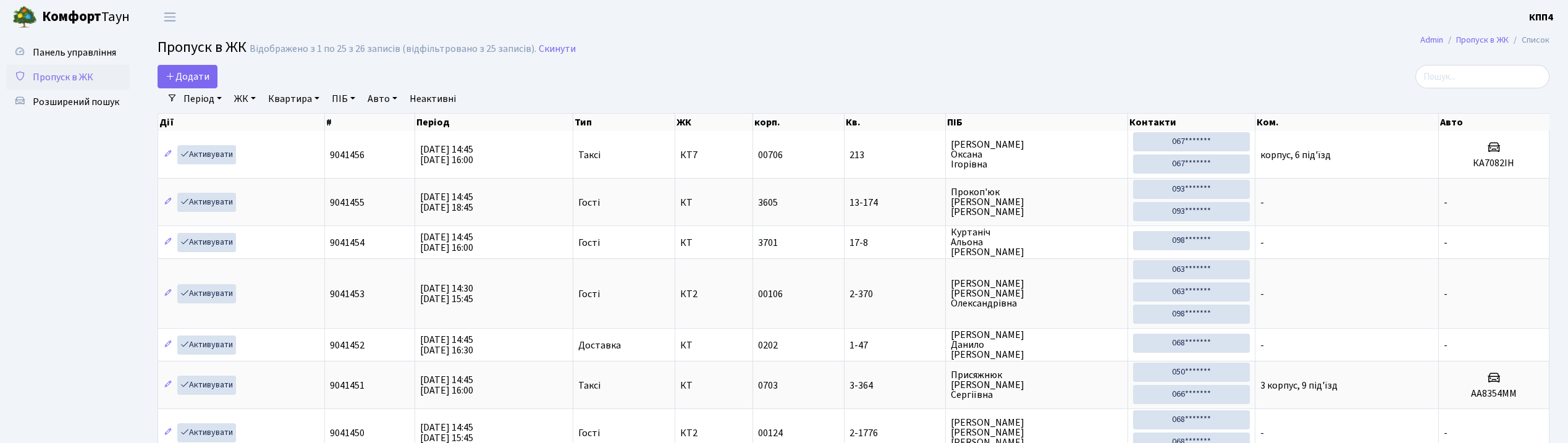
select select "25"
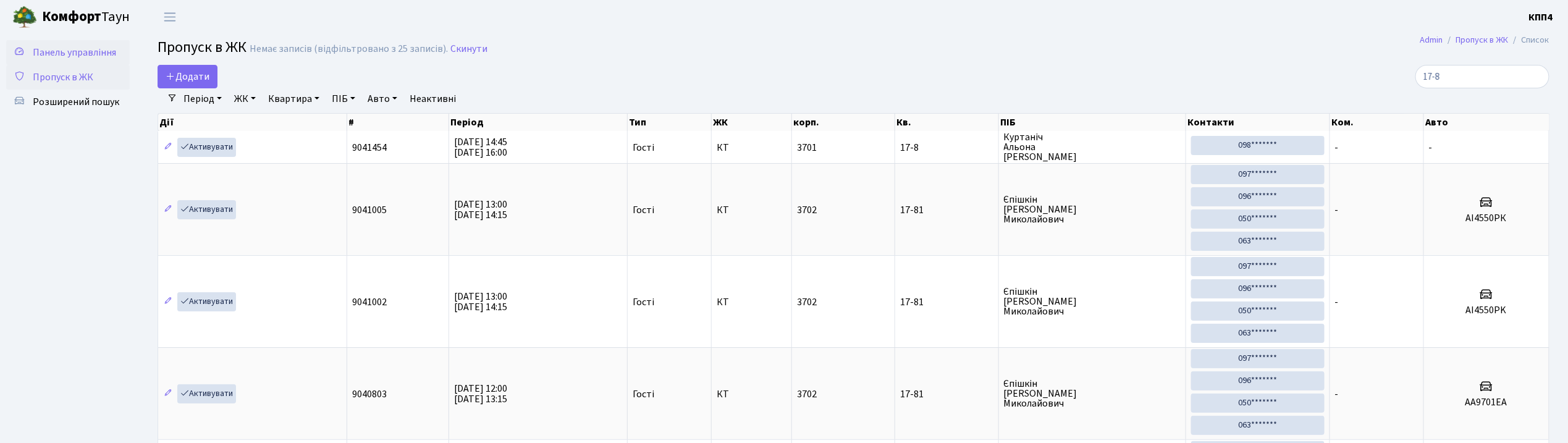
type input "17-8"
click at [89, 55] on span "Панель управління" at bounding box center [74, 52] width 84 height 14
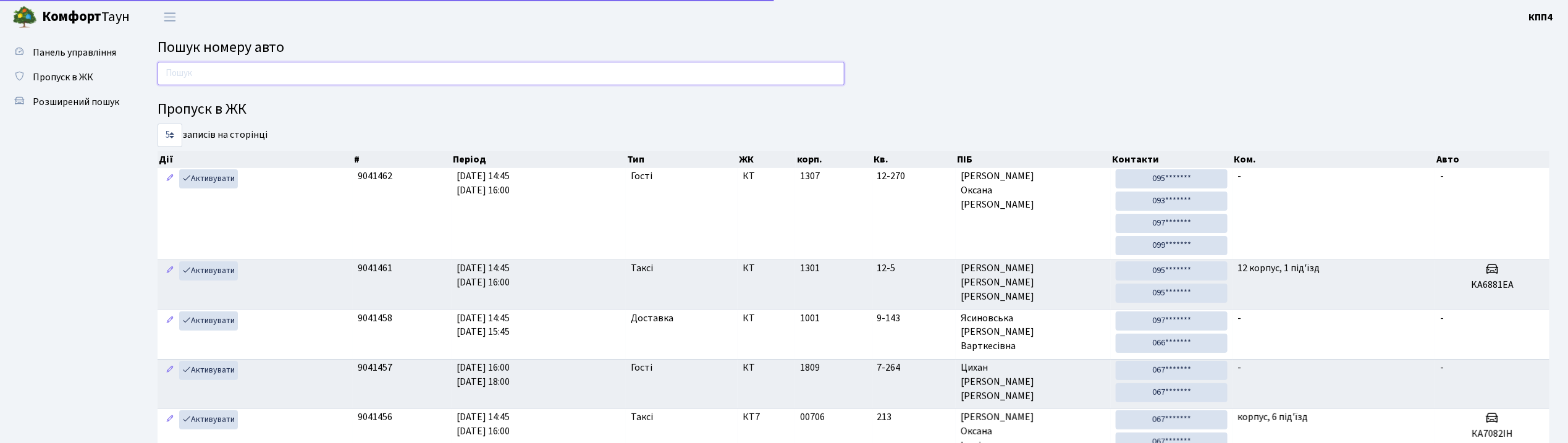
click at [361, 80] on input "text" at bounding box center [501, 73] width 687 height 24
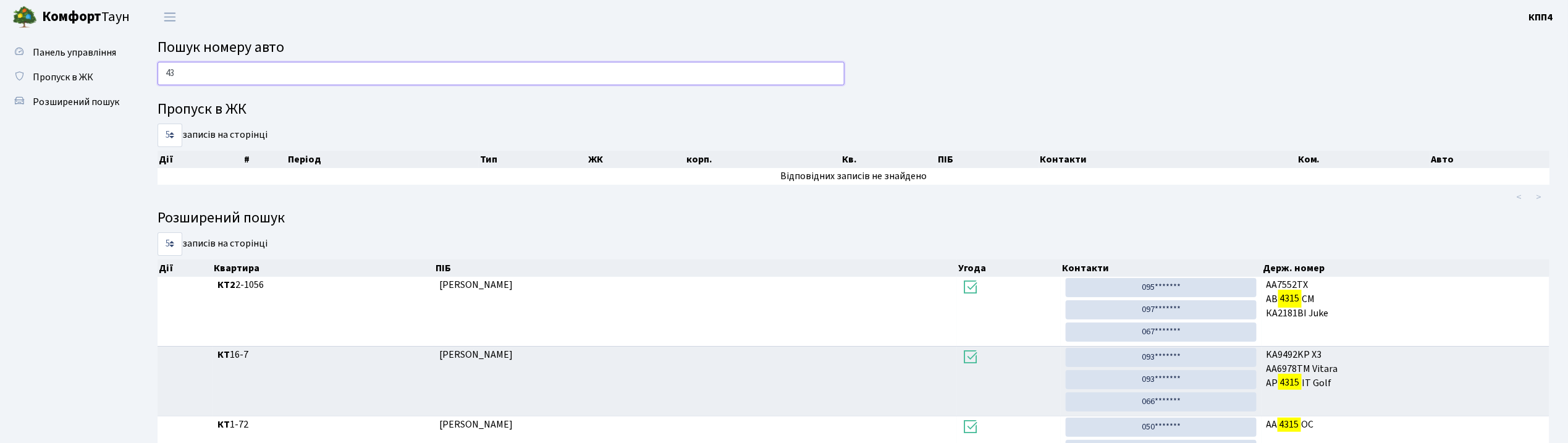
type input "4"
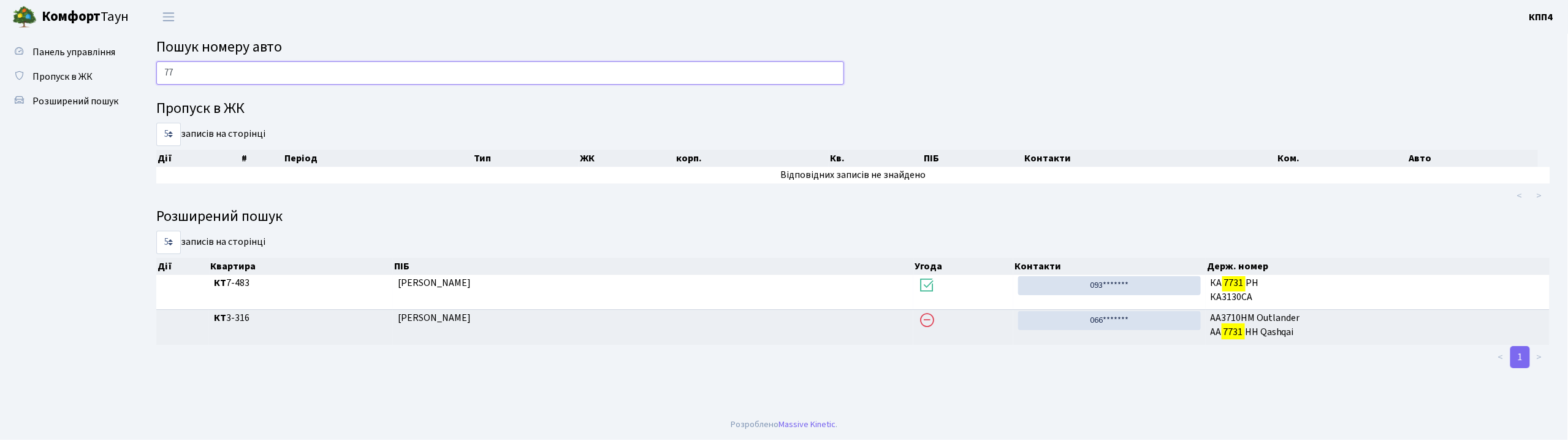
type input "7"
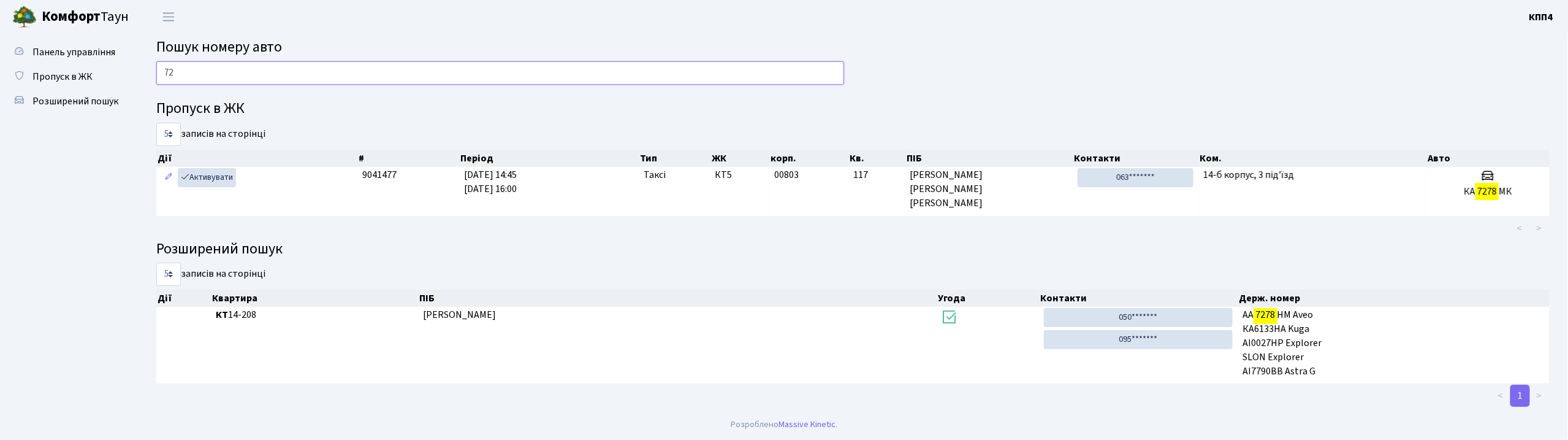
type input "7"
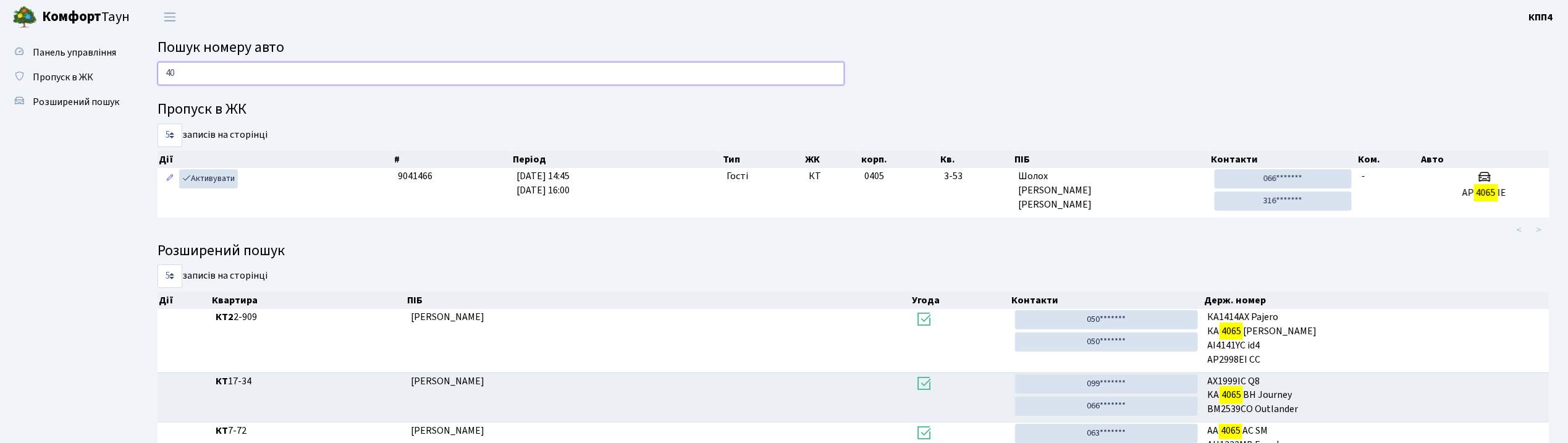
type input "4"
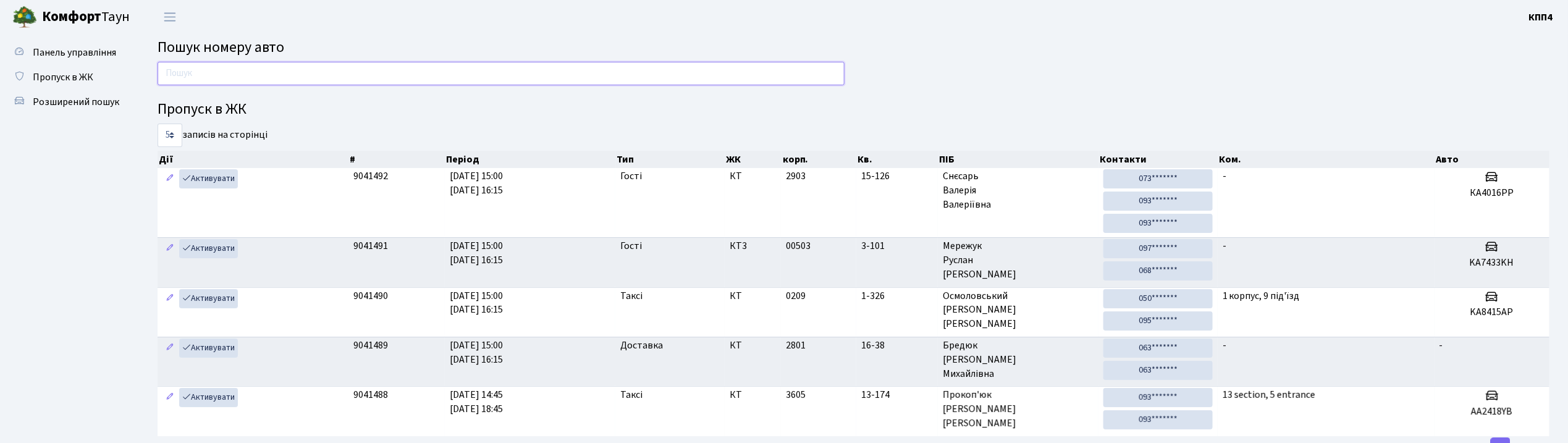
type input "9"
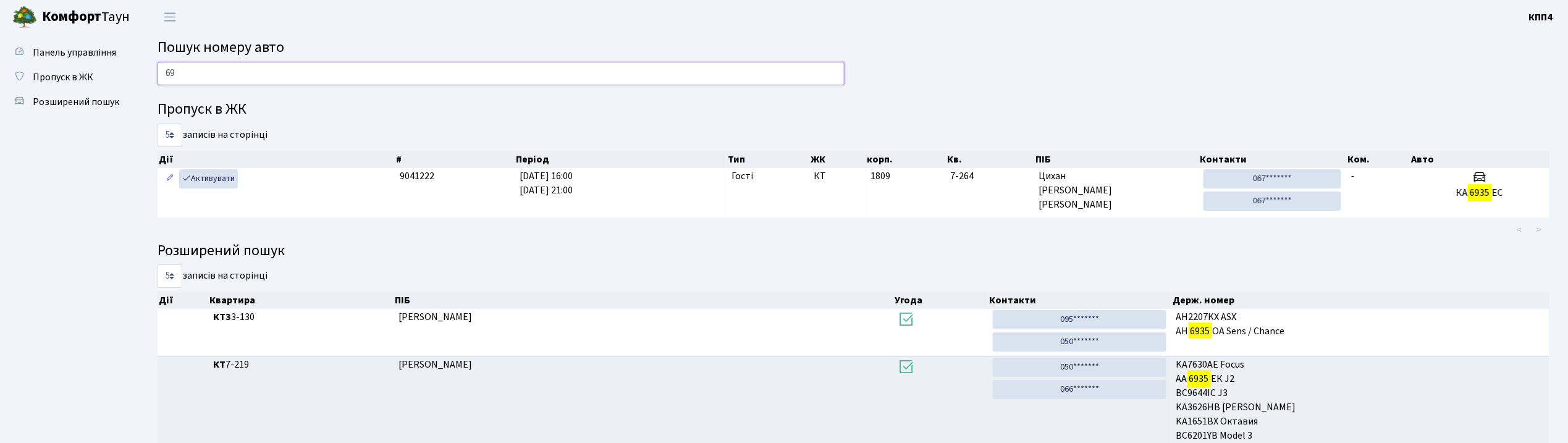
type input "6"
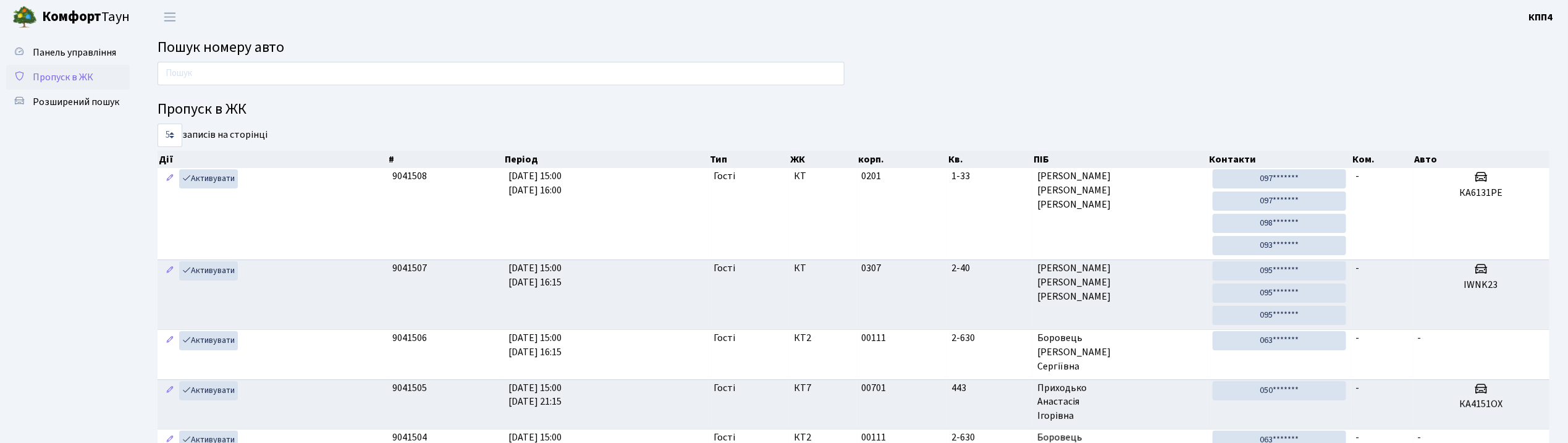
click at [40, 79] on span "Пропуск в ЖК" at bounding box center [63, 77] width 61 height 14
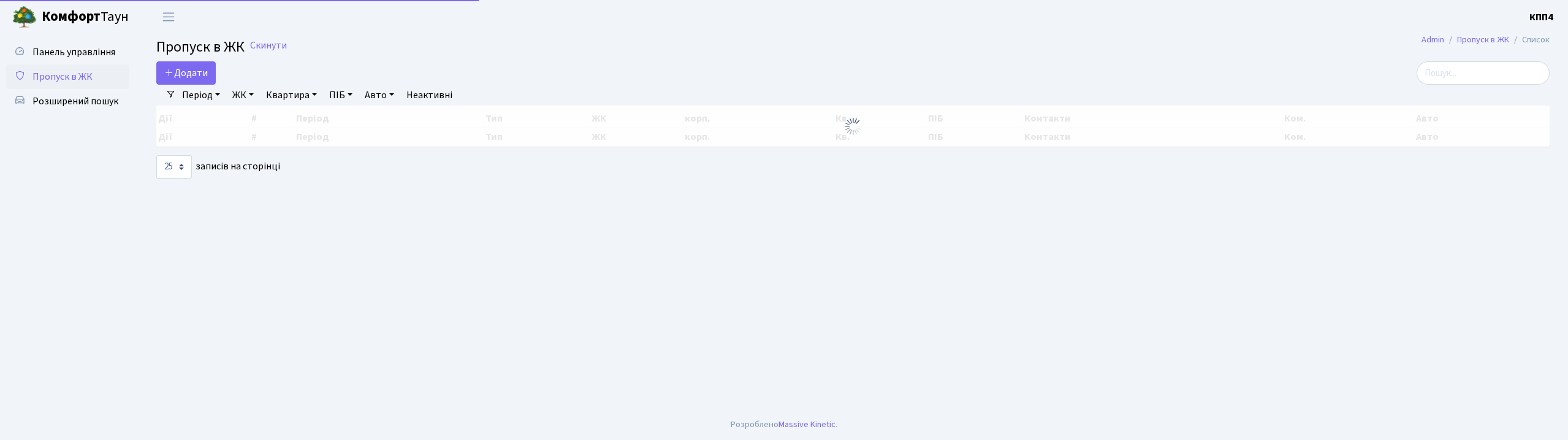
select select "25"
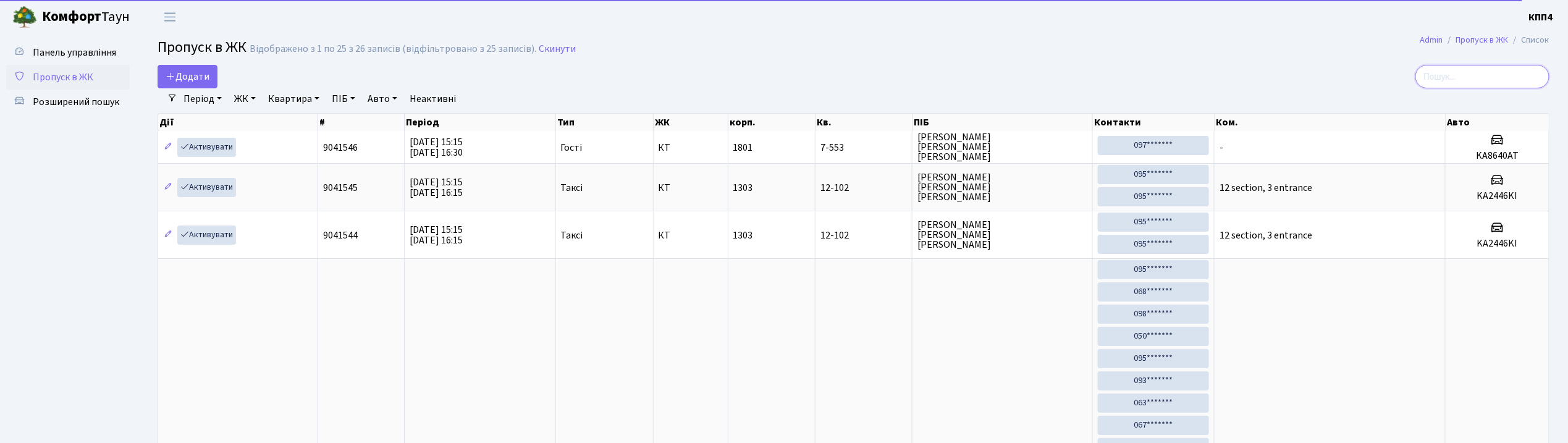
click at [1498, 82] on input "search" at bounding box center [1483, 76] width 134 height 24
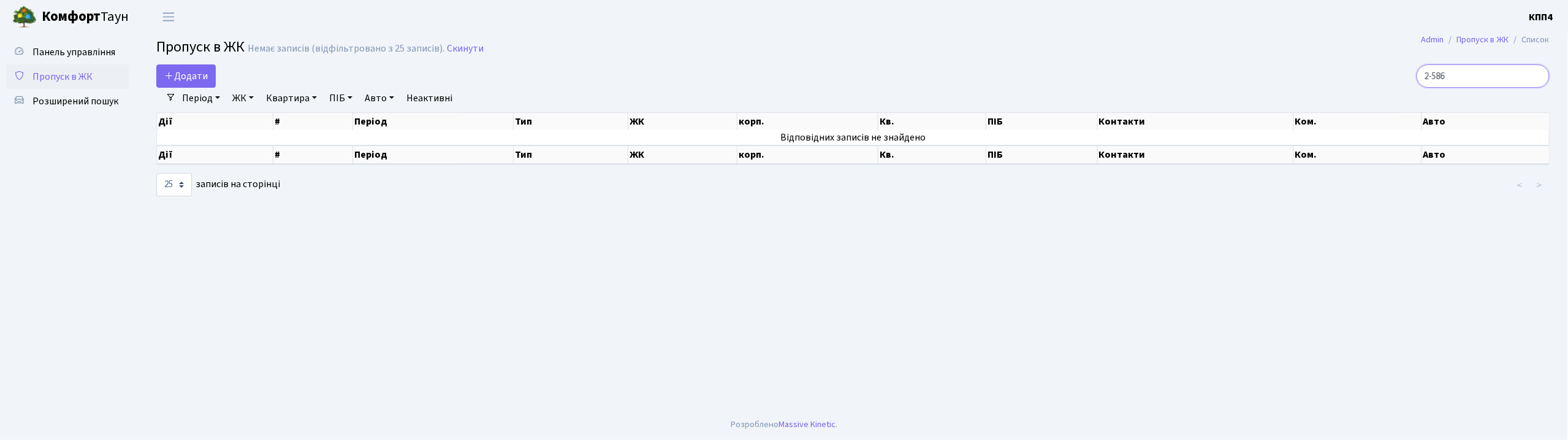
type input "2-586"
click at [75, 52] on span "Панель управління" at bounding box center [74, 52] width 83 height 14
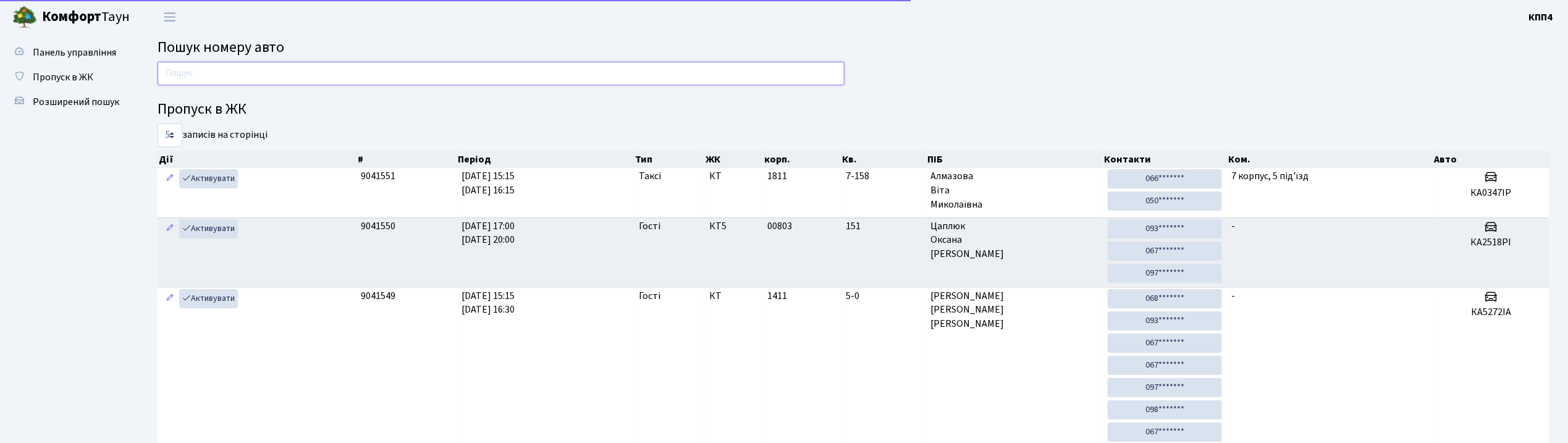
drag, startPoint x: 0, startPoint y: 0, endPoint x: 215, endPoint y: 80, distance: 229.4
click at [215, 80] on input "text" at bounding box center [501, 73] width 687 height 24
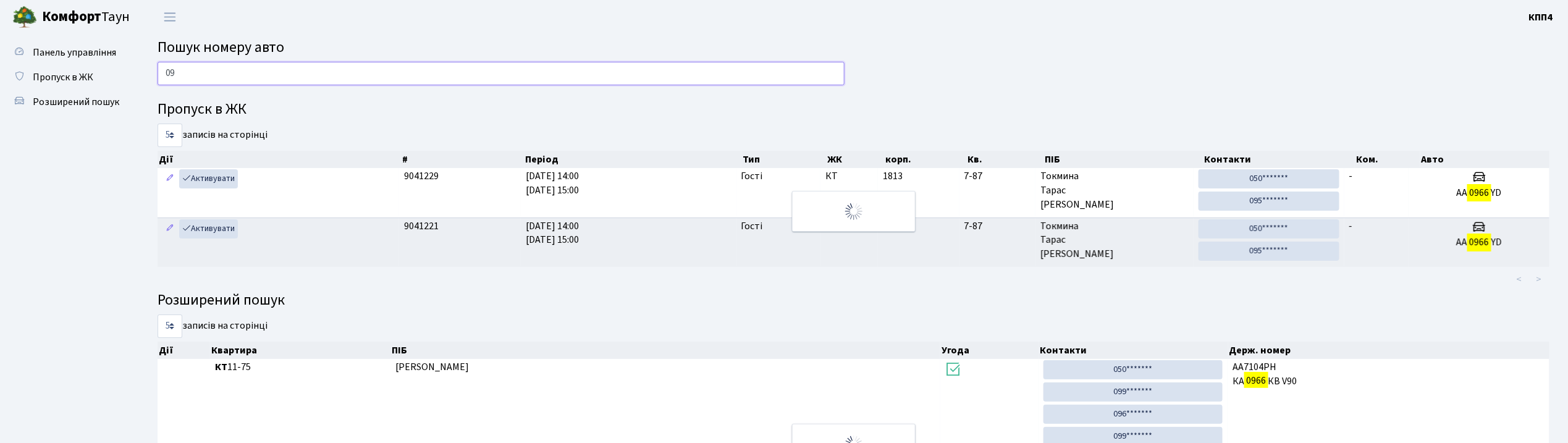
type input "0"
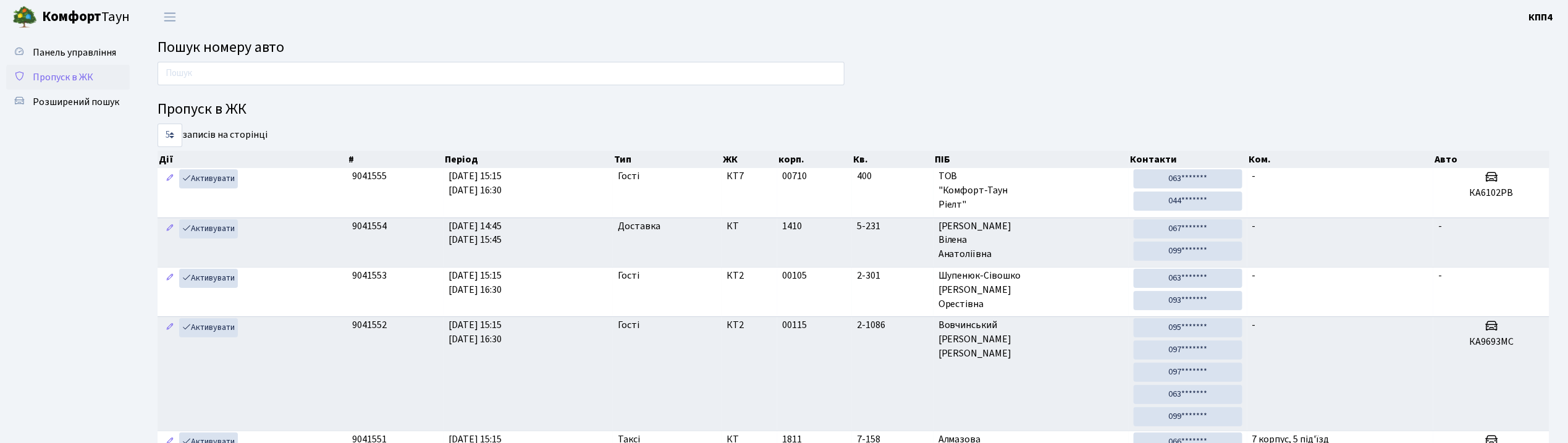
click at [74, 73] on span "Пропуск в ЖК" at bounding box center [63, 77] width 61 height 14
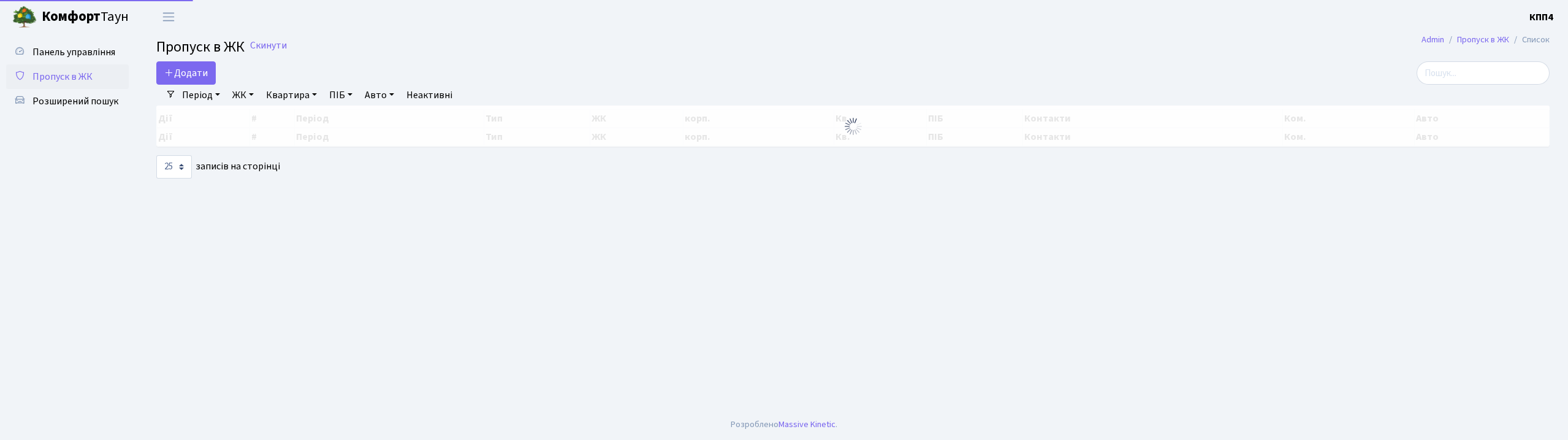
select select "25"
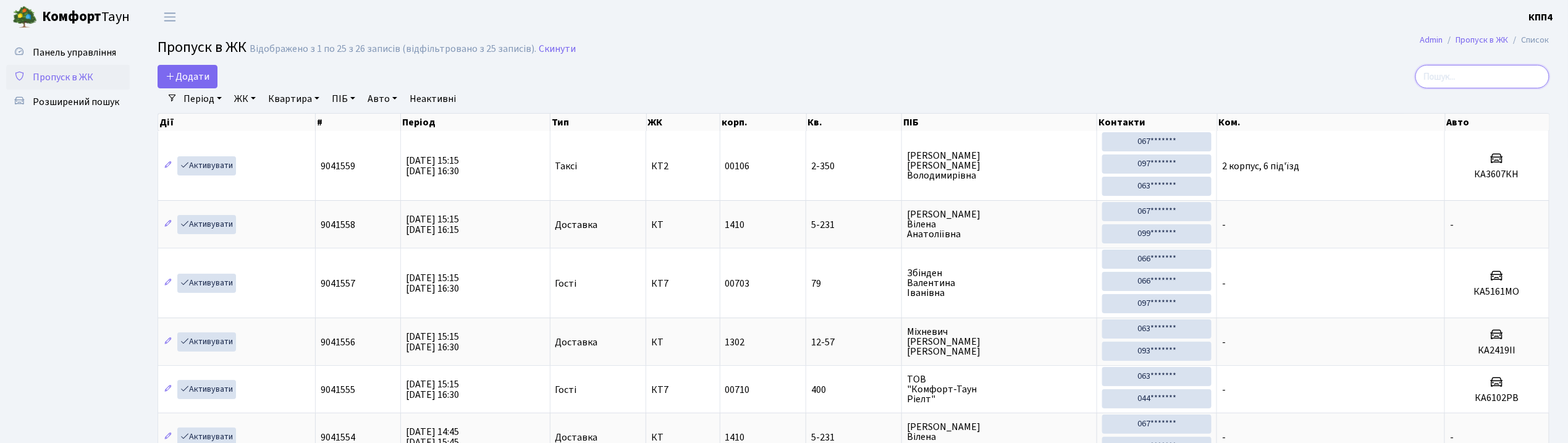
click at [1508, 71] on input "search" at bounding box center [1483, 76] width 134 height 24
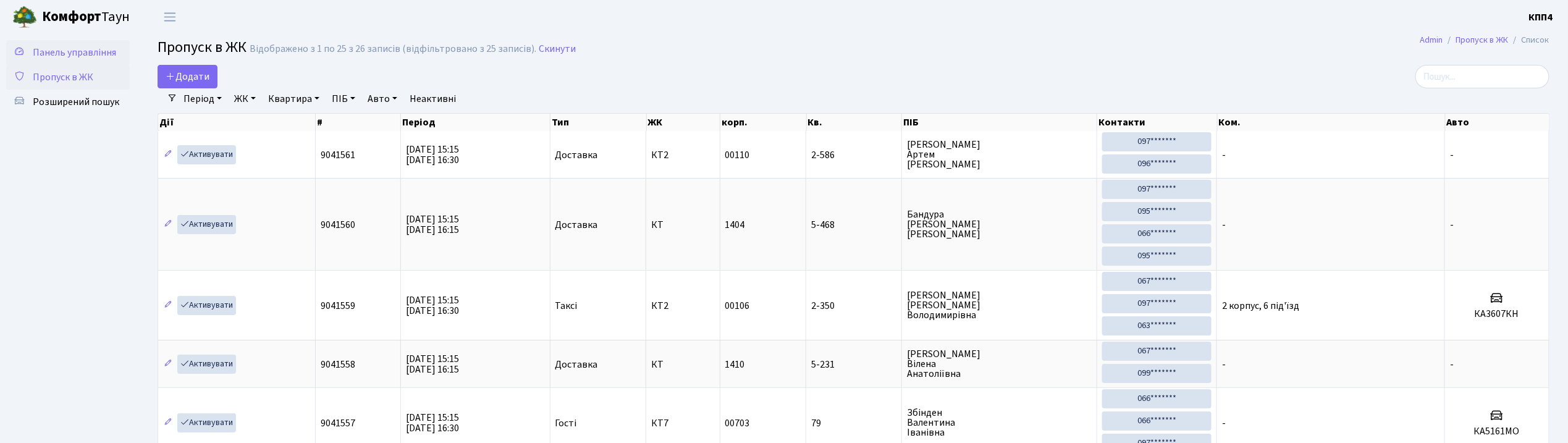
click at [88, 53] on span "Панель управління" at bounding box center [74, 52] width 84 height 14
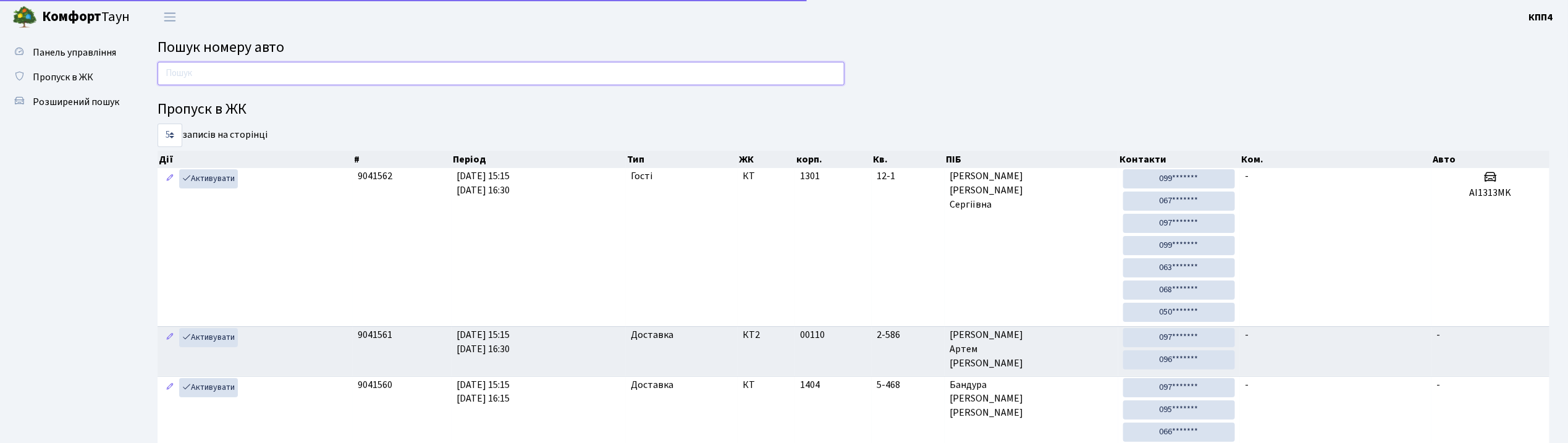
click at [243, 75] on input "text" at bounding box center [501, 73] width 687 height 24
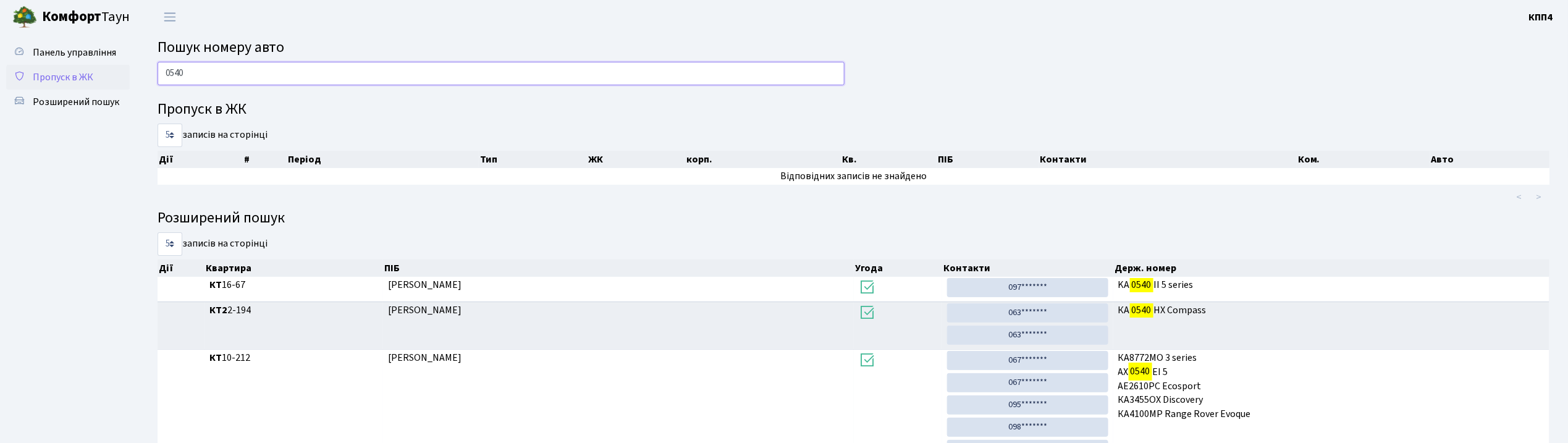
type input "0540"
click at [72, 81] on span "Пропуск в ЖК" at bounding box center [63, 77] width 61 height 14
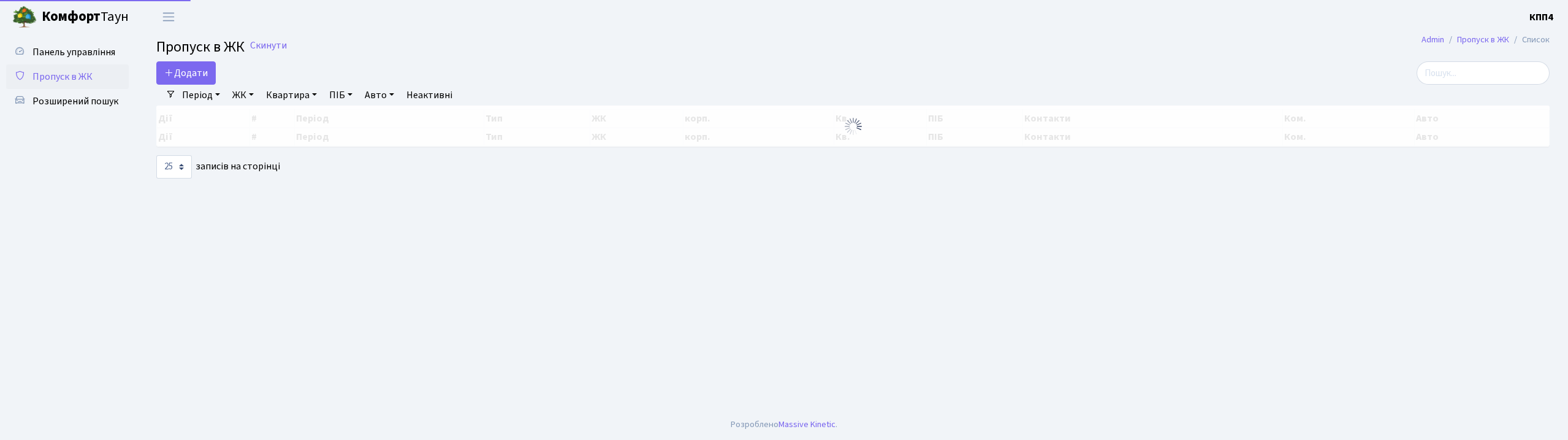
select select "25"
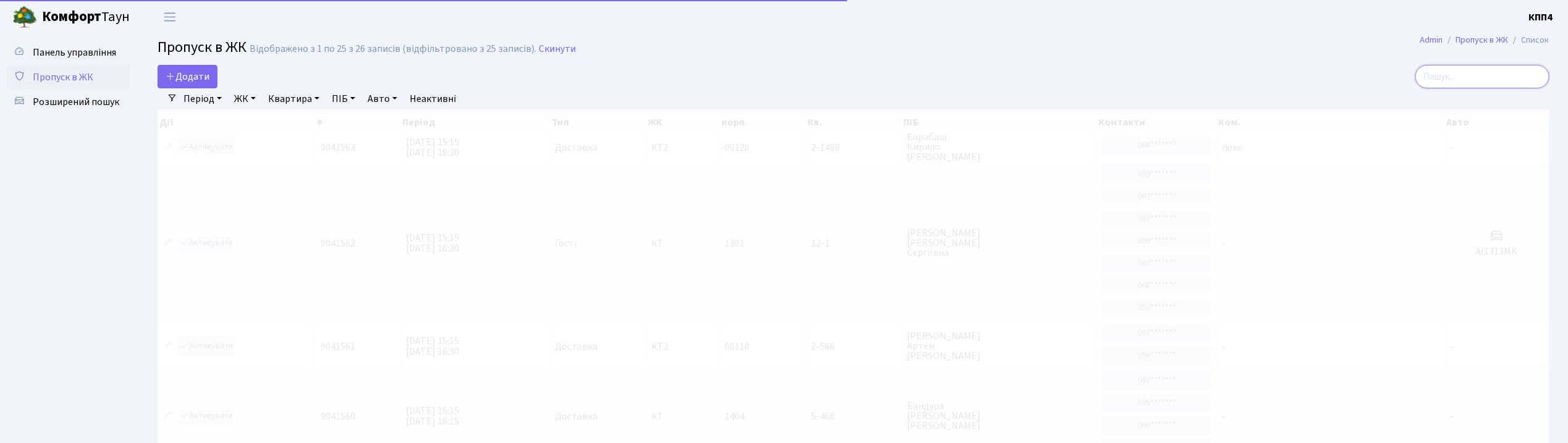
click at [1469, 80] on input "search" at bounding box center [1483, 76] width 134 height 24
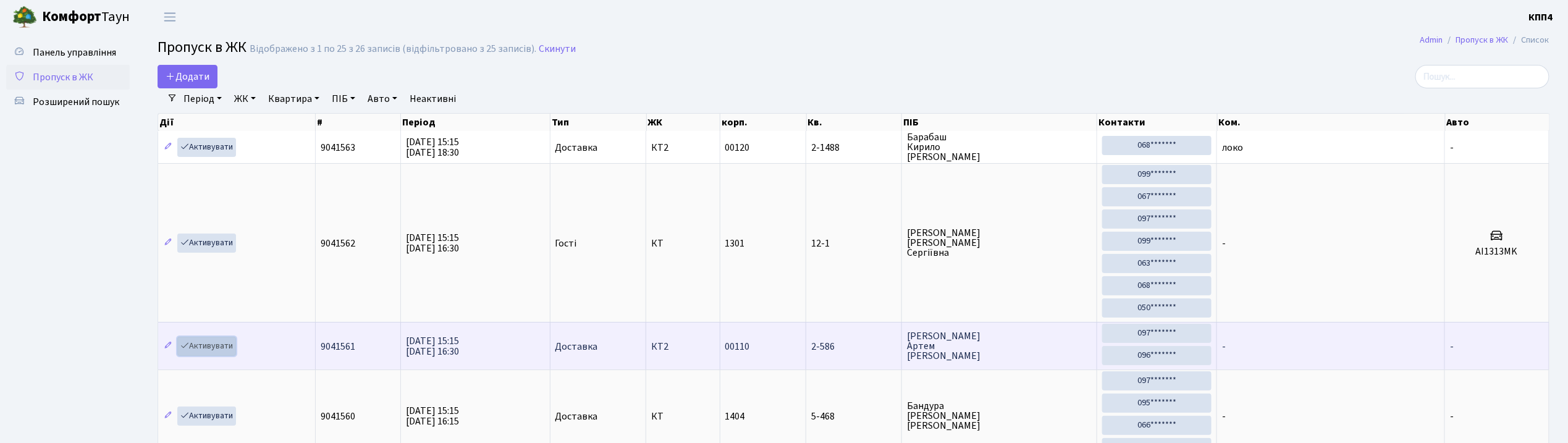
click at [201, 344] on link "Активувати" at bounding box center [206, 346] width 58 height 19
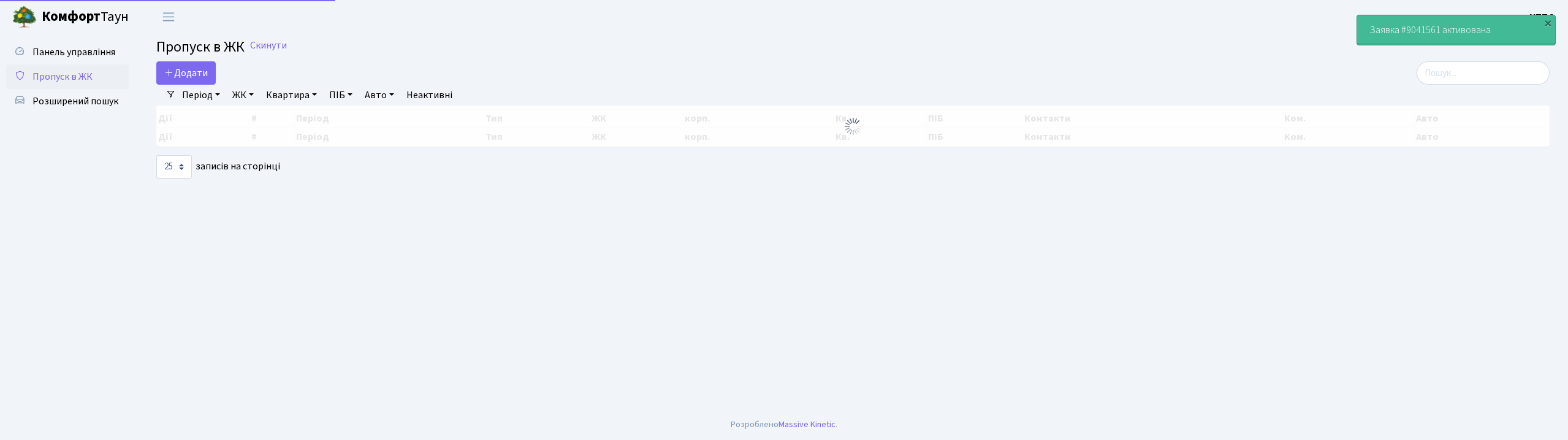
select select "25"
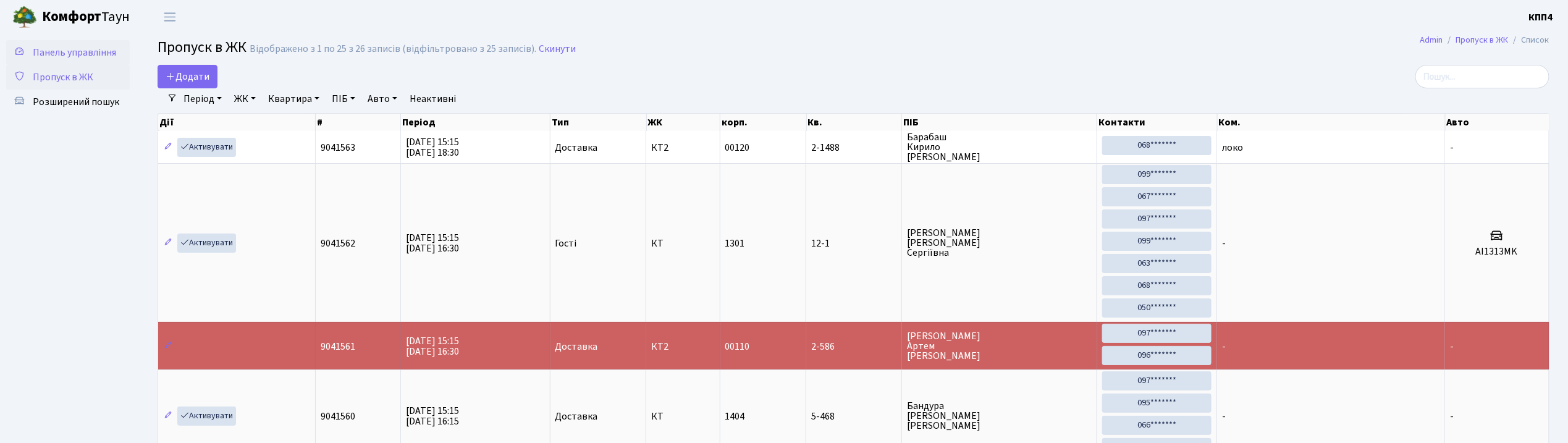
click at [99, 52] on span "Панель управління" at bounding box center [74, 52] width 84 height 14
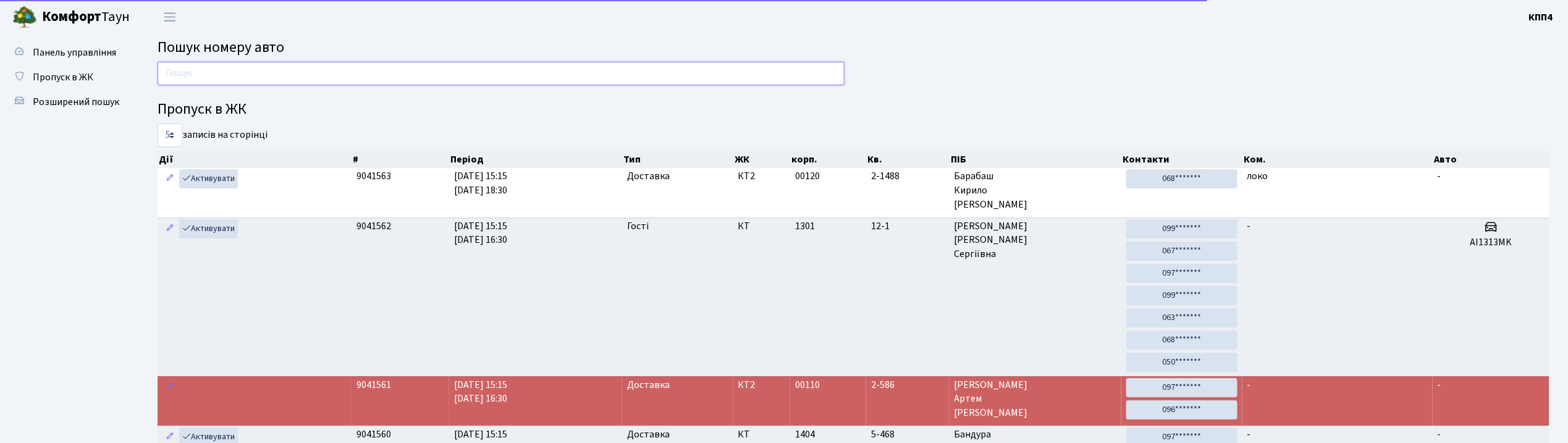
click at [225, 72] on input "text" at bounding box center [501, 73] width 687 height 24
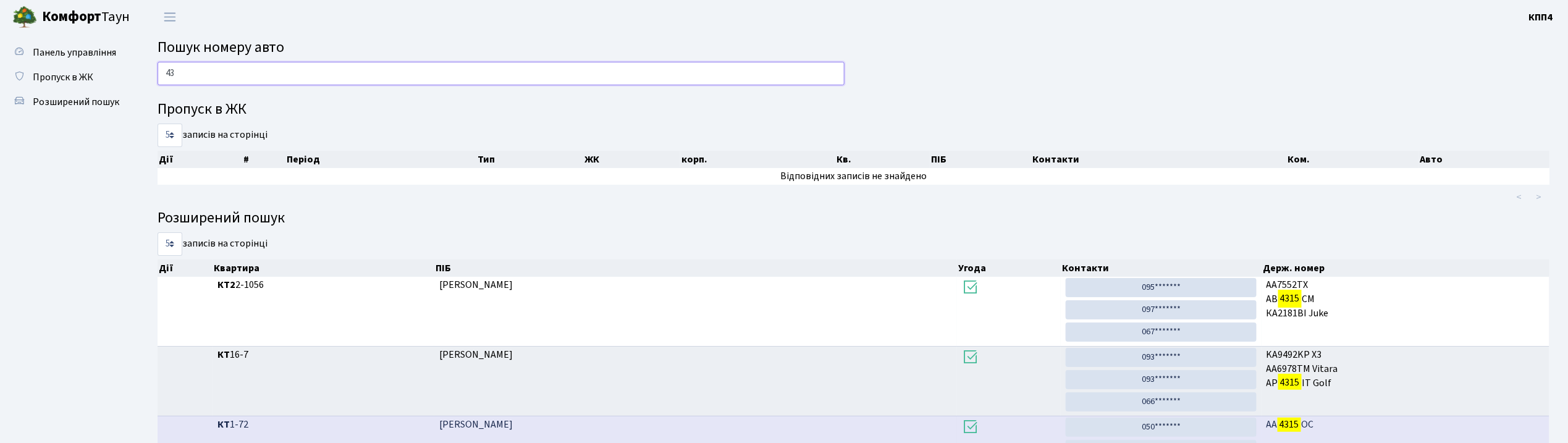
type input "4"
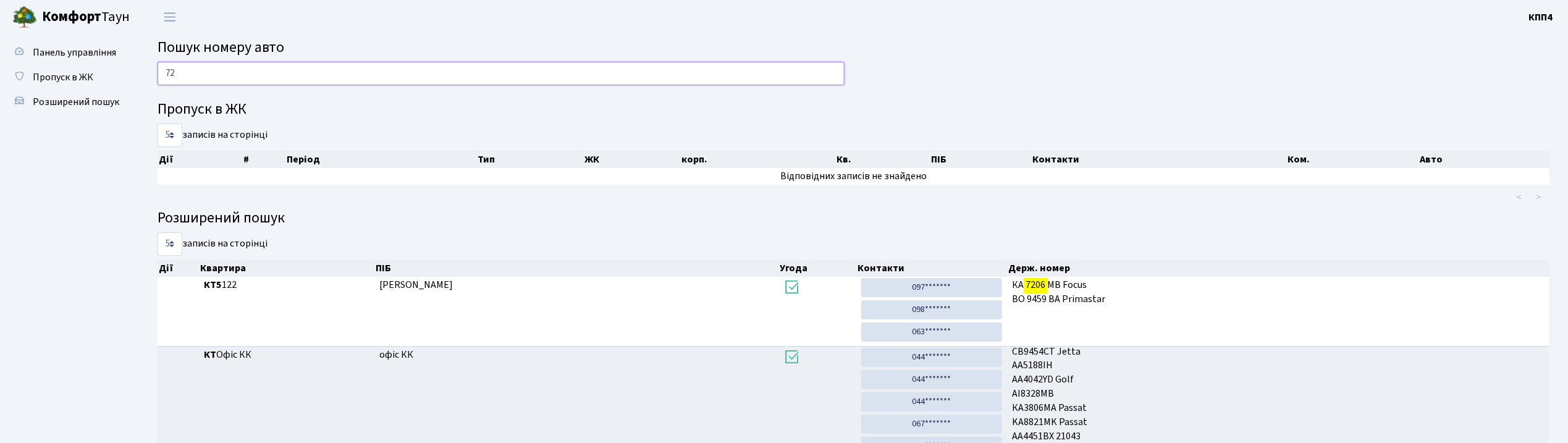
type input "7"
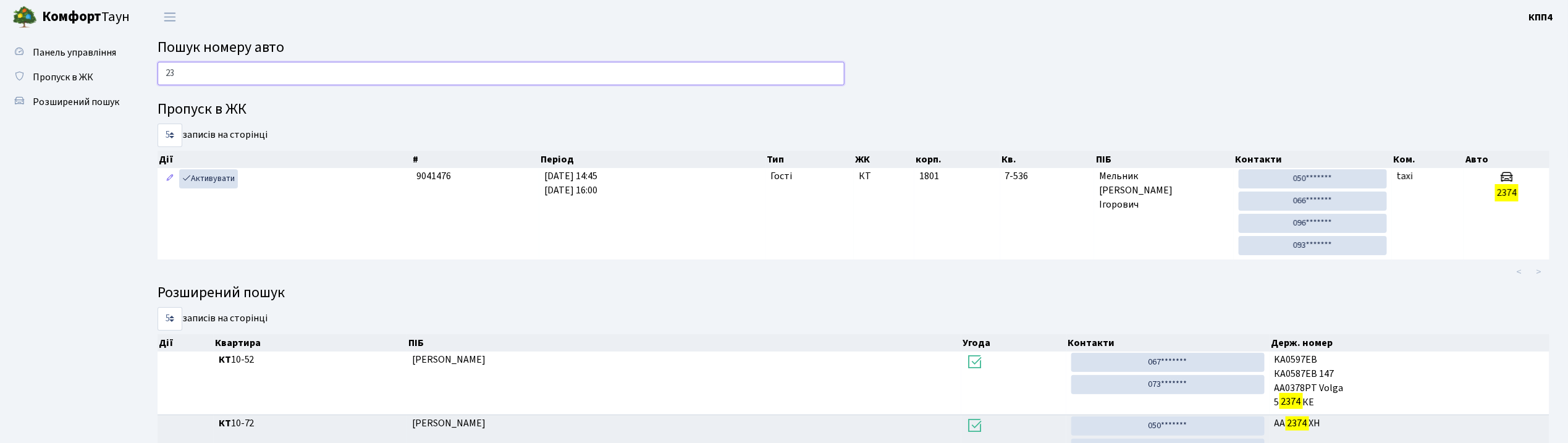
type input "2"
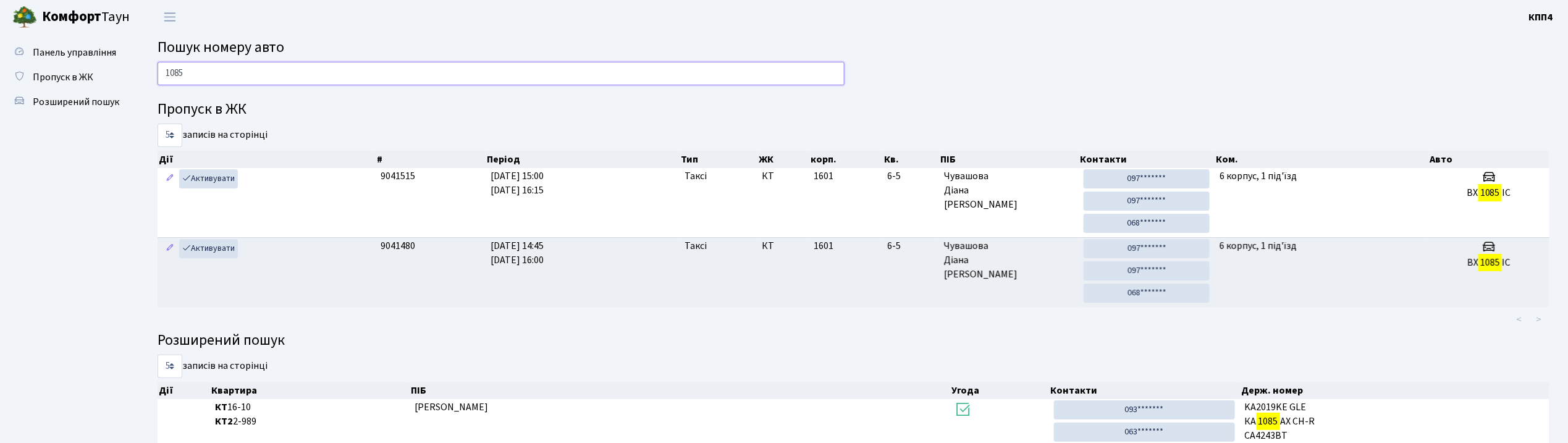
click at [267, 78] on input "1085" at bounding box center [501, 73] width 687 height 24
type input "1"
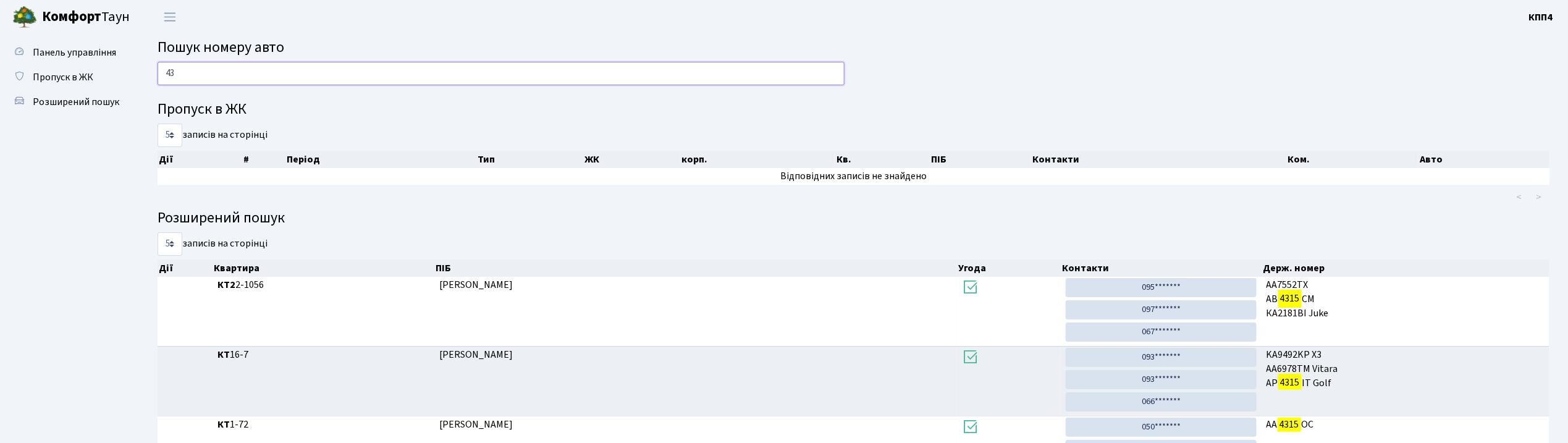
type input "4"
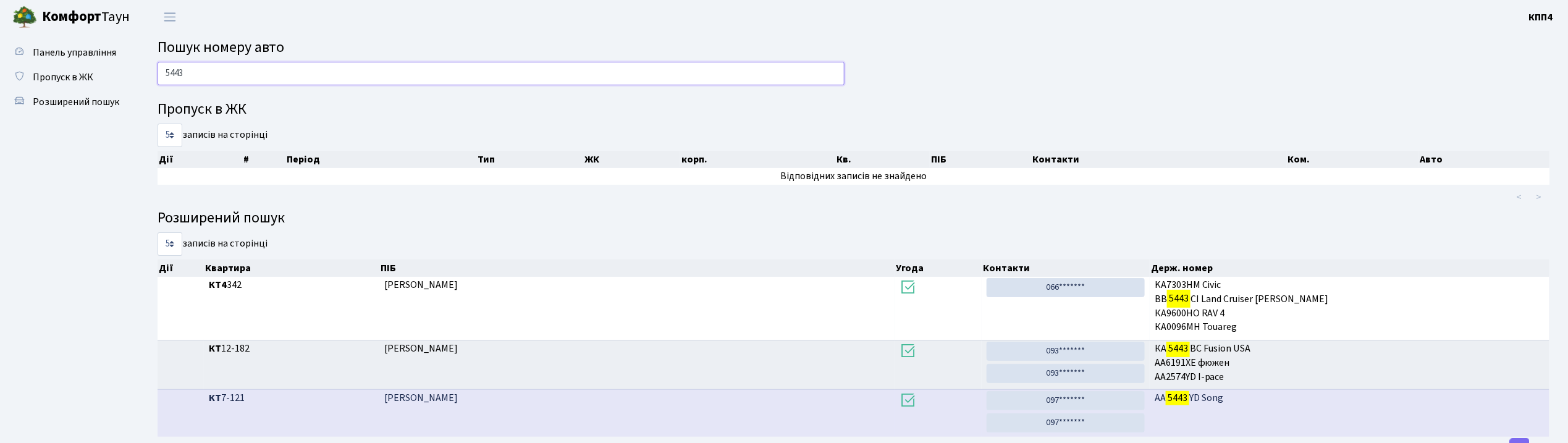
scroll to position [1, 0]
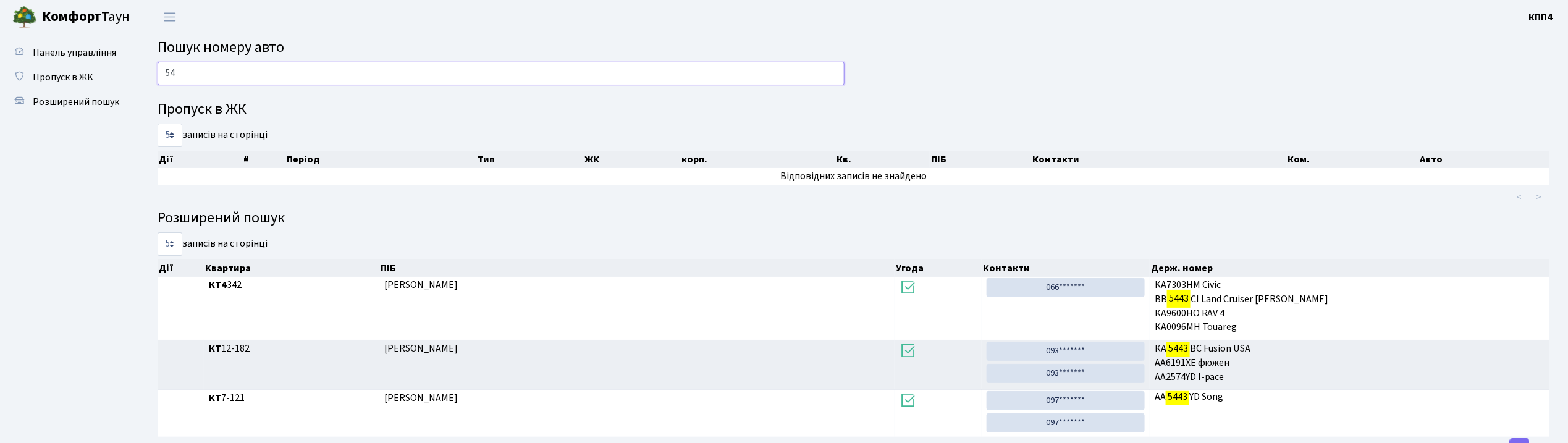
type input "5"
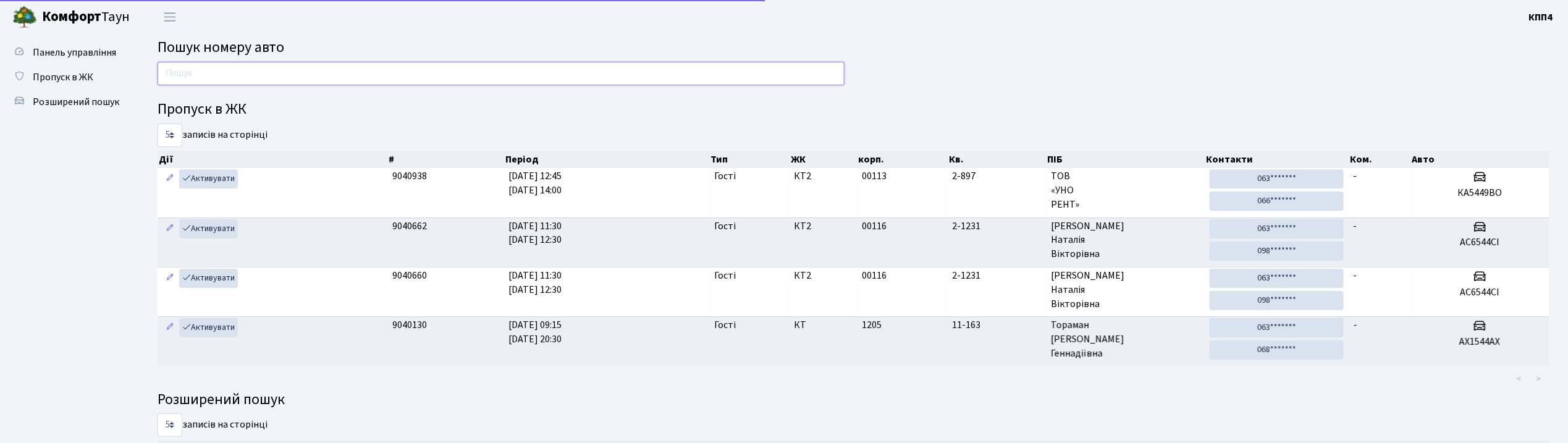
scroll to position [0, 0]
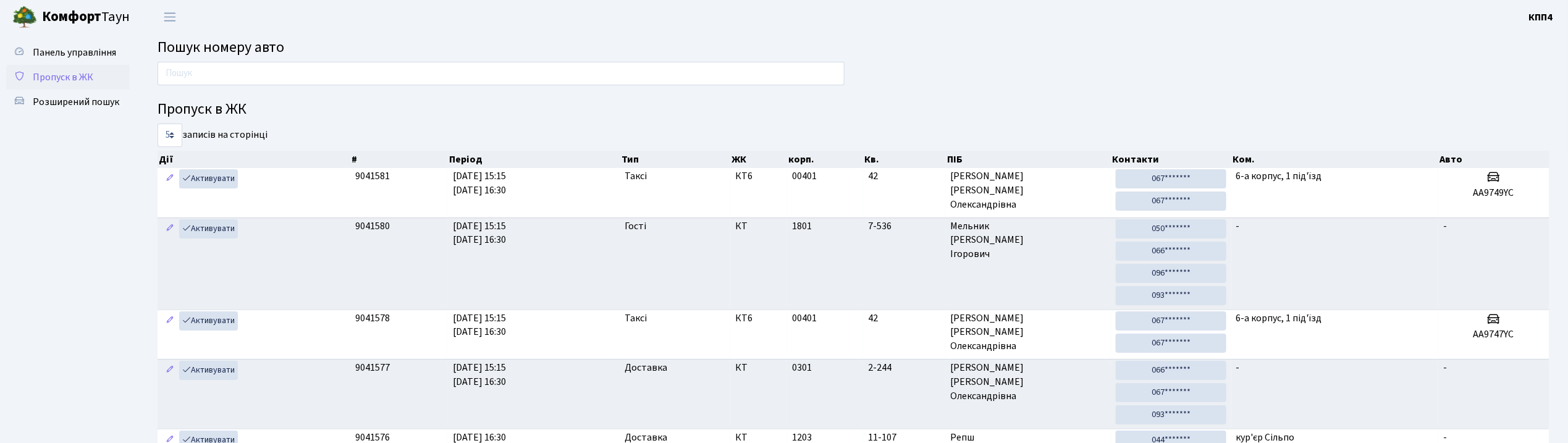
click at [69, 75] on span "Пропуск в ЖК" at bounding box center [63, 77] width 61 height 14
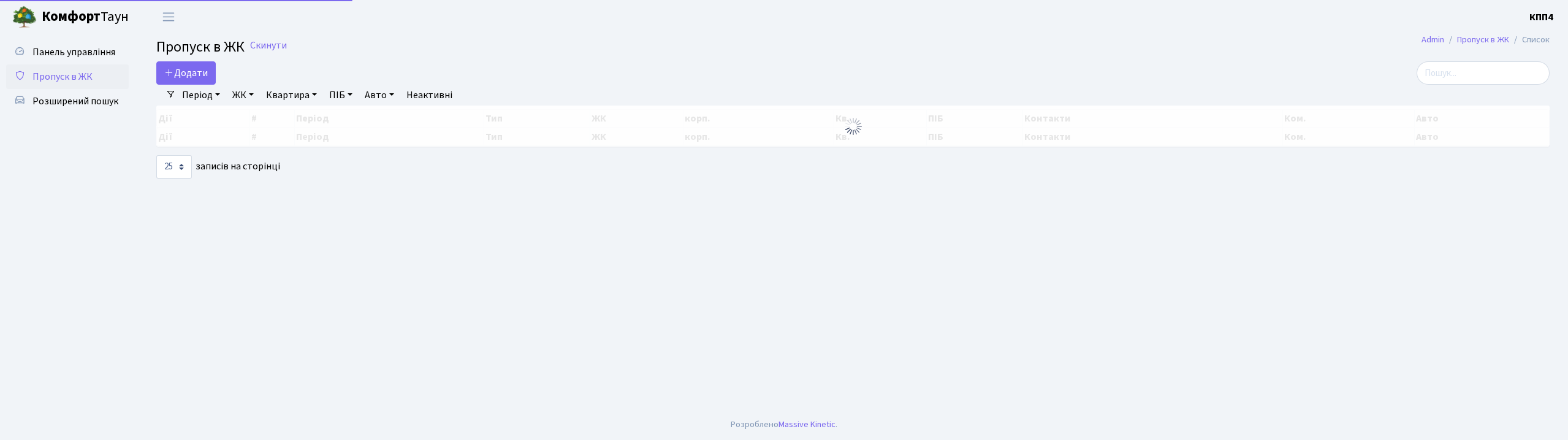
select select "25"
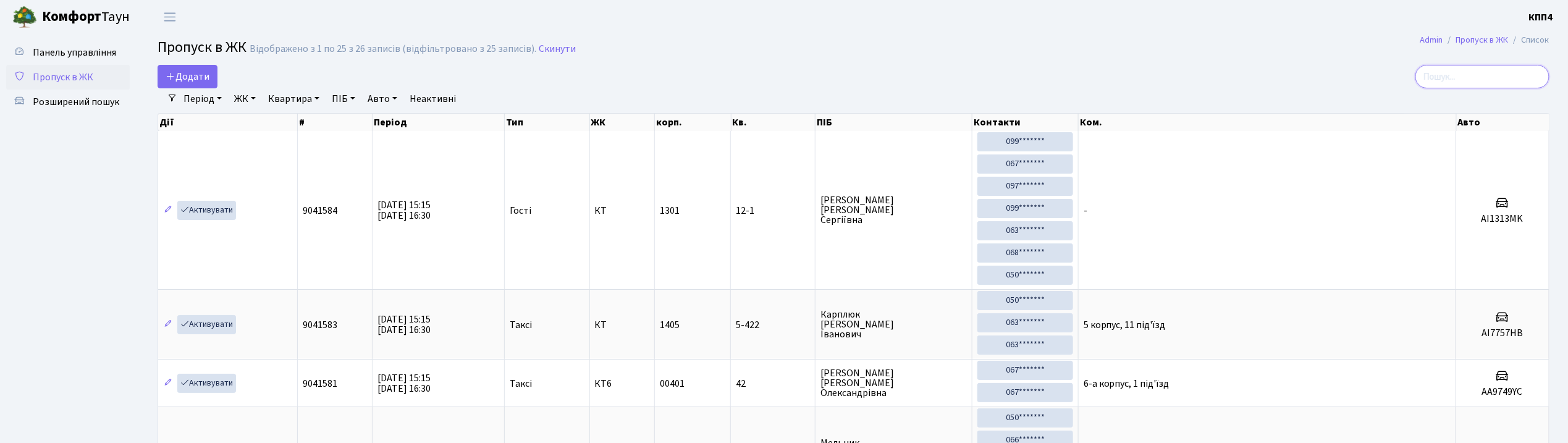
click at [1473, 81] on input "search" at bounding box center [1483, 76] width 134 height 24
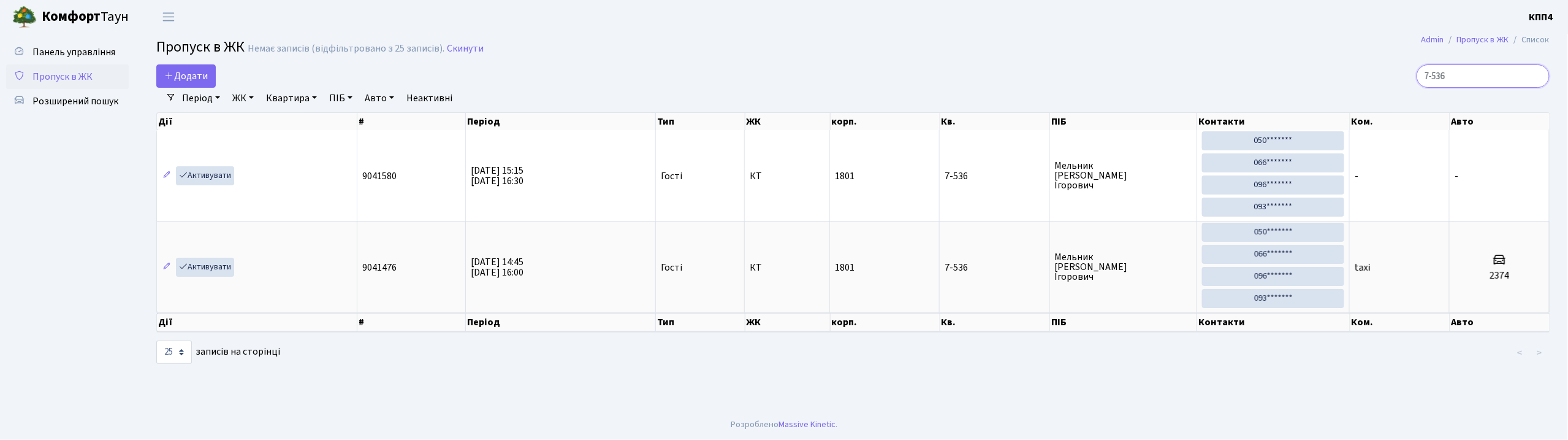
type input "7-536"
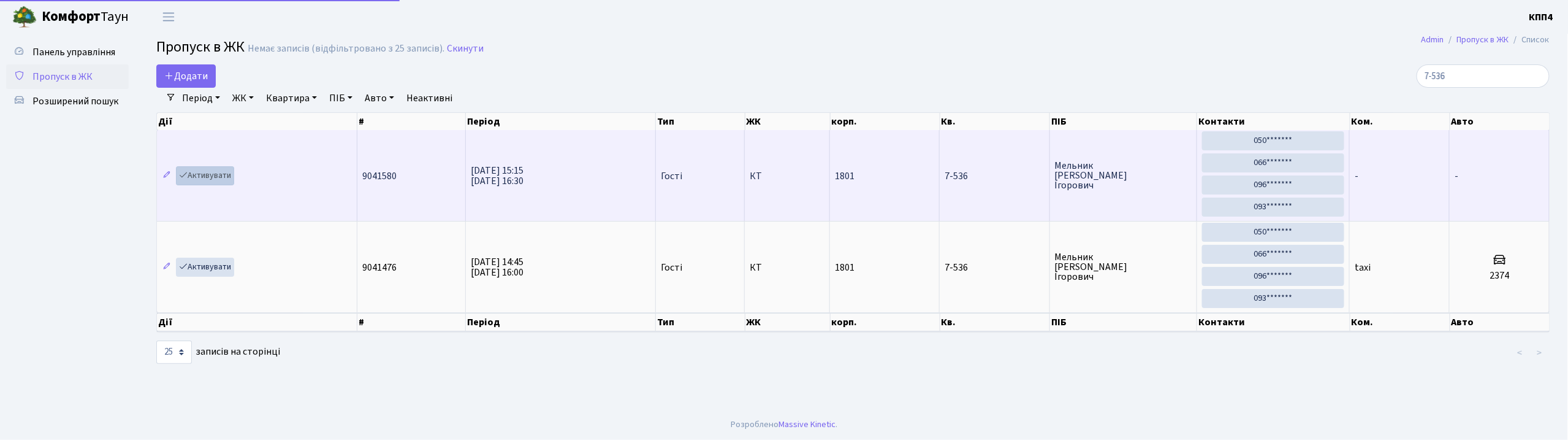
click at [207, 175] on div "Дії # Період Тип ЖК корп. Кв. ПІБ Контакти Ком. Авто Дії # Період Тип ЖК корп. …" at bounding box center [853, 222] width 1412 height 227
click at [207, 175] on link "Активувати" at bounding box center [205, 175] width 58 height 19
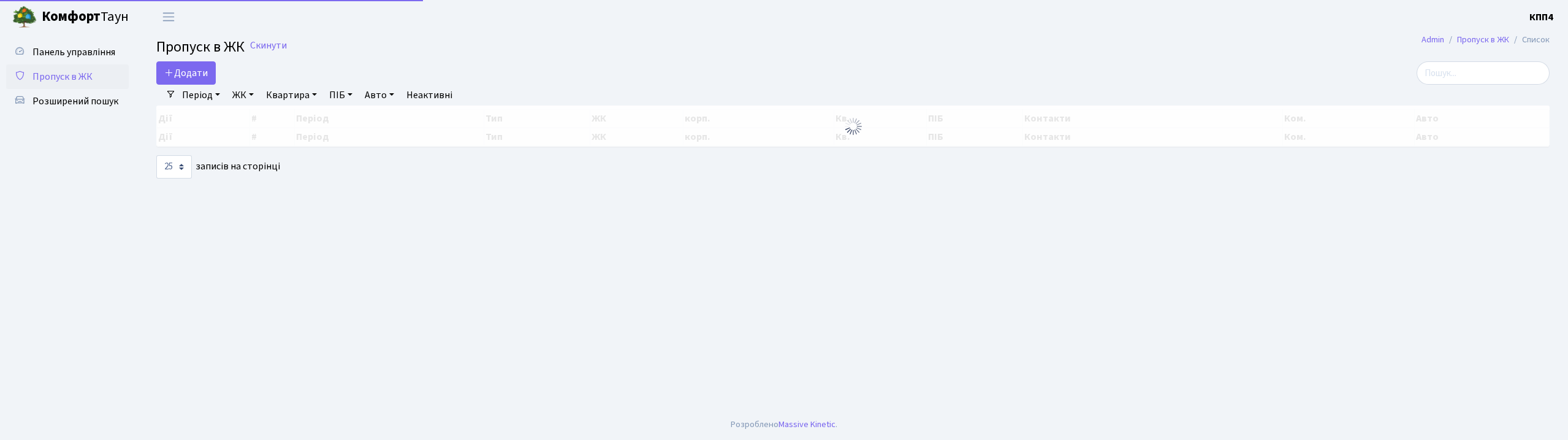
select select "25"
click at [82, 47] on span "Панель управління" at bounding box center [74, 52] width 83 height 14
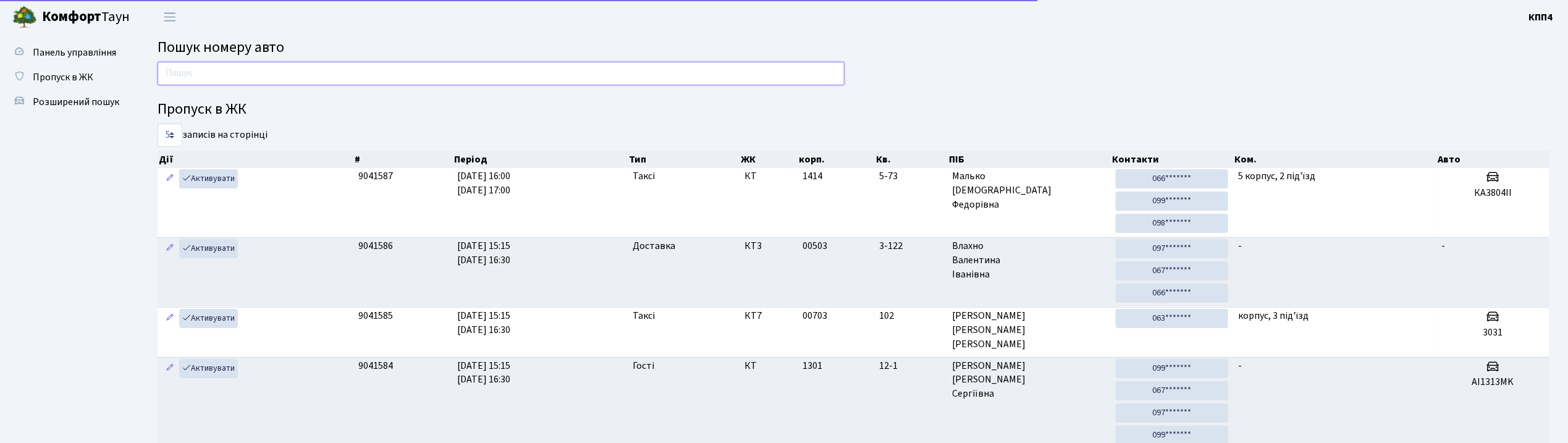
click at [237, 72] on input "text" at bounding box center [501, 73] width 687 height 24
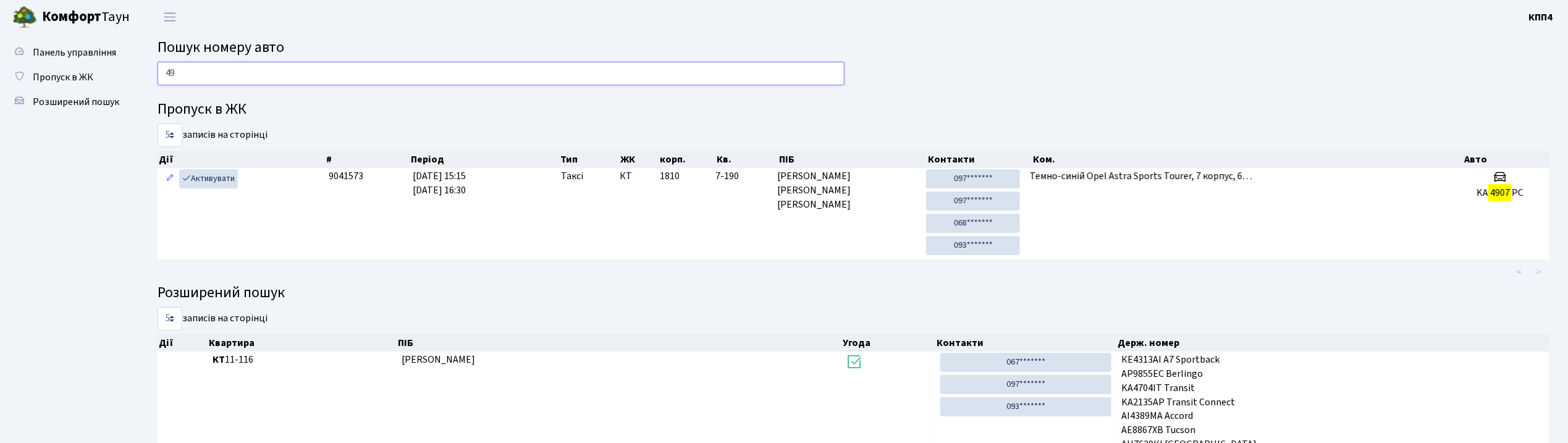
type input "4"
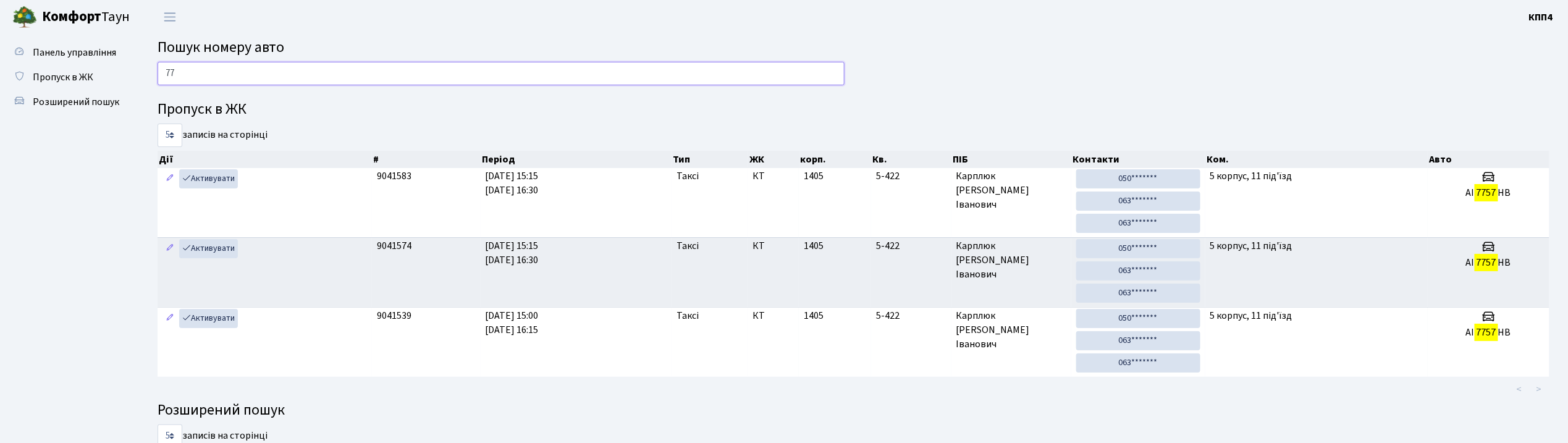
type input "7"
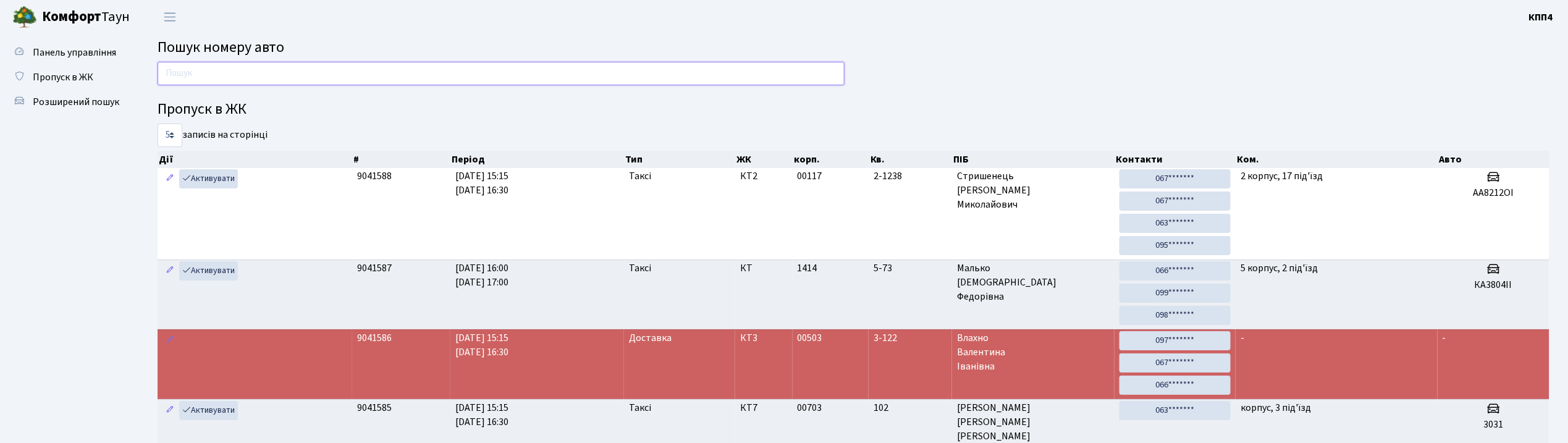
click at [287, 84] on input "text" at bounding box center [501, 73] width 687 height 24
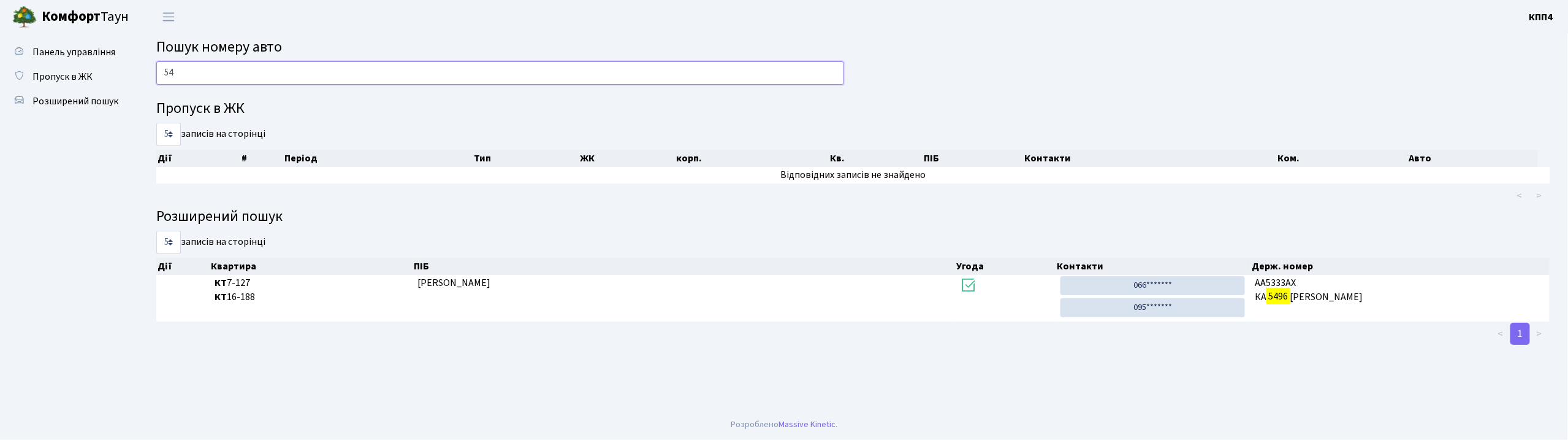
type input "5"
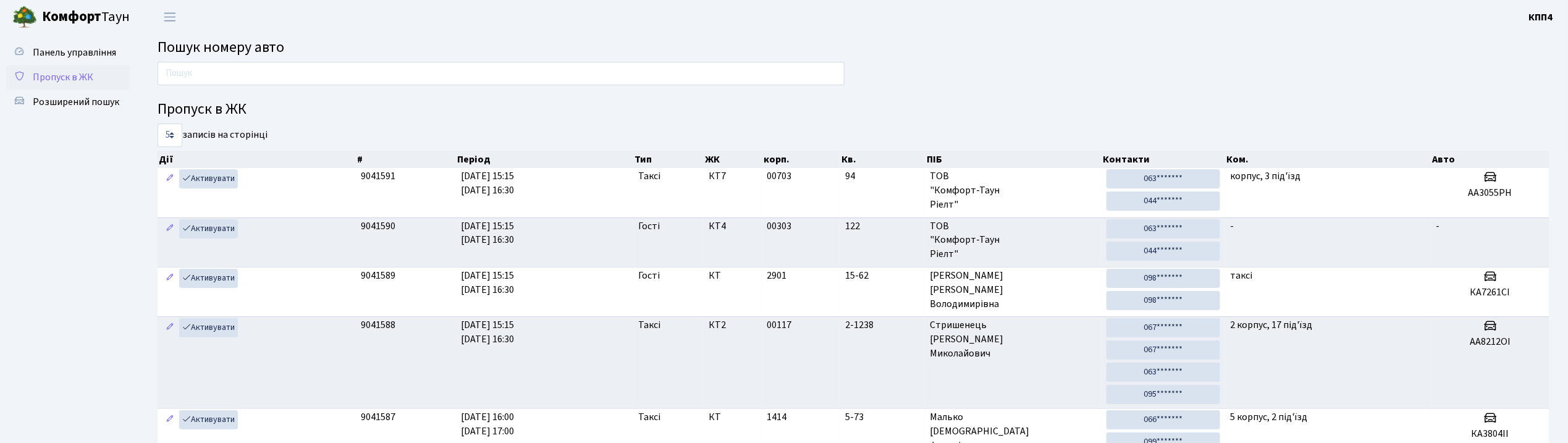
click at [60, 77] on span "Пропуск в ЖК" at bounding box center [63, 77] width 61 height 14
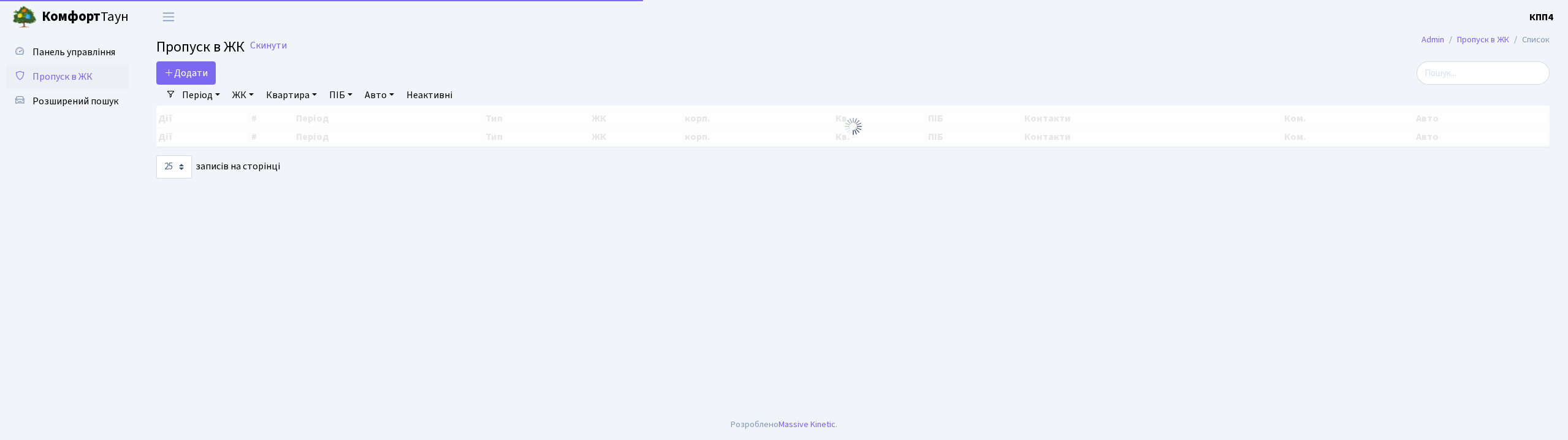
select select "25"
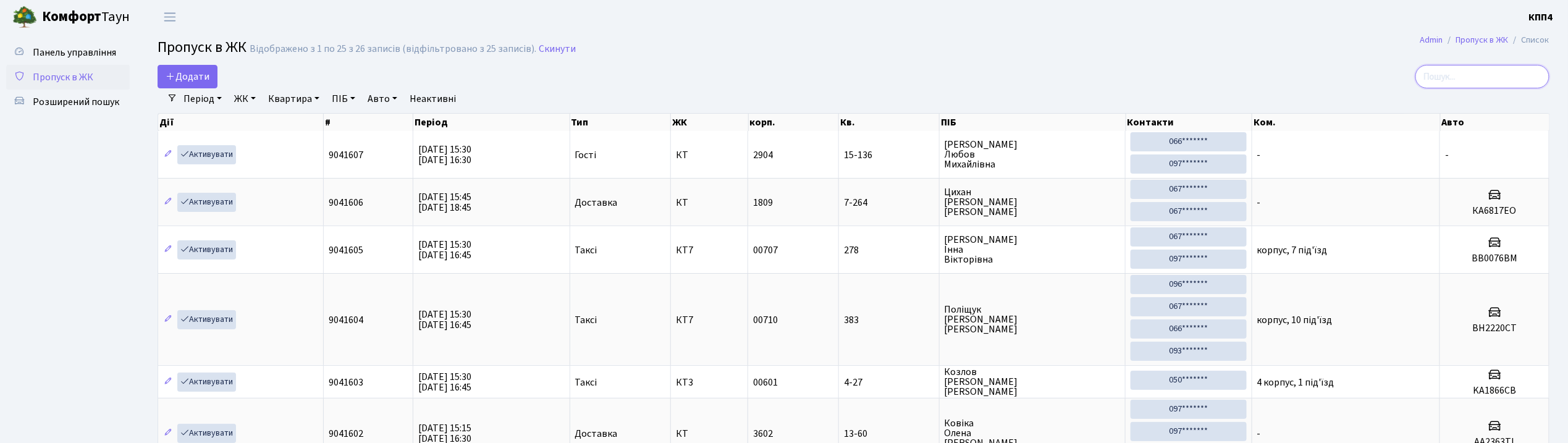
click at [1497, 74] on input "search" at bounding box center [1483, 76] width 134 height 24
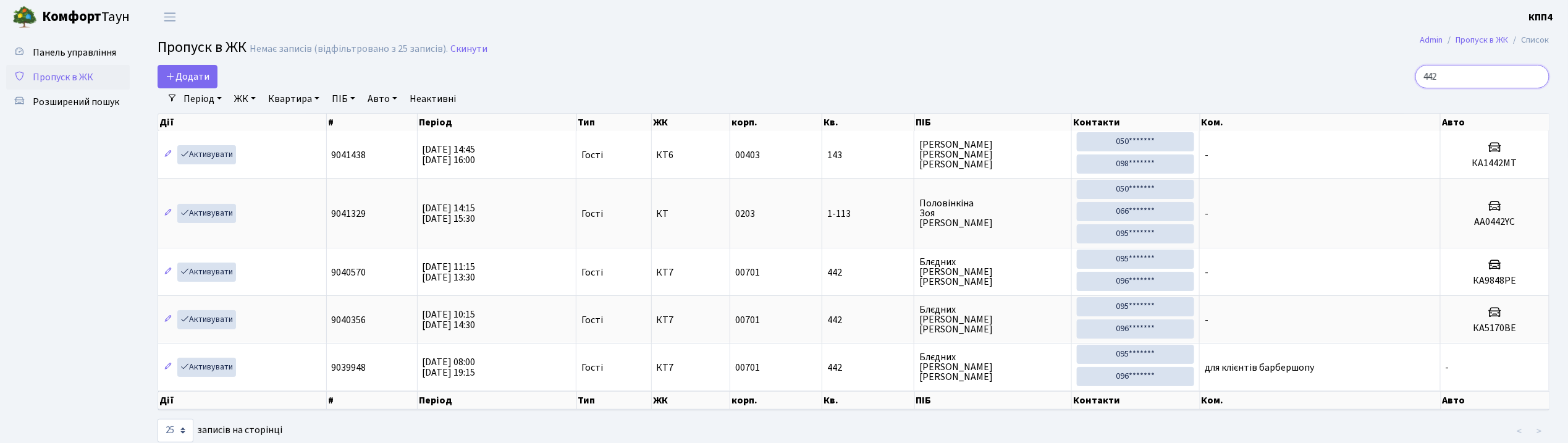
type input "442"
click at [72, 50] on span "Панель управління" at bounding box center [74, 52] width 84 height 14
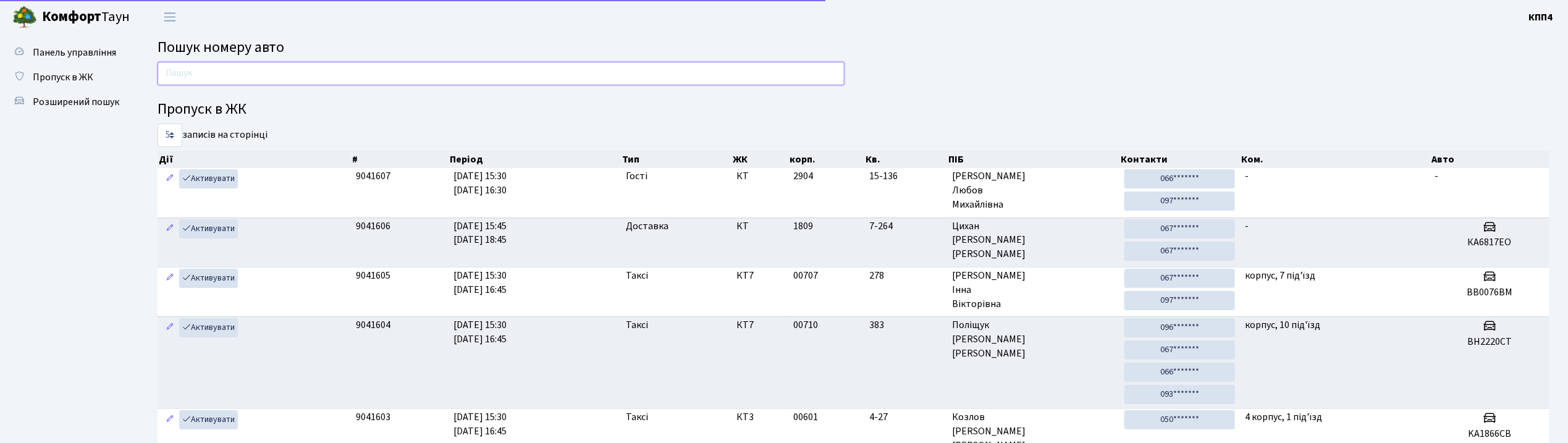
click at [200, 77] on input "text" at bounding box center [501, 73] width 687 height 24
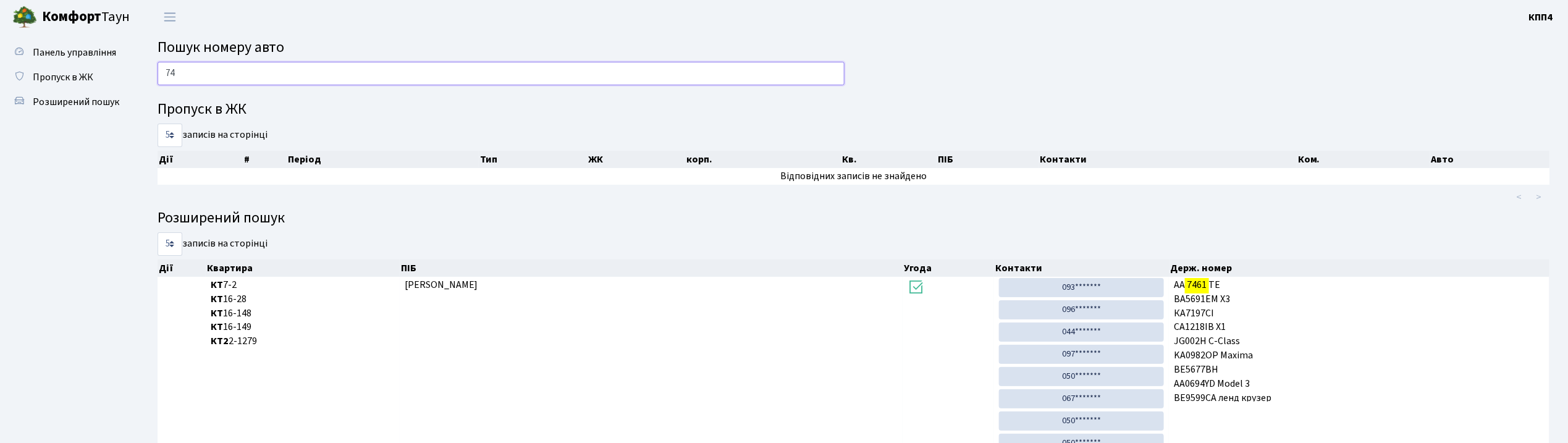
type input "7"
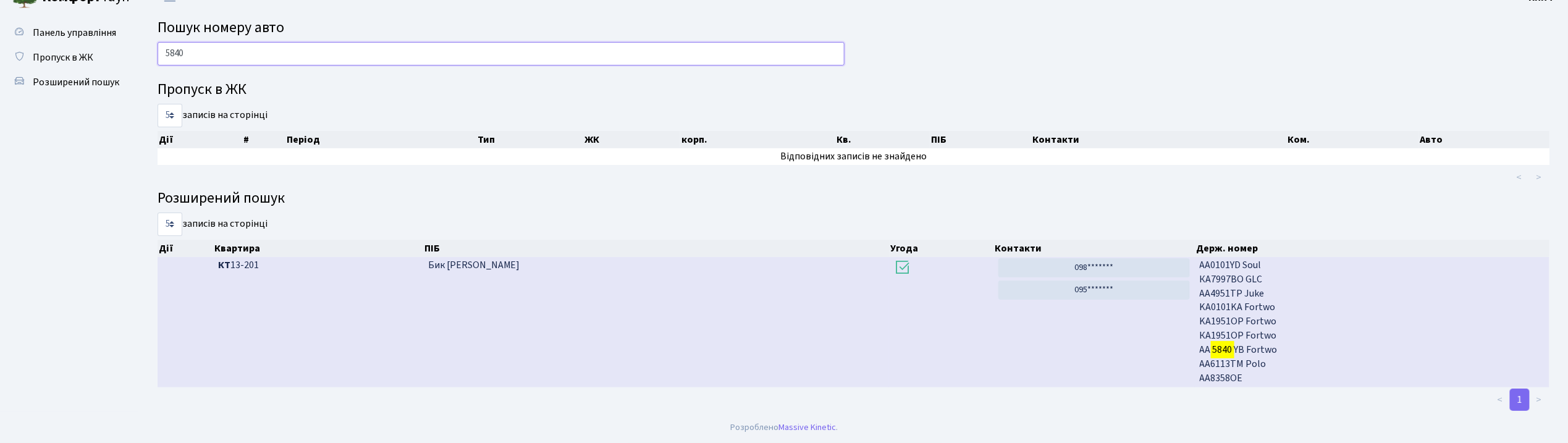
scroll to position [3, 0]
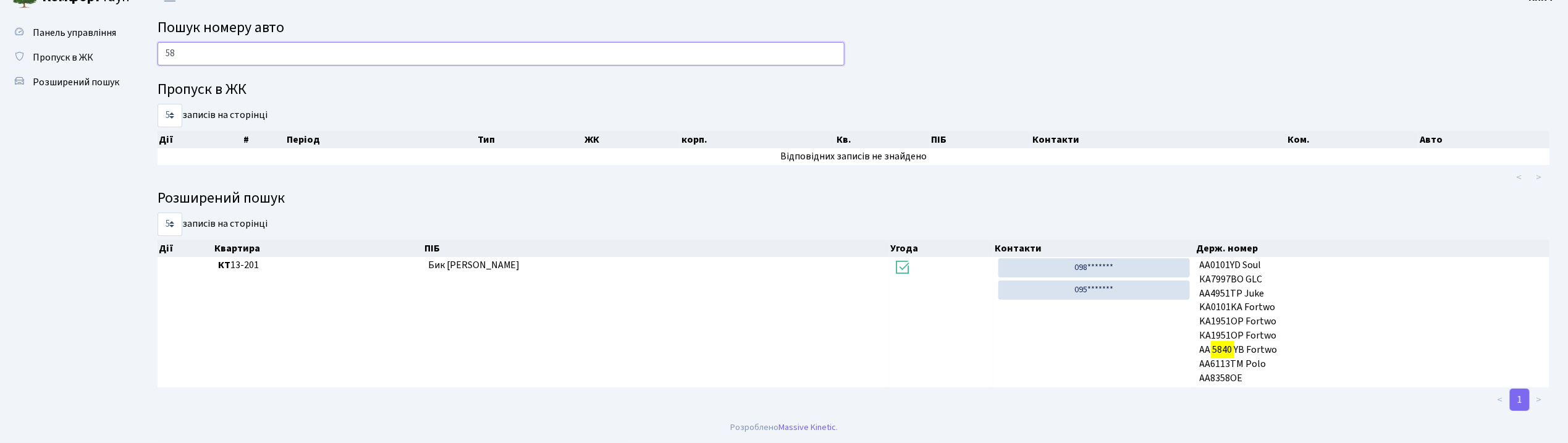
type input "5"
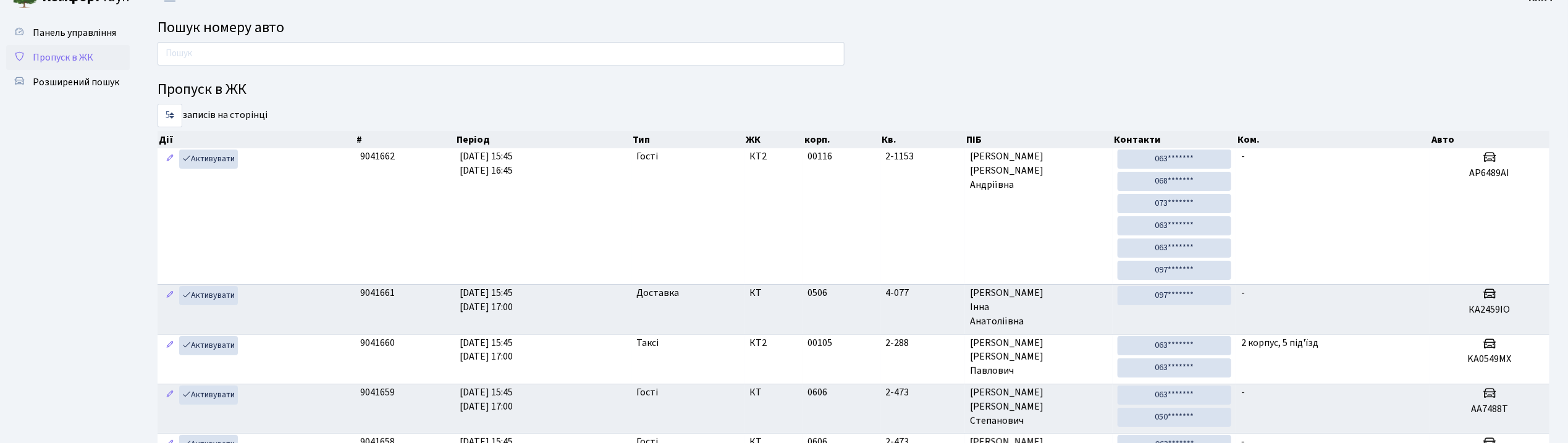
click at [77, 47] on link "Пропуск в ЖК" at bounding box center [68, 58] width 123 height 24
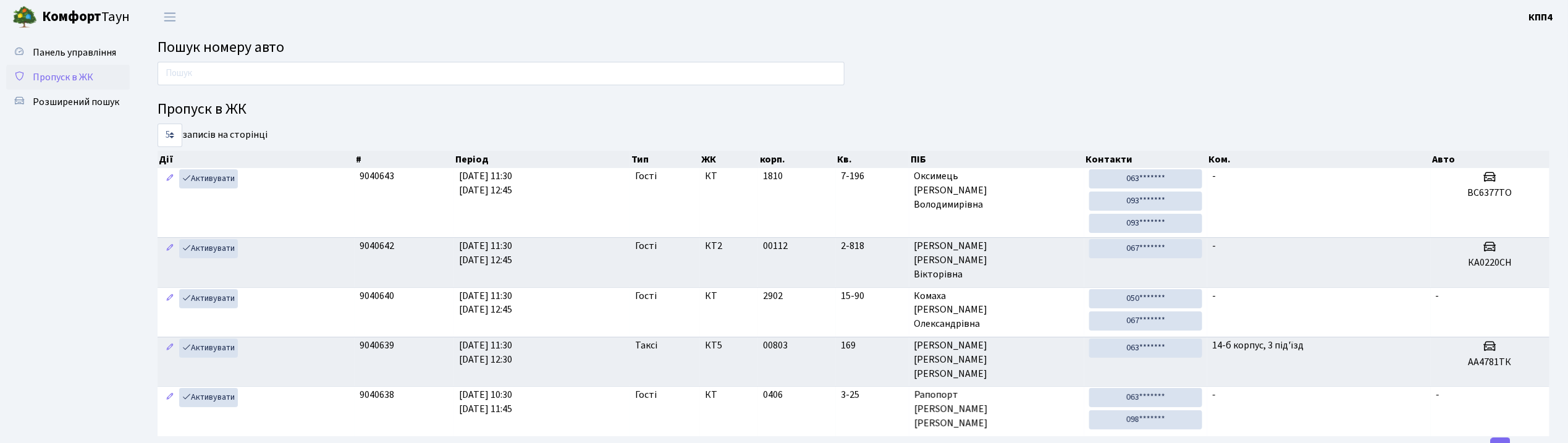
click at [76, 71] on span "Пропуск в ЖК" at bounding box center [63, 77] width 61 height 14
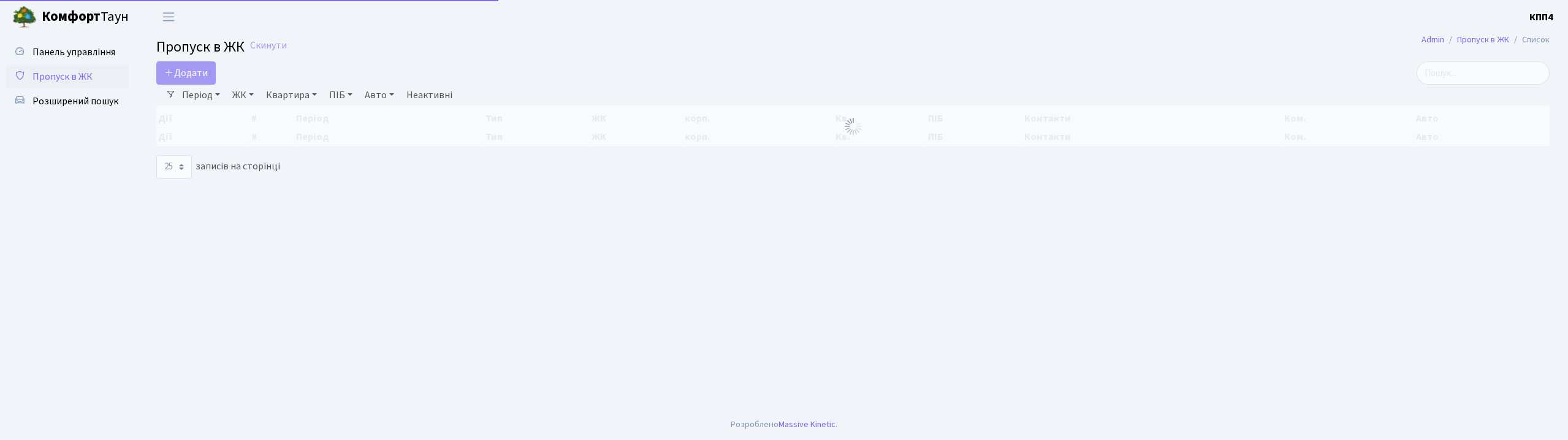
select select "25"
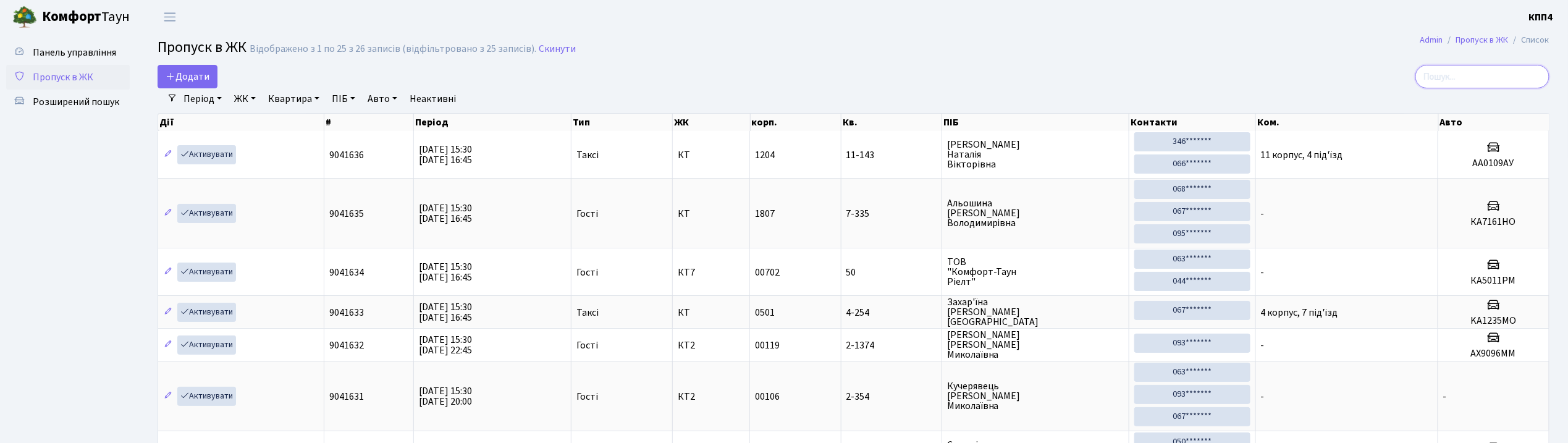
click at [1472, 75] on input "search" at bounding box center [1483, 76] width 134 height 24
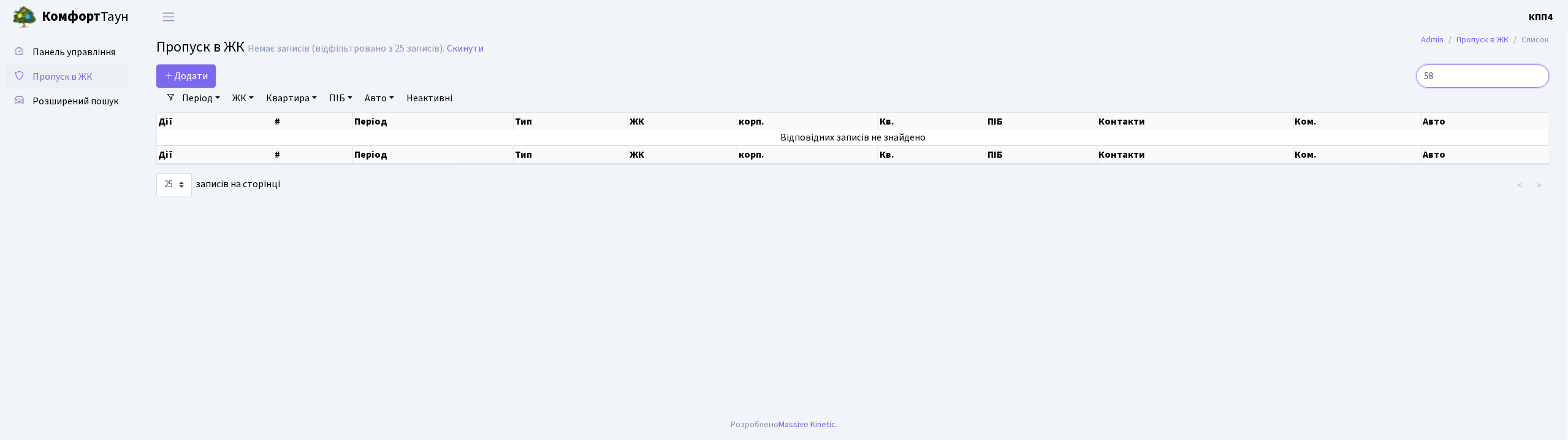
type input "5"
type input "7-556"
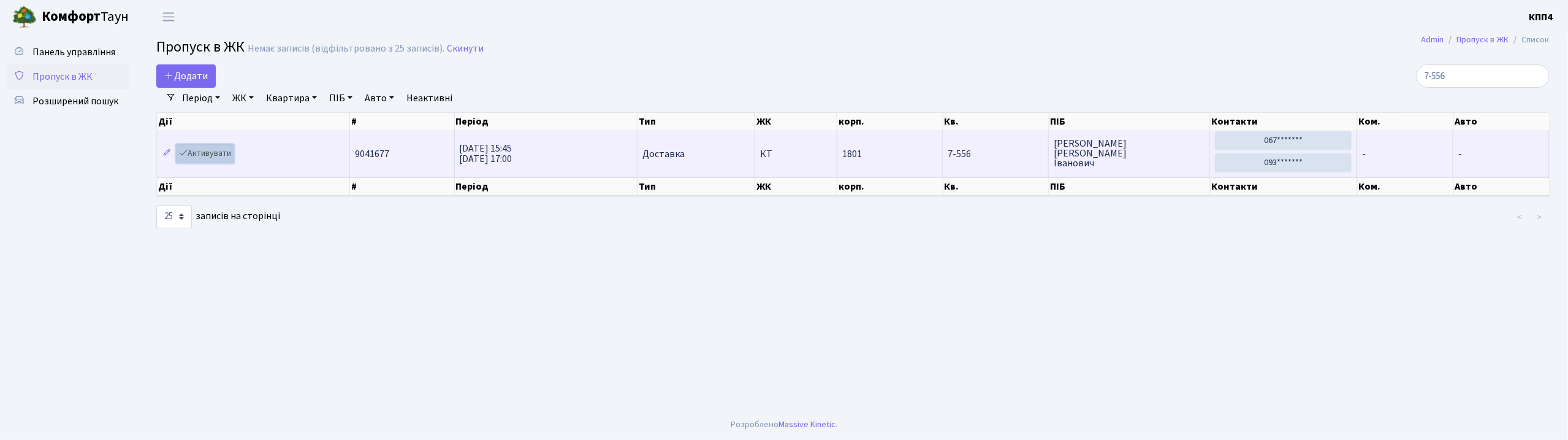
click at [229, 160] on link "Активувати" at bounding box center [205, 153] width 58 height 19
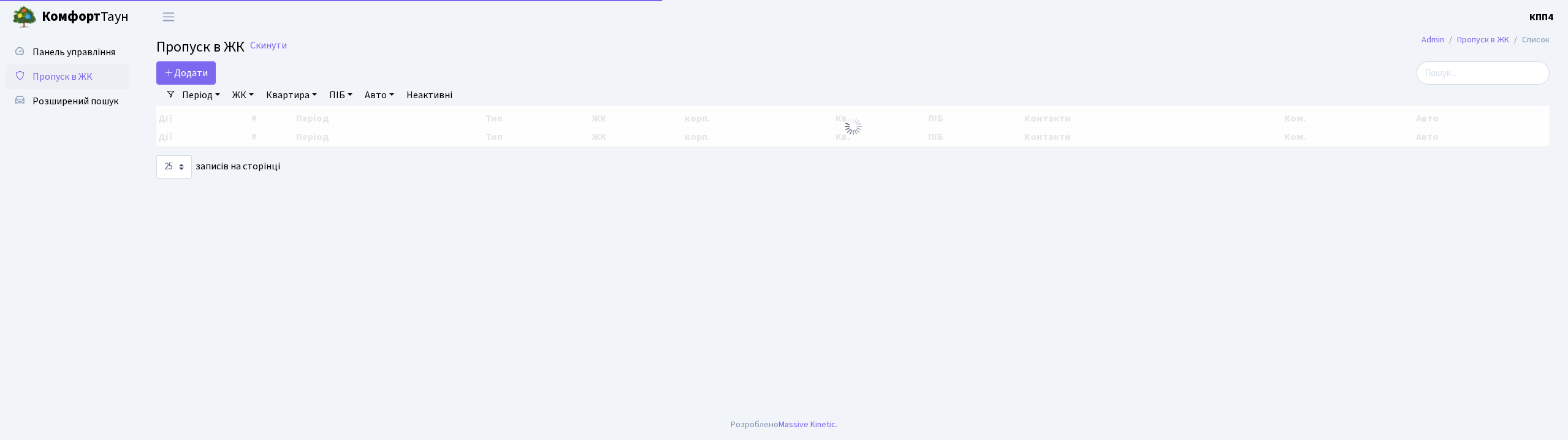
select select "25"
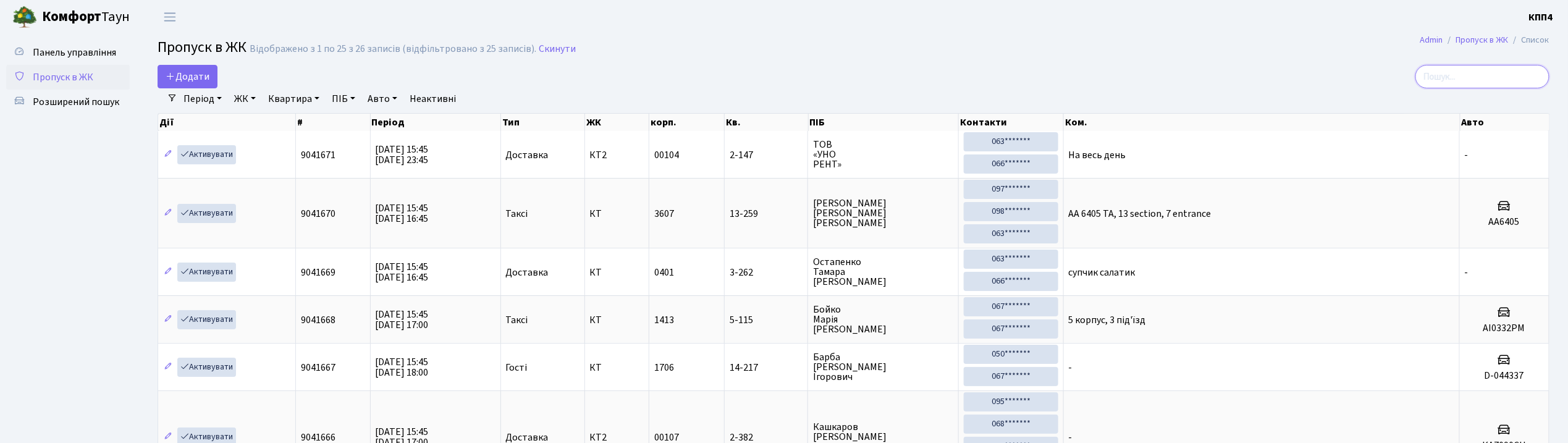
click at [1471, 82] on input "search" at bounding box center [1483, 76] width 134 height 24
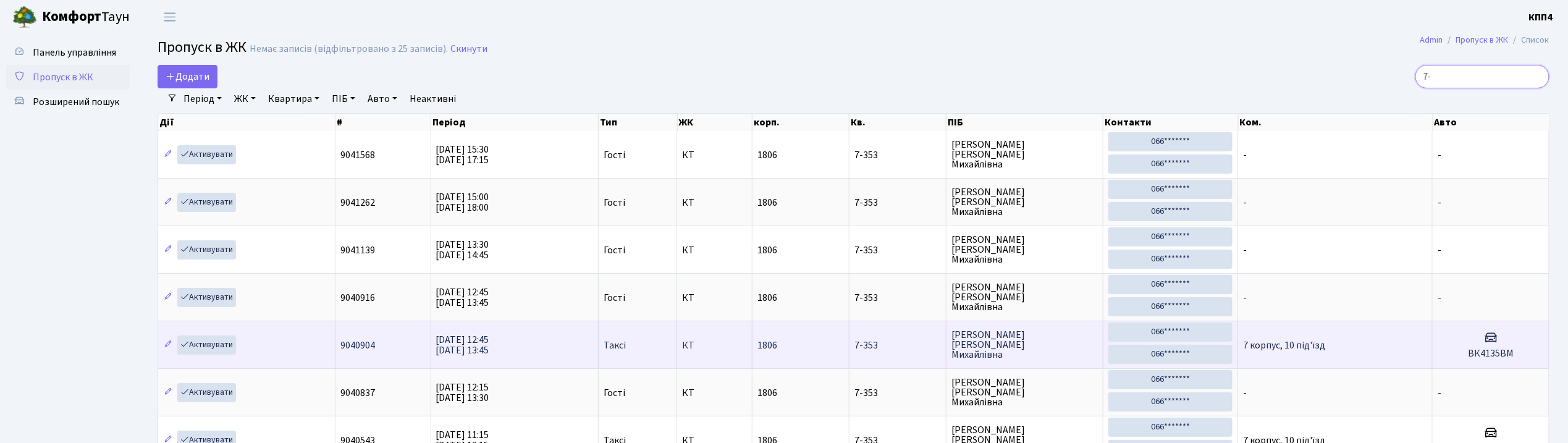
type input "7"
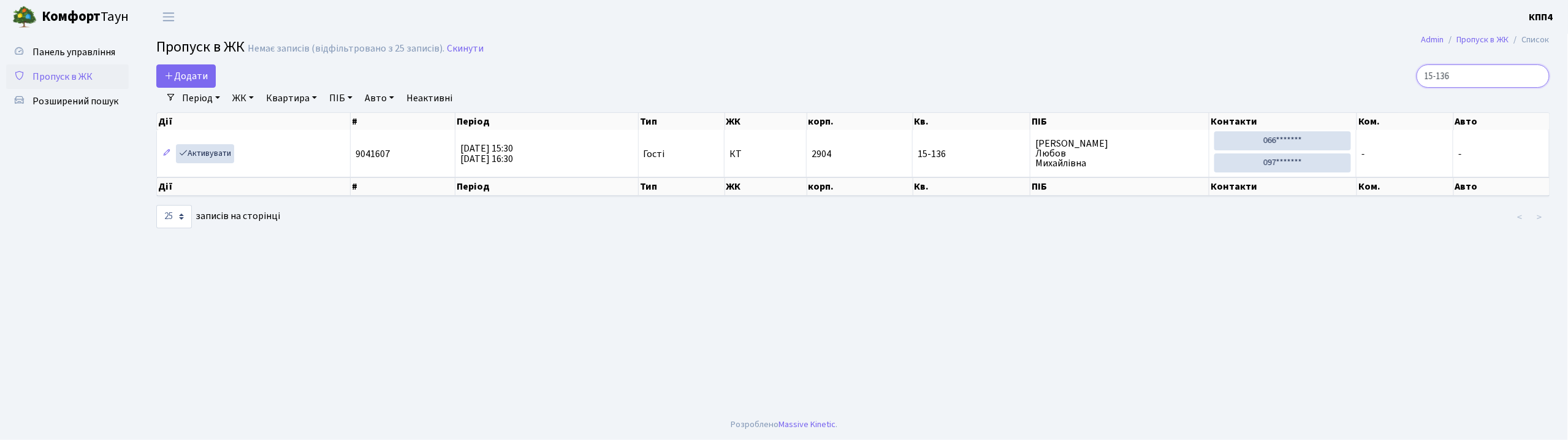
type input "15-136"
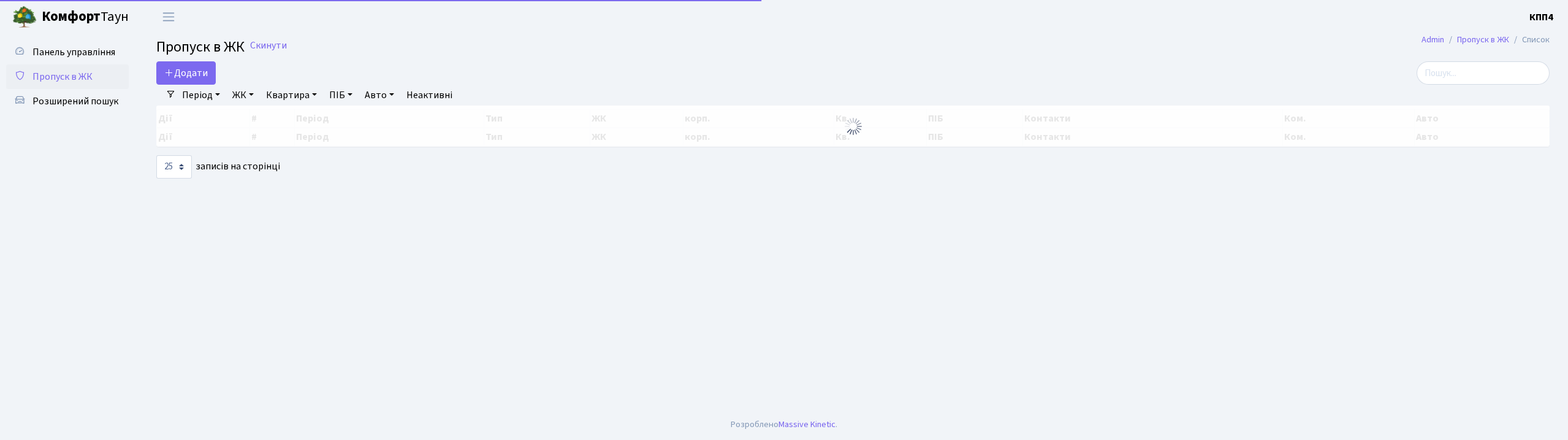
select select "25"
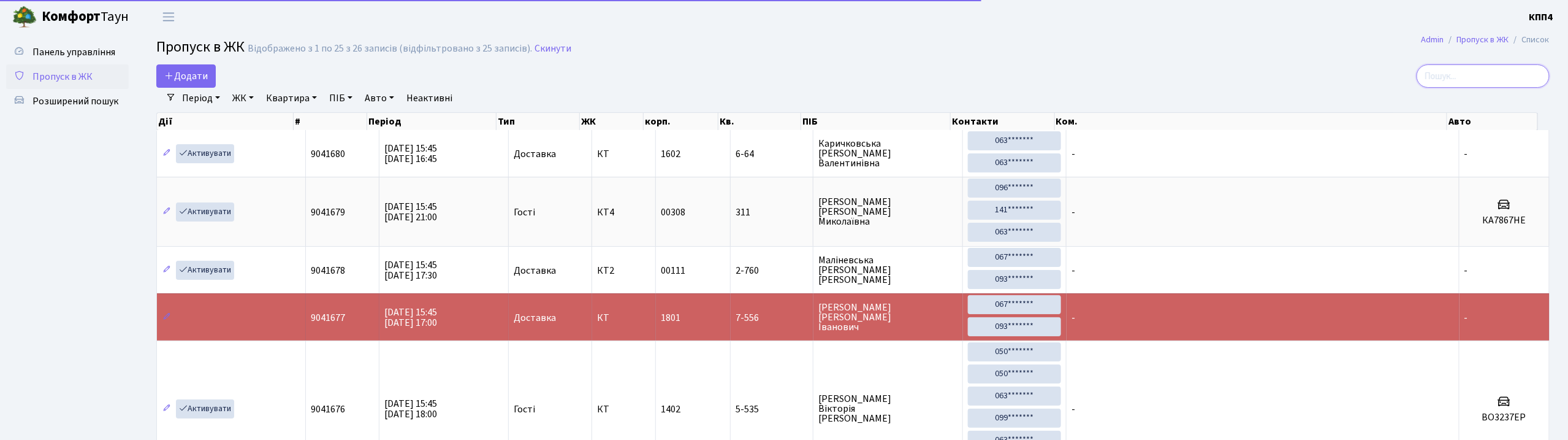
click at [1496, 70] on input "search" at bounding box center [1484, 76] width 133 height 24
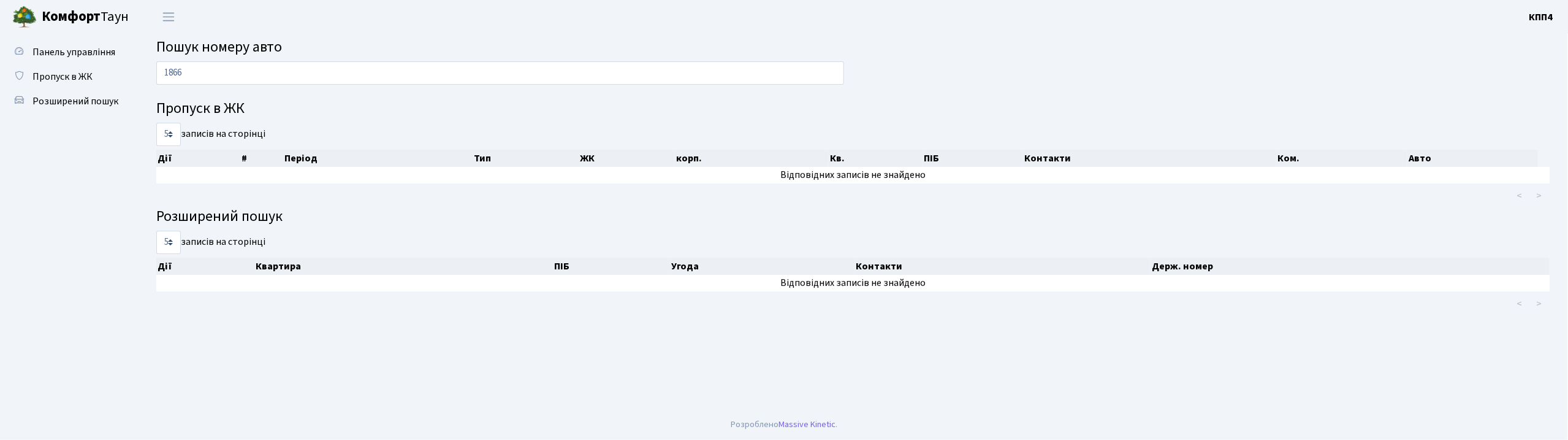
click at [273, 75] on input "1866" at bounding box center [501, 73] width 688 height 24
type input "1"
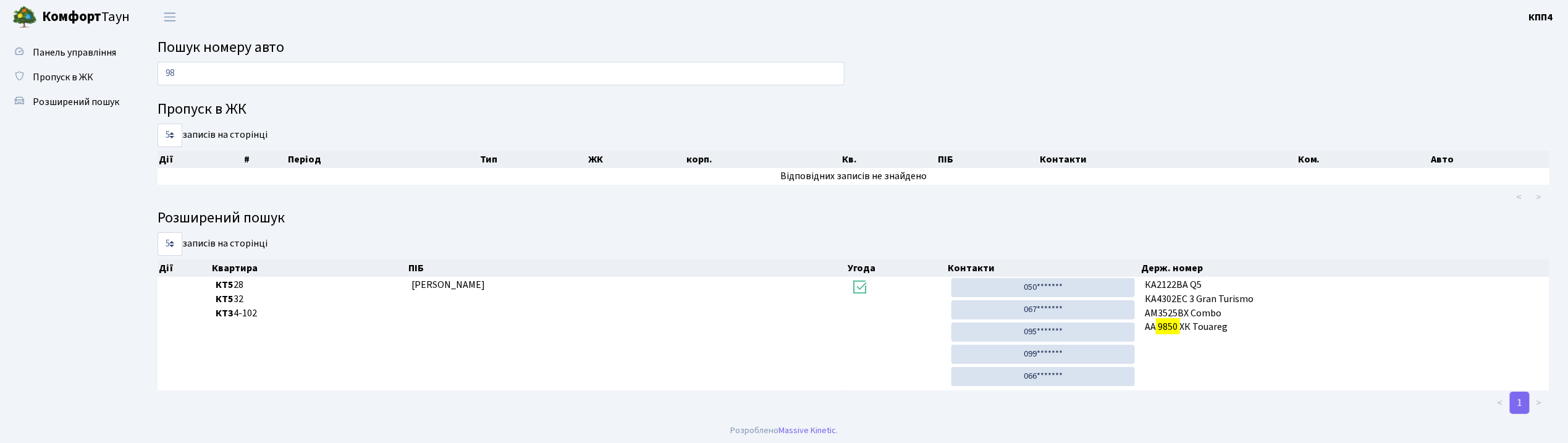
type input "9"
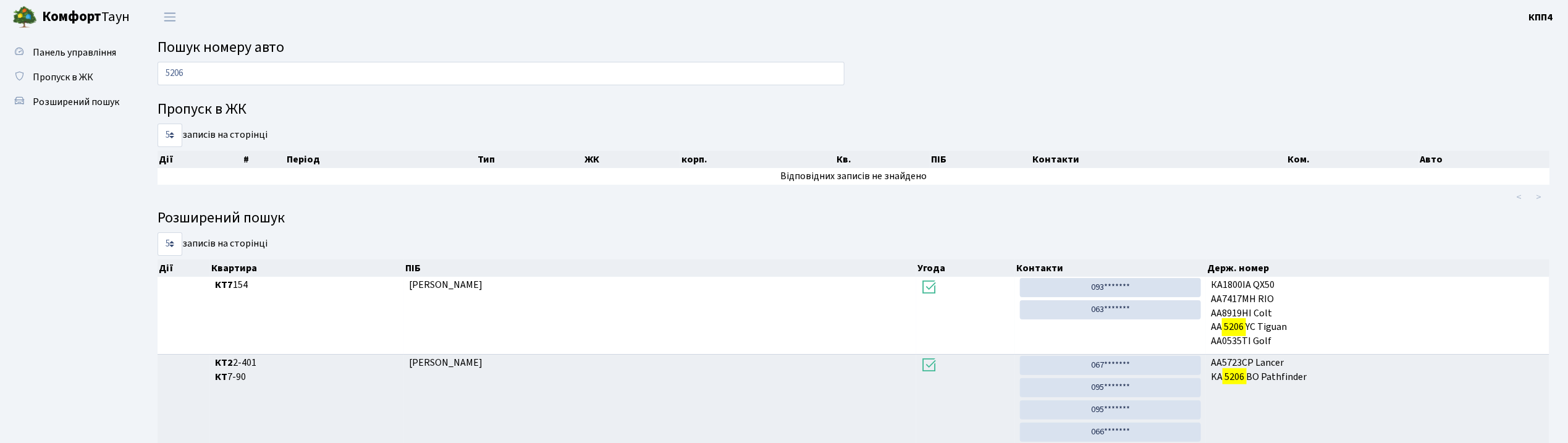
click at [337, 69] on input "5206" at bounding box center [501, 73] width 687 height 24
type input "5"
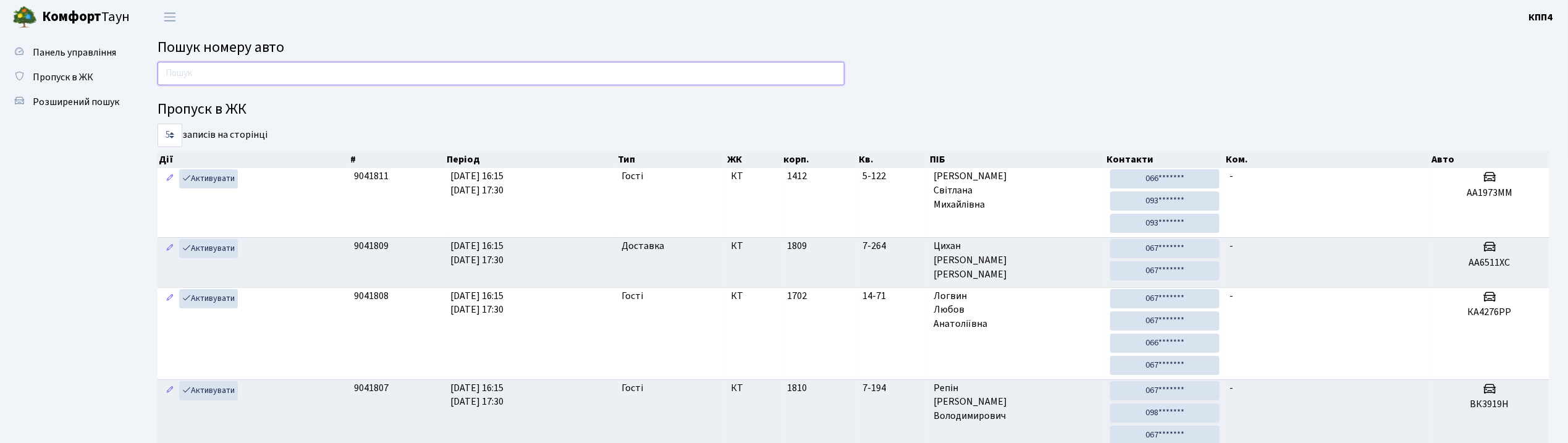
click at [256, 76] on input "text" at bounding box center [501, 73] width 687 height 24
click at [409, 69] on input "text" at bounding box center [501, 73] width 687 height 24
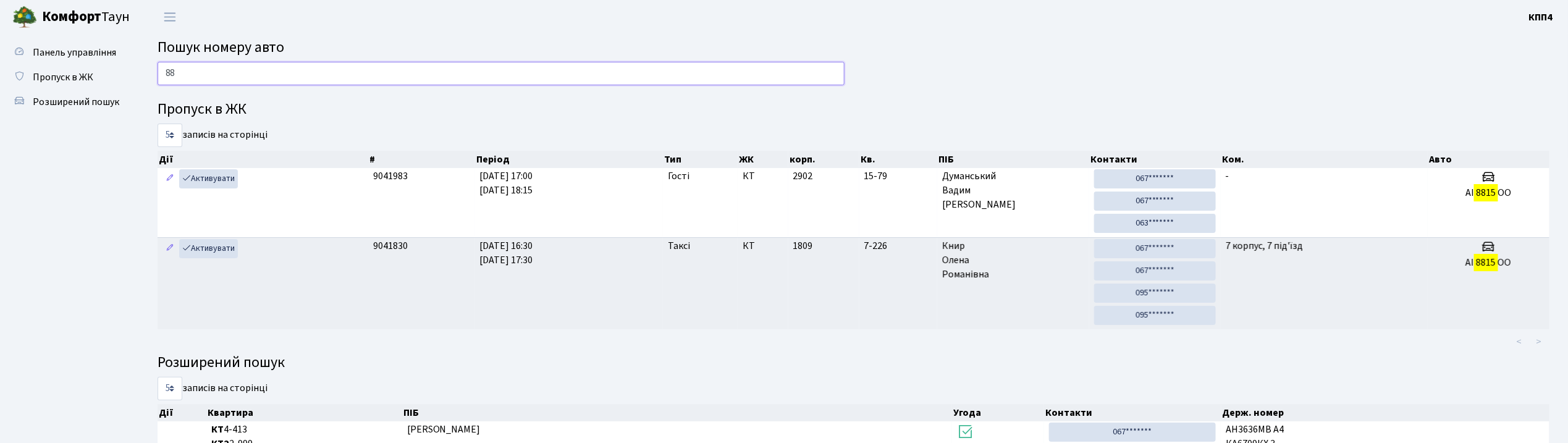
type input "8"
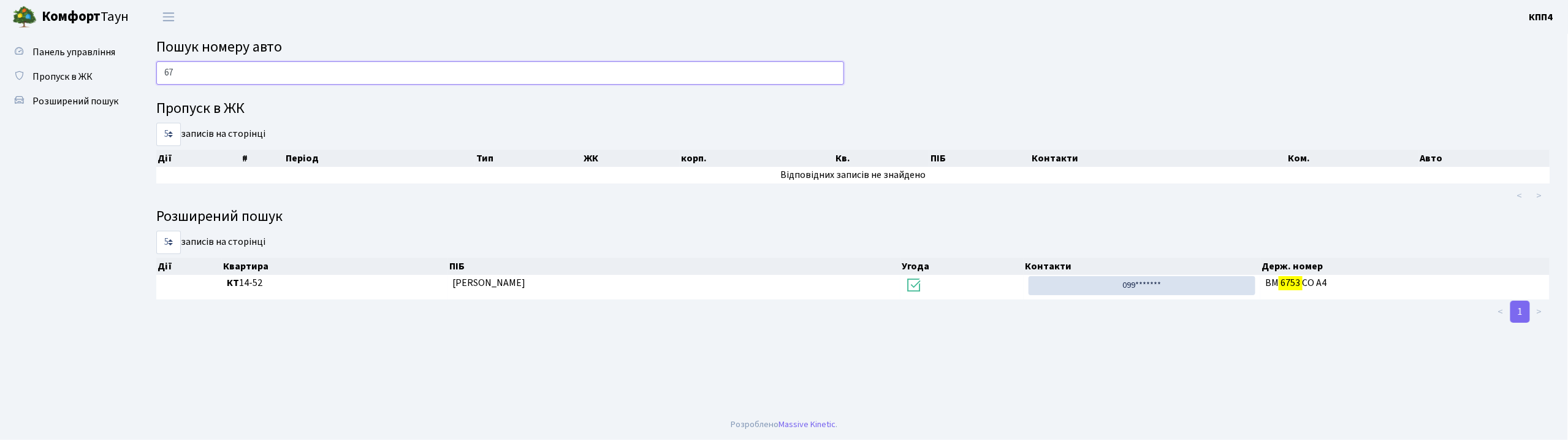
type input "6"
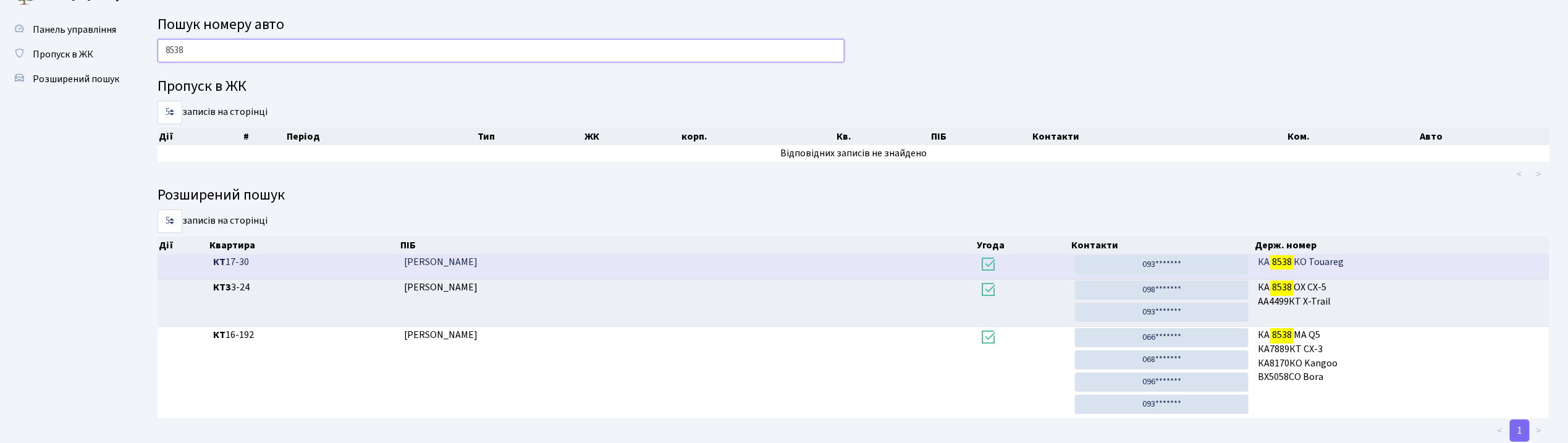
scroll to position [57, 0]
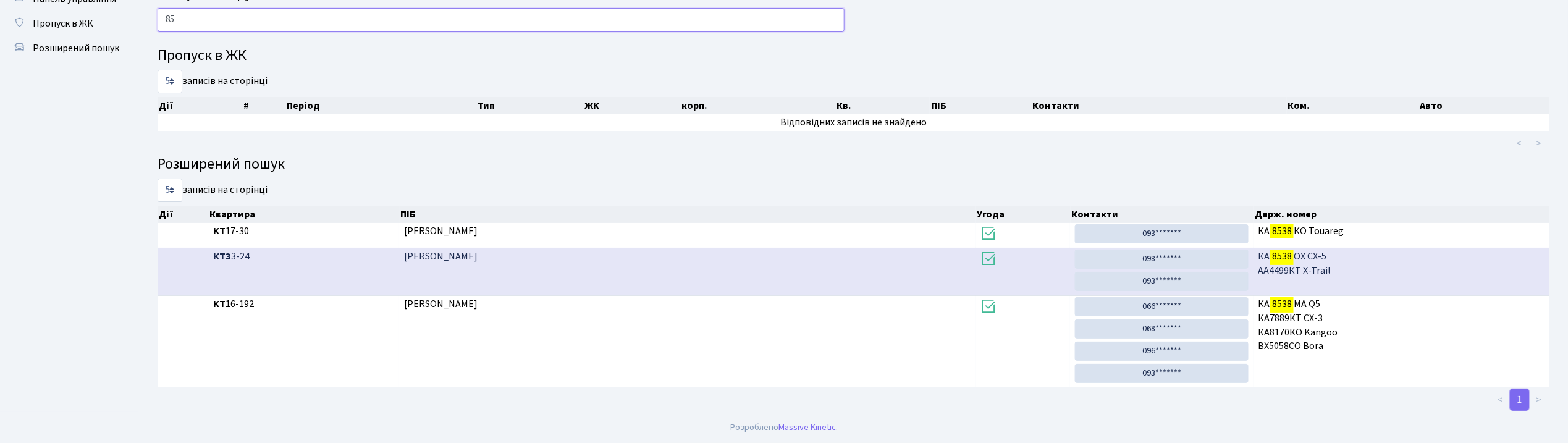
type input "8"
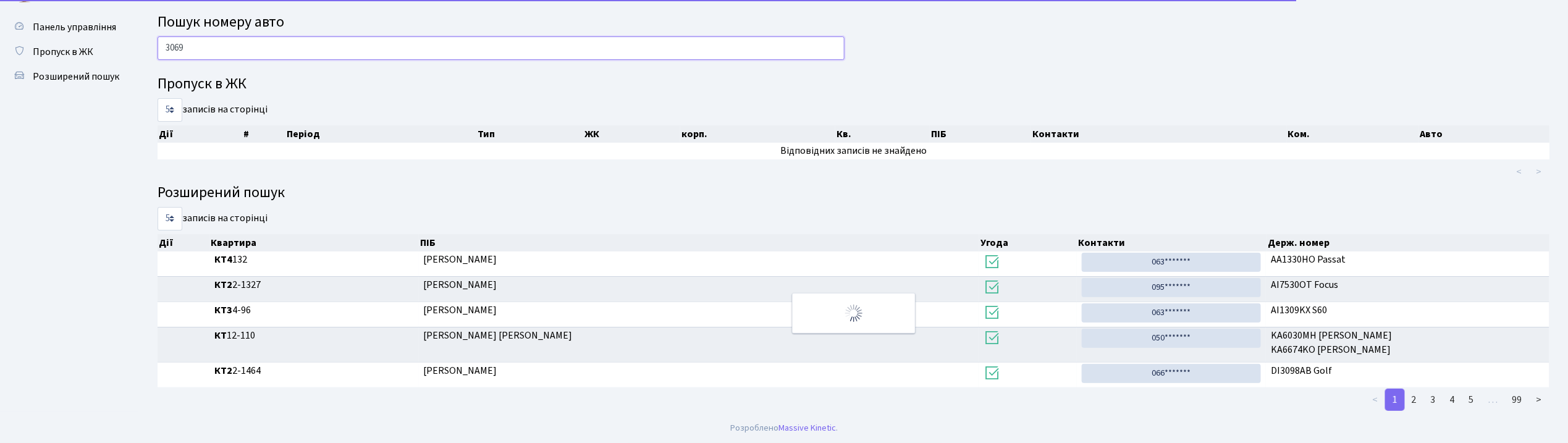
scroll to position [30, 0]
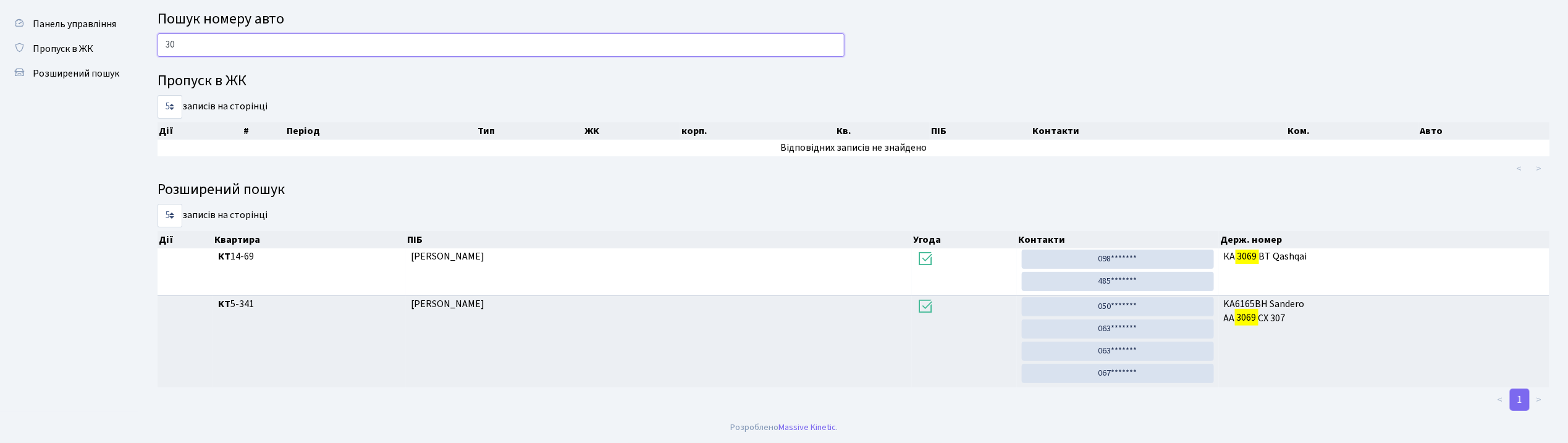
type input "3"
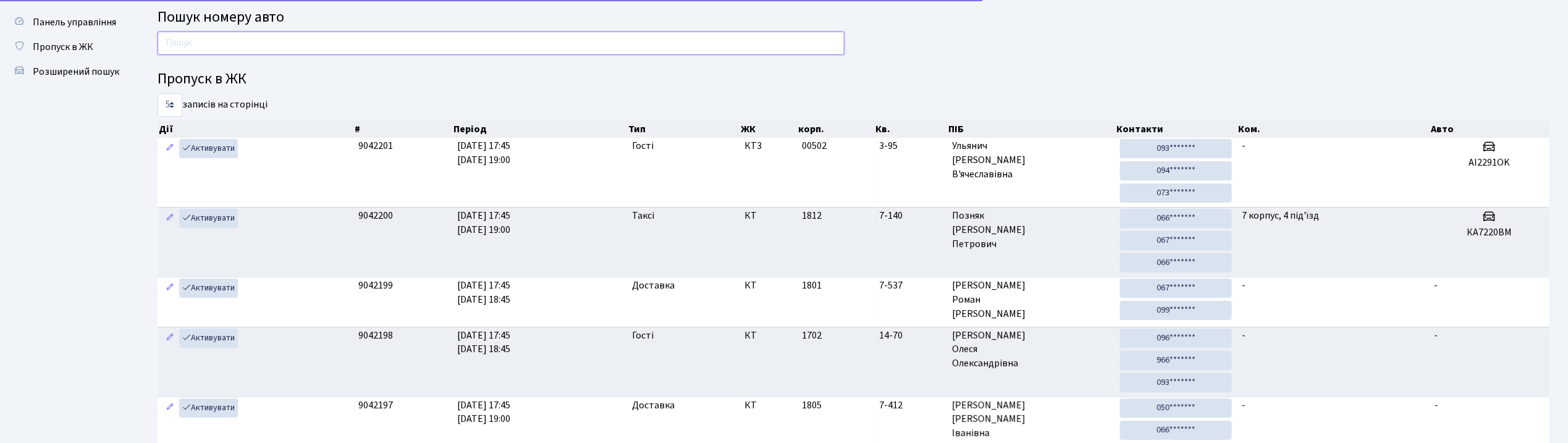
scroll to position [57, 0]
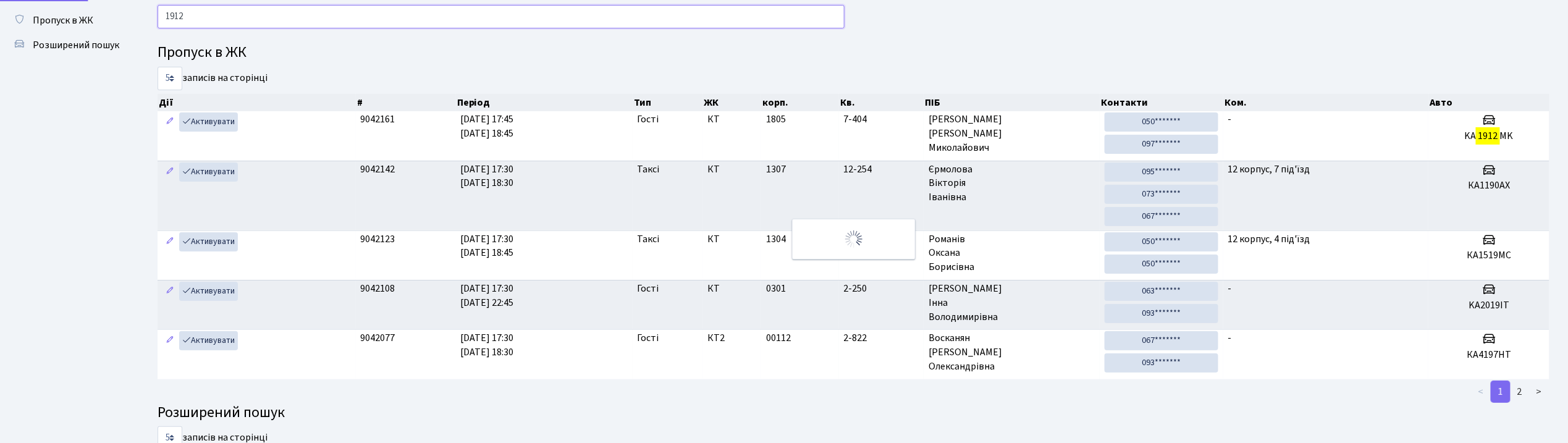
type input "1912"
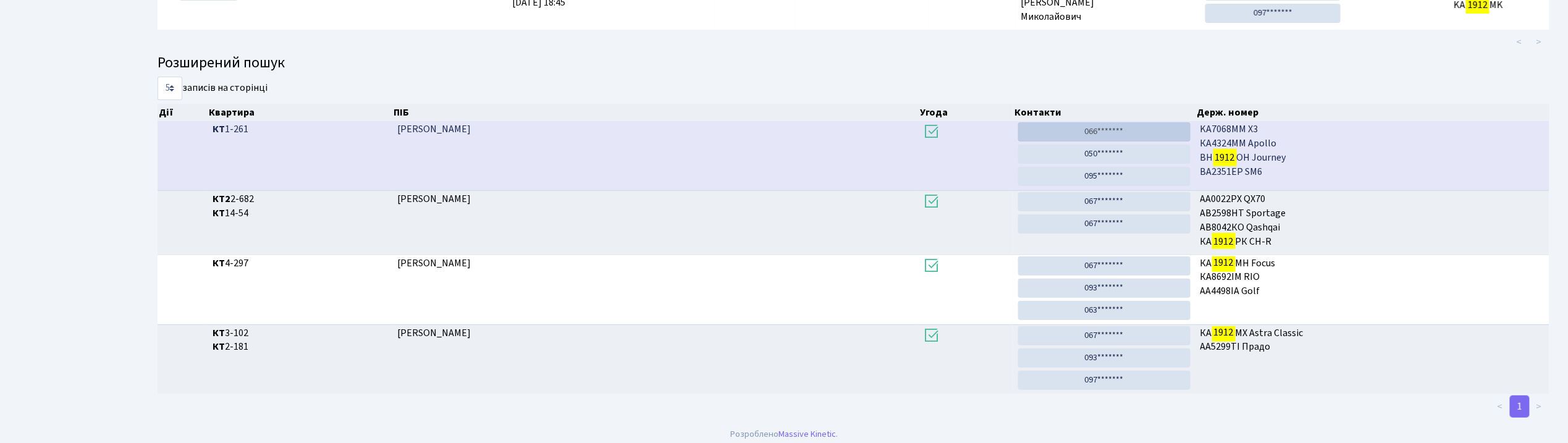
scroll to position [198, 0]
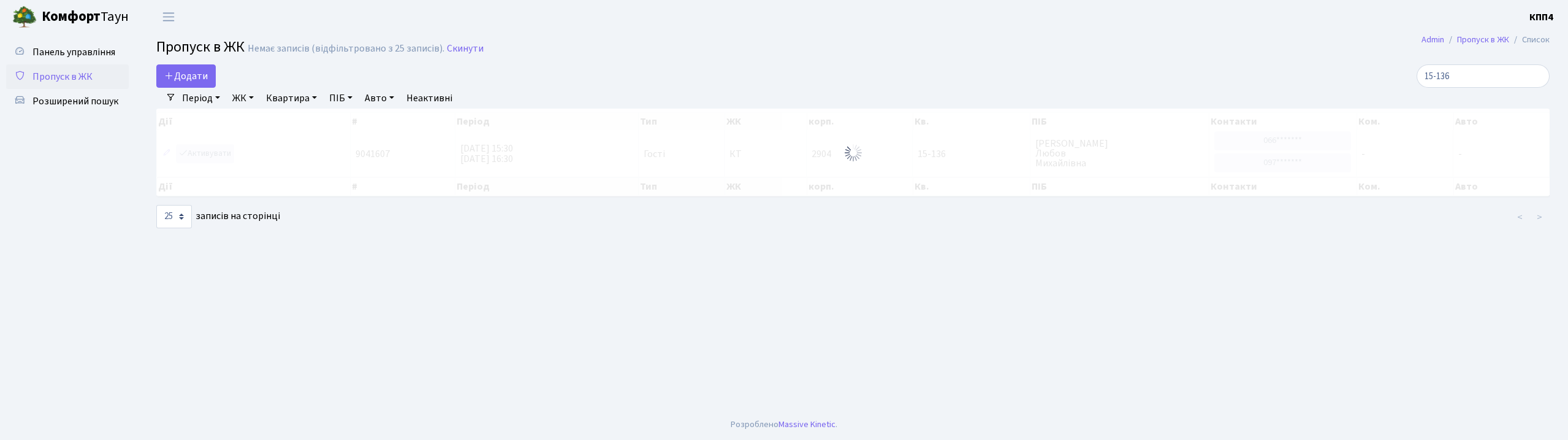
select select "25"
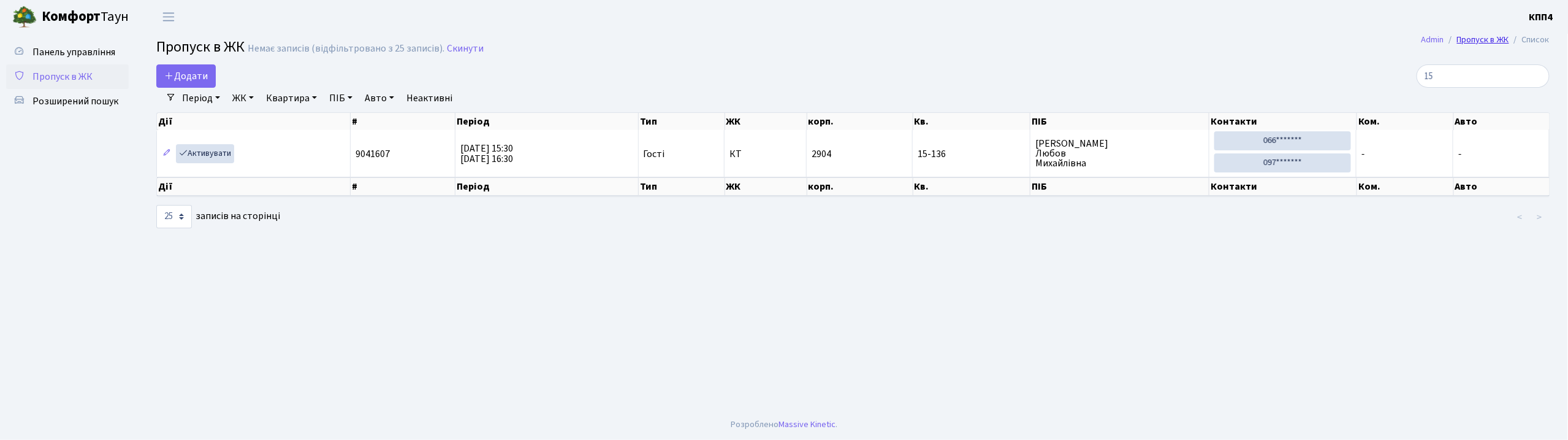
type input "1"
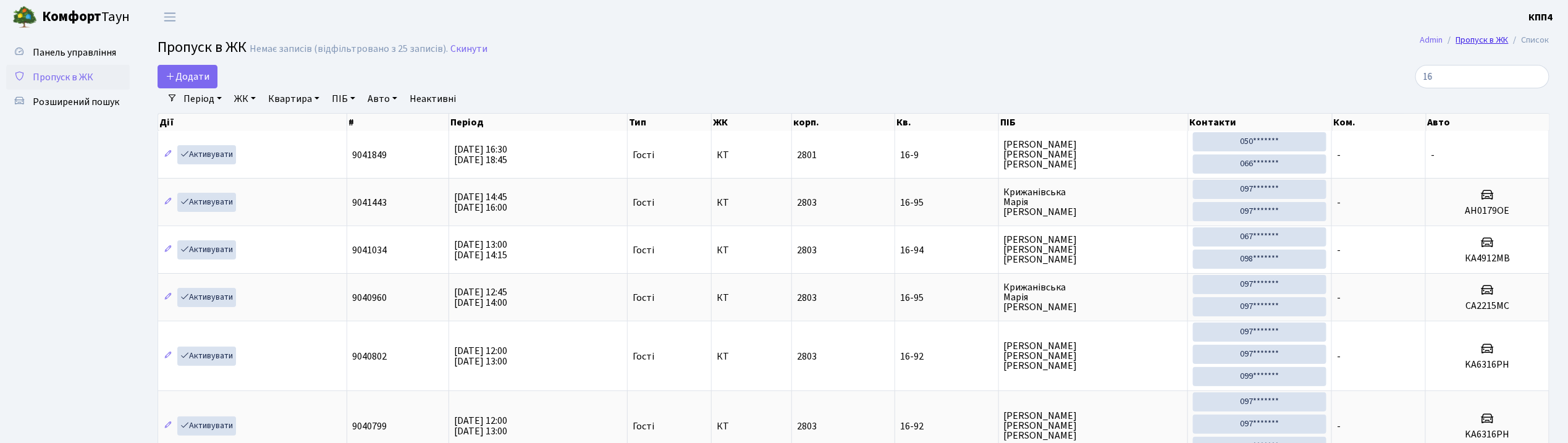
type input "1"
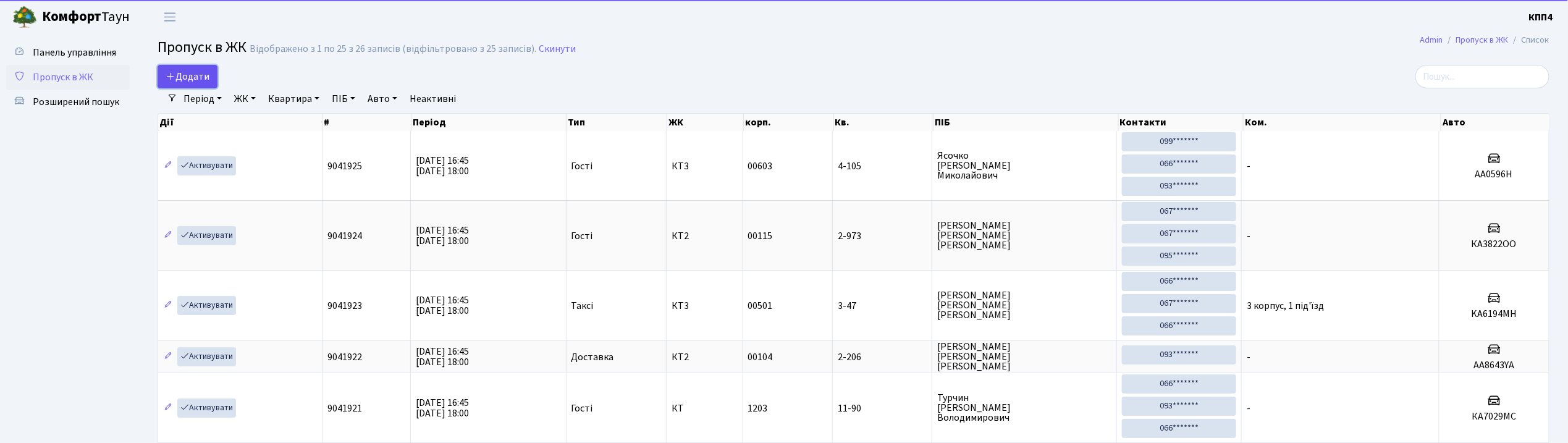
click at [191, 77] on span "Додати" at bounding box center [187, 76] width 44 height 14
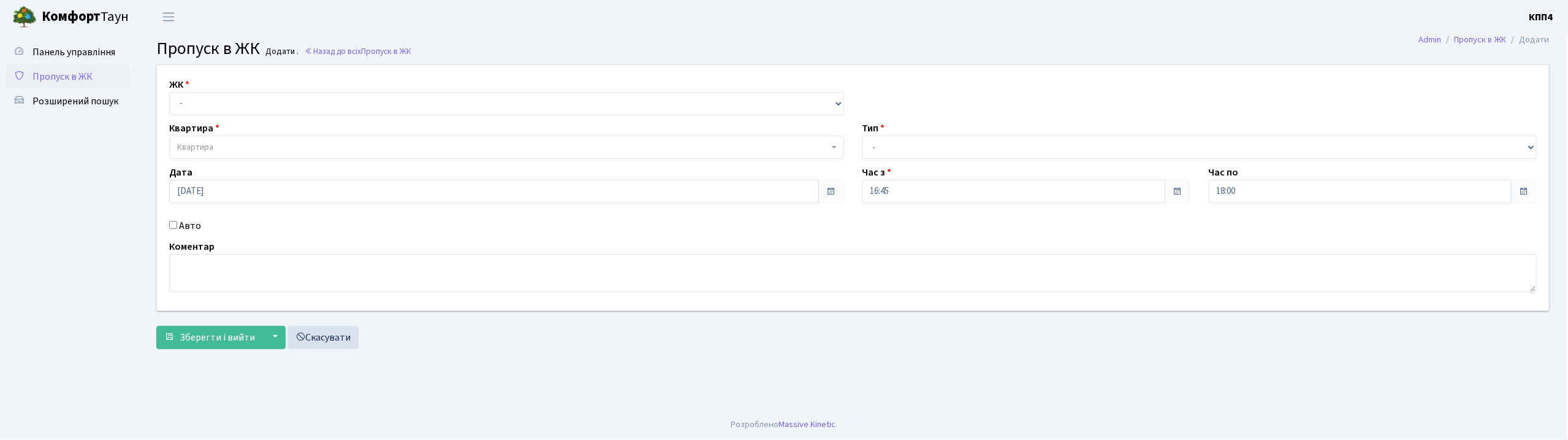
click at [172, 224] on input "Авто" at bounding box center [173, 225] width 8 height 8
checkbox input "true"
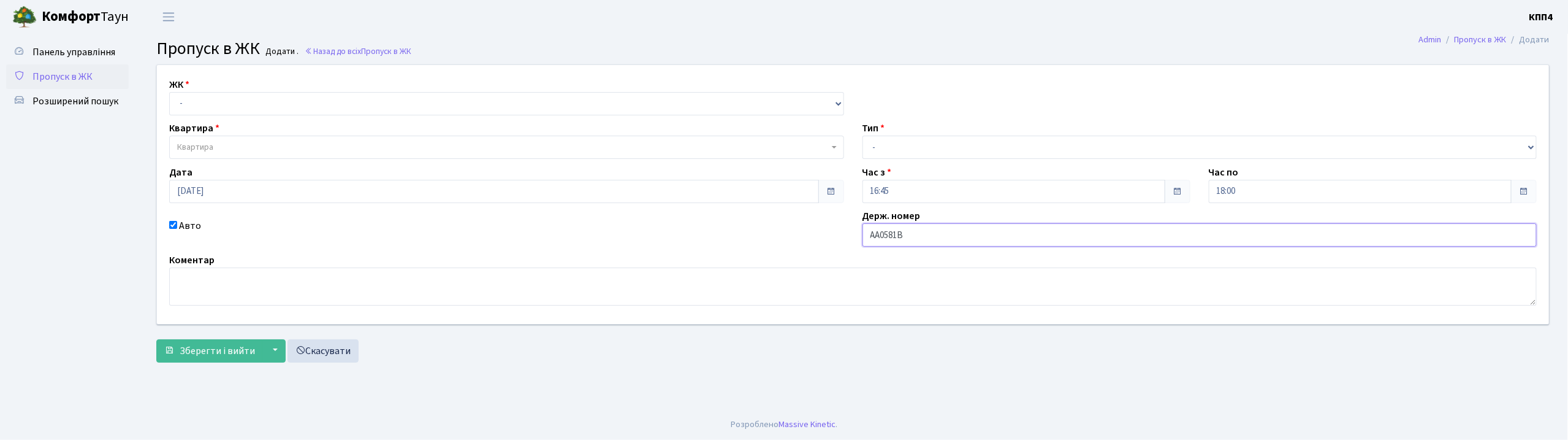
type input "АА0581ВА"
click at [315, 99] on select "- КТ, вул. Регенераторна, 4 КТ2, просп. [STREET_ADDRESS] [STREET_ADDRESS] [PERS…" at bounding box center [507, 104] width 675 height 24
select select "271"
click at [170, 92] on select "- КТ, вул. Регенераторна, 4 КТ2, просп. [STREET_ADDRESS] [STREET_ADDRESS] [PERS…" at bounding box center [507, 104] width 675 height 24
select select
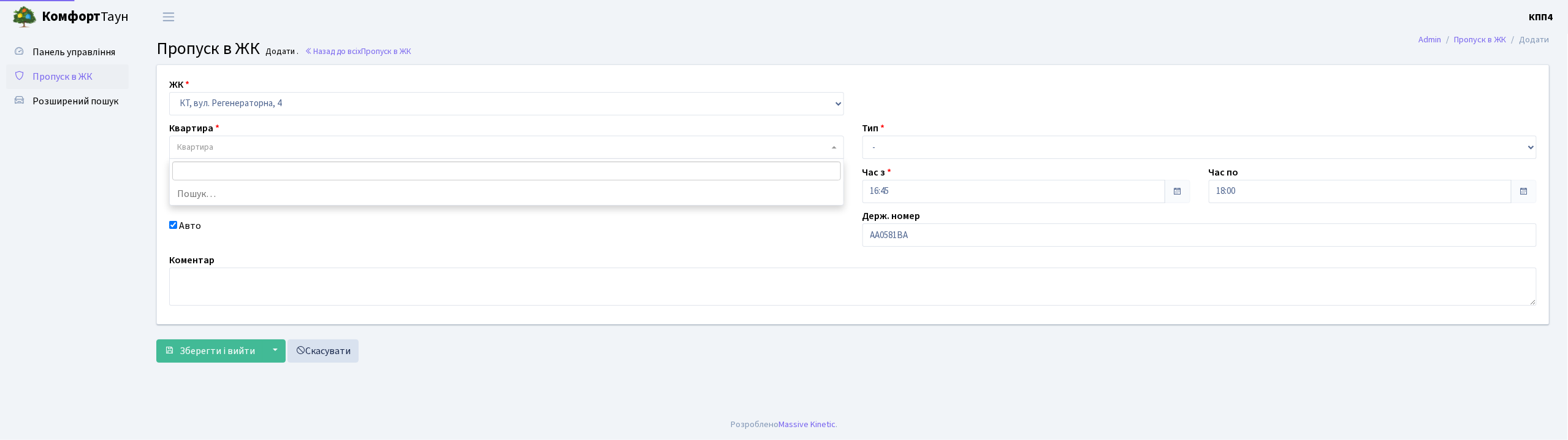
click at [312, 142] on span "Квартира" at bounding box center [503, 147] width 652 height 12
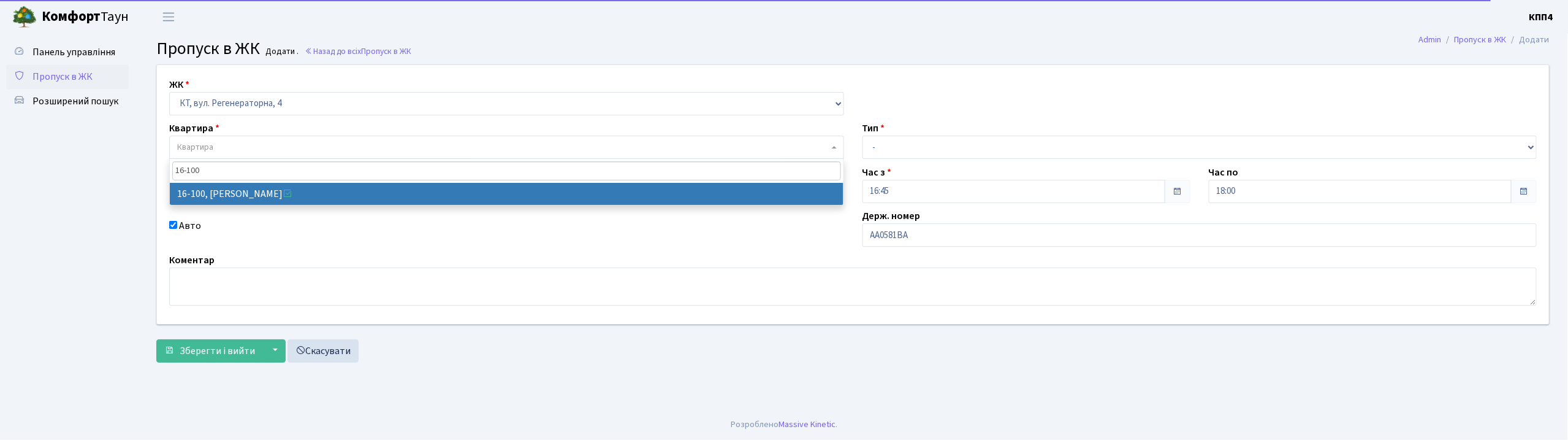
type input "16-100"
select select "8661"
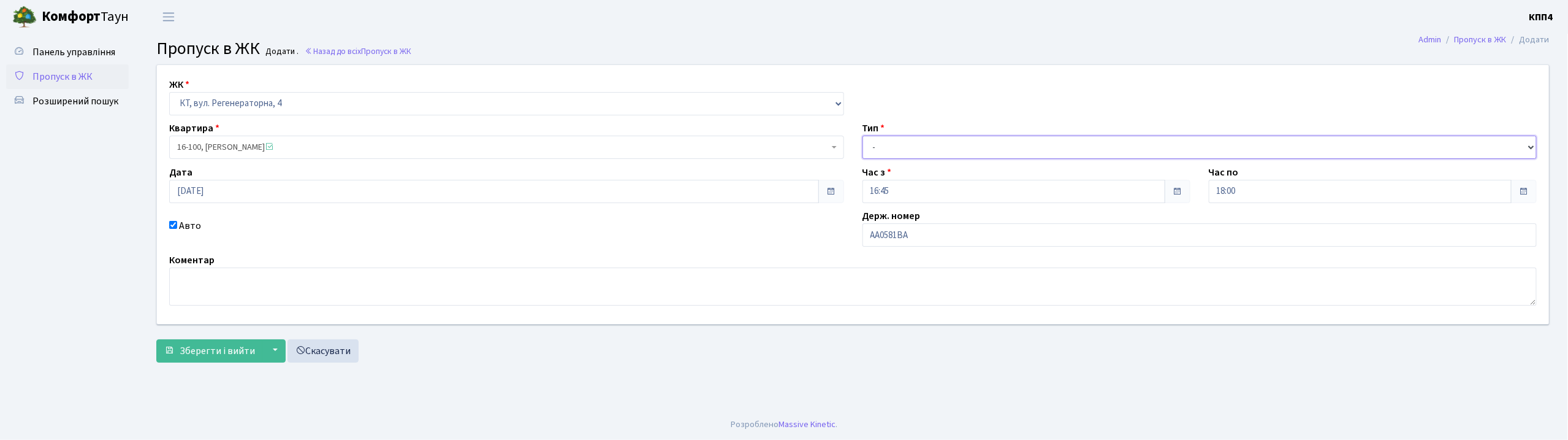
click at [1020, 145] on select "- Доставка Таксі Гості Сервіс" at bounding box center [1200, 147] width 675 height 24
select select "3"
click at [863, 135] on select "- Доставка Таксі Гості Сервіс" at bounding box center [1200, 147] width 675 height 24
click at [230, 353] on span "Зберегти і вийти" at bounding box center [217, 351] width 75 height 14
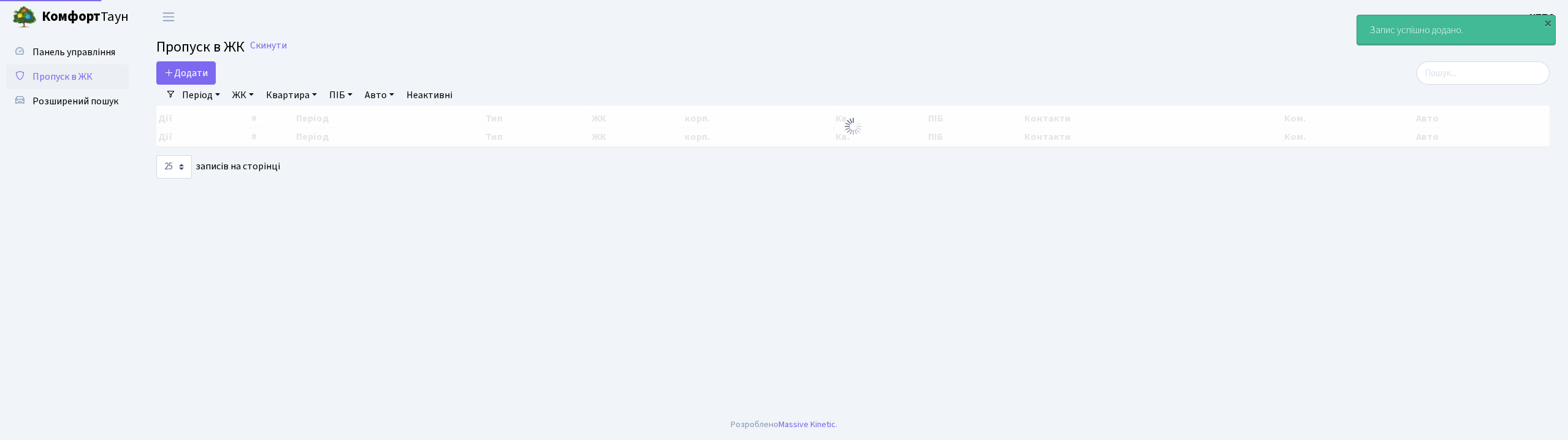
select select "25"
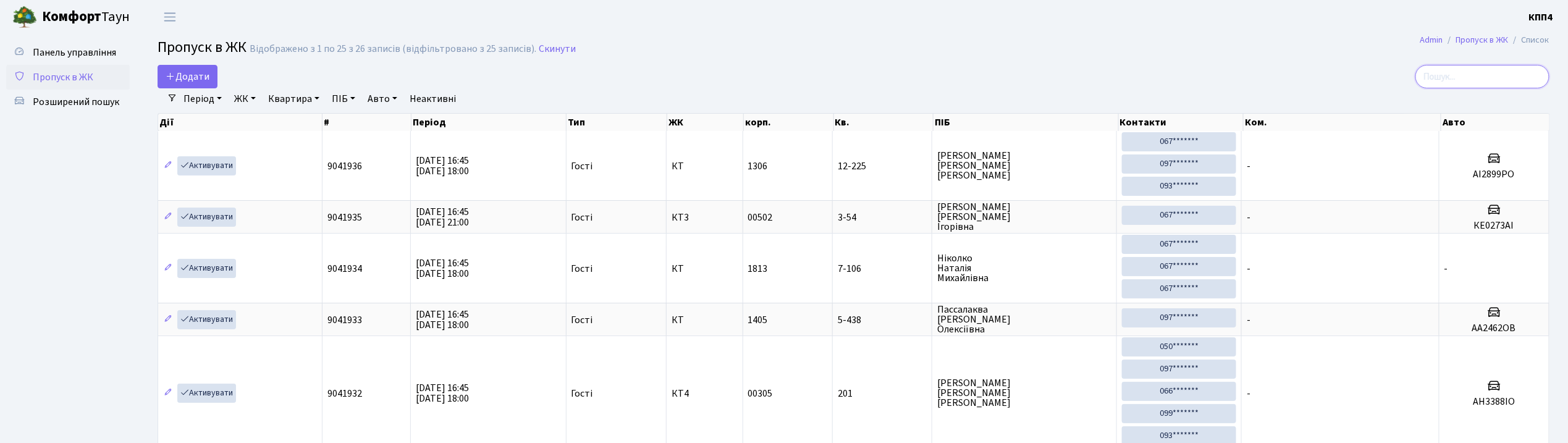
click at [1498, 78] on input "search" at bounding box center [1483, 76] width 134 height 24
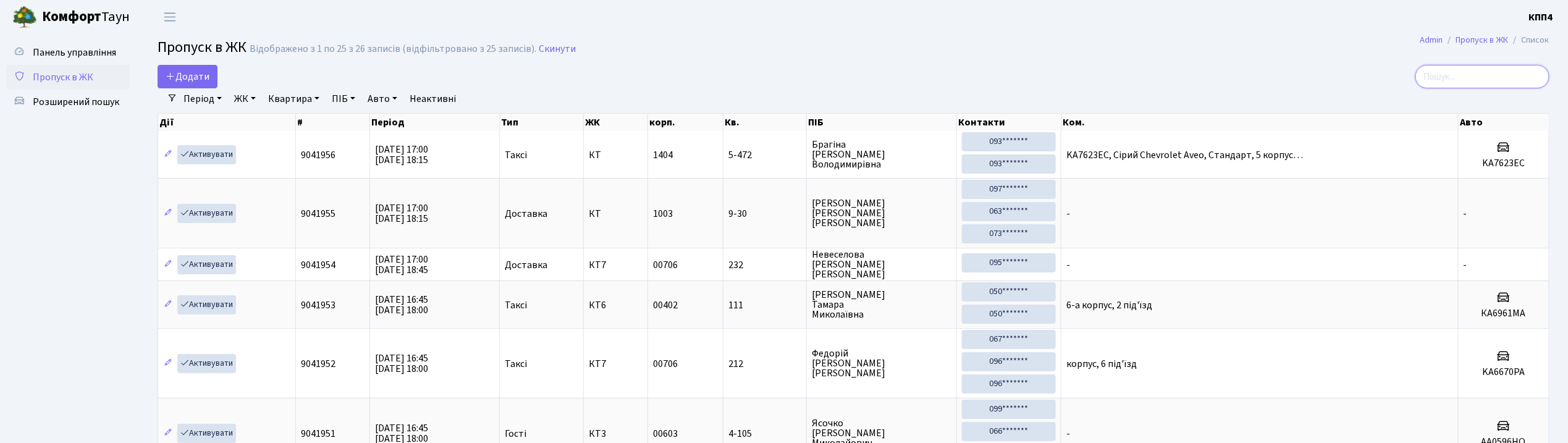
click at [1469, 73] on input "search" at bounding box center [1483, 76] width 134 height 24
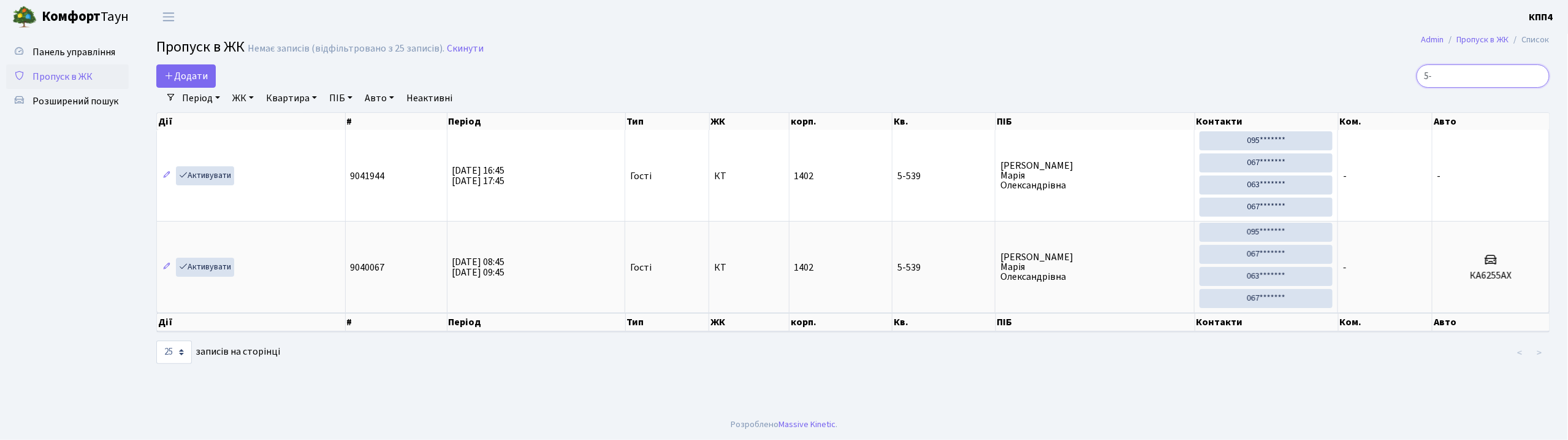
type input "5"
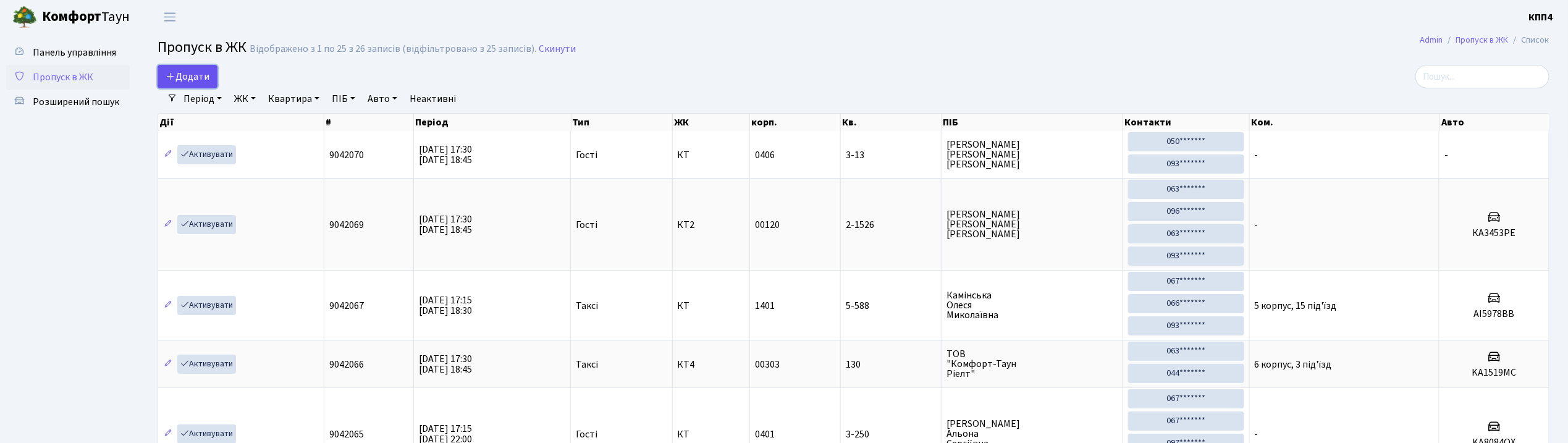
click at [187, 73] on span "Додати" at bounding box center [187, 76] width 44 height 14
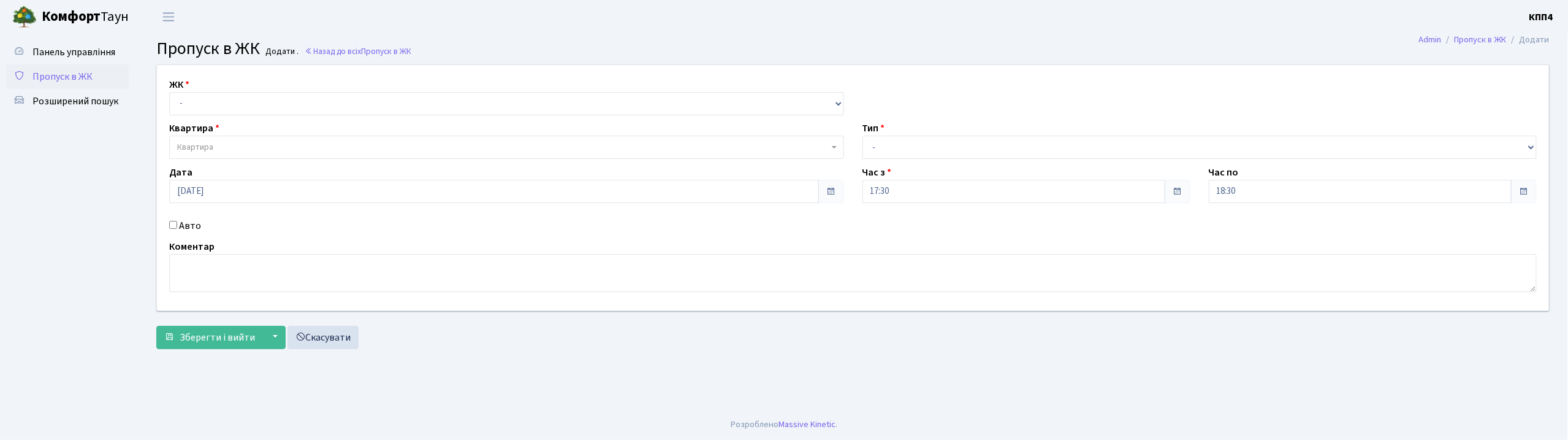
click at [89, 79] on span "Пропуск в ЖК" at bounding box center [62, 77] width 60 height 14
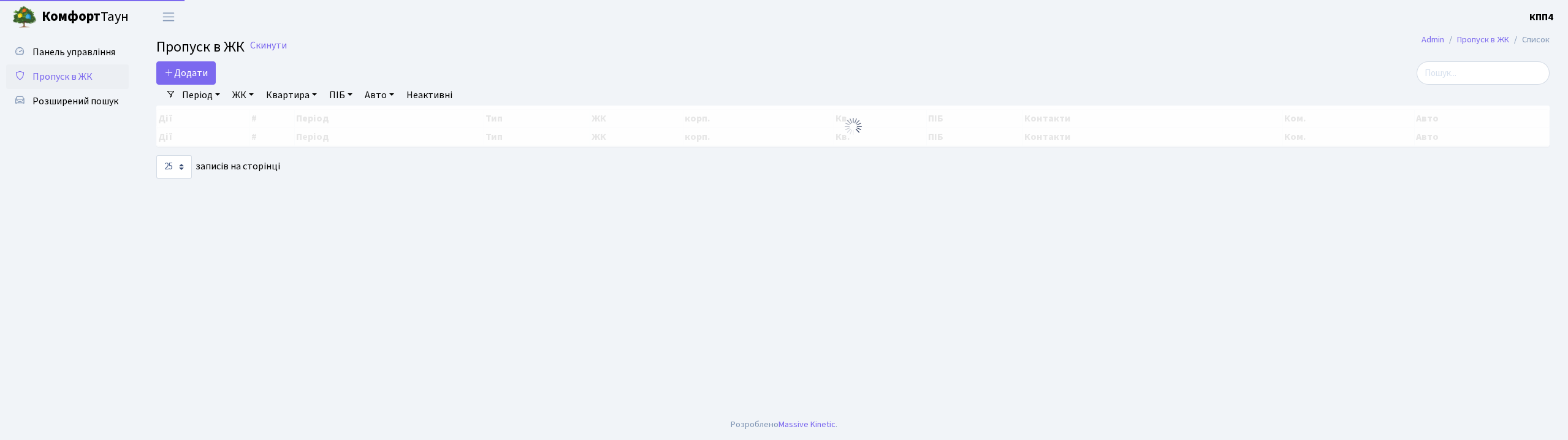
select select "25"
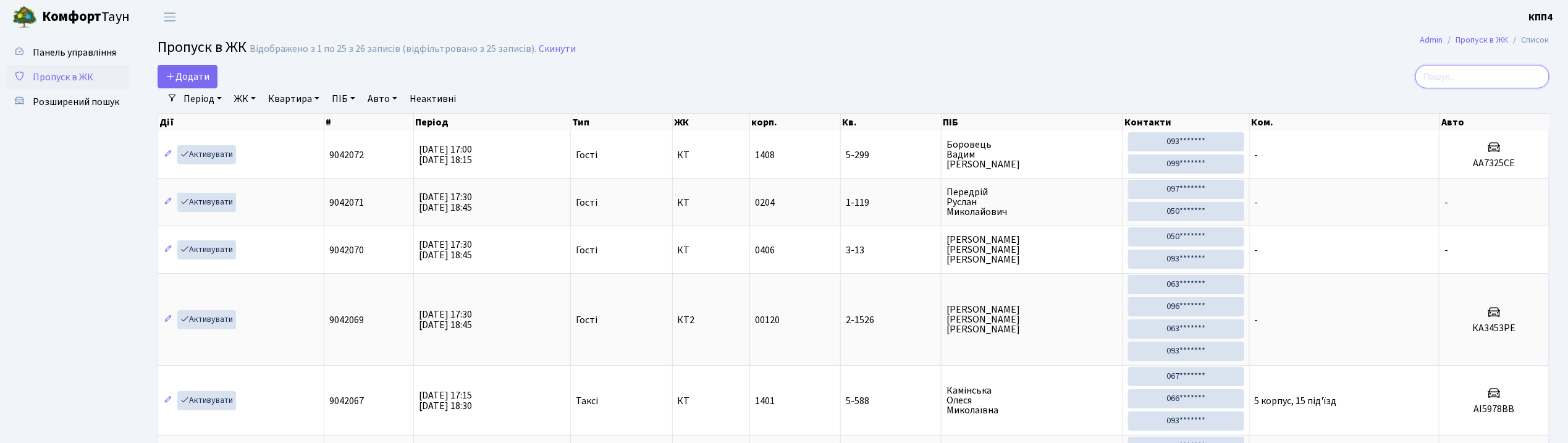
click at [1489, 81] on input "search" at bounding box center [1483, 76] width 134 height 24
select select "25"
click at [80, 102] on span "Розширений пошук" at bounding box center [76, 102] width 87 height 14
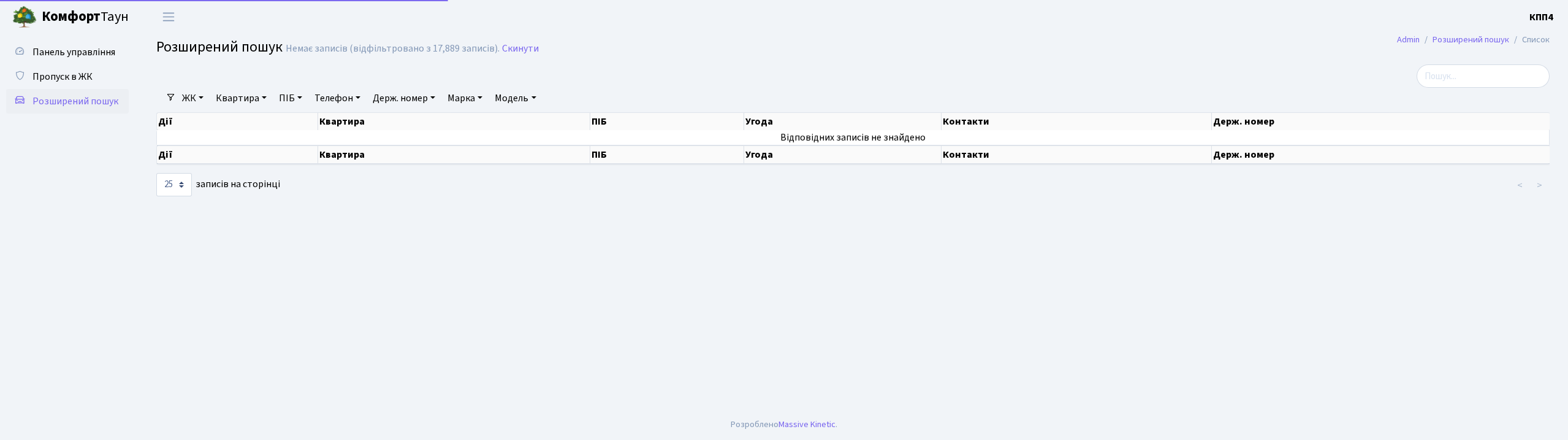
select select "25"
